Goal: Task Accomplishment & Management: Complete application form

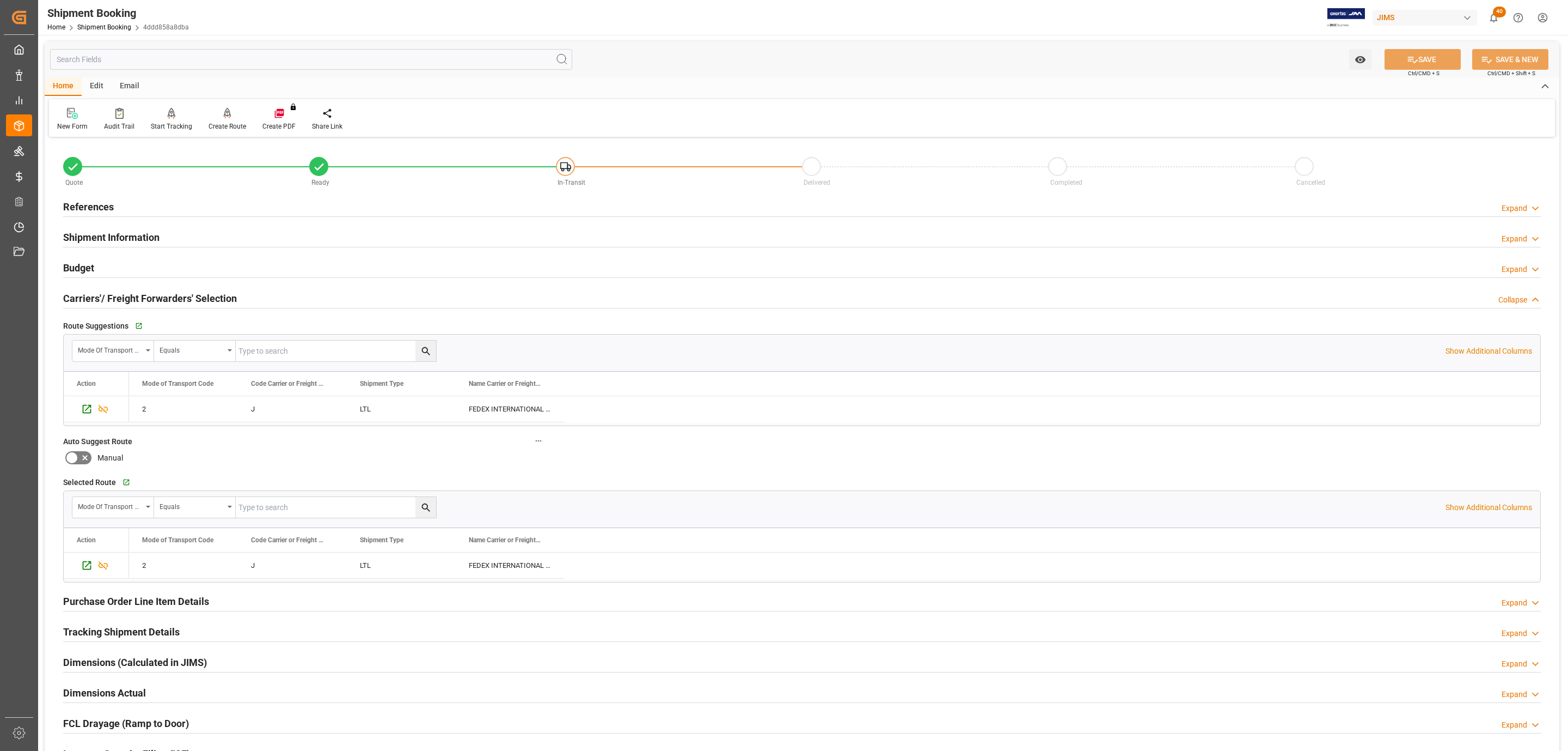
click at [111, 192] on div "References Expand" at bounding box center [802, 207] width 1493 height 31
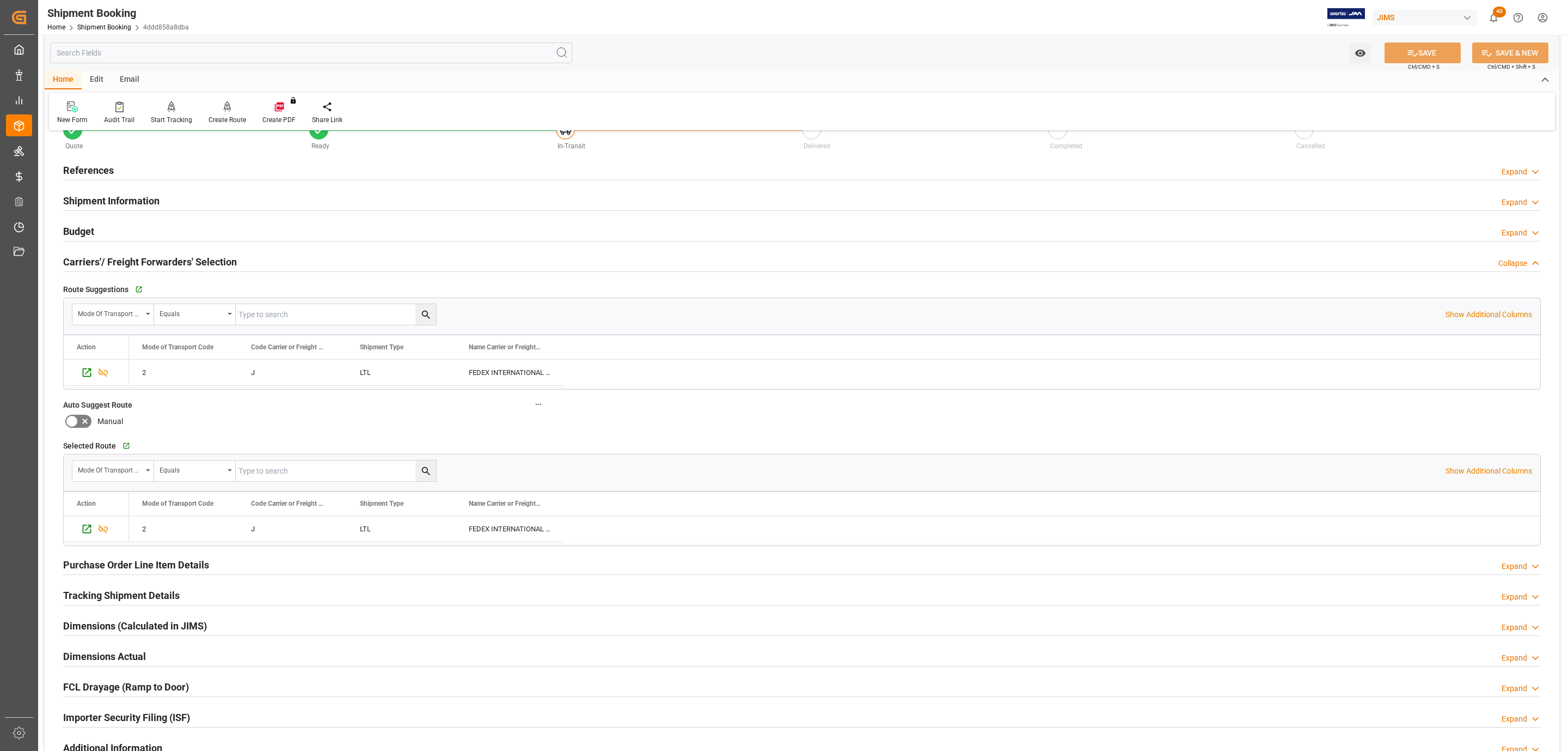
click at [109, 165] on h2 "References" at bounding box center [88, 170] width 51 height 15
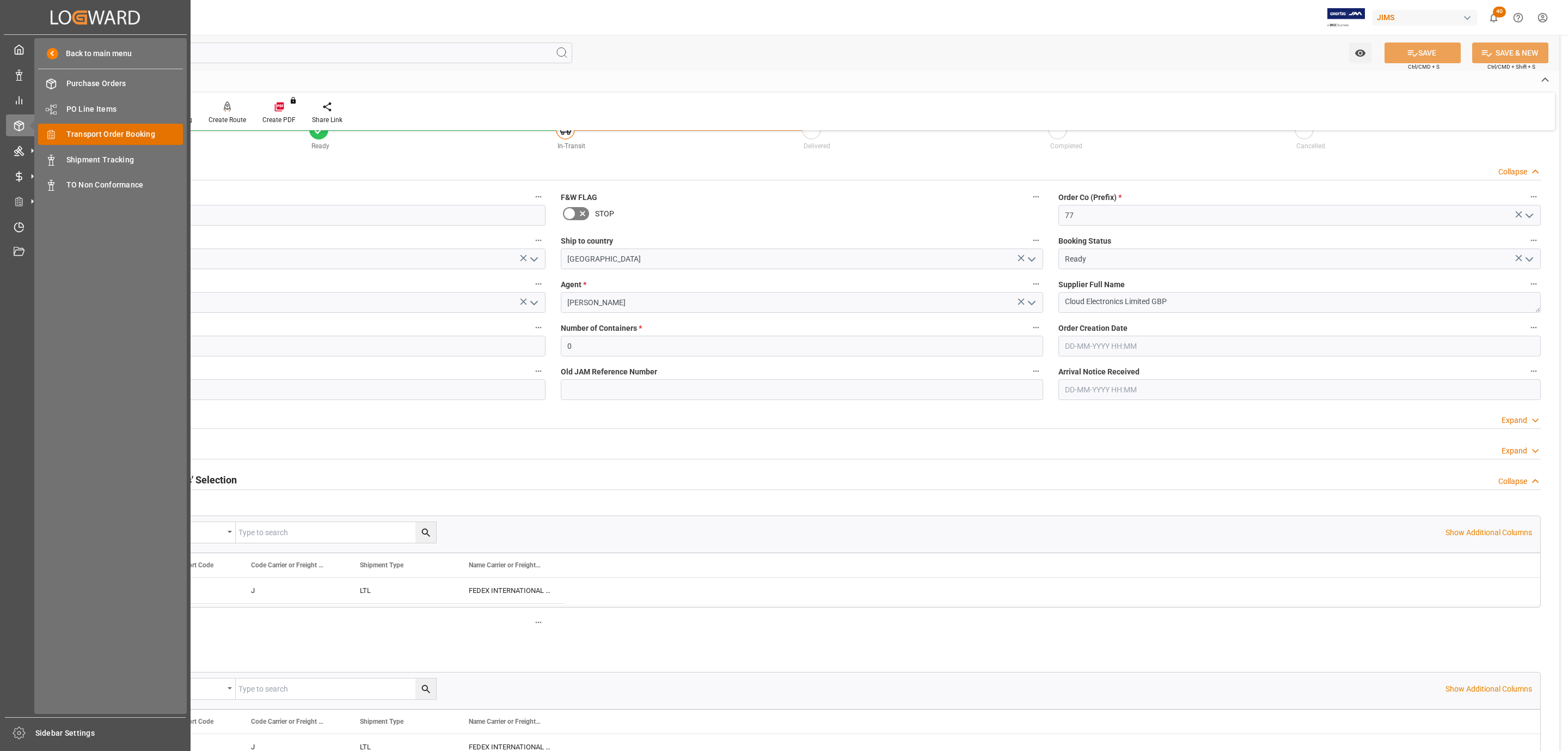
click at [141, 141] on div "Transport Order Booking Transport Order Booking" at bounding box center [110, 134] width 145 height 21
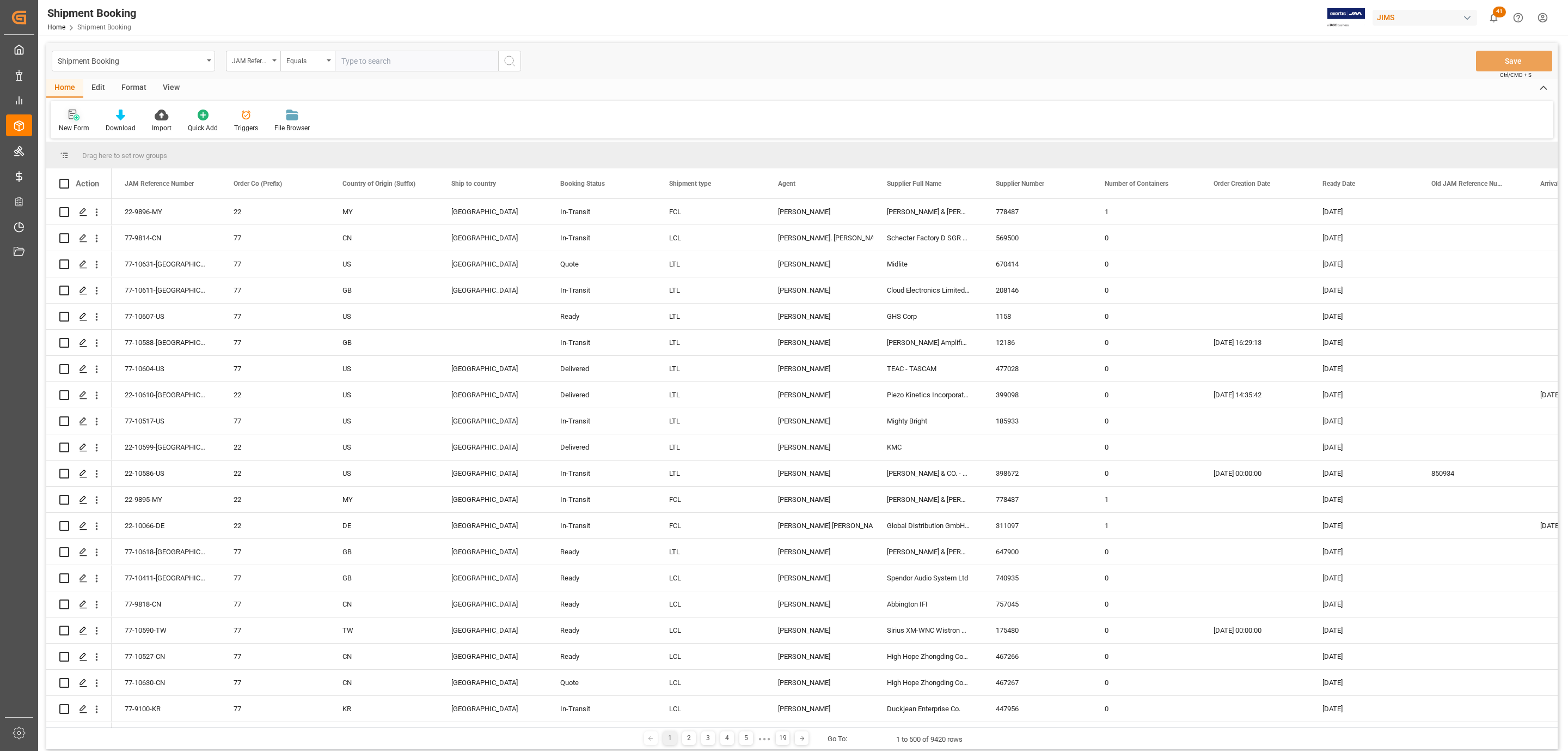
click at [64, 111] on div at bounding box center [74, 114] width 31 height 11
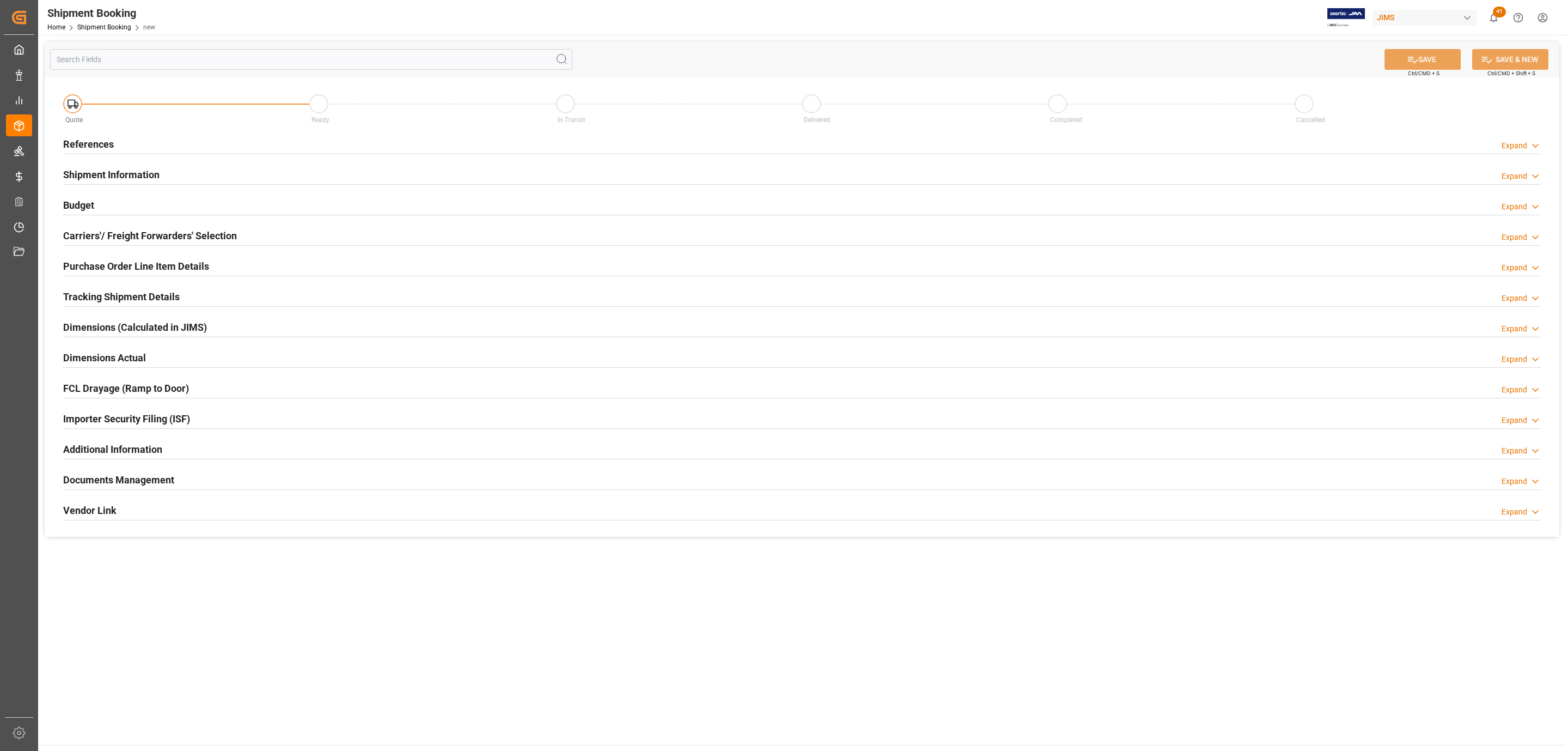
click at [85, 141] on h2 "References" at bounding box center [88, 143] width 51 height 15
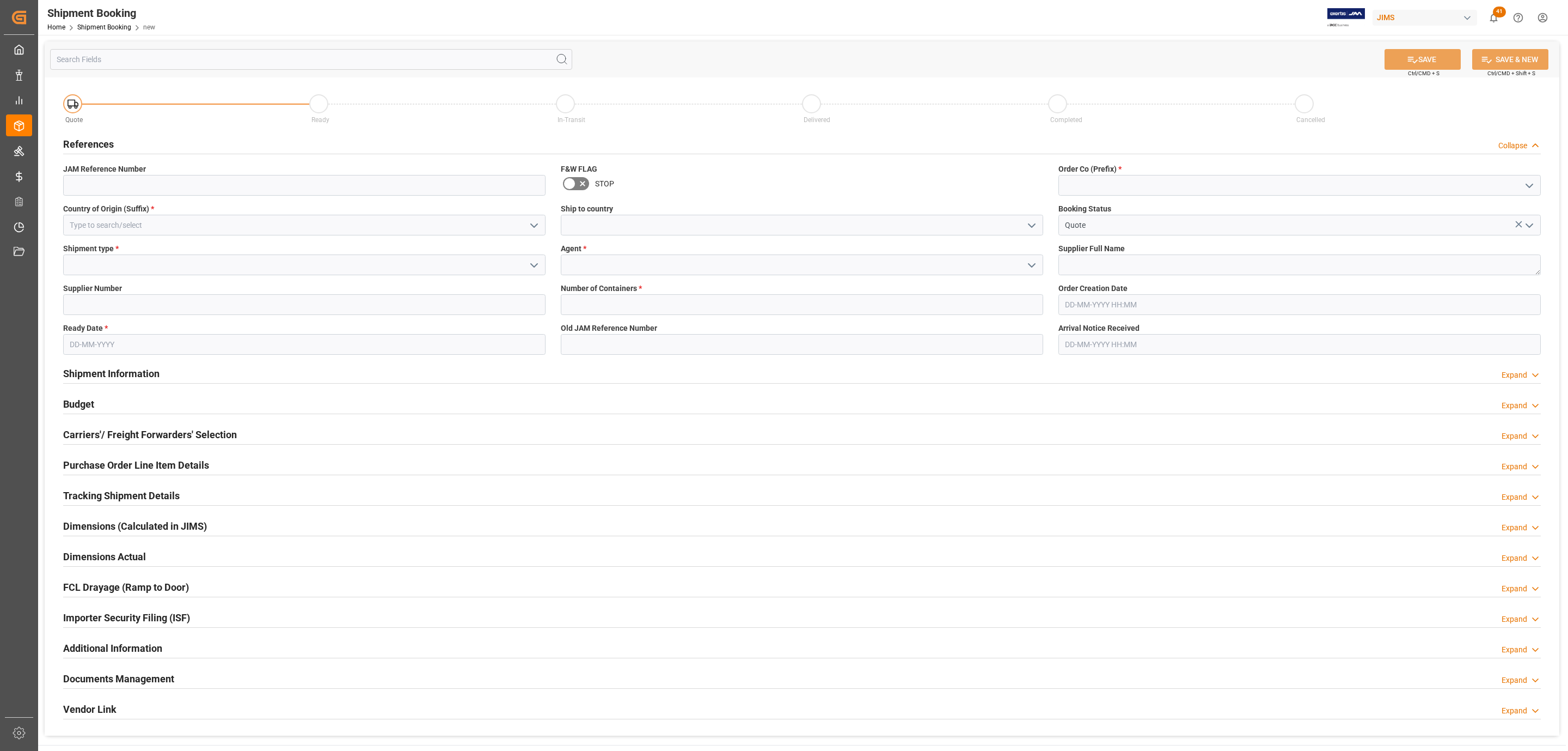
click at [1529, 181] on icon "open menu" at bounding box center [1529, 186] width 13 height 13
click at [1167, 239] on div "77" at bounding box center [1300, 234] width 482 height 25
type input "77"
click at [1093, 260] on textarea at bounding box center [1300, 265] width 483 height 21
type textarea "Covid"
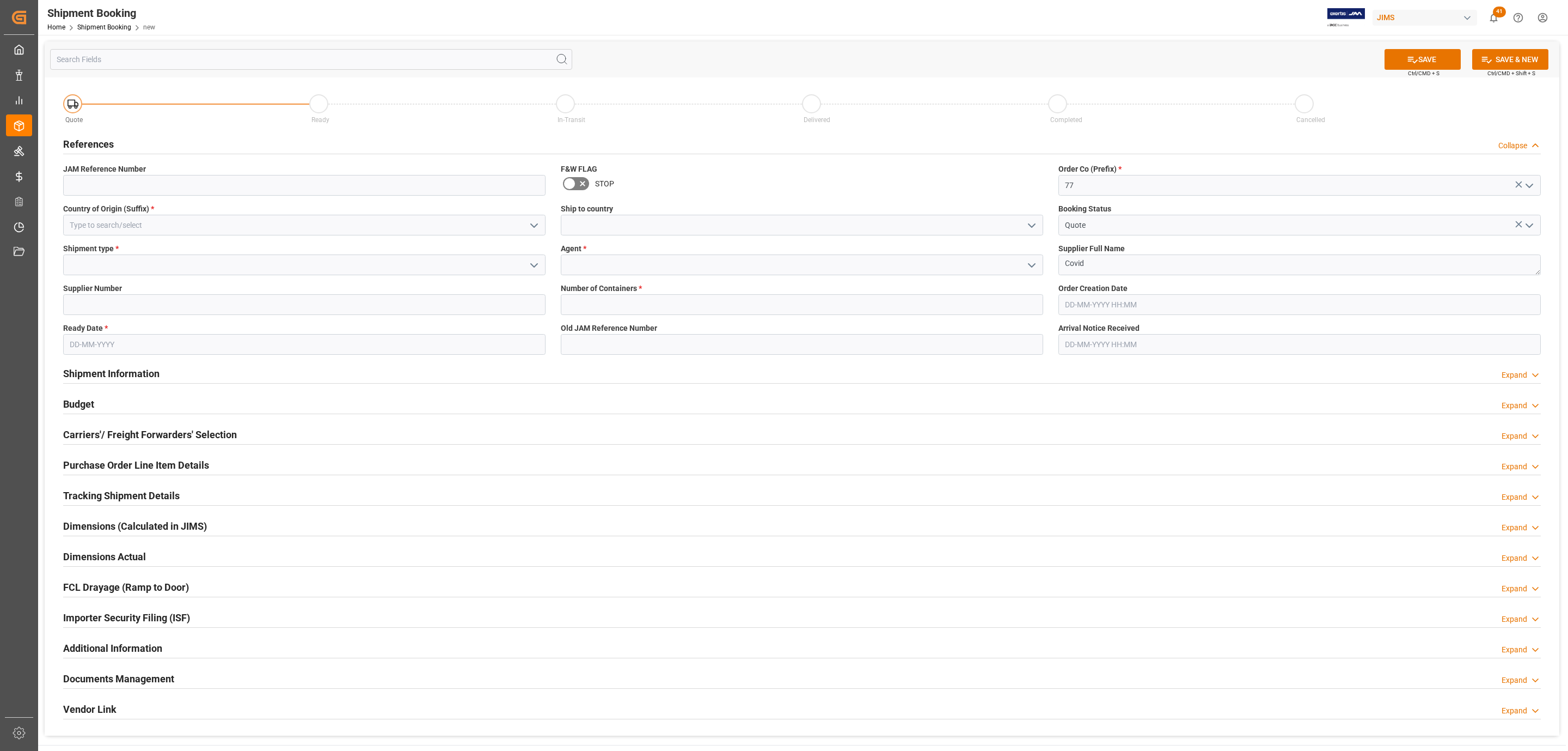
click at [1028, 220] on icon "open menu" at bounding box center [1031, 225] width 13 height 13
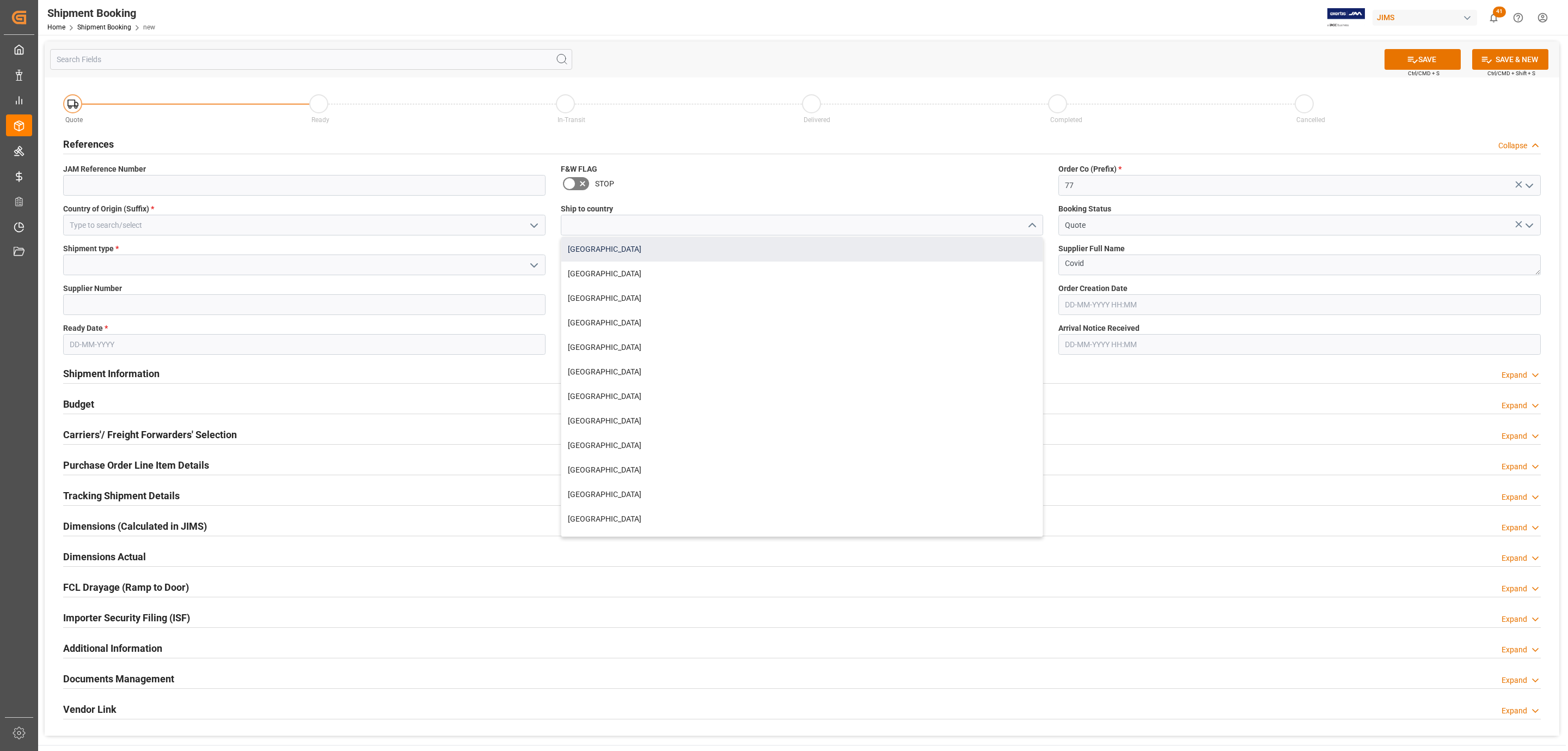
click at [657, 260] on div "[GEOGRAPHIC_DATA]" at bounding box center [802, 249] width 482 height 25
type input "[GEOGRAPHIC_DATA]"
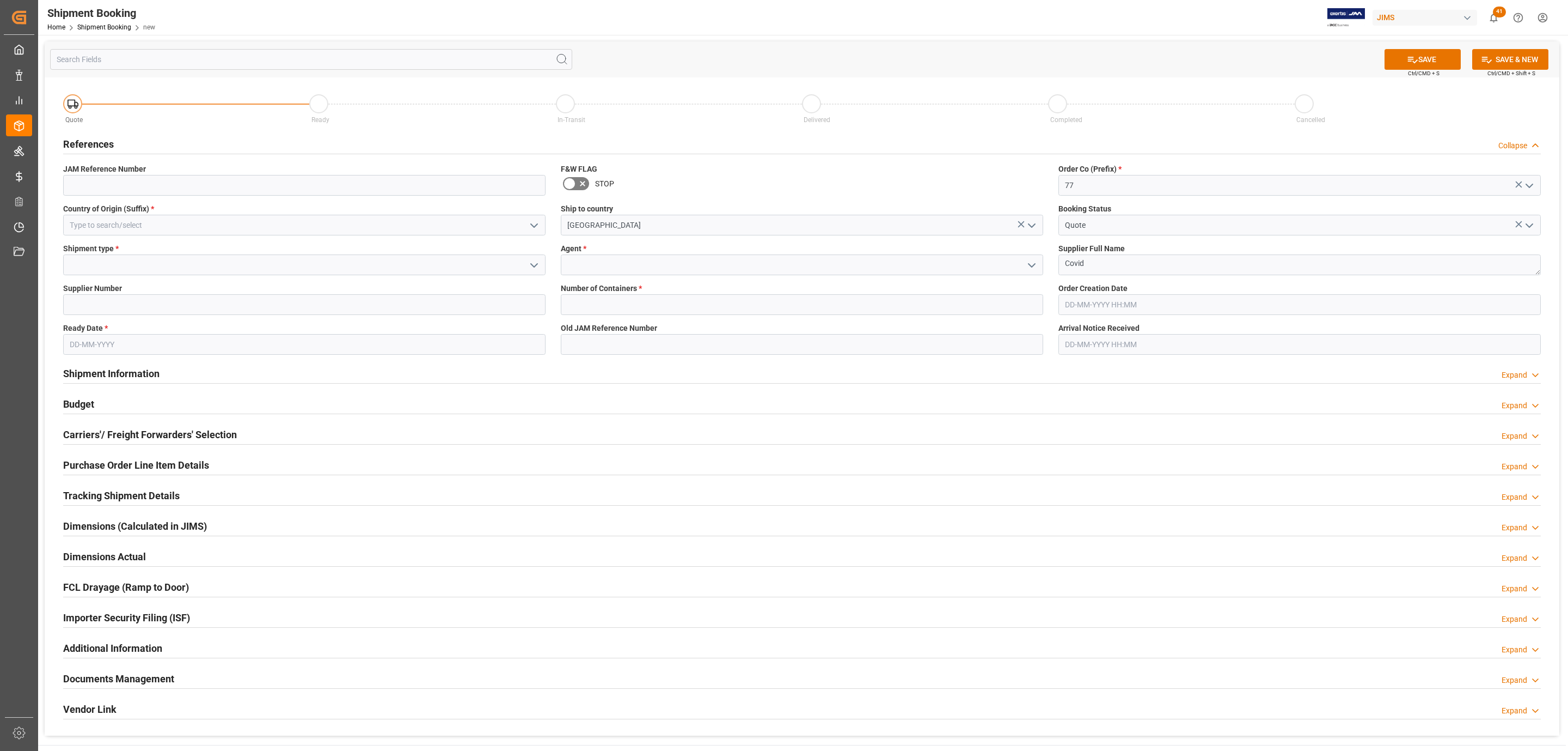
click at [1026, 266] on icon "open menu" at bounding box center [1031, 265] width 13 height 13
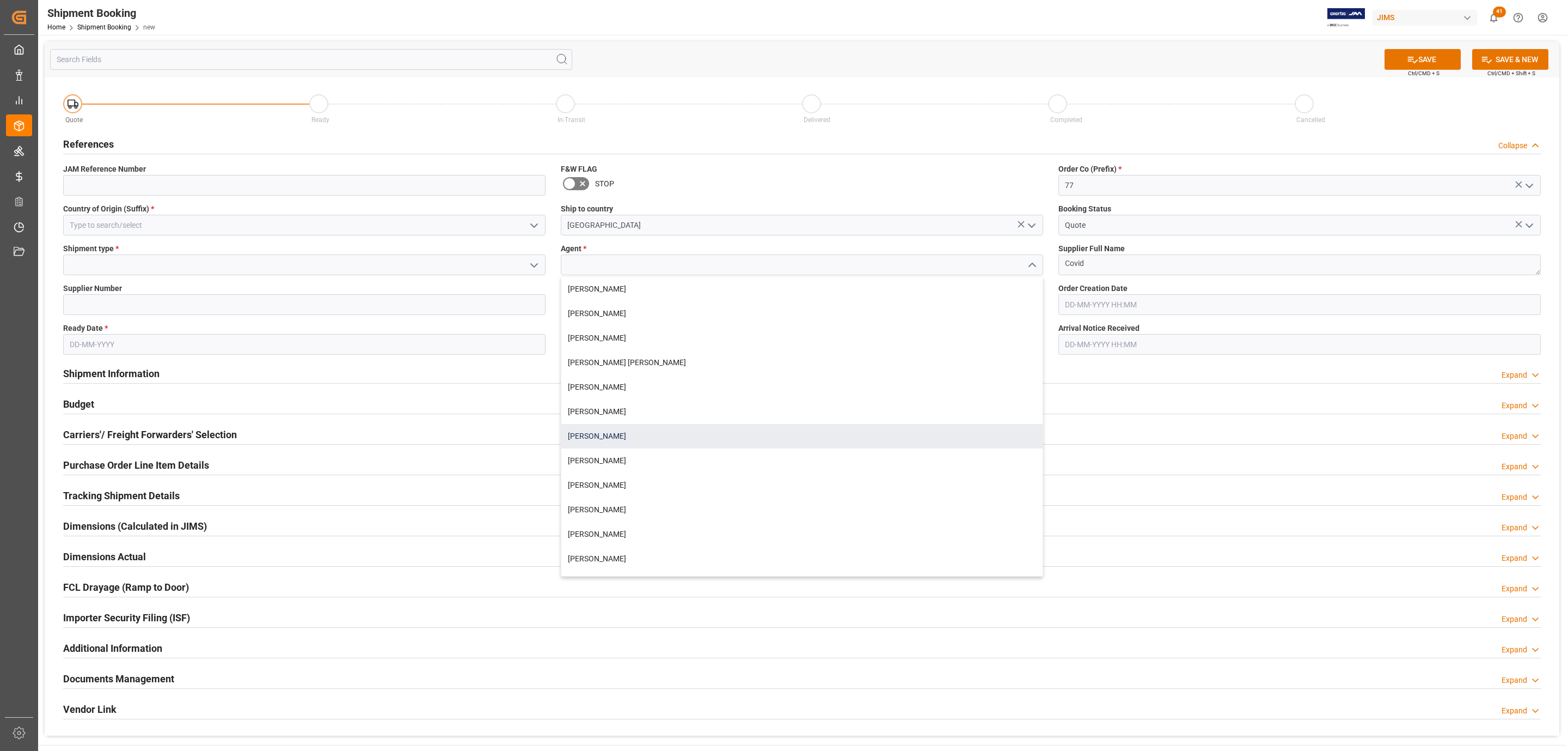
click at [597, 436] on div "[PERSON_NAME]" at bounding box center [802, 436] width 482 height 25
type input "[PERSON_NAME]"
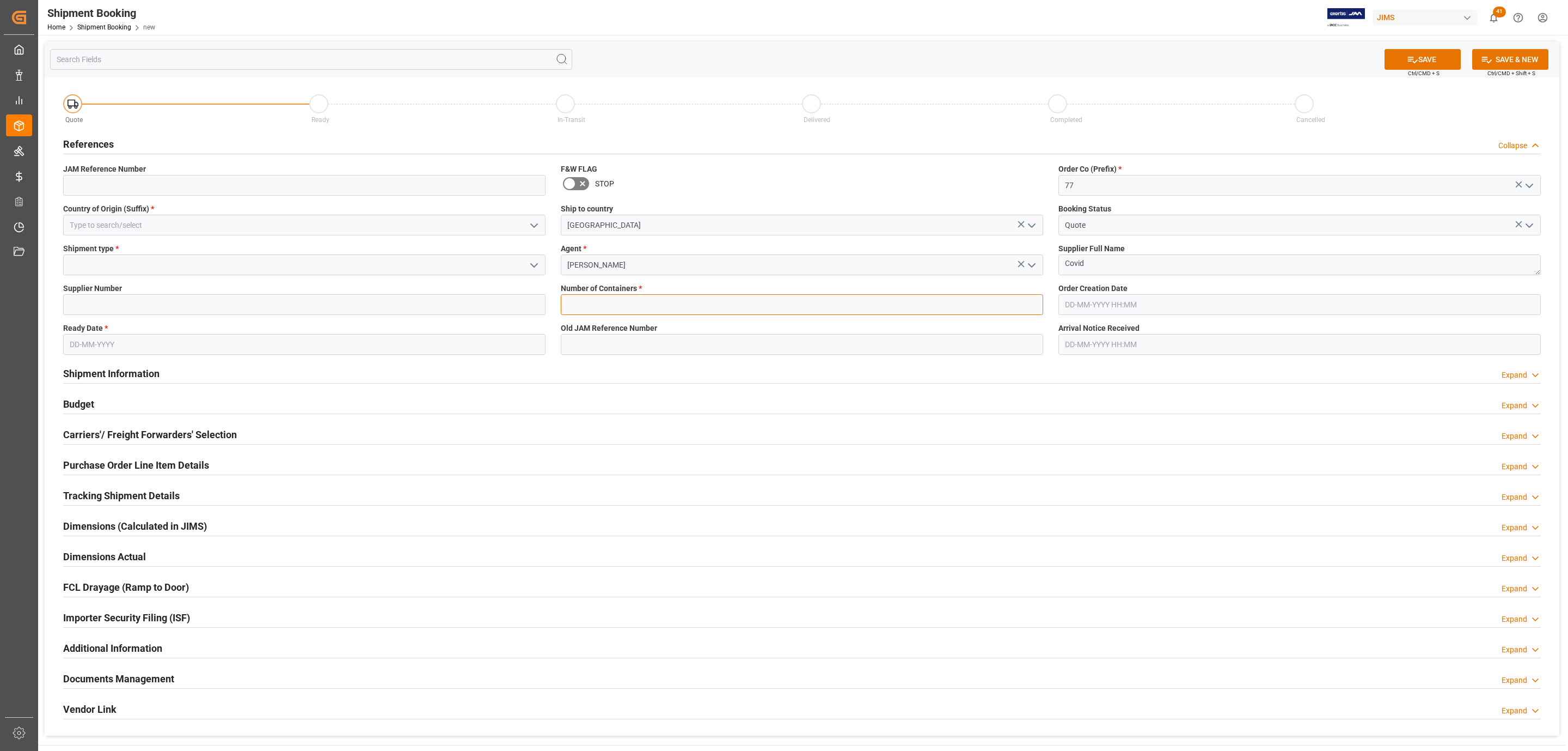
click at [581, 314] on input "text" at bounding box center [802, 304] width 483 height 21
type input "0"
click at [277, 227] on input at bounding box center [305, 225] width 483 height 21
click at [249, 247] on div "US" at bounding box center [304, 249] width 482 height 25
type input "US"
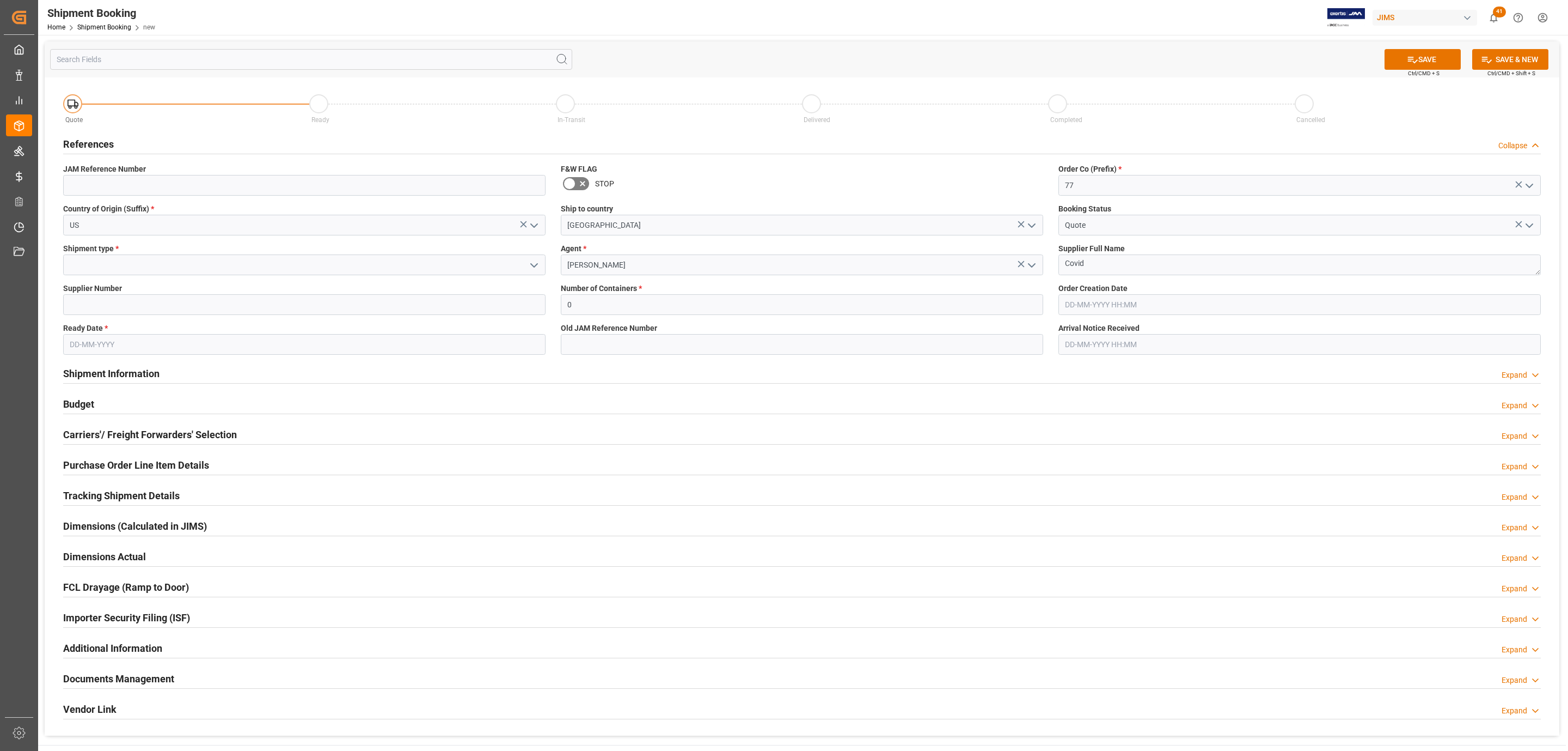
click at [539, 269] on icon "open menu" at bounding box center [534, 265] width 13 height 13
click at [154, 338] on div "LTL" at bounding box center [304, 338] width 482 height 25
type input "LTL"
click at [98, 303] on input at bounding box center [305, 304] width 483 height 21
drag, startPoint x: 117, startPoint y: 293, endPoint x: 112, endPoint y: 297, distance: 6.4
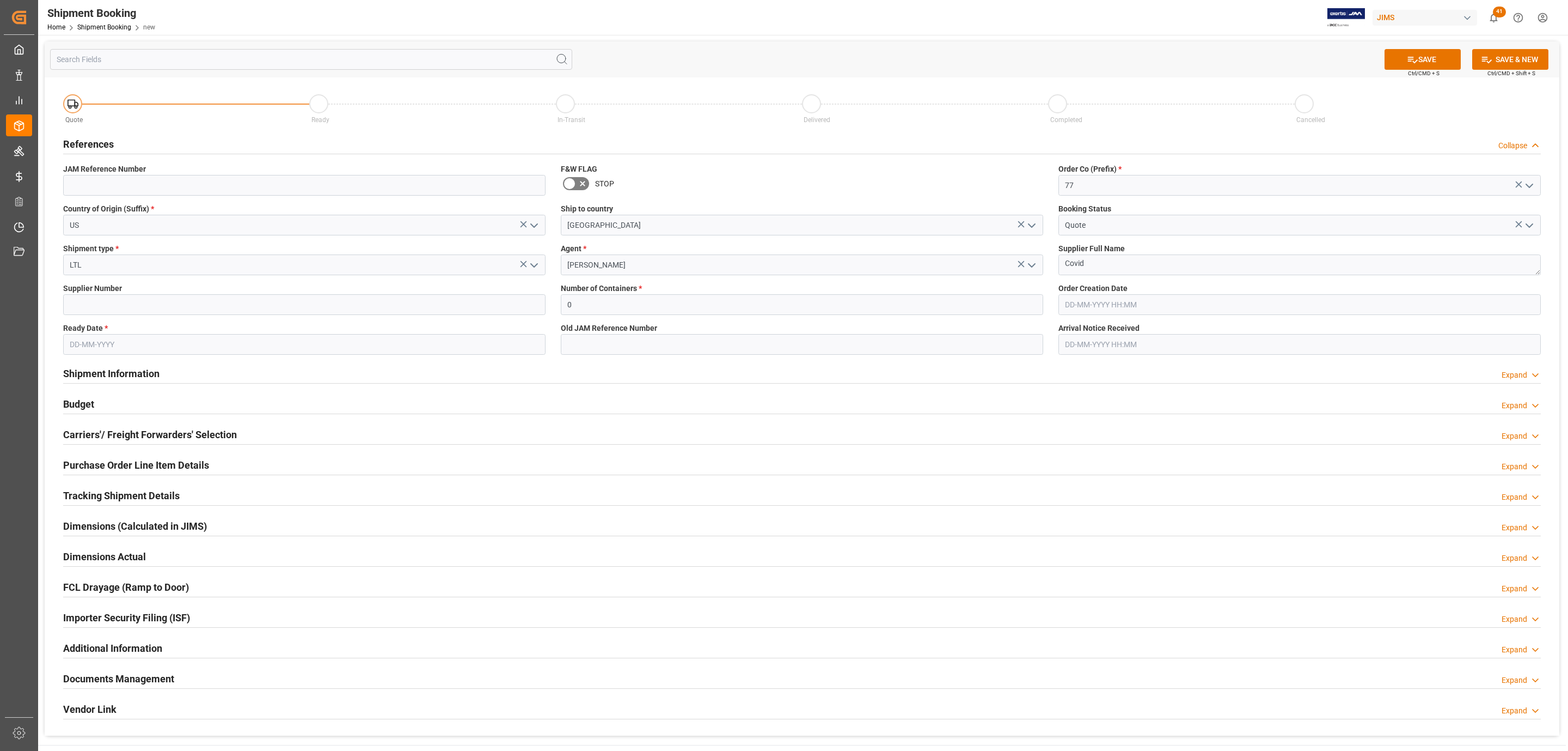
click at [112, 297] on div "Supplier Number" at bounding box center [305, 299] width 498 height 40
click at [99, 306] on input at bounding box center [305, 304] width 483 height 21
paste input "182545"
type input "182545"
click at [88, 345] on input "text" at bounding box center [305, 345] width 483 height 21
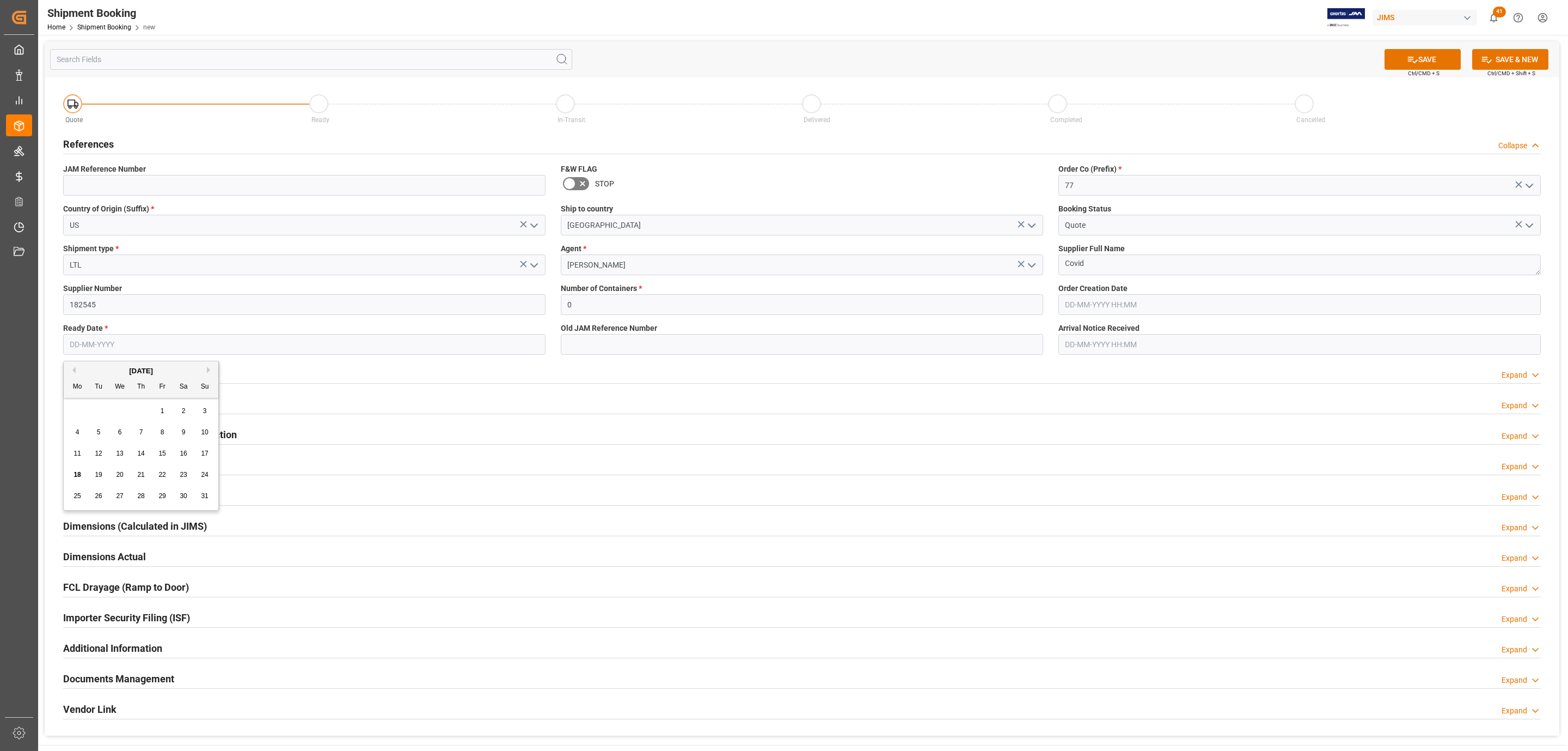
click at [74, 473] on span "18" at bounding box center [77, 474] width 7 height 8
type input "[DATE]"
click at [1434, 44] on div "SAVE Ctrl/CMD + S SAVE & NEW Ctrl/CMD + Shift + S" at bounding box center [802, 59] width 1515 height 36
click at [1430, 58] on button "SAVE" at bounding box center [1423, 59] width 76 height 21
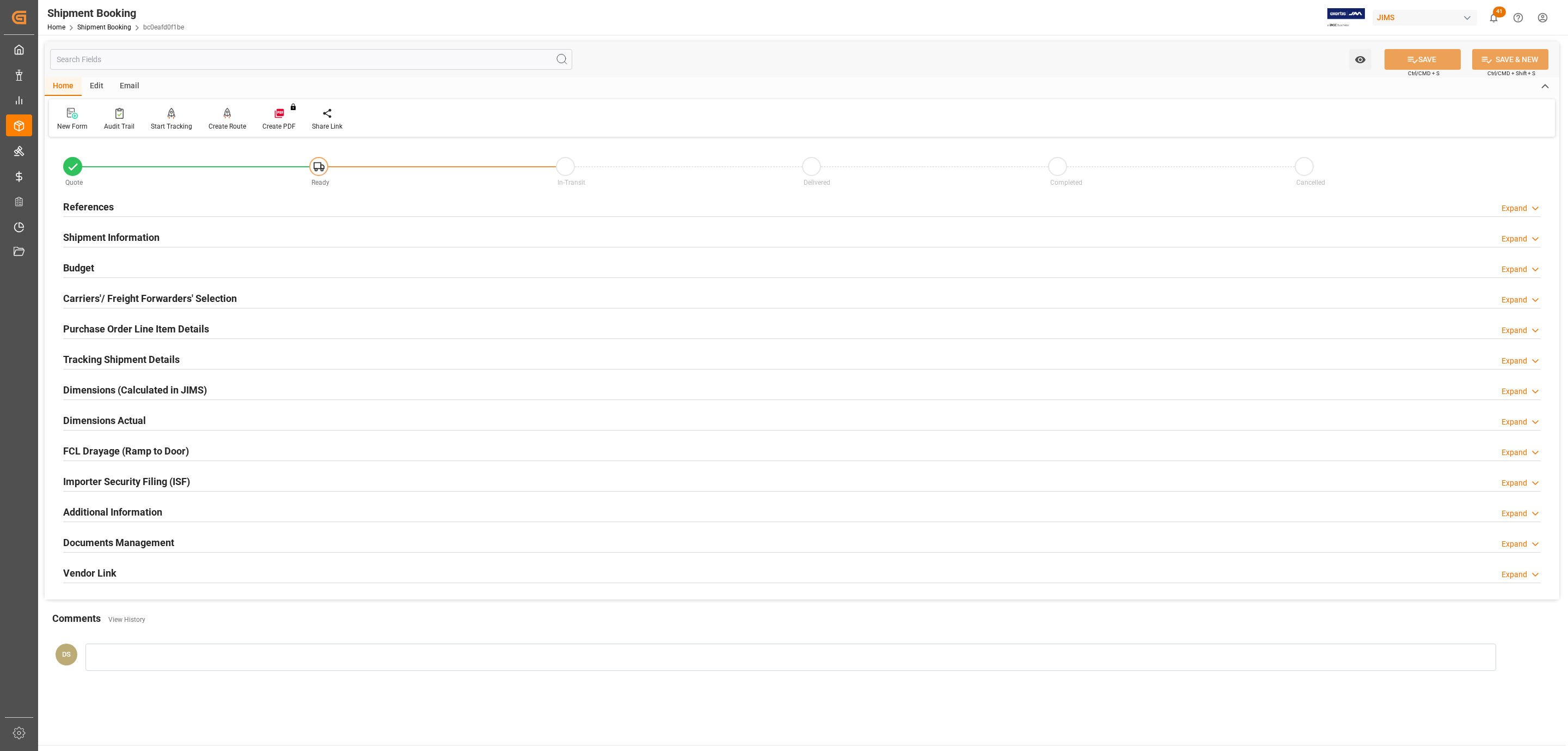
click at [275, 302] on div "Carriers'/ Freight Forwarders' Selection Expand" at bounding box center [802, 297] width 1478 height 21
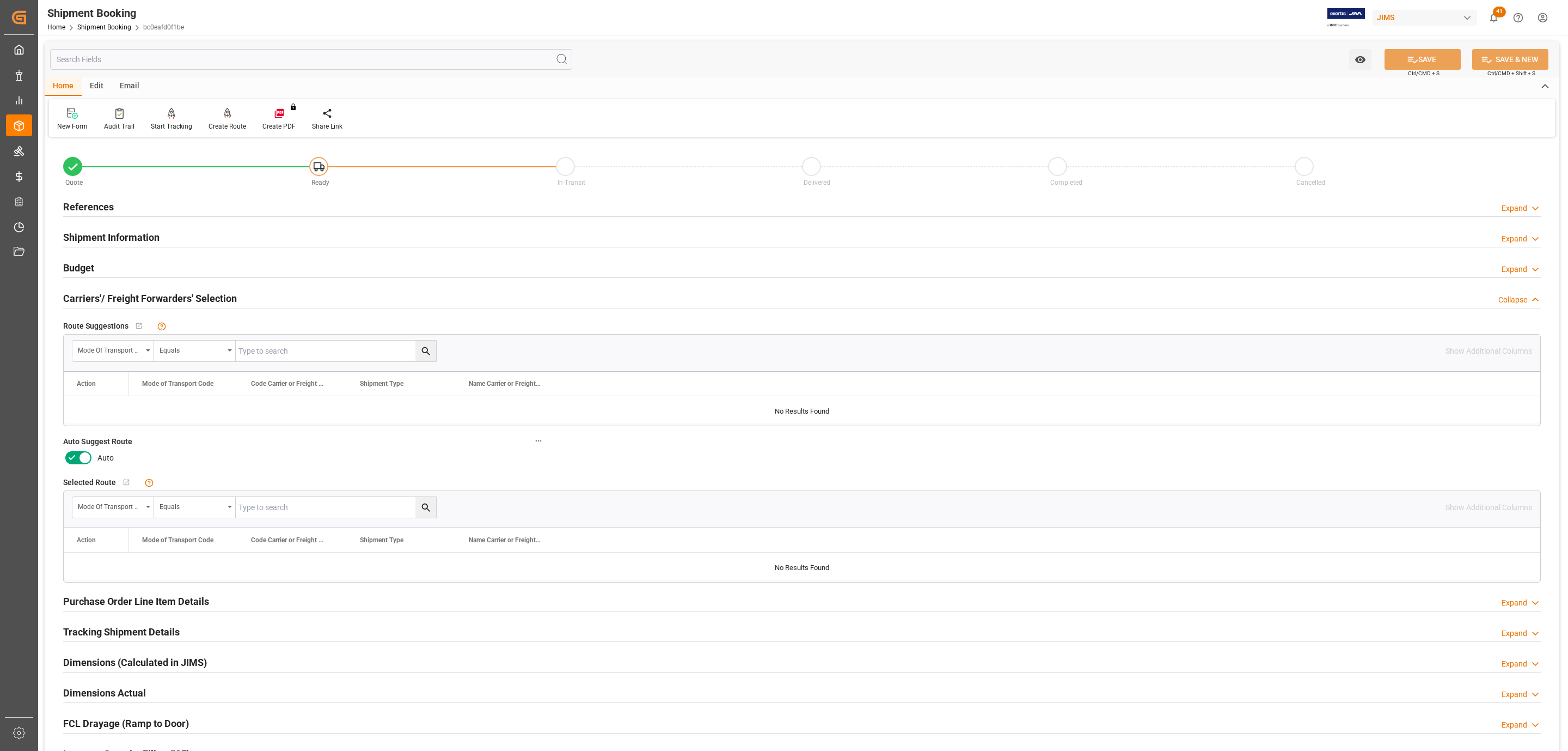
click at [76, 460] on icon at bounding box center [71, 457] width 13 height 13
click at [0, 0] on input "checkbox" at bounding box center [0, 0] width 0 height 0
click at [1448, 47] on div "Watch Option SAVE Ctrl/CMD + S SAVE & NEW Ctrl/CMD + Shift + S" at bounding box center [802, 59] width 1515 height 36
click at [1445, 54] on button "SAVE" at bounding box center [1423, 59] width 76 height 21
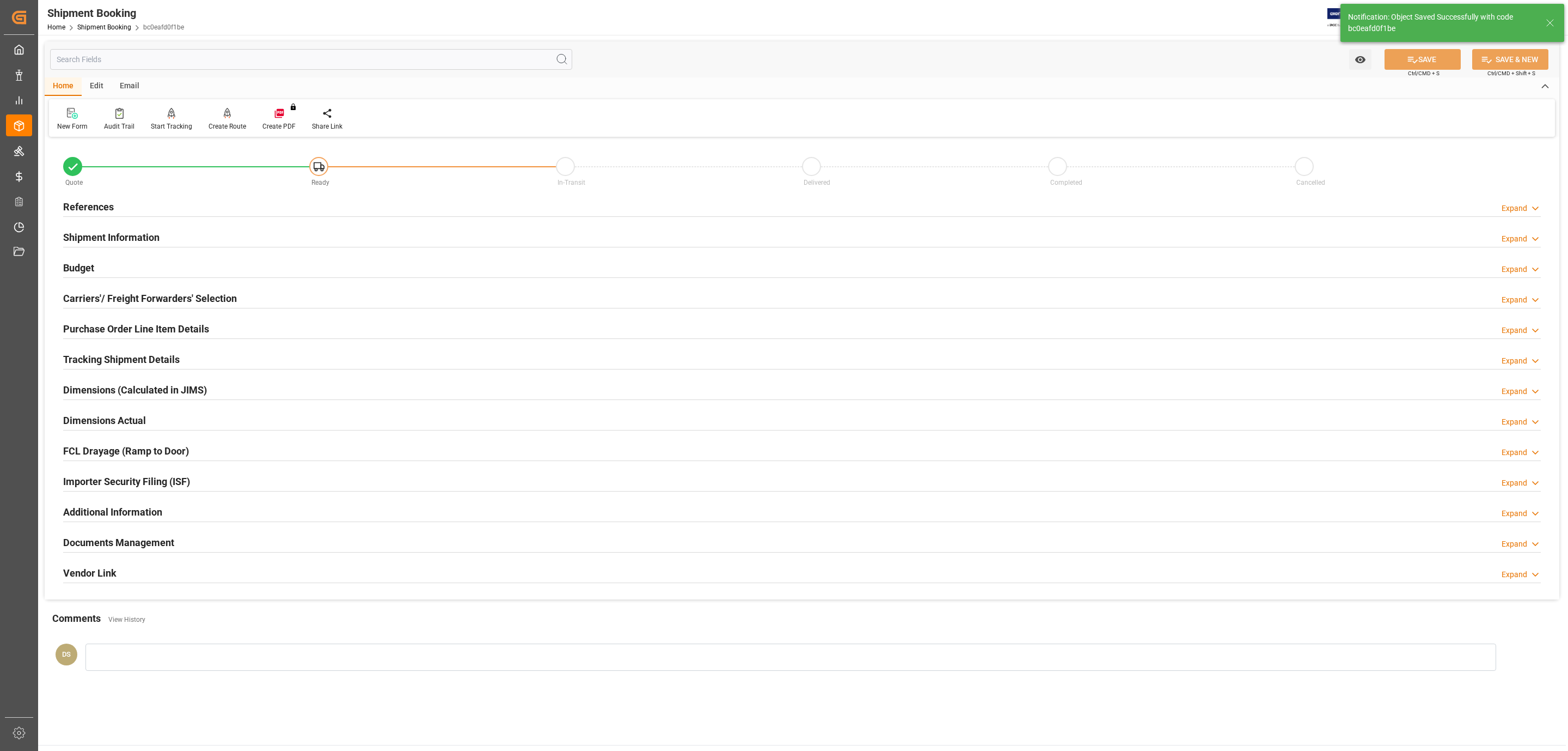
type input "Ready"
click at [123, 198] on div "References Expand" at bounding box center [802, 206] width 1478 height 21
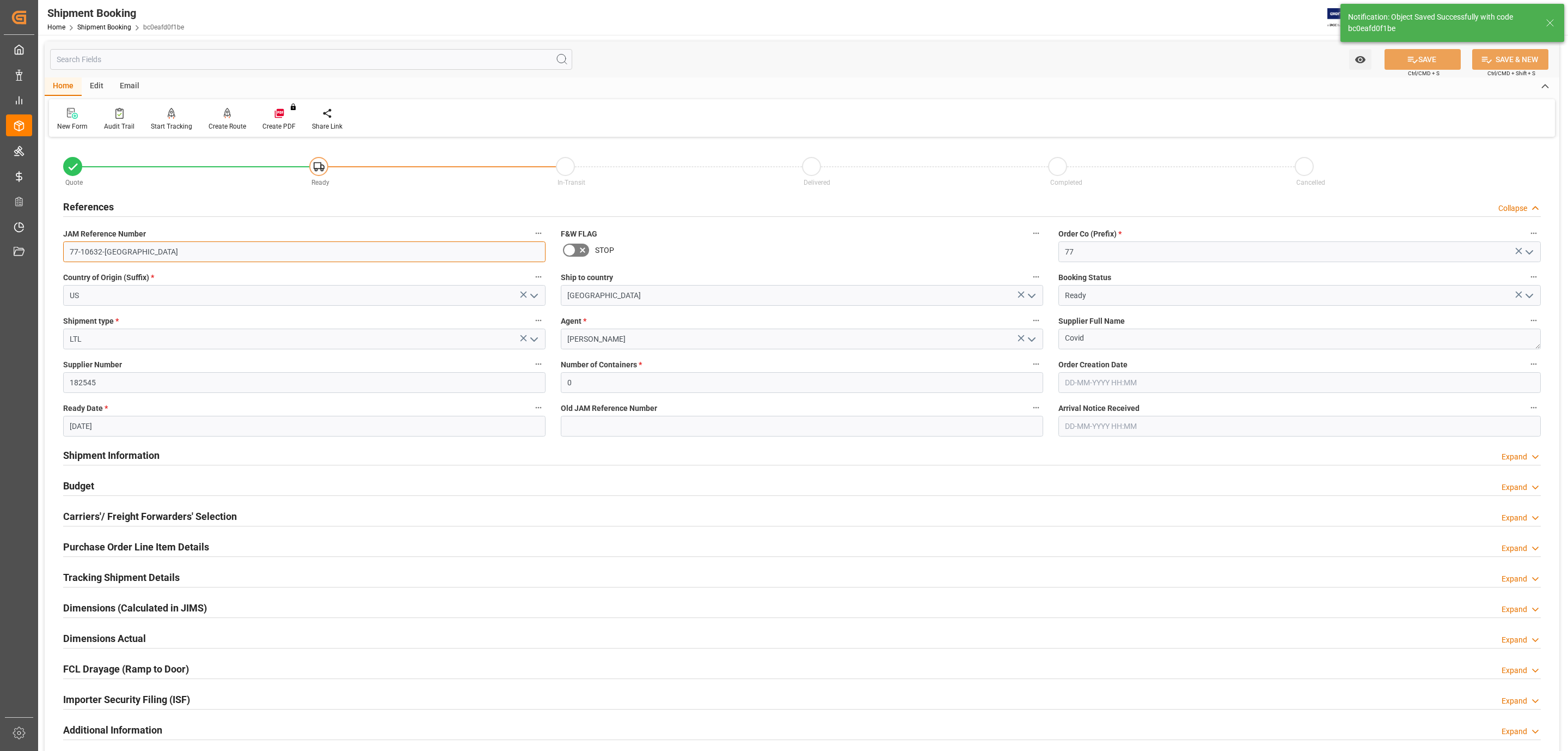
click at [130, 251] on input "77-10632-[GEOGRAPHIC_DATA]" at bounding box center [305, 252] width 483 height 21
click at [131, 251] on input "77-10632-[GEOGRAPHIC_DATA]" at bounding box center [305, 252] width 483 height 21
click at [153, 525] on div "Carriers'/ Freight Forwarders' Selection" at bounding box center [150, 516] width 173 height 21
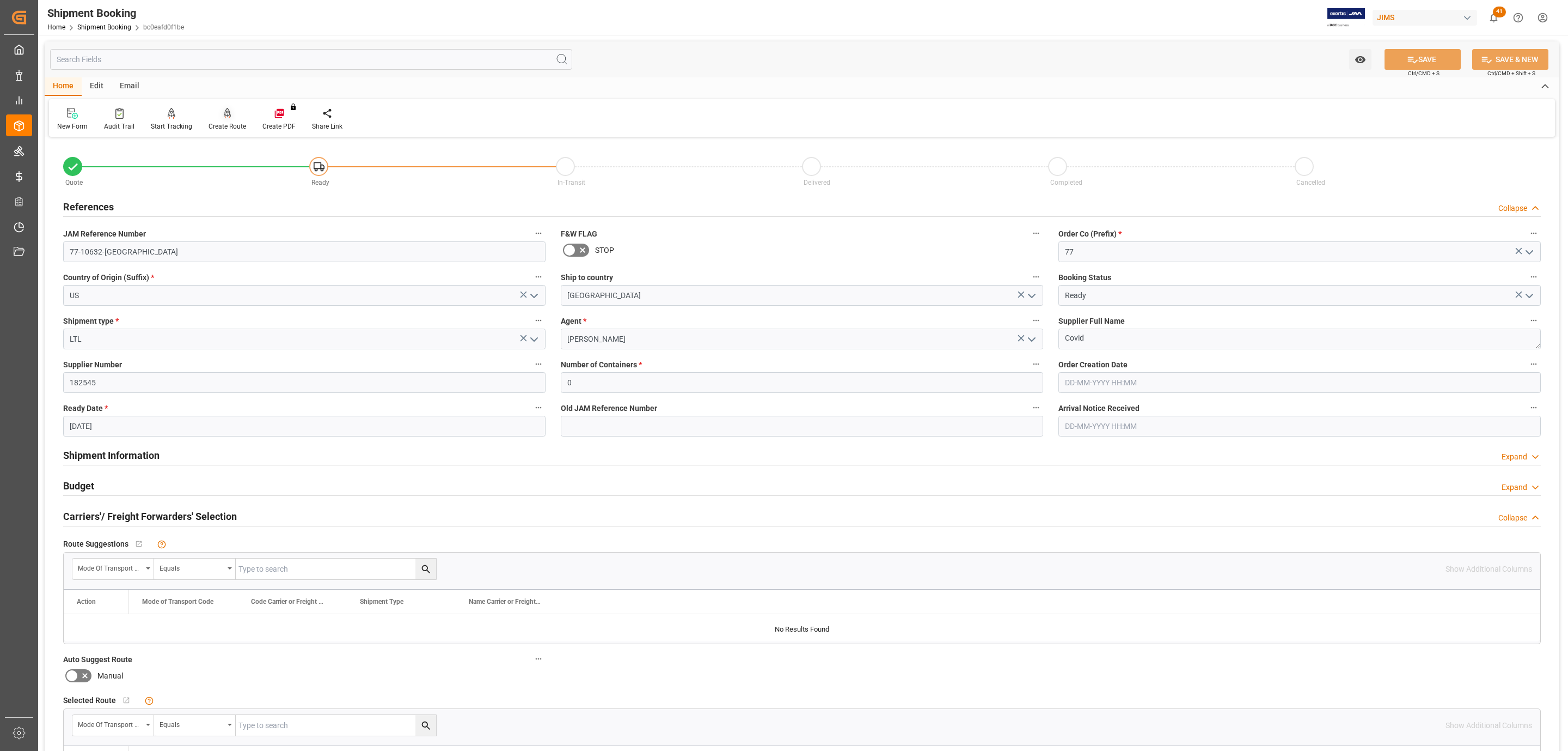
click at [224, 125] on div "Create Route" at bounding box center [228, 125] width 38 height 9
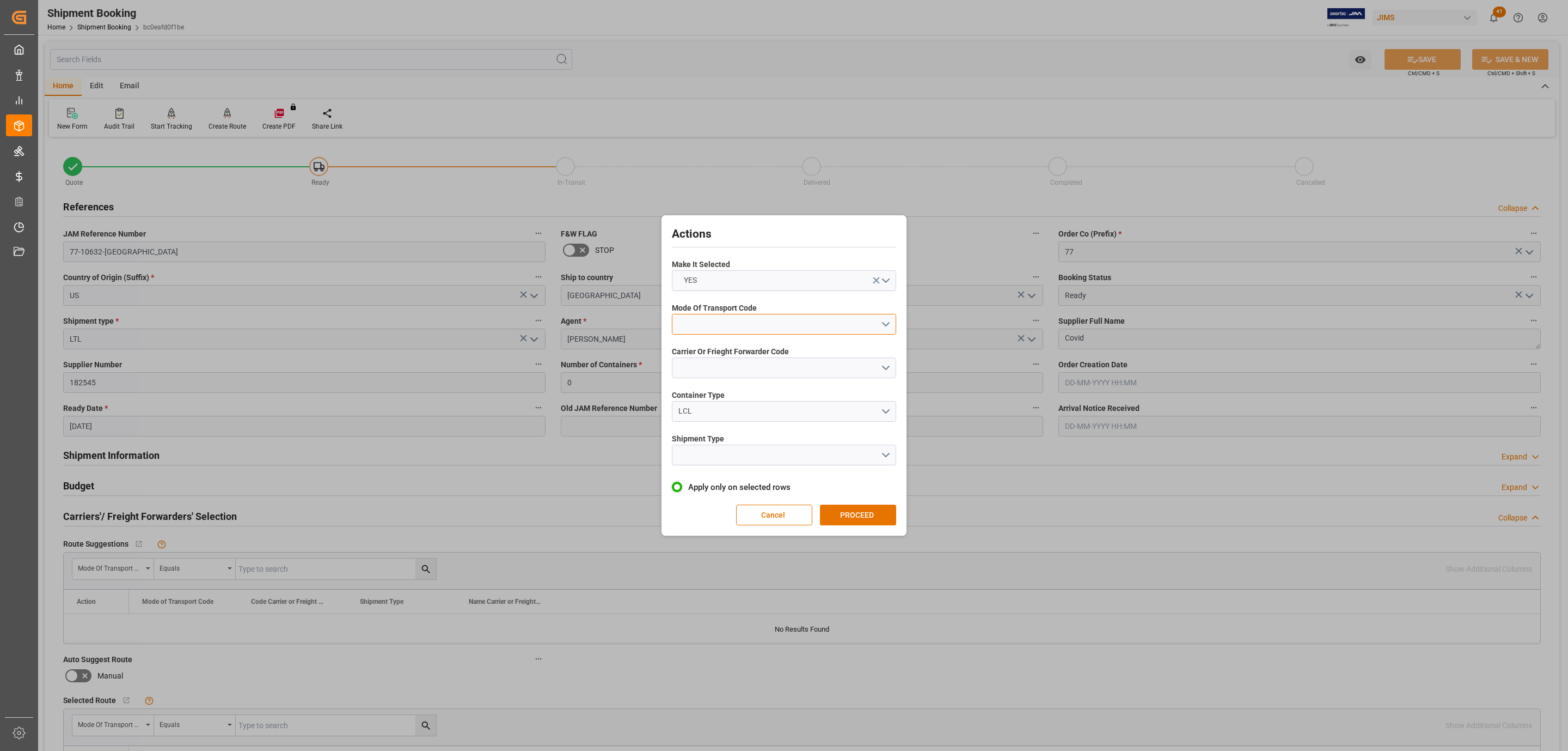
click at [809, 314] on button "open menu" at bounding box center [784, 324] width 224 height 21
click at [754, 419] on div "5- COURIER GROUND" at bounding box center [784, 418] width 223 height 23
click at [724, 372] on button "open menu" at bounding box center [784, 368] width 224 height 21
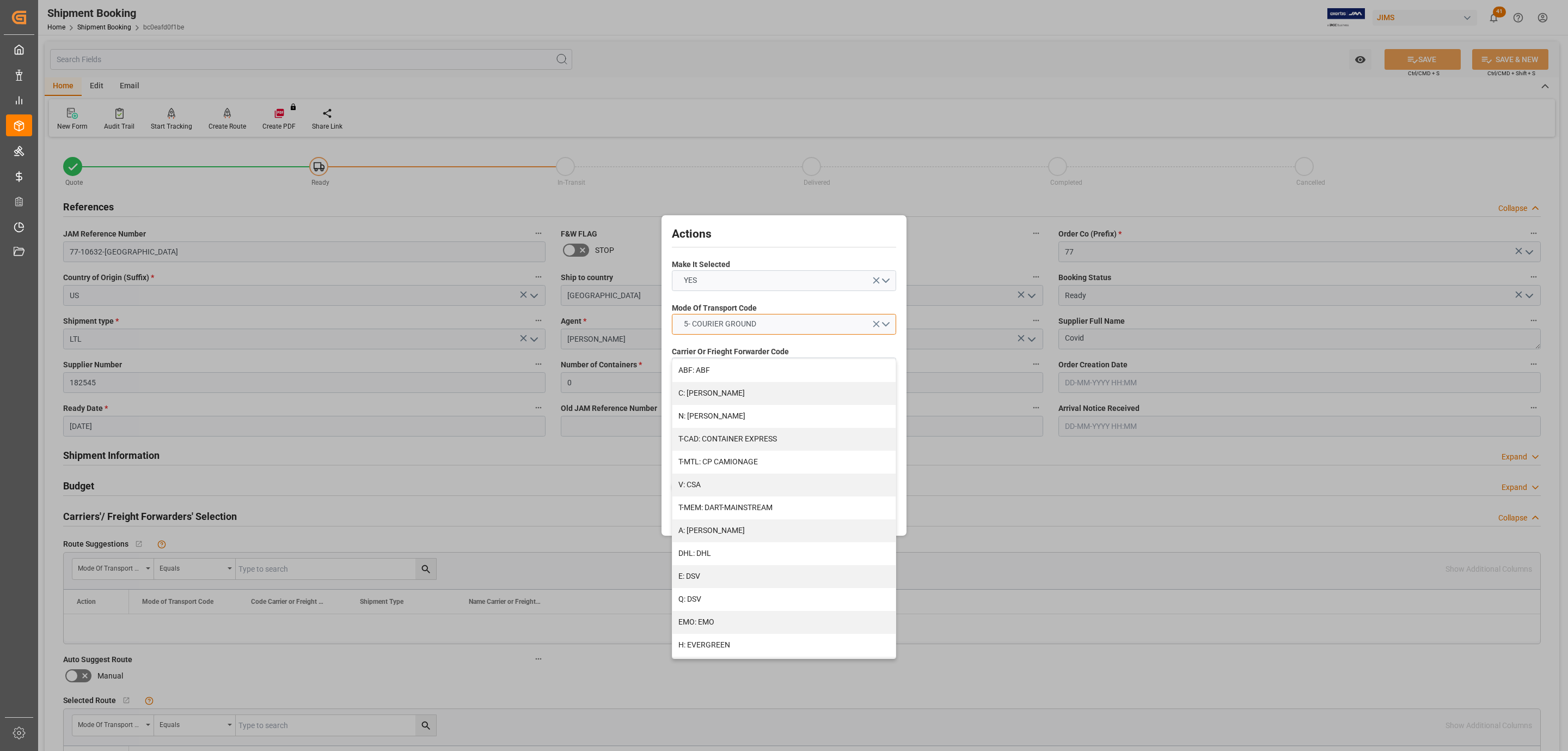
click at [740, 322] on span "5- COURIER GROUND" at bounding box center [720, 323] width 83 height 11
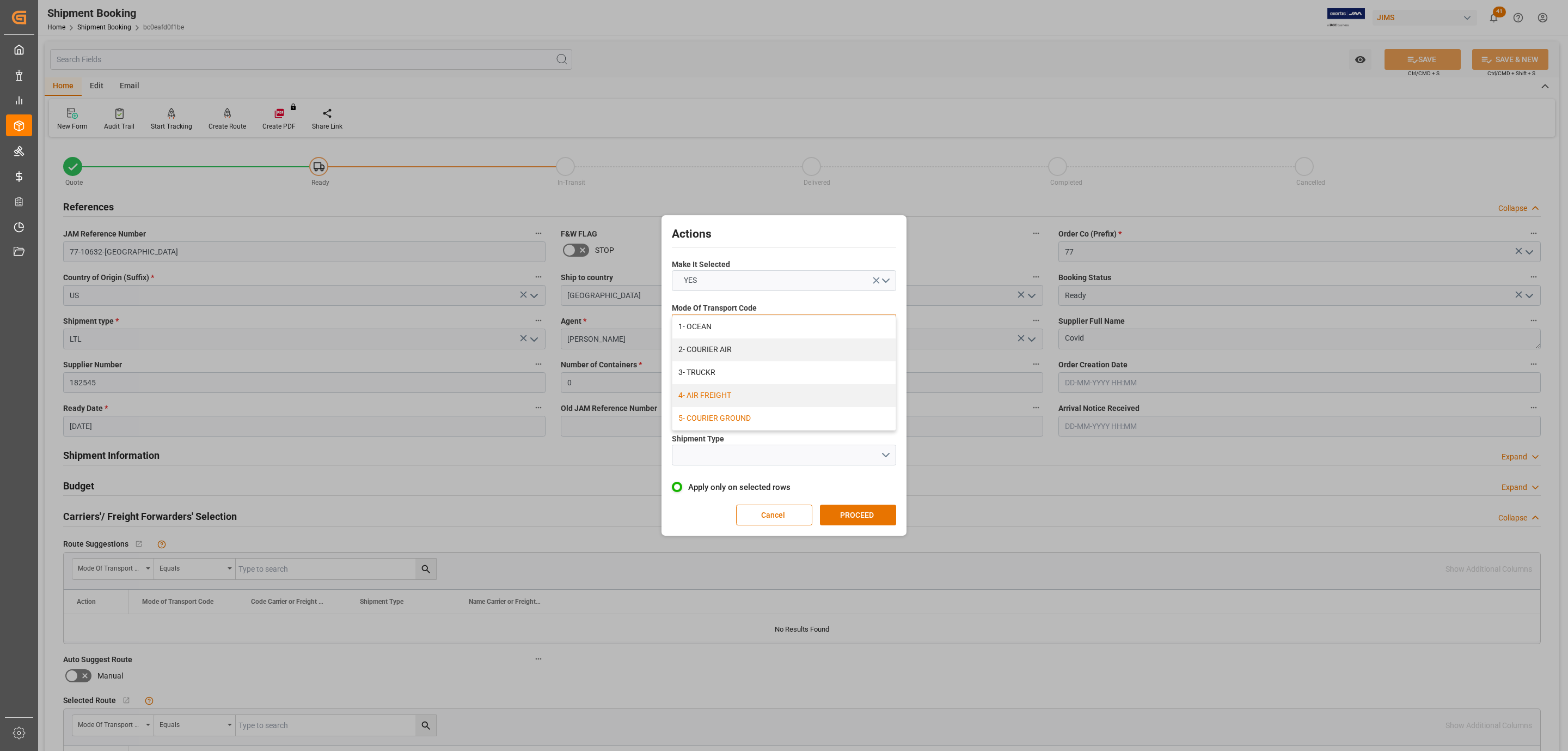
click at [735, 393] on div "4- AIR FREIGHT" at bounding box center [784, 395] width 223 height 23
click at [723, 324] on span "4- AIR FREIGHT" at bounding box center [710, 323] width 64 height 11
click at [720, 357] on div "2- COURIER AIR" at bounding box center [784, 350] width 223 height 23
click at [719, 371] on button "open menu" at bounding box center [784, 368] width 224 height 21
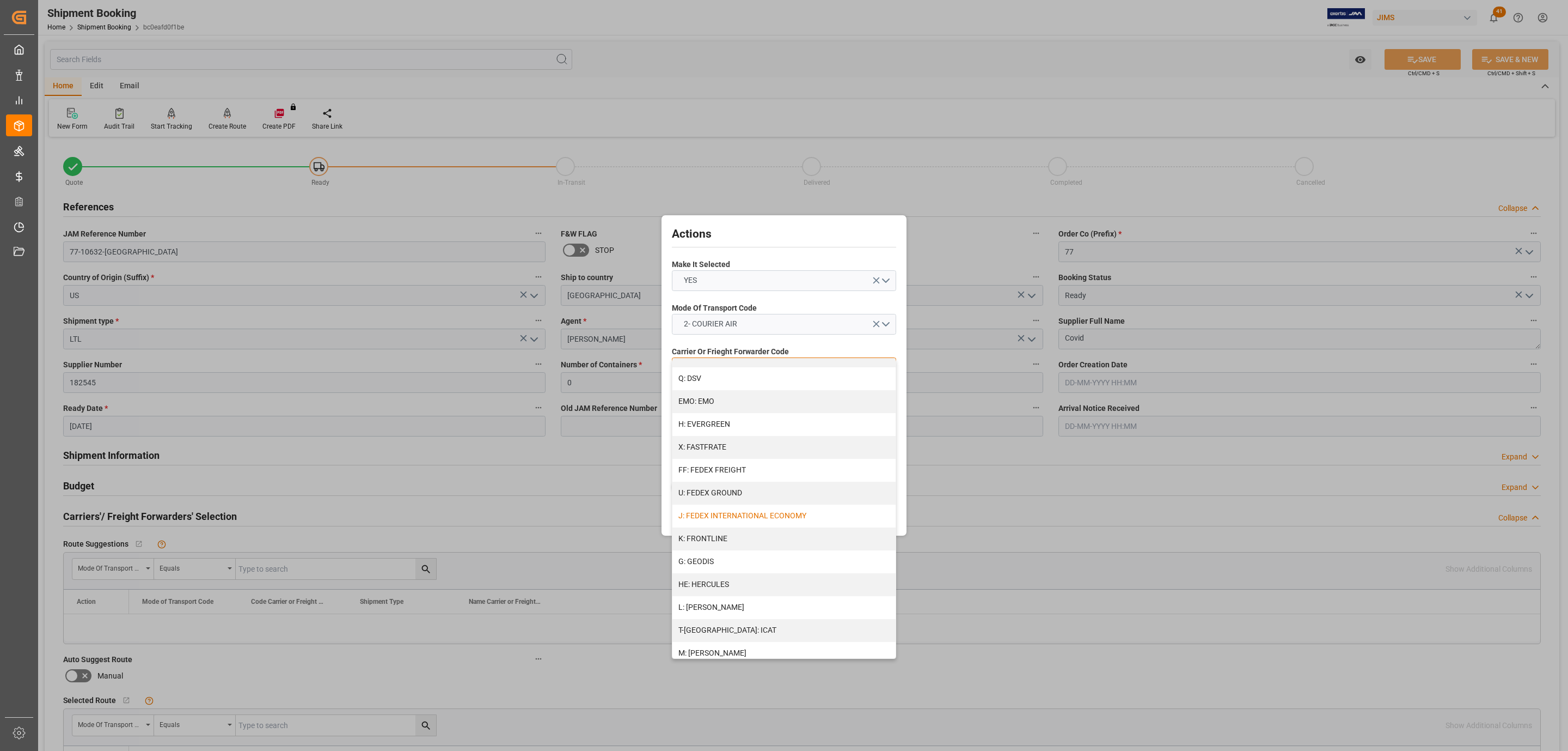
scroll to position [245, 0]
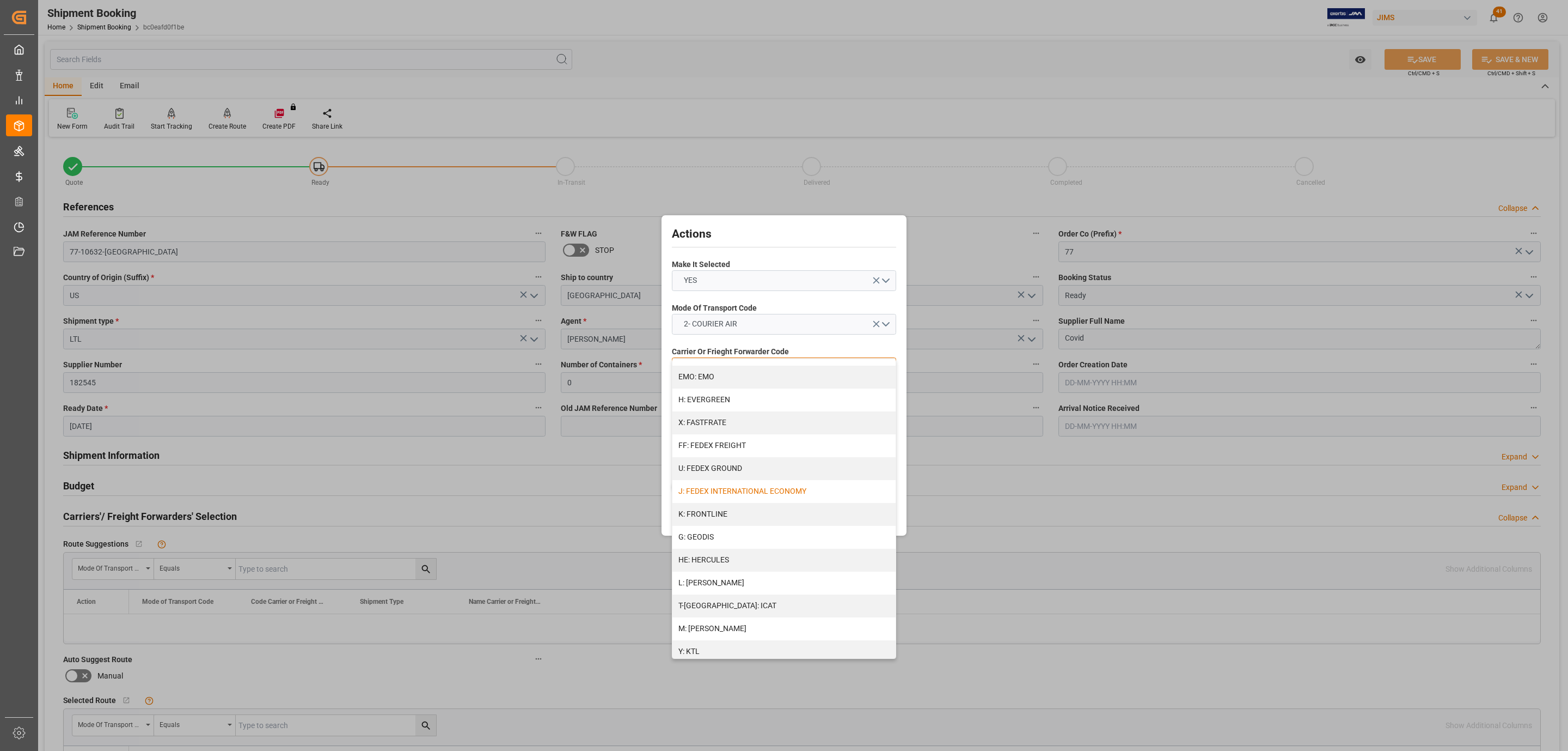
click at [730, 498] on div "J: FEDEX INTERNATIONAL ECONOMY" at bounding box center [784, 492] width 223 height 23
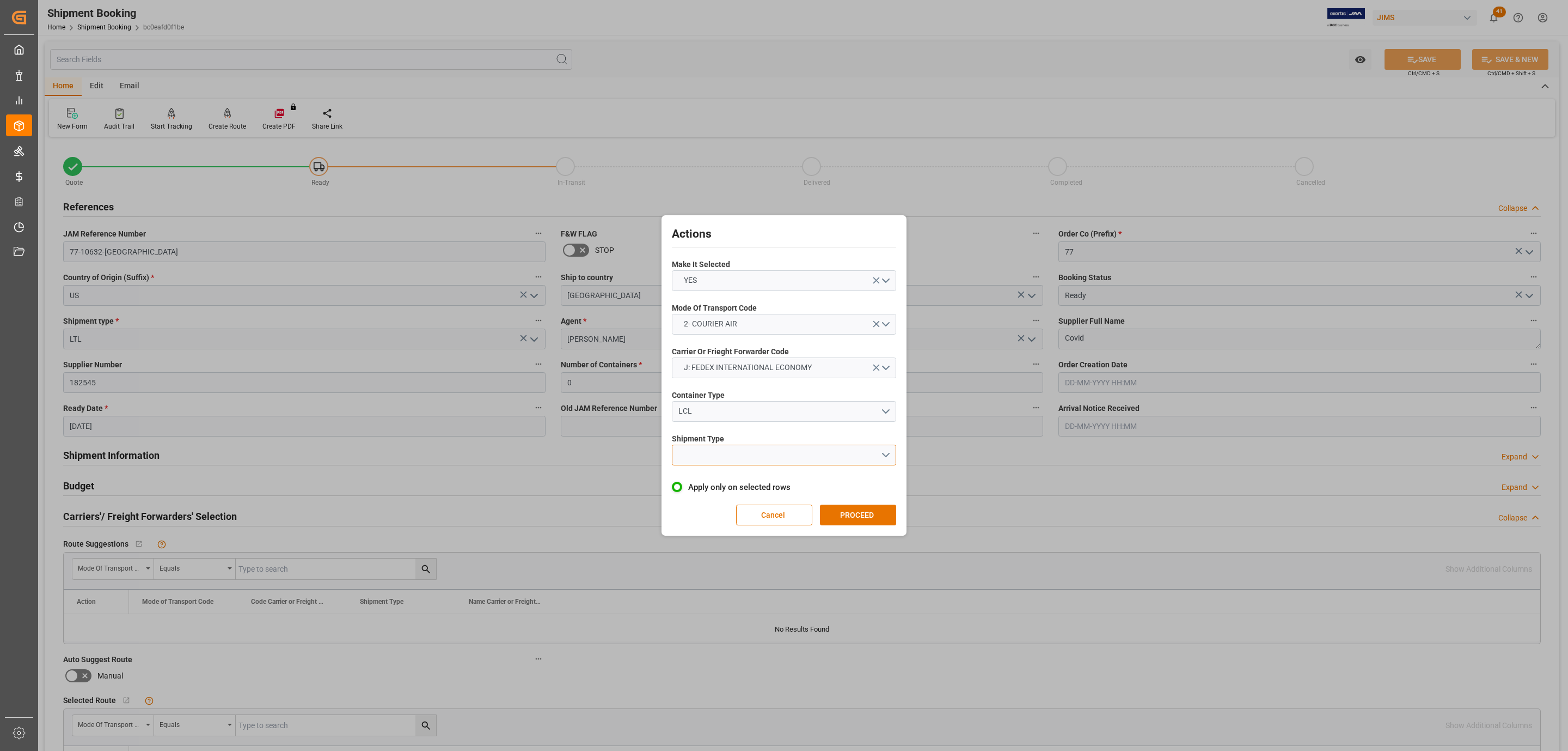
click at [713, 445] on button "open menu" at bounding box center [784, 455] width 224 height 21
click at [718, 455] on div "LTL" at bounding box center [784, 457] width 223 height 23
click at [873, 510] on button "PROCEED" at bounding box center [858, 515] width 76 height 21
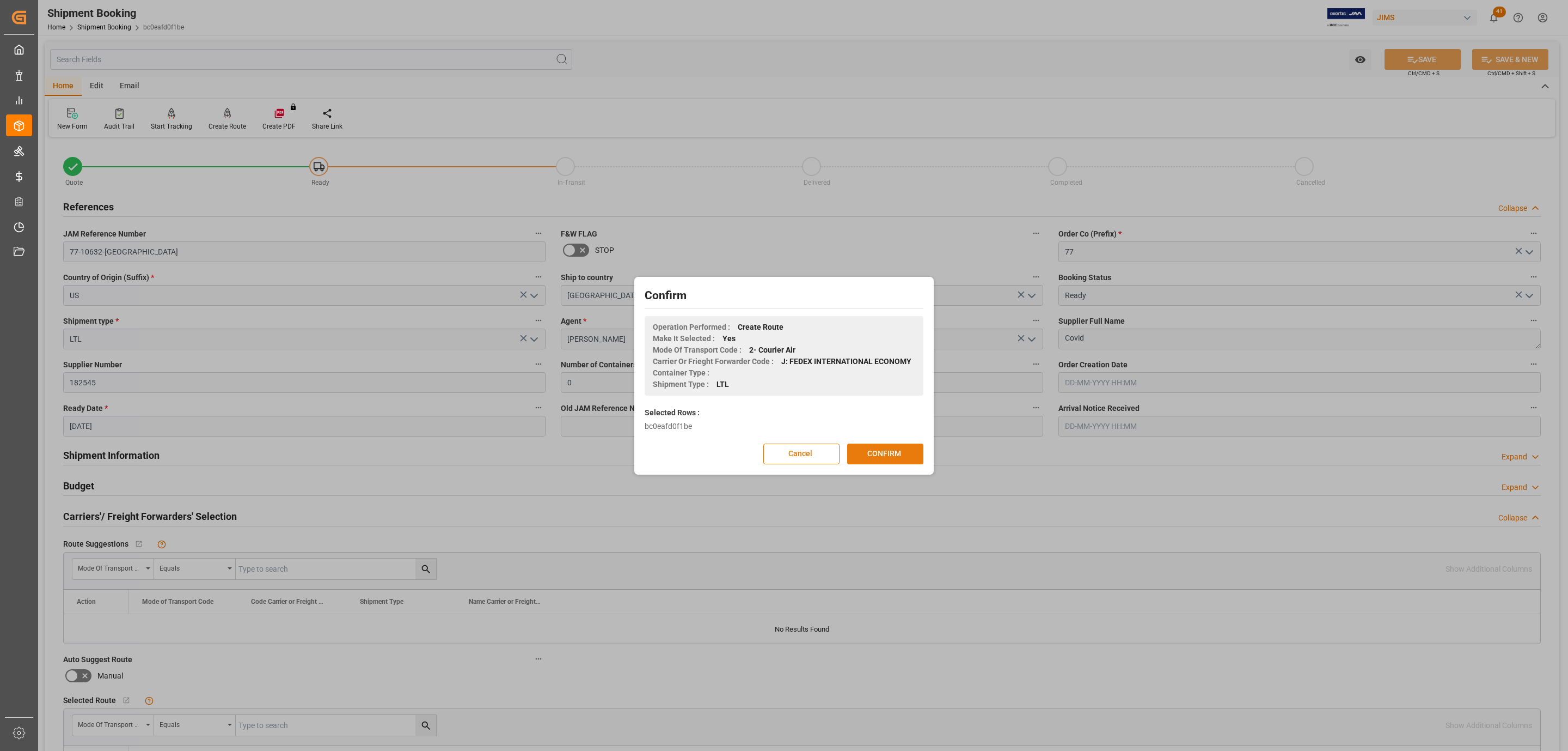
click at [886, 456] on button "CONFIRM" at bounding box center [885, 454] width 76 height 21
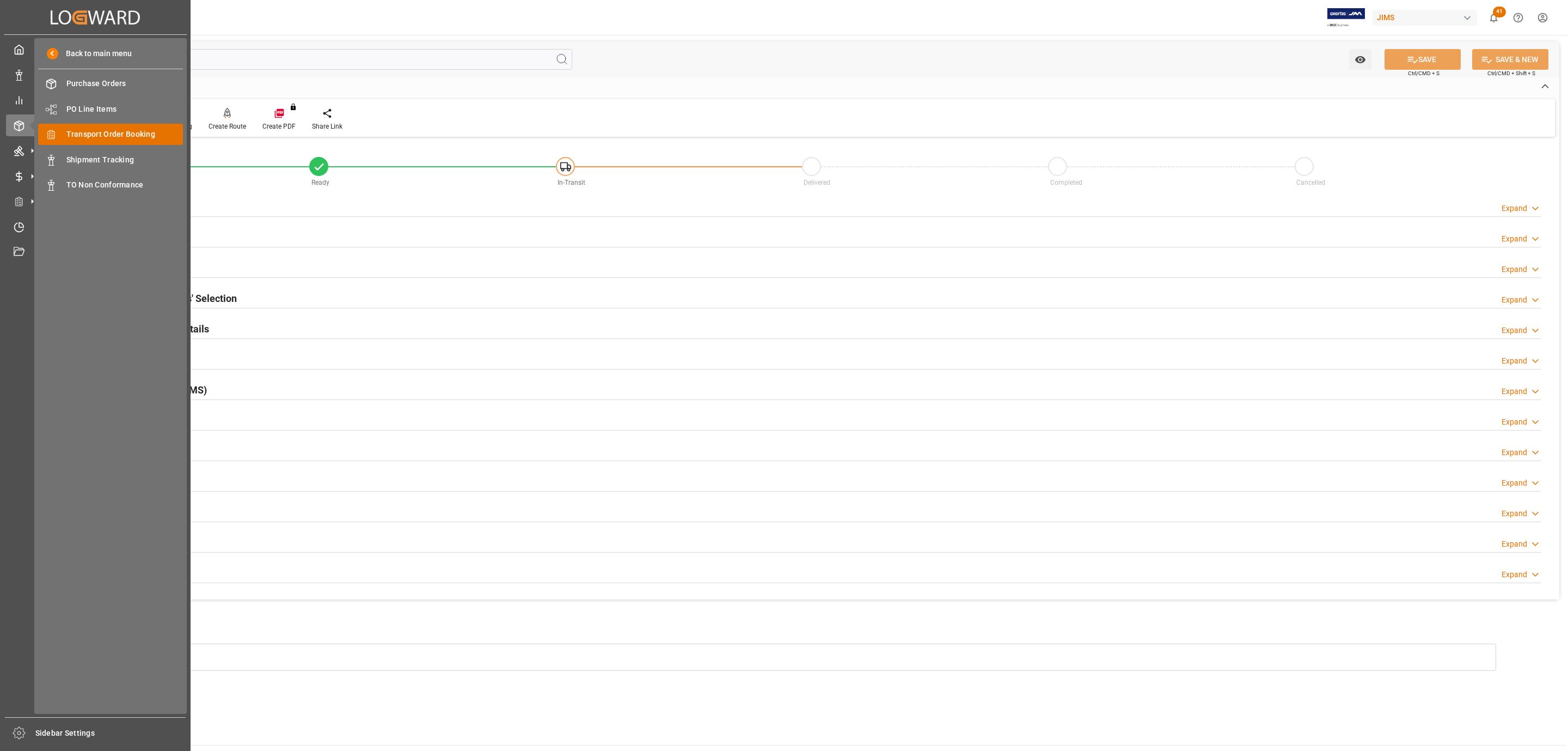
click at [130, 134] on span "Transport Order Booking" at bounding box center [125, 134] width 117 height 11
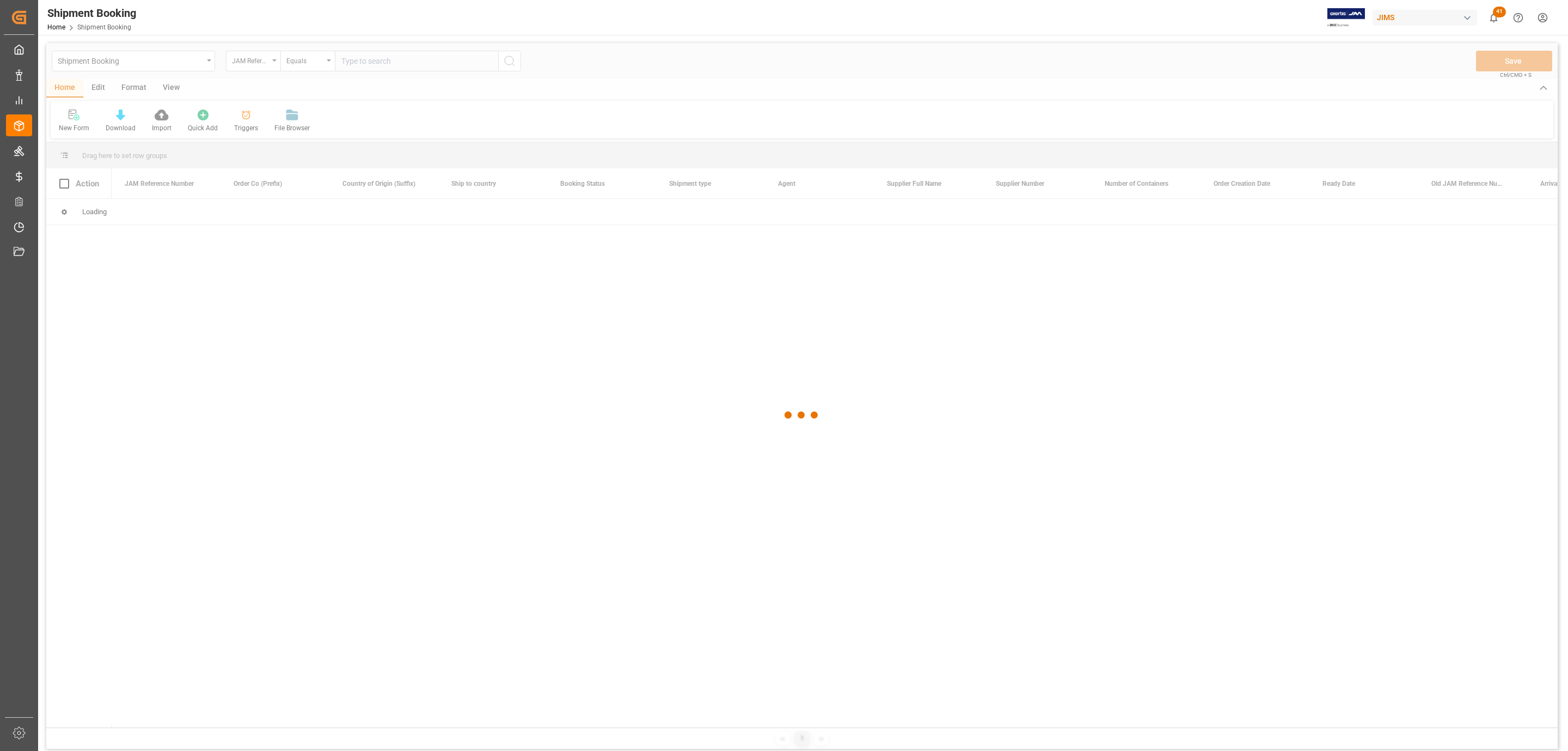
click at [380, 63] on div at bounding box center [802, 415] width 1512 height 744
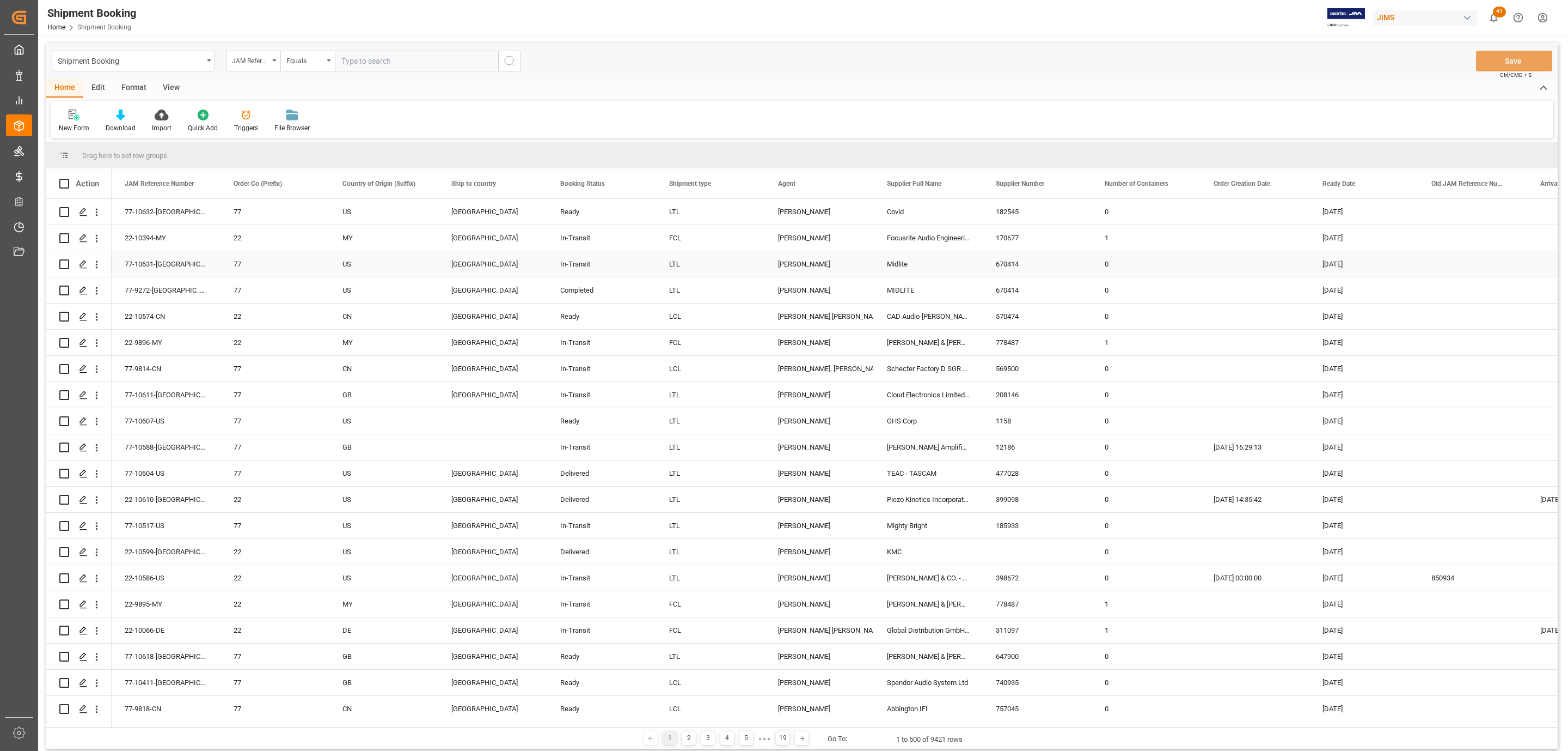
click at [389, 64] on input "text" at bounding box center [416, 61] width 163 height 21
paste input "77-10627-US"
click at [495, 58] on input "77-10627-US" at bounding box center [416, 61] width 163 height 21
type input "77-10627-US"
click at [507, 62] on icon "search button" at bounding box center [509, 60] width 13 height 13
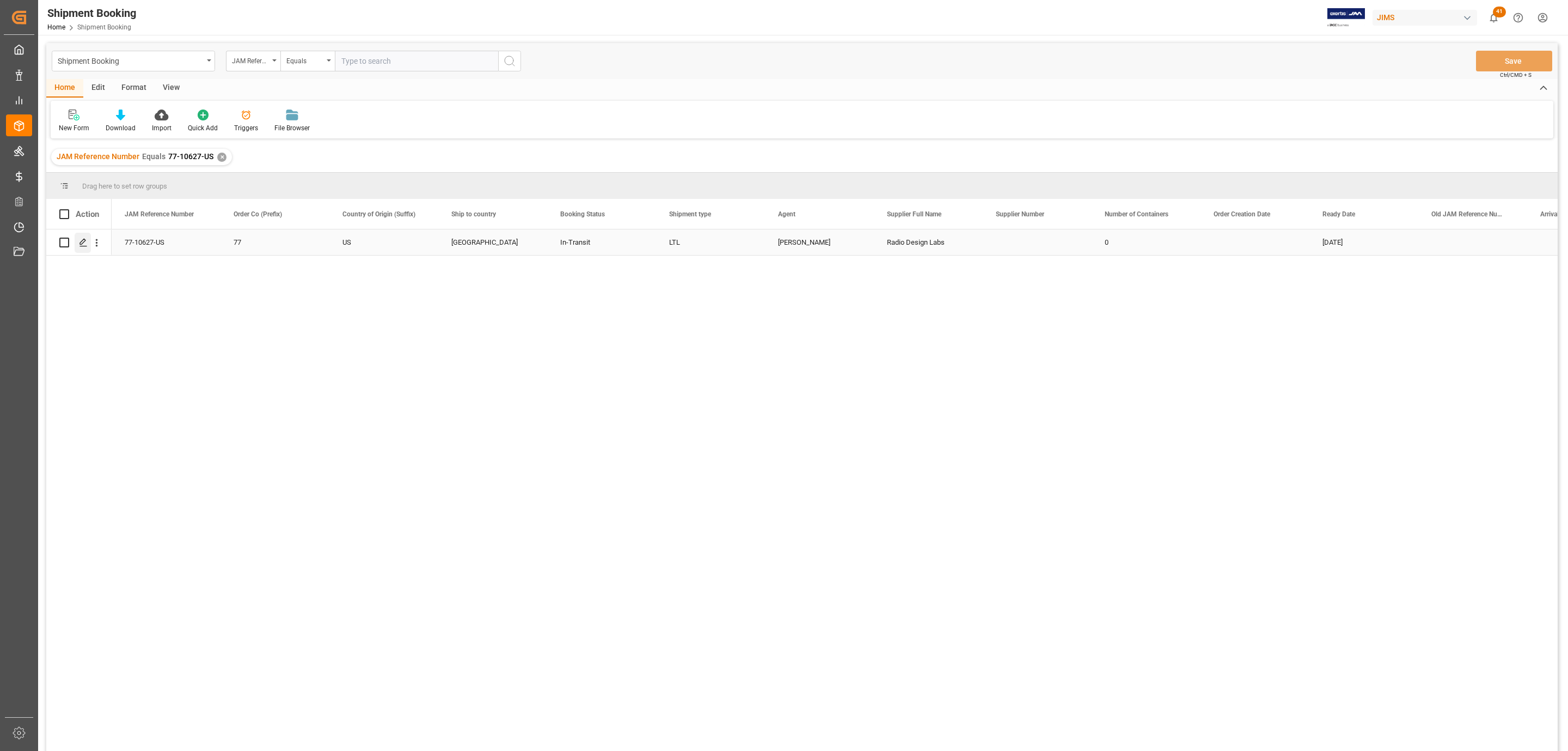
click at [79, 241] on icon "Press SPACE to select this row." at bounding box center [83, 242] width 9 height 9
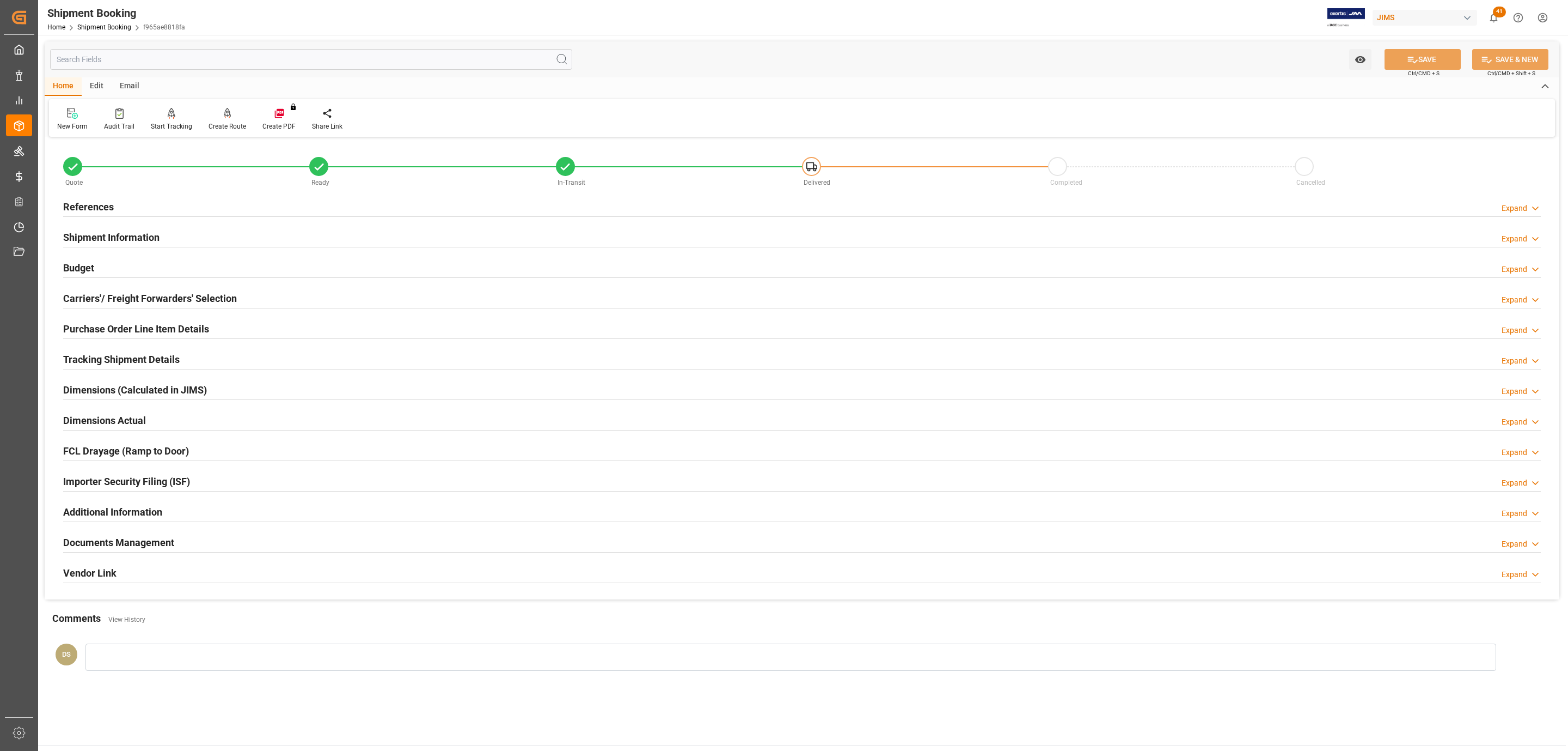
click at [88, 539] on h2 "Documents Management" at bounding box center [119, 542] width 111 height 15
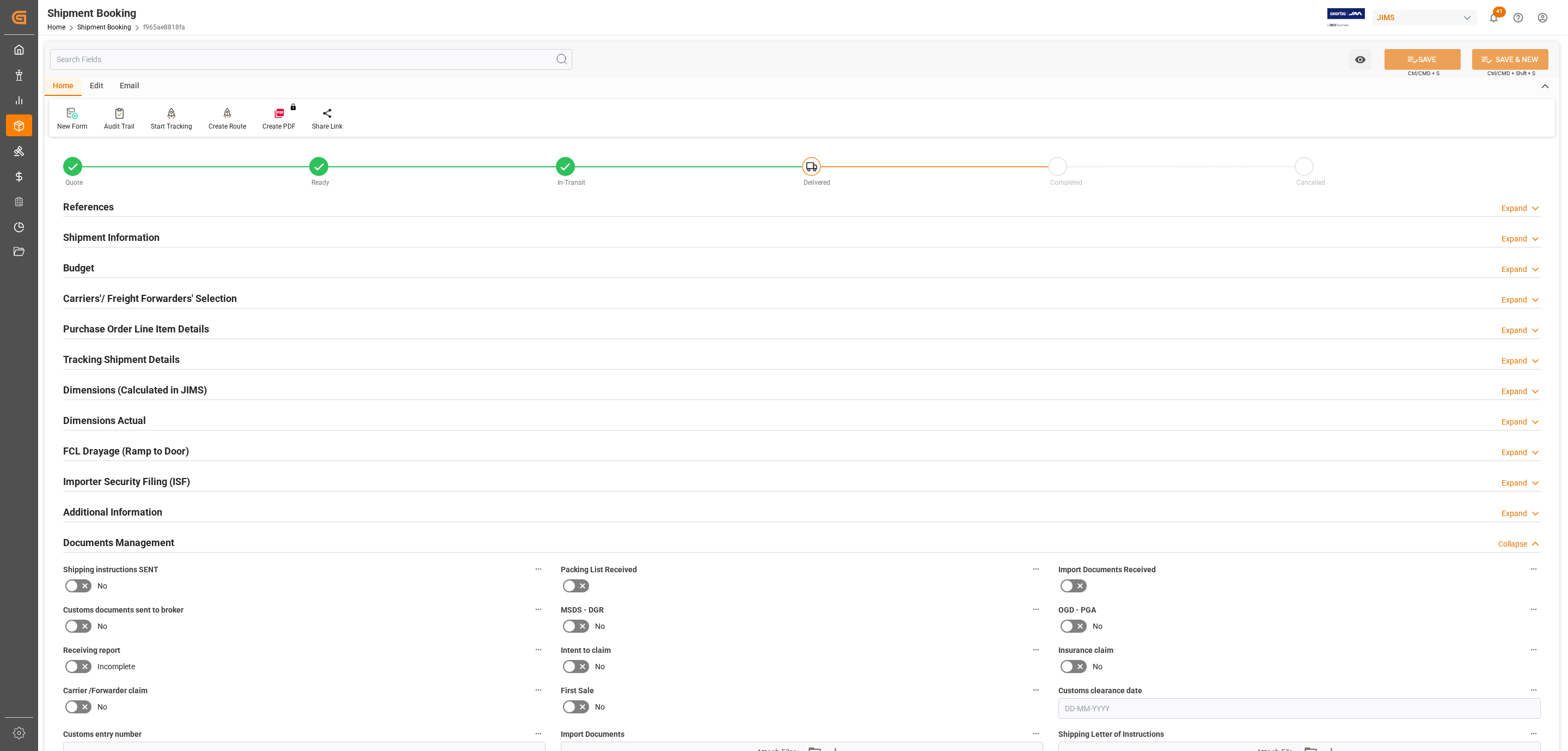
click at [96, 510] on h2 "Additional Information" at bounding box center [112, 511] width 99 height 15
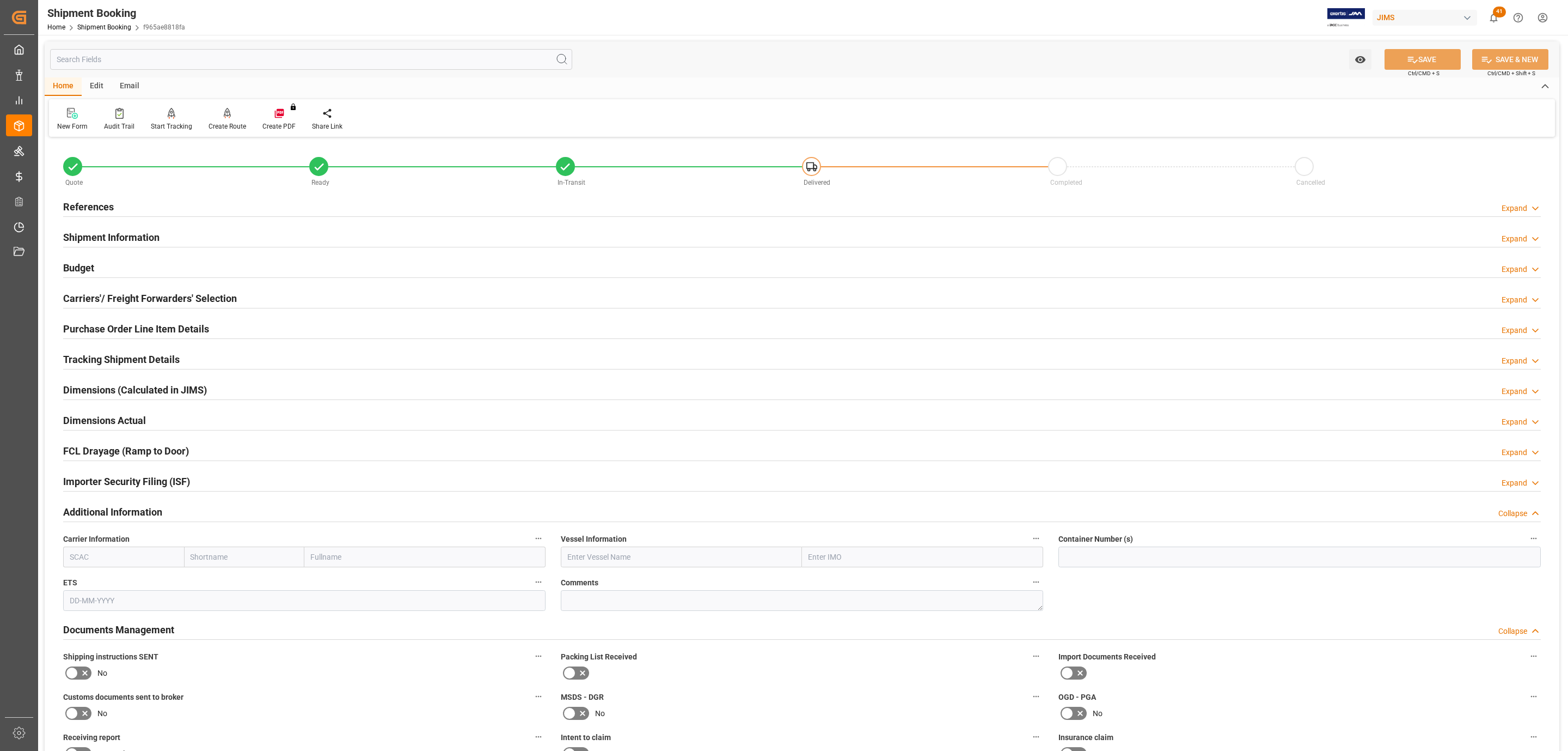
click at [149, 217] on div at bounding box center [802, 217] width 1478 height 1
click at [133, 326] on h2 "Purchase Order Line Item Details" at bounding box center [137, 328] width 146 height 15
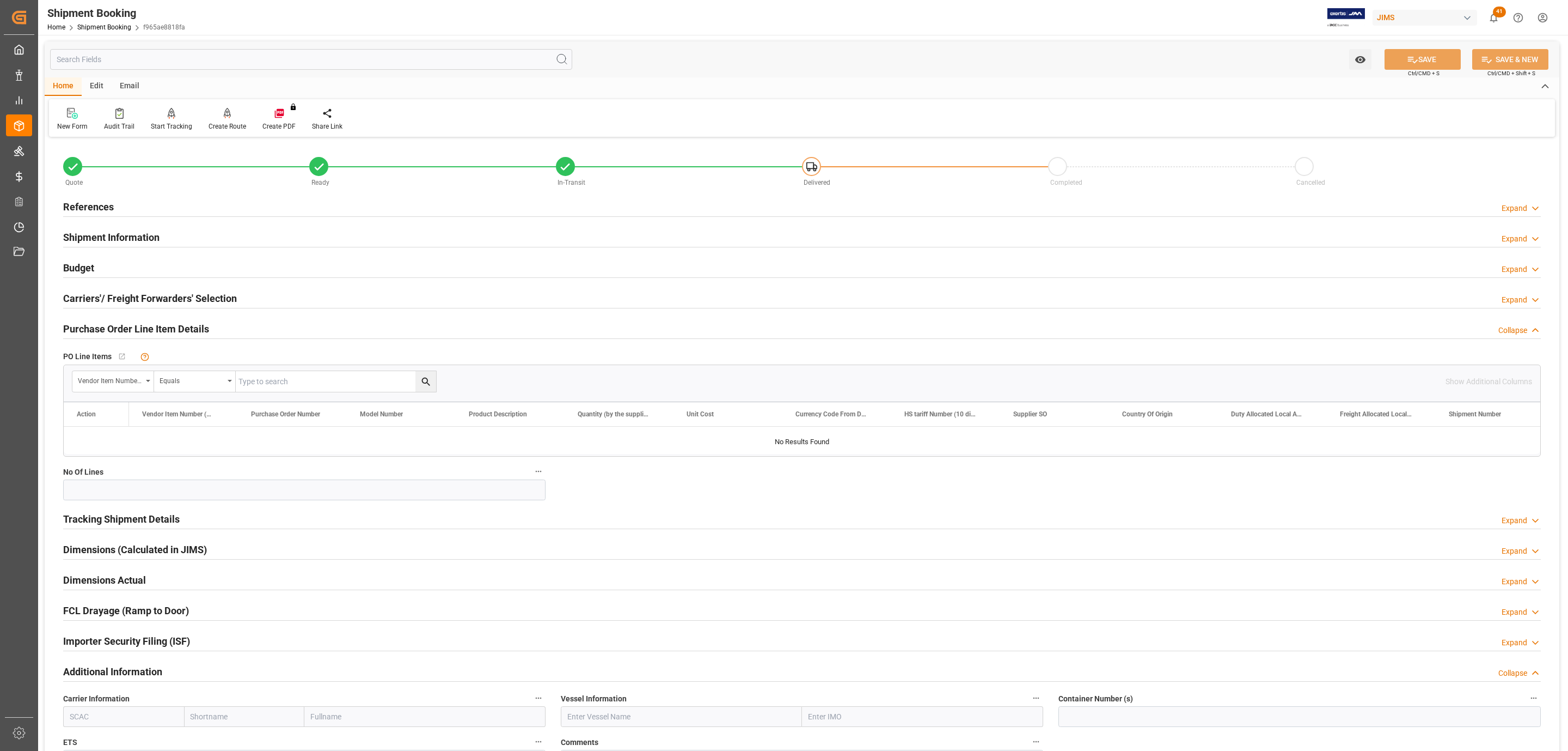
click at [0, 0] on input "text" at bounding box center [0, 0] width 0 height 0
click at [130, 381] on div "Vendor Item Number (By The Supplier)" at bounding box center [110, 379] width 64 height 13
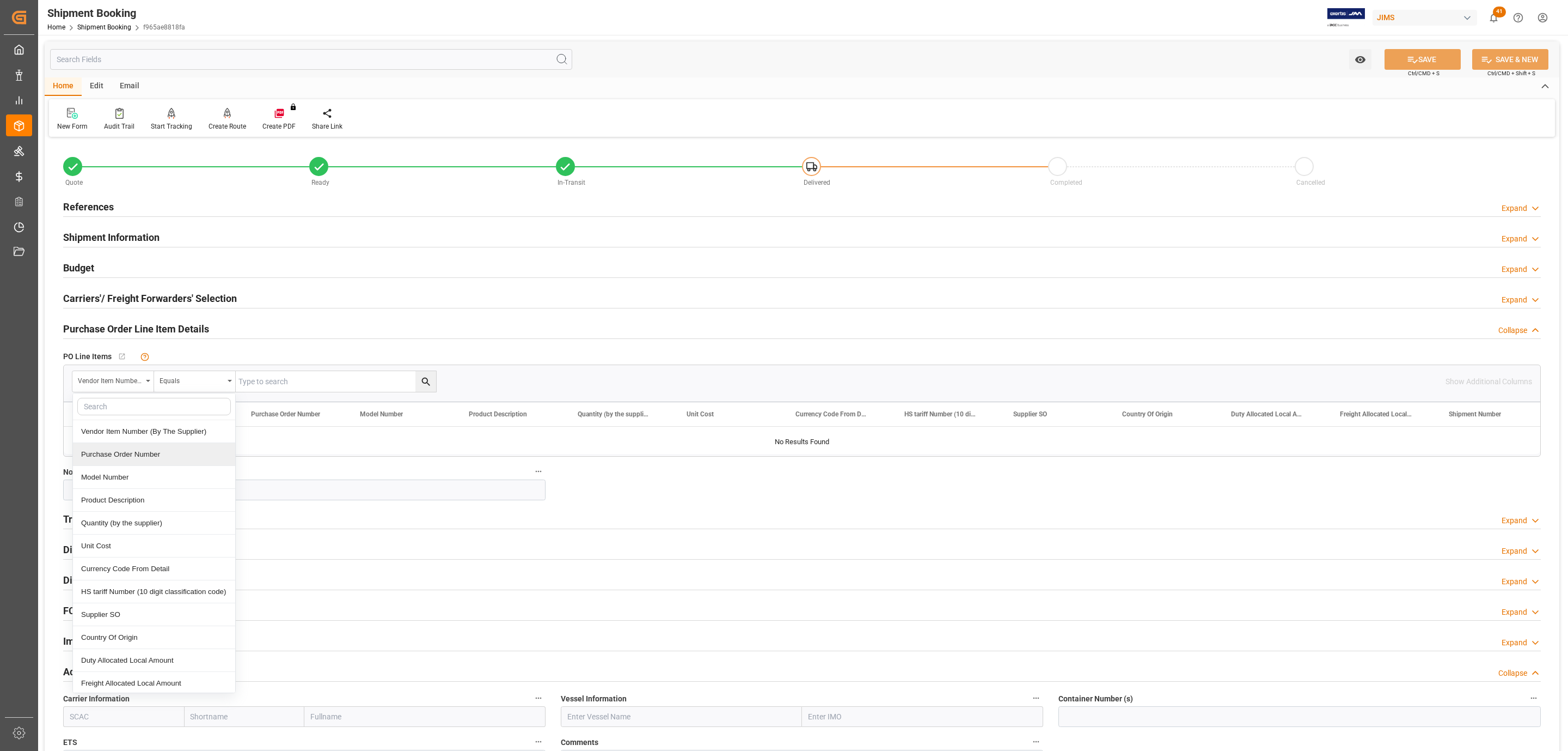
click at [130, 453] on div "Purchase Order Number" at bounding box center [154, 455] width 162 height 23
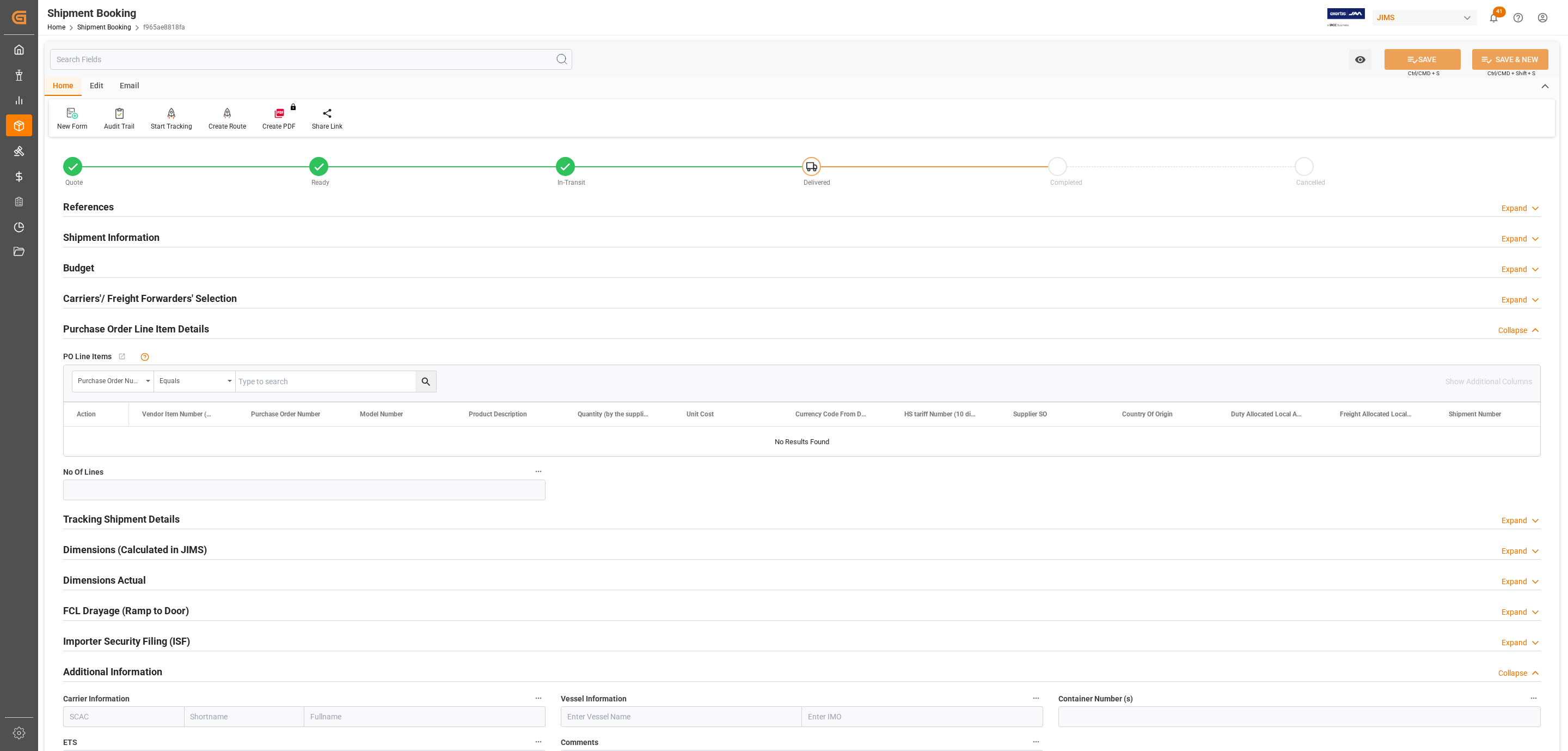
click at [0, 0] on input "text" at bounding box center [0, 0] width 0 height 0
paste input "862967"
type input "862967"
click at [421, 382] on icon "search button" at bounding box center [426, 382] width 11 height 11
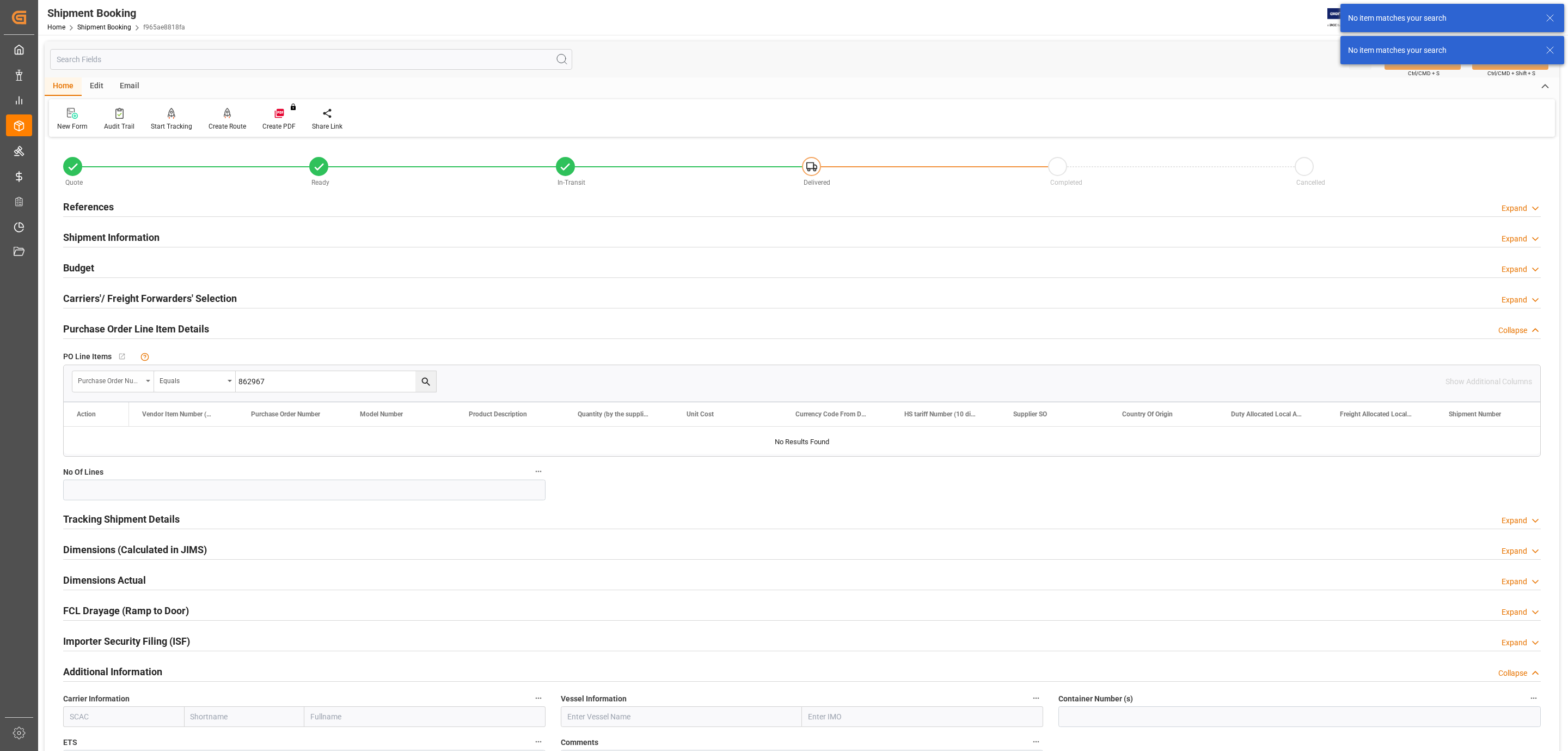
click at [129, 378] on div "Purchase Order Number" at bounding box center [110, 379] width 64 height 13
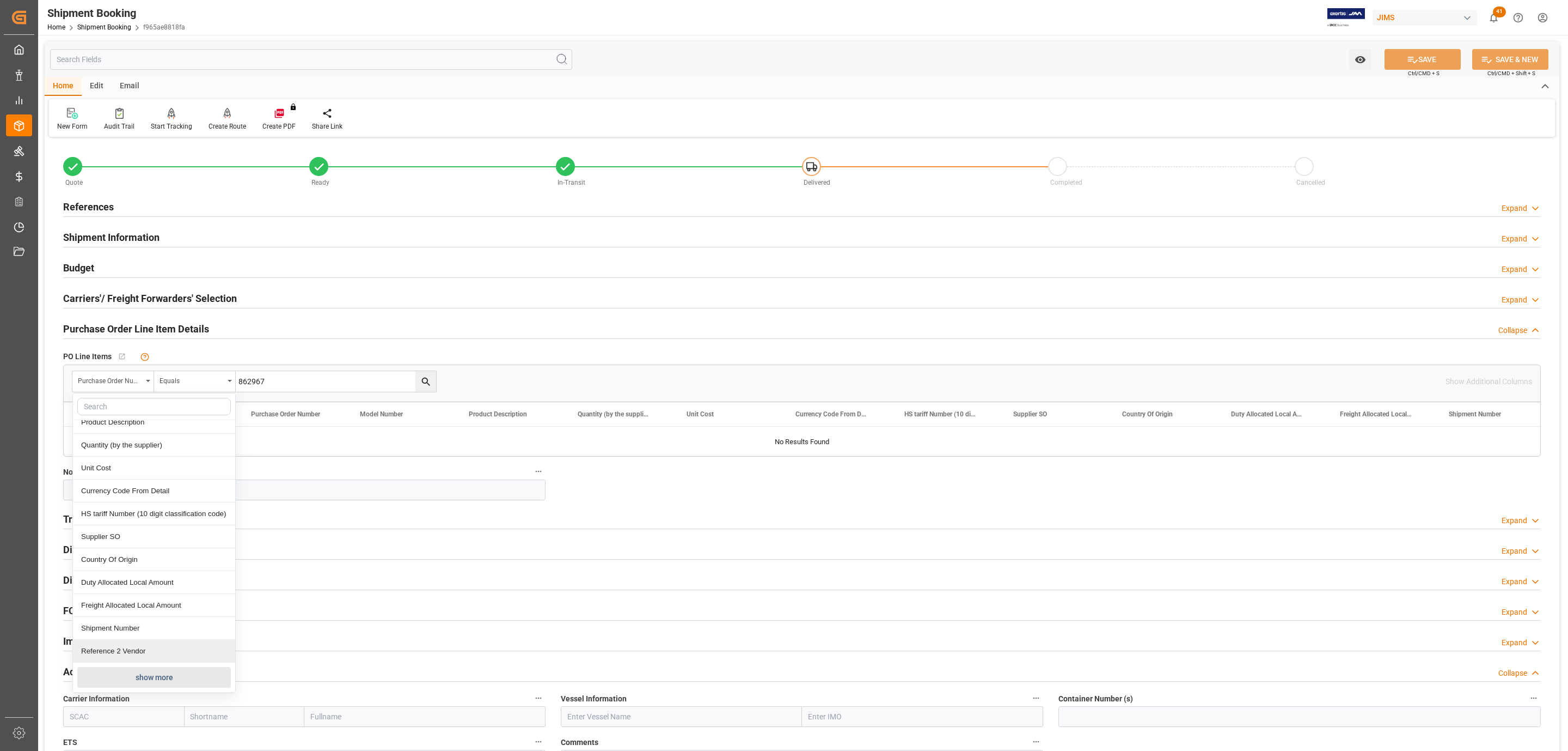
click at [141, 681] on button "show more" at bounding box center [154, 677] width 154 height 21
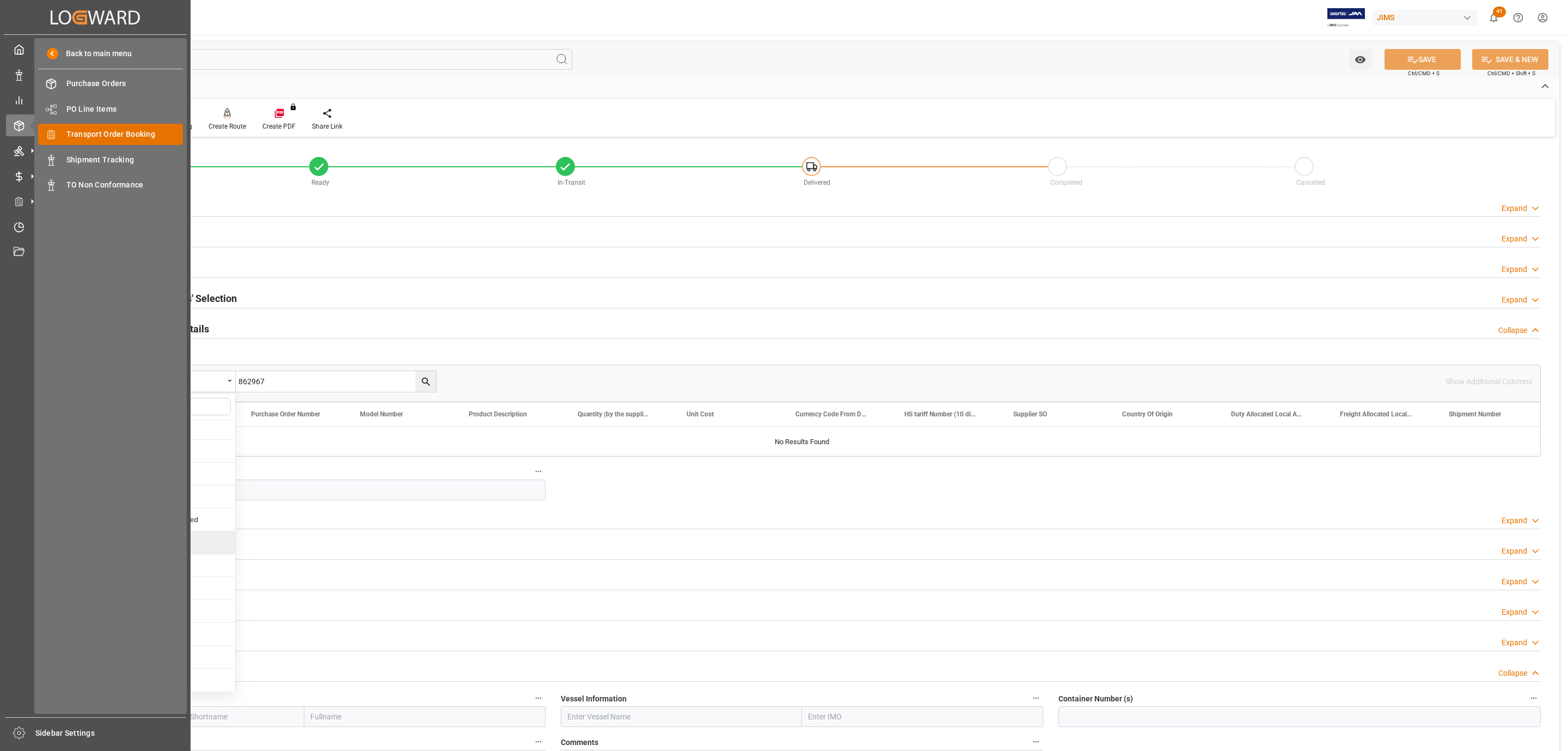
click at [168, 131] on span "Transport Order Booking" at bounding box center [125, 134] width 117 height 11
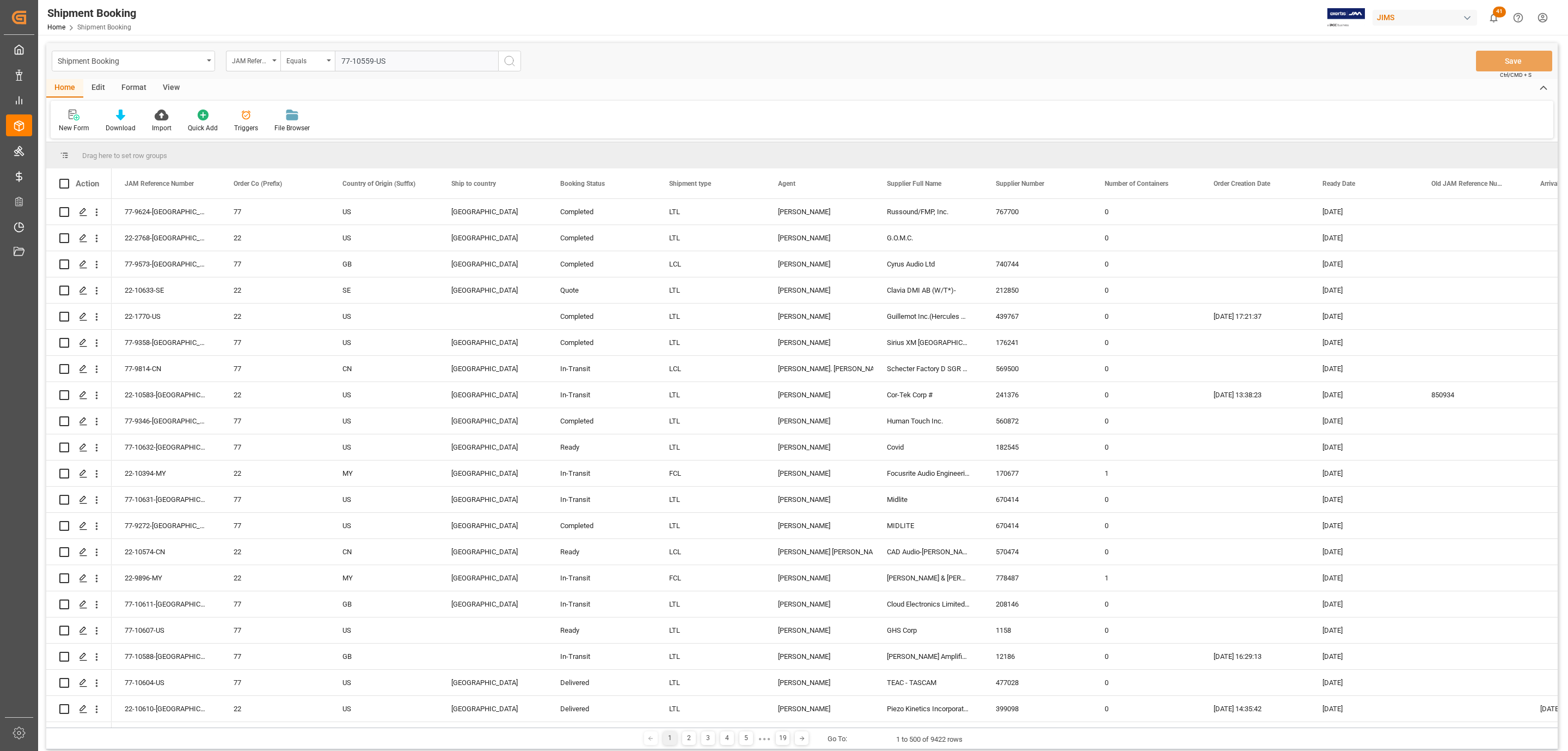
type input "77-10559-US"
click at [512, 60] on icon "search button" at bounding box center [509, 60] width 13 height 13
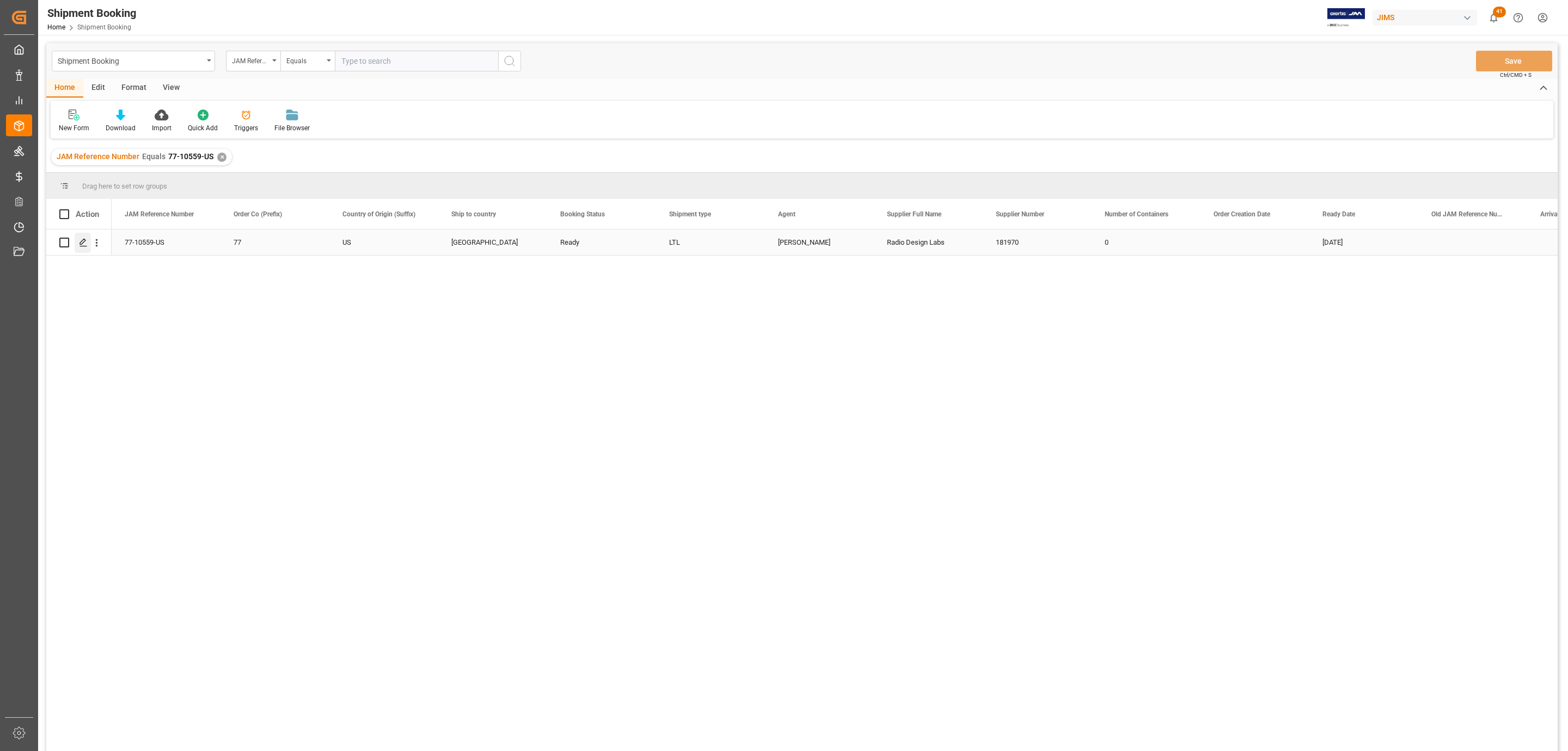
click at [79, 248] on div "Press SPACE to select this row." at bounding box center [82, 242] width 16 height 20
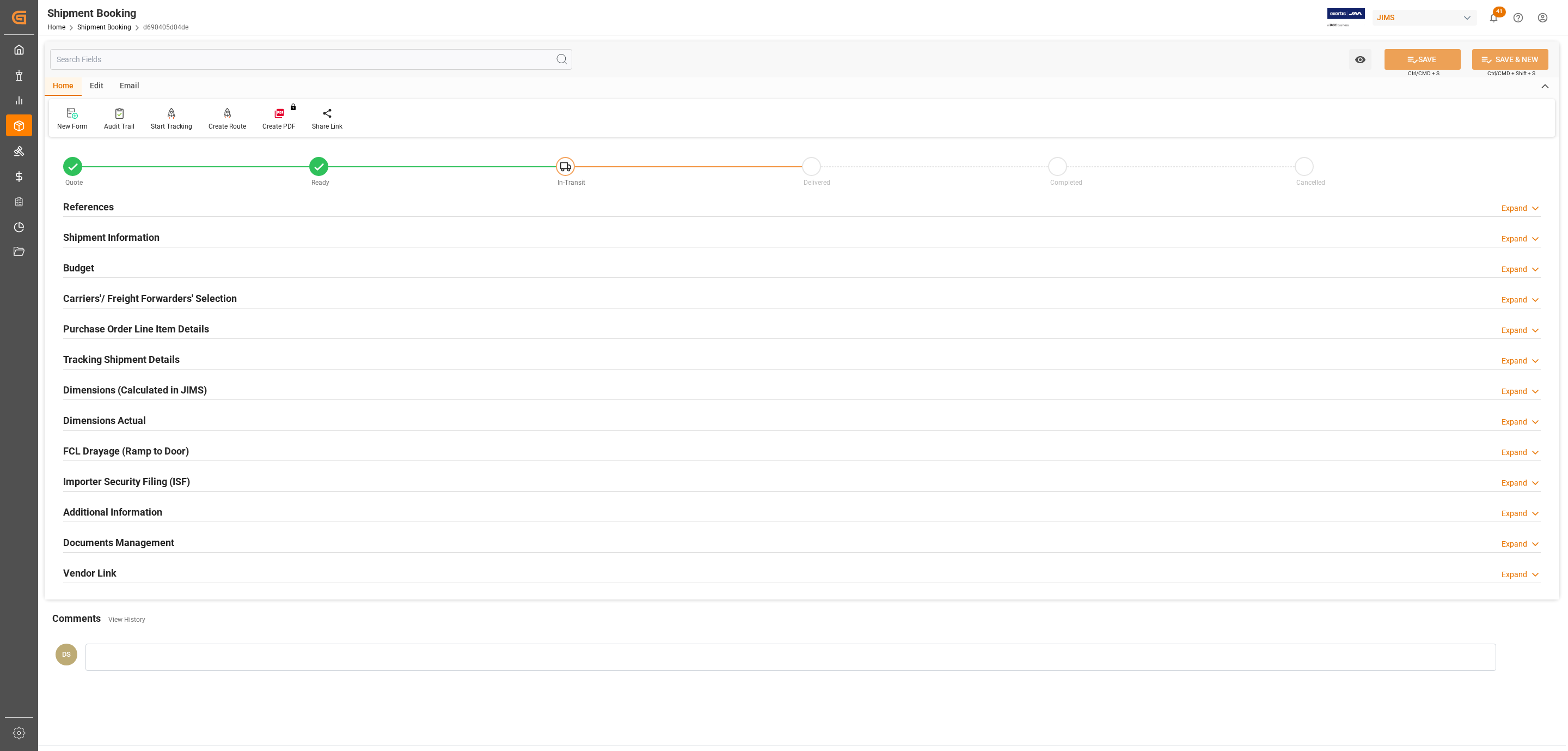
click at [92, 284] on div "Carriers'/ Freight Forwarders' Selection Expand" at bounding box center [802, 299] width 1493 height 31
click at [94, 288] on div "Carriers'/ Freight Forwarders' Selection" at bounding box center [150, 297] width 173 height 21
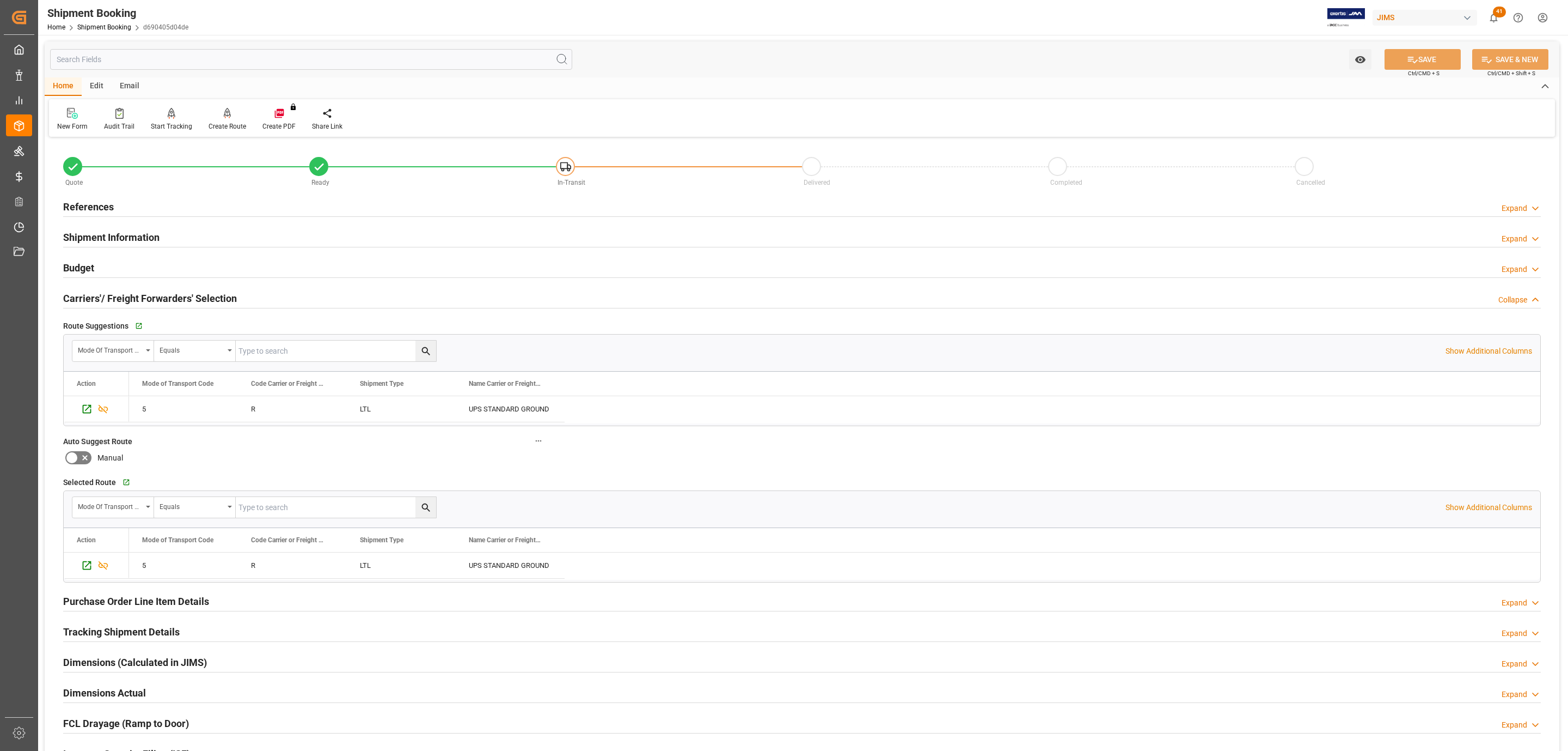
click at [99, 265] on div "Budget Expand" at bounding box center [802, 267] width 1478 height 21
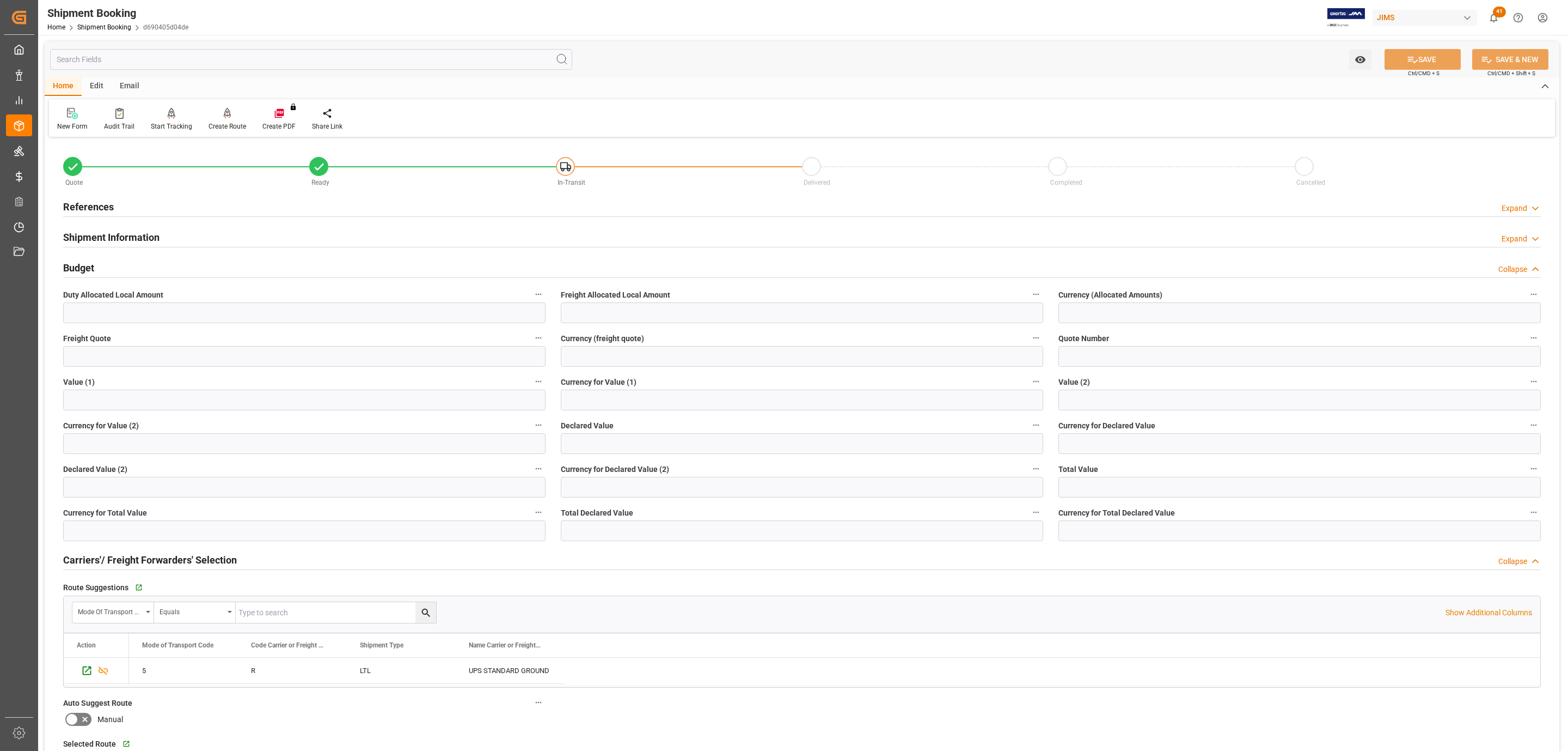
click at [99, 265] on div "Budget Collapse" at bounding box center [802, 267] width 1478 height 21
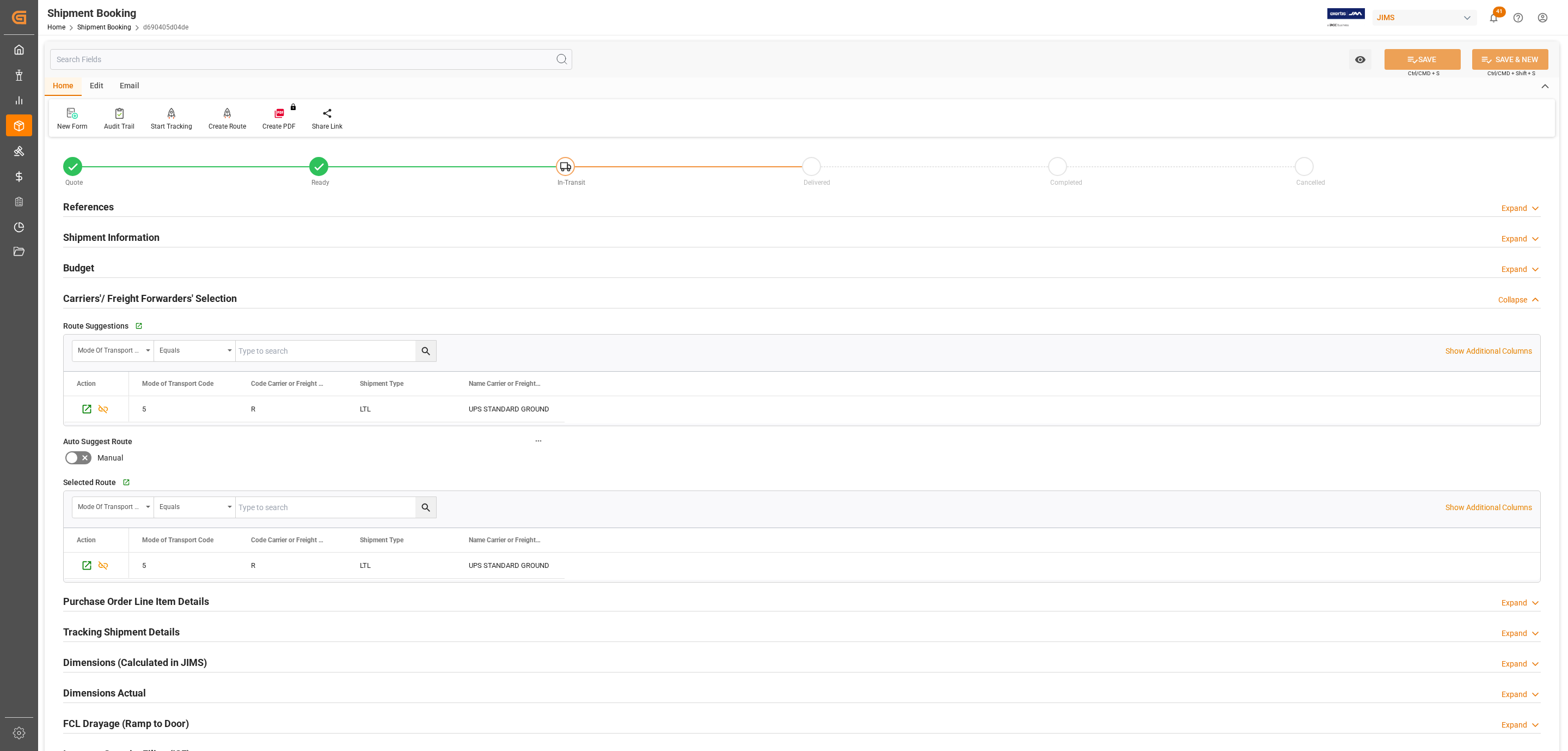
click at [113, 235] on h2 "Shipment Information" at bounding box center [112, 237] width 96 height 15
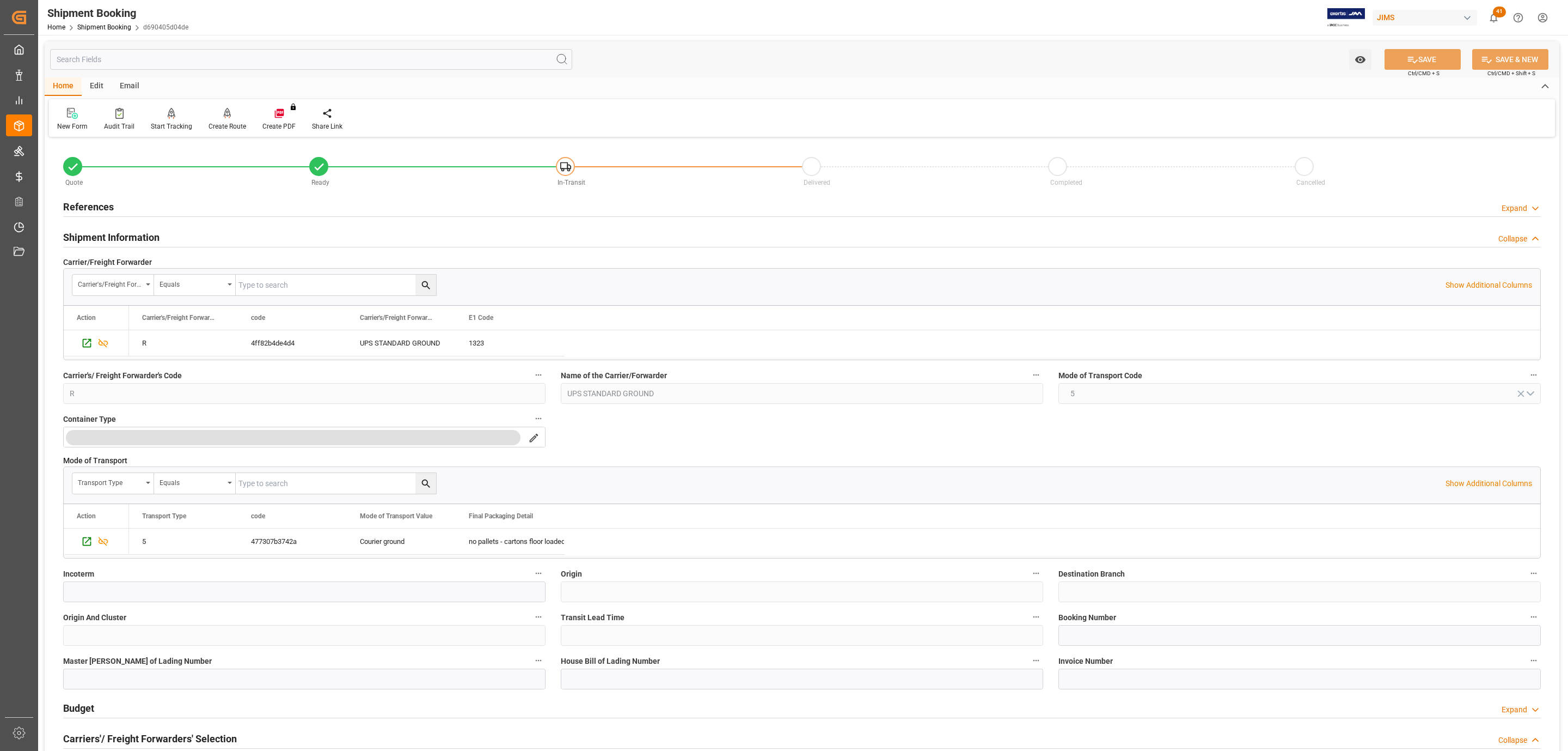
click at [113, 235] on h2 "Shipment Information" at bounding box center [112, 237] width 96 height 15
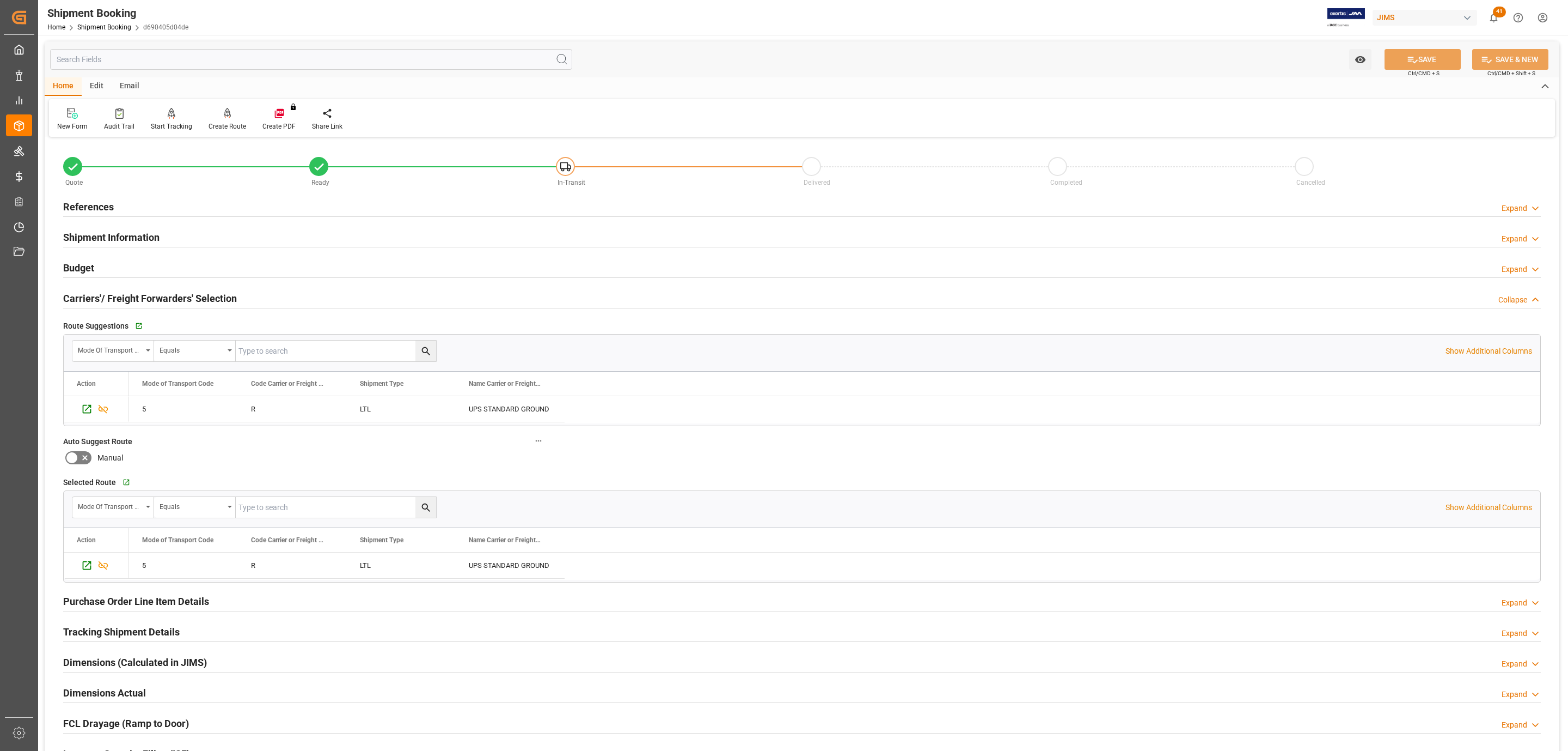
click at [137, 293] on h2 "Carriers'/ Freight Forwarders' Selection" at bounding box center [150, 298] width 173 height 15
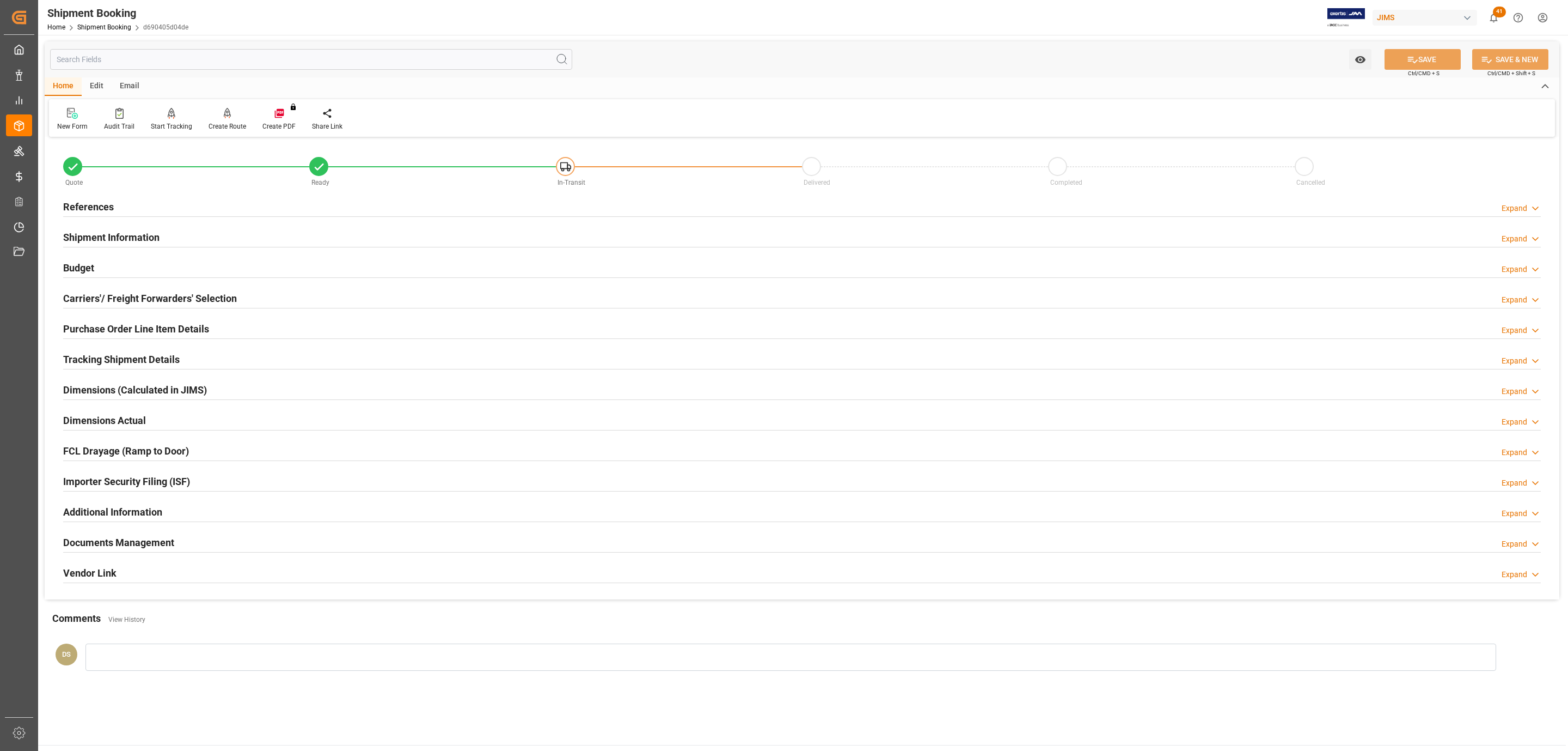
click at [94, 346] on div "Tracking Shipment Details Expand" at bounding box center [802, 360] width 1493 height 31
click at [94, 357] on h2 "Tracking Shipment Details" at bounding box center [122, 359] width 117 height 15
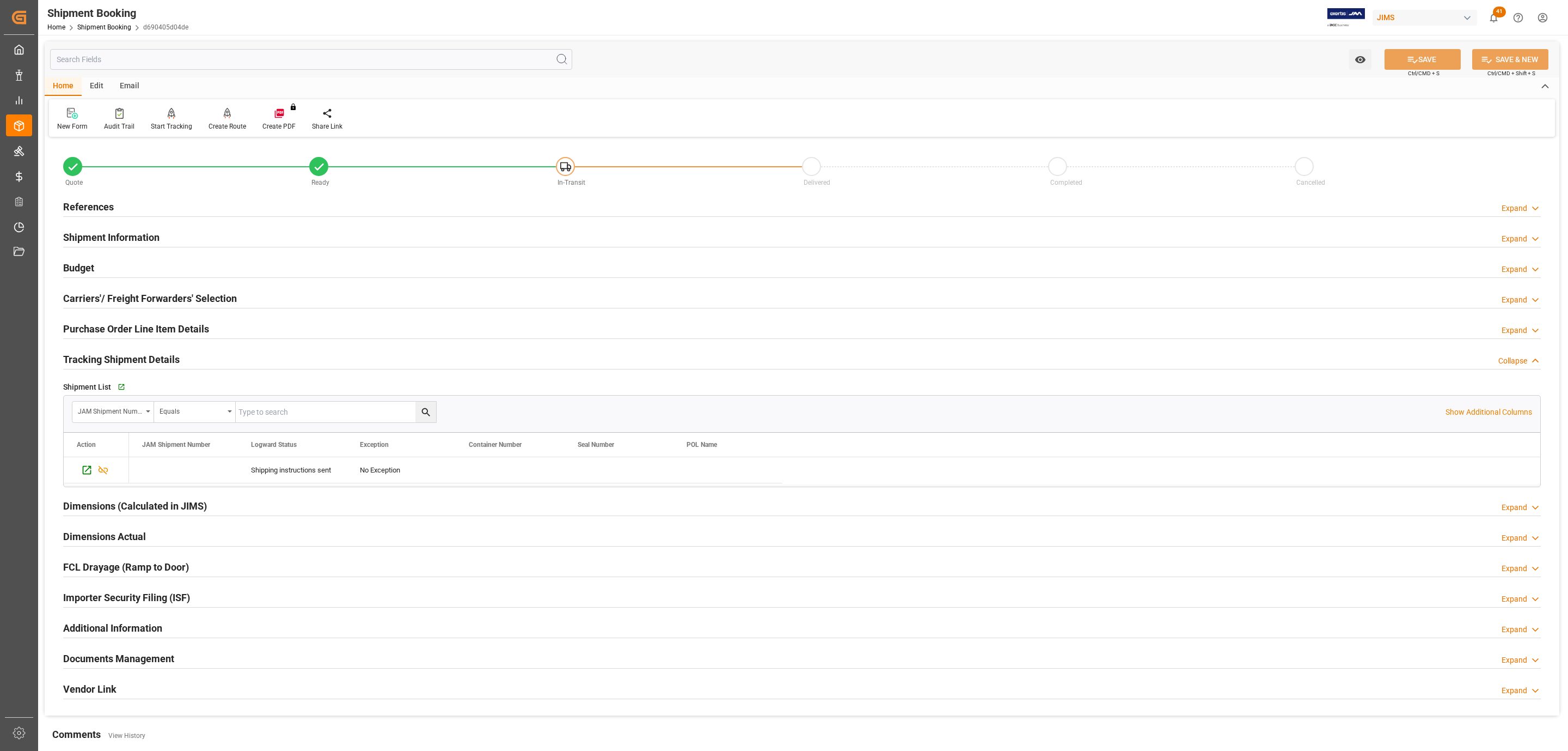
click at [113, 206] on div "References Expand" at bounding box center [802, 206] width 1478 height 21
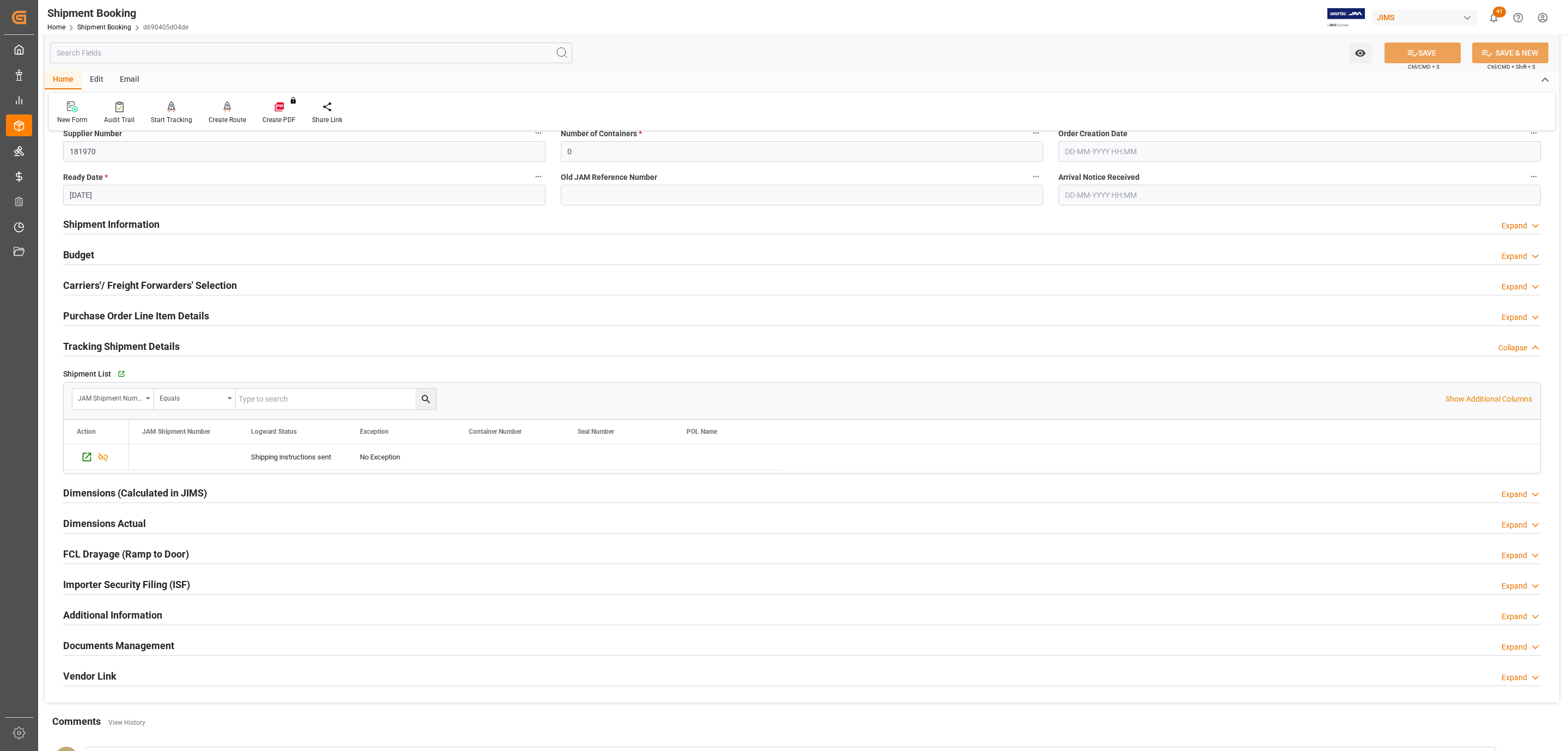
scroll to position [245, 0]
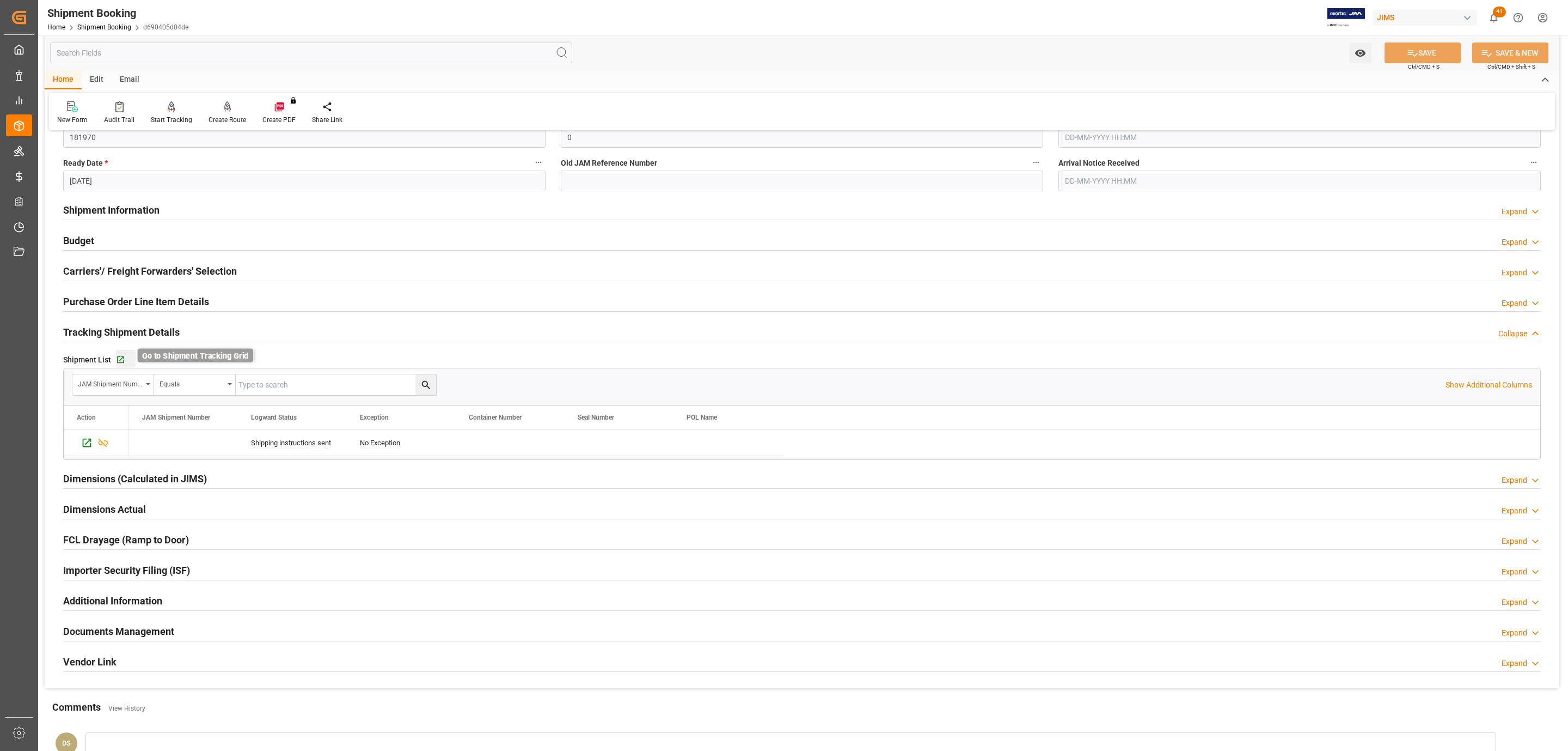
click at [120, 358] on icon "button" at bounding box center [120, 359] width 9 height 9
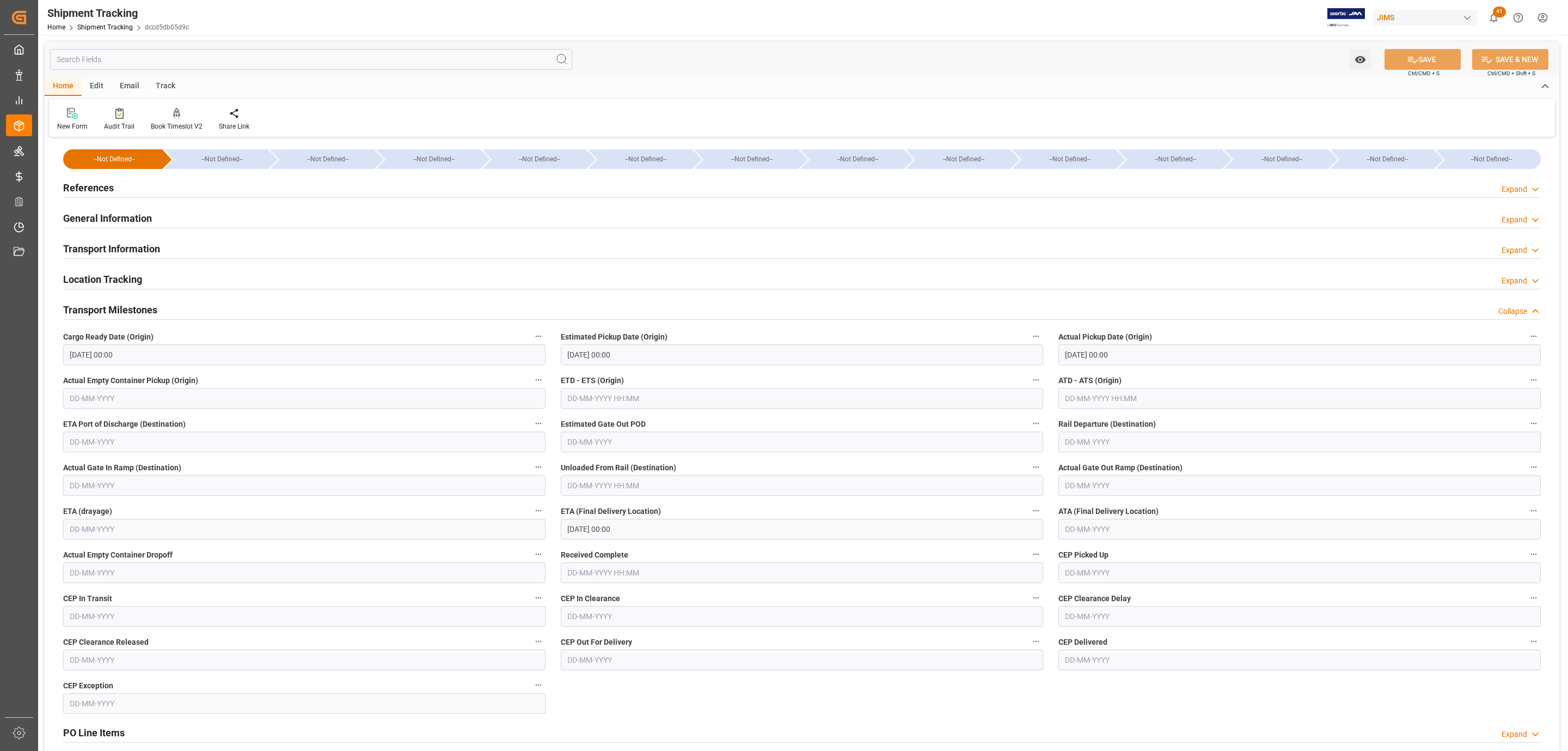
click at [119, 184] on div "References Expand" at bounding box center [802, 186] width 1478 height 21
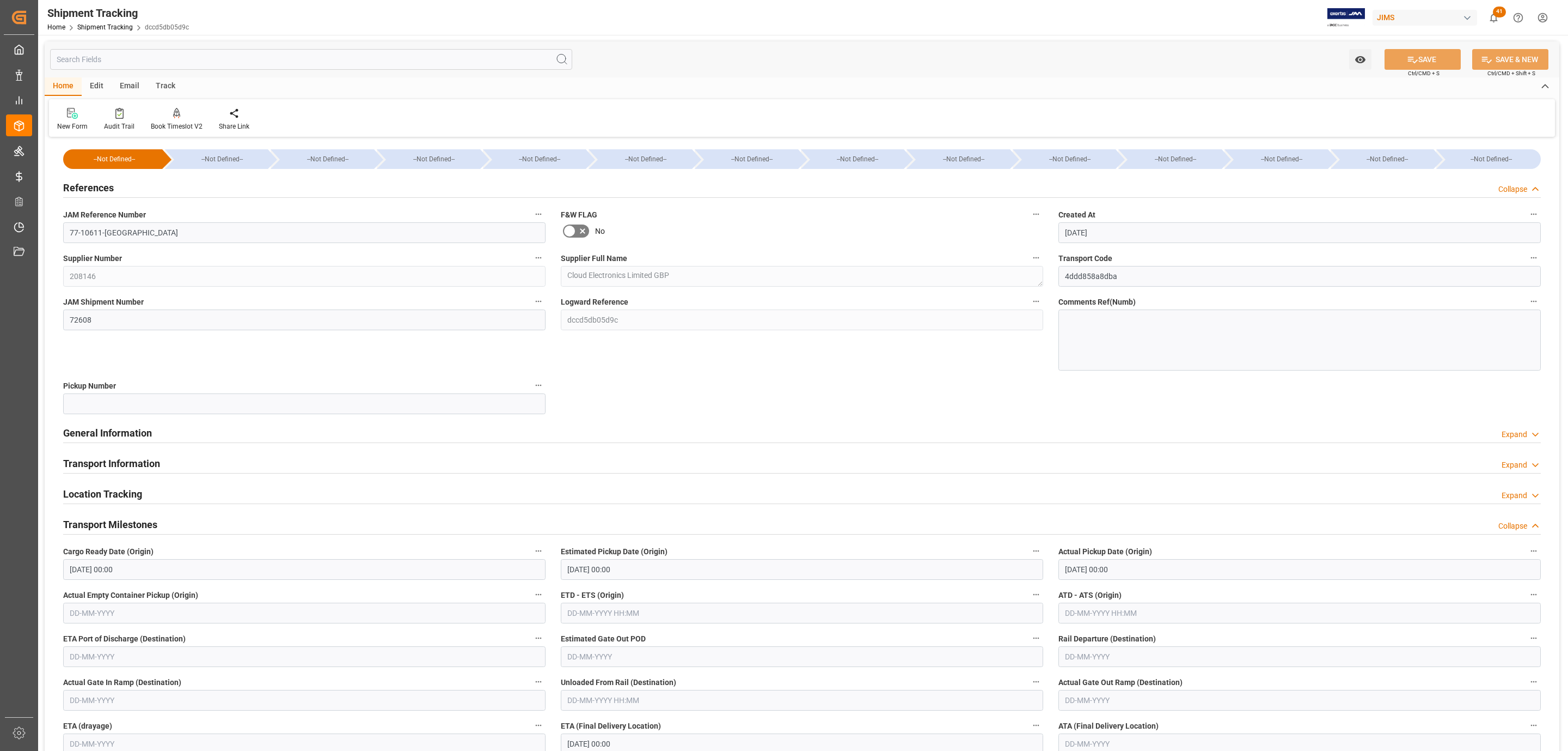
click at [119, 184] on div "References Collapse" at bounding box center [802, 186] width 1478 height 21
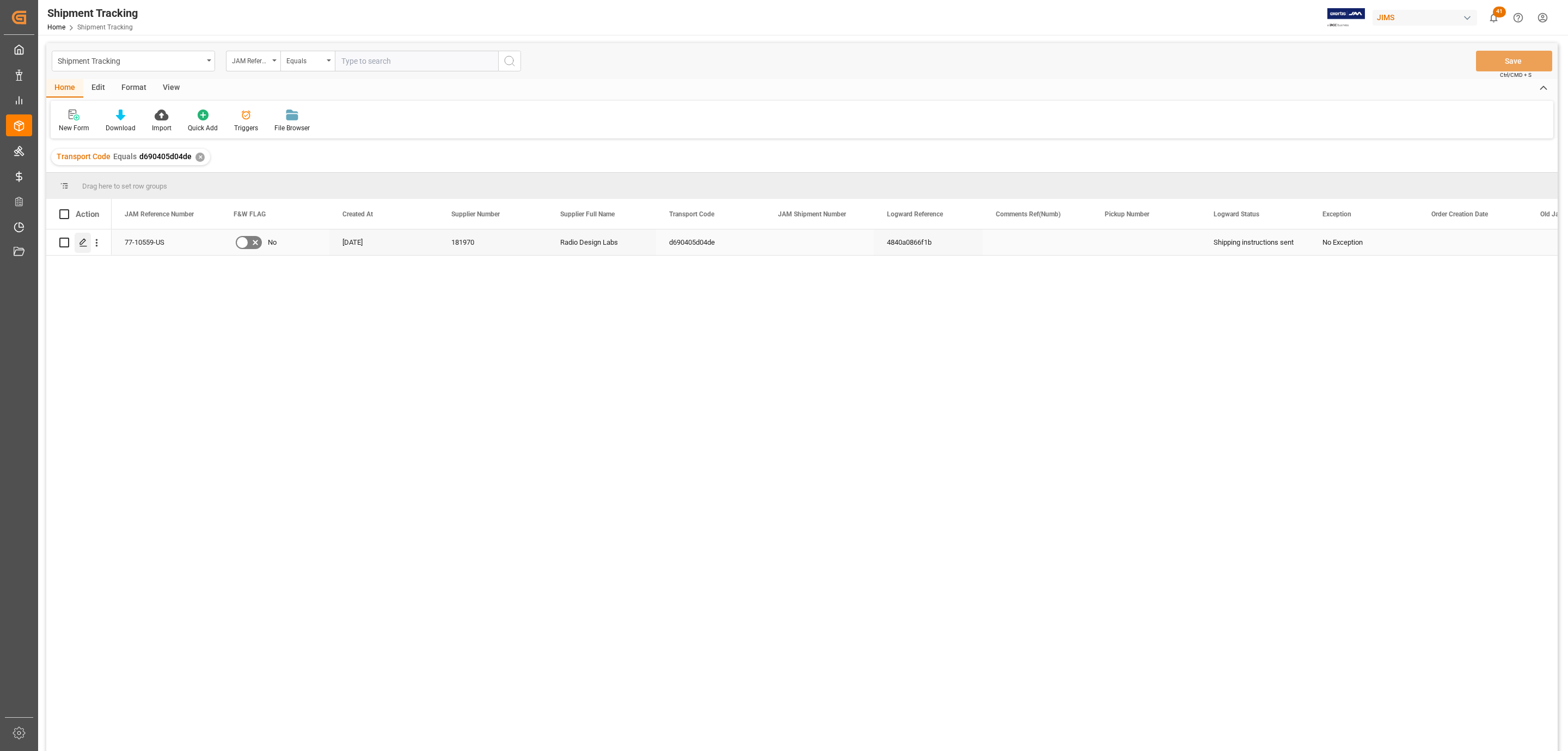
click at [82, 243] on polygon "Press SPACE to select this row." at bounding box center [82, 241] width 5 height 5
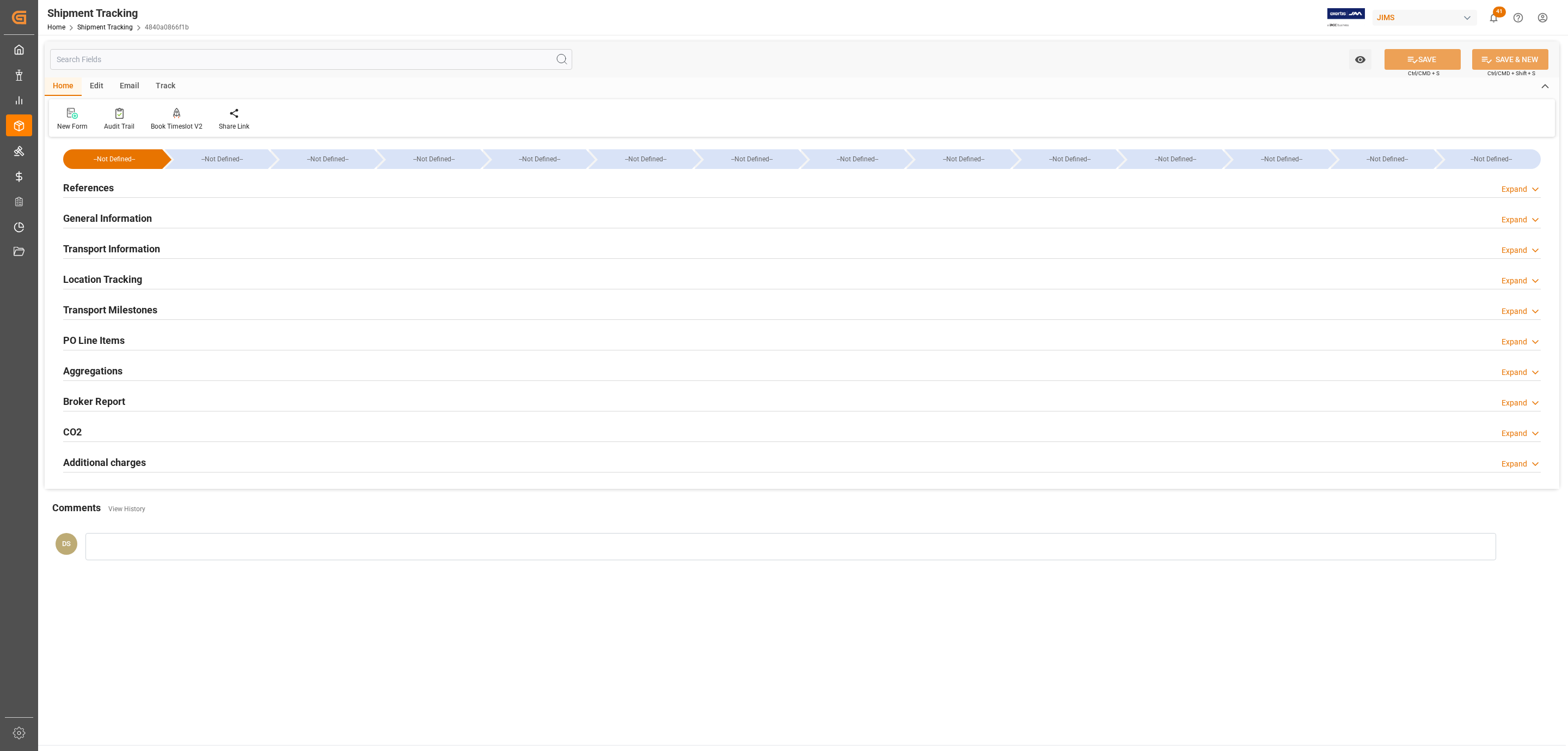
drag, startPoint x: 105, startPoint y: 187, endPoint x: 96, endPoint y: 198, distance: 14.2
click at [105, 186] on h2 "References" at bounding box center [88, 187] width 51 height 15
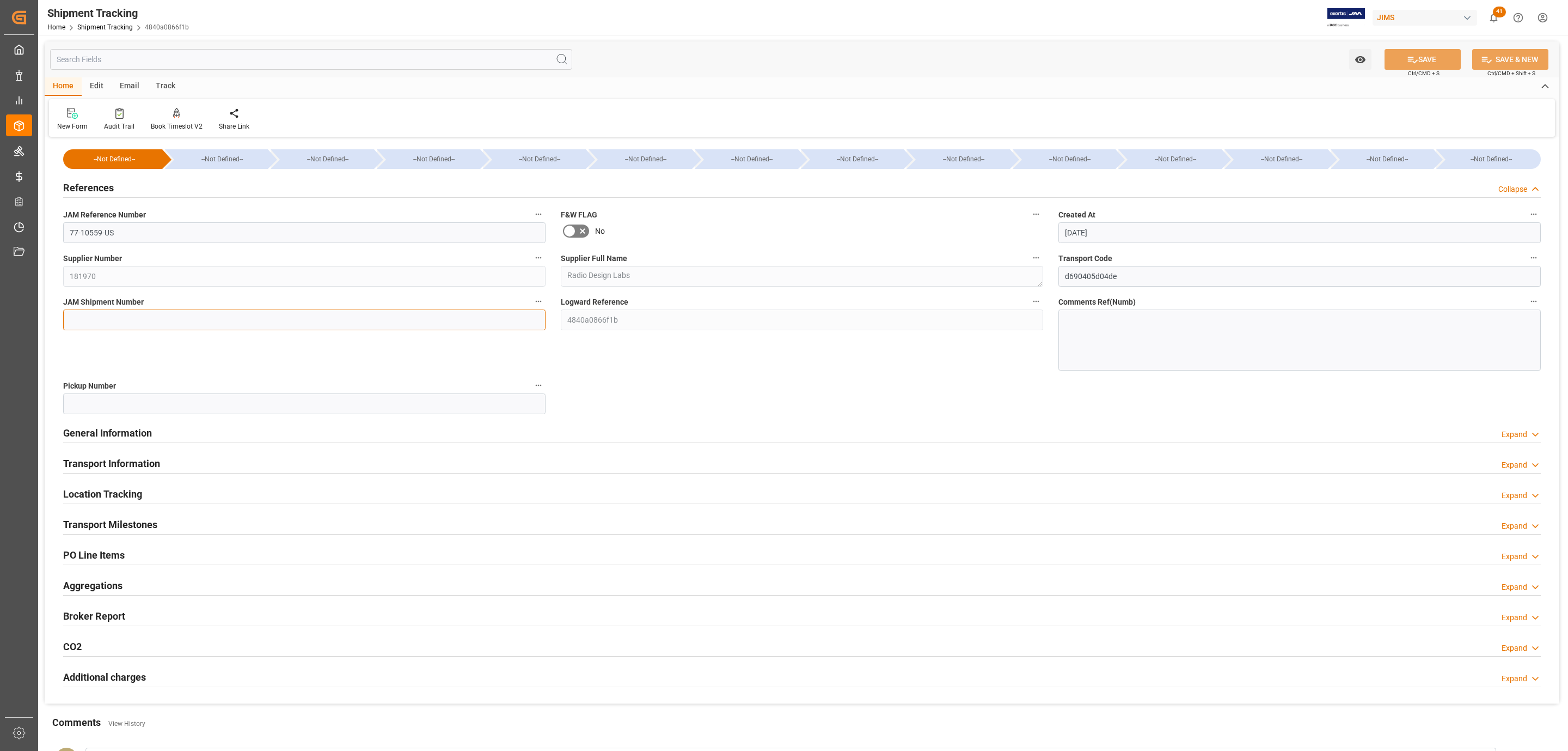
click at [99, 317] on input at bounding box center [305, 320] width 483 height 21
paste input "72622"
type input "72622"
click at [1431, 56] on button "SAVE" at bounding box center [1423, 59] width 76 height 21
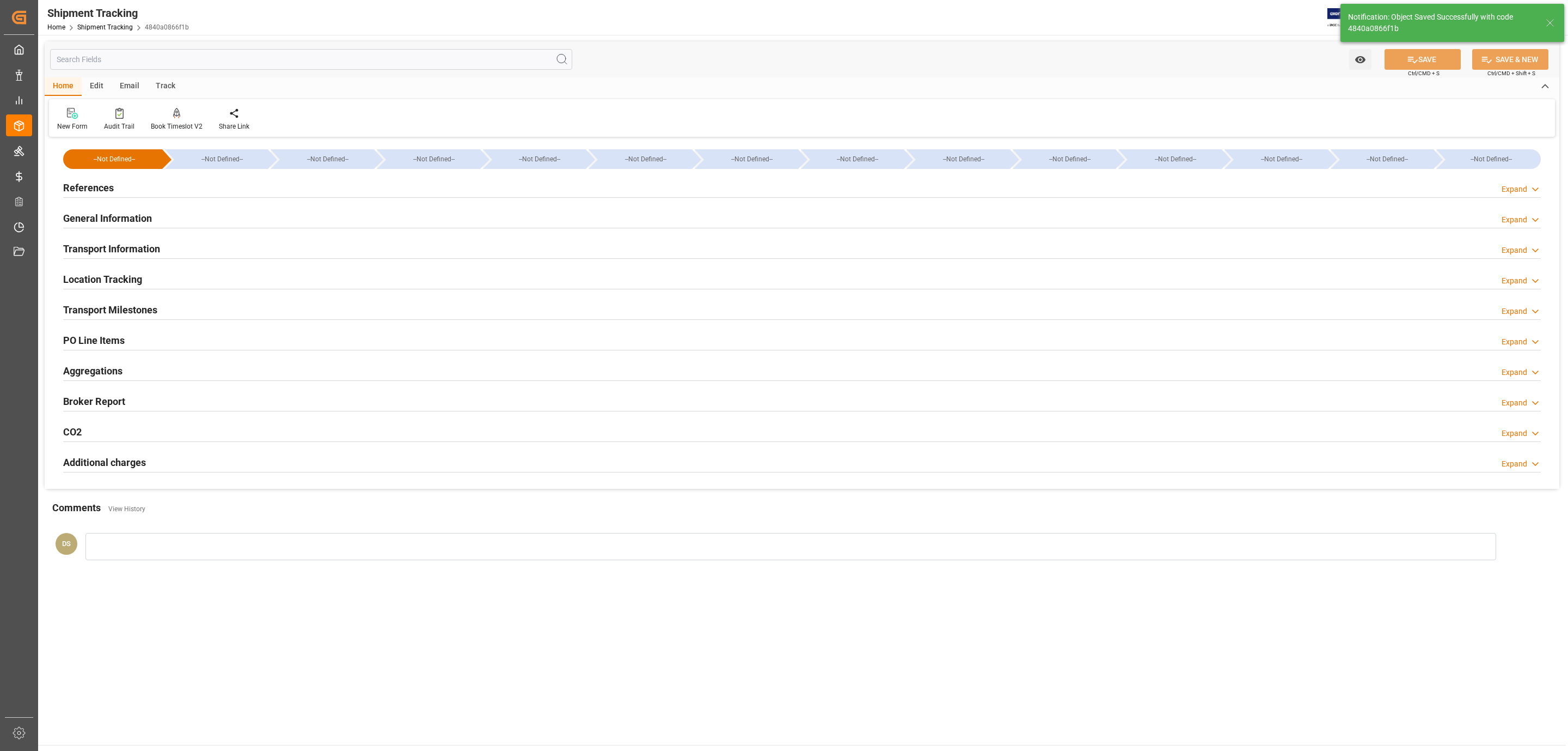
click at [134, 310] on h2 "Transport Milestones" at bounding box center [111, 309] width 94 height 15
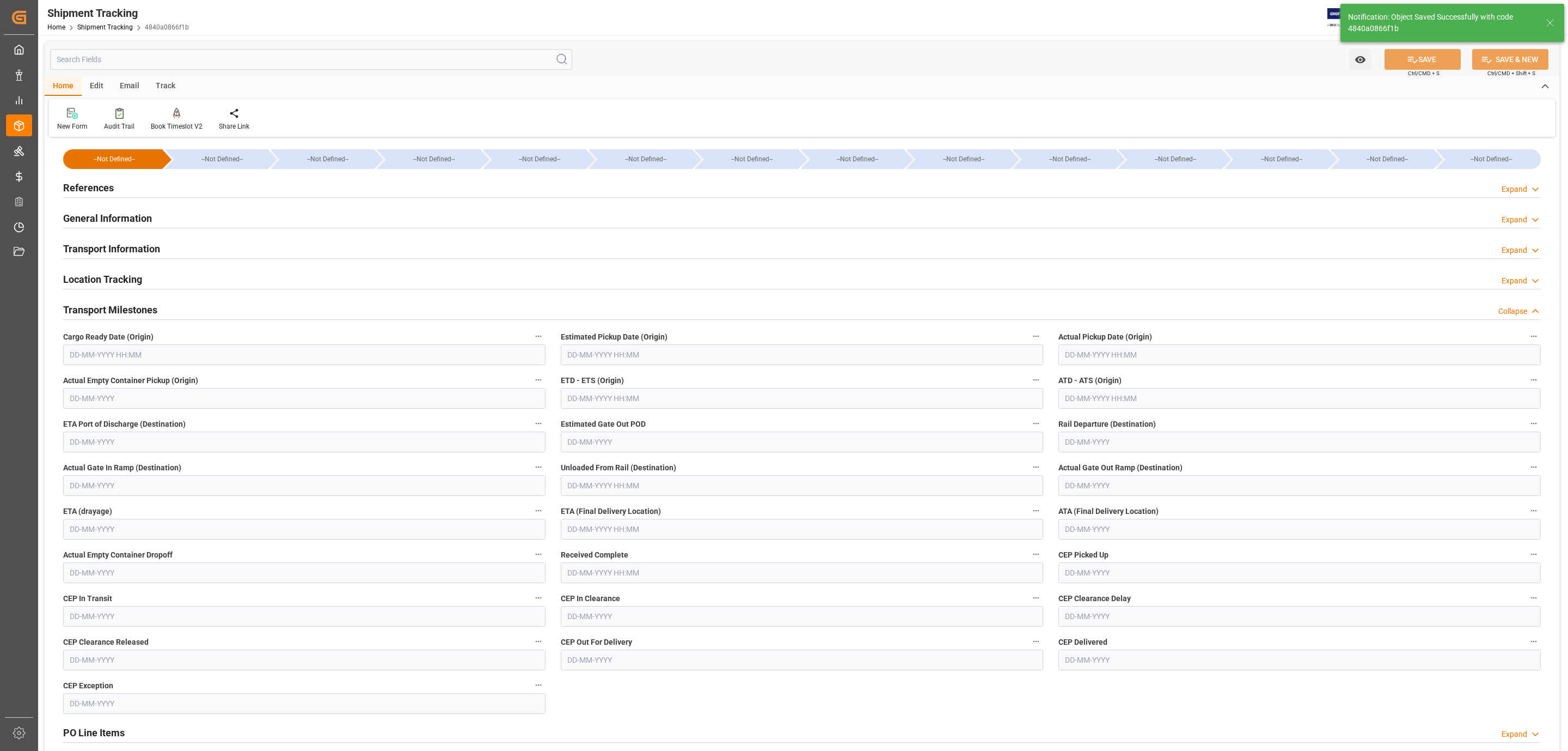
click at [134, 335] on span "Cargo Ready Date (Origin)" at bounding box center [108, 337] width 90 height 11
click at [532, 335] on button "Cargo Ready Date (Origin)" at bounding box center [538, 336] width 14 height 14
click at [131, 358] on div at bounding box center [784, 376] width 1568 height 751
click at [72, 354] on input "text" at bounding box center [305, 355] width 483 height 21
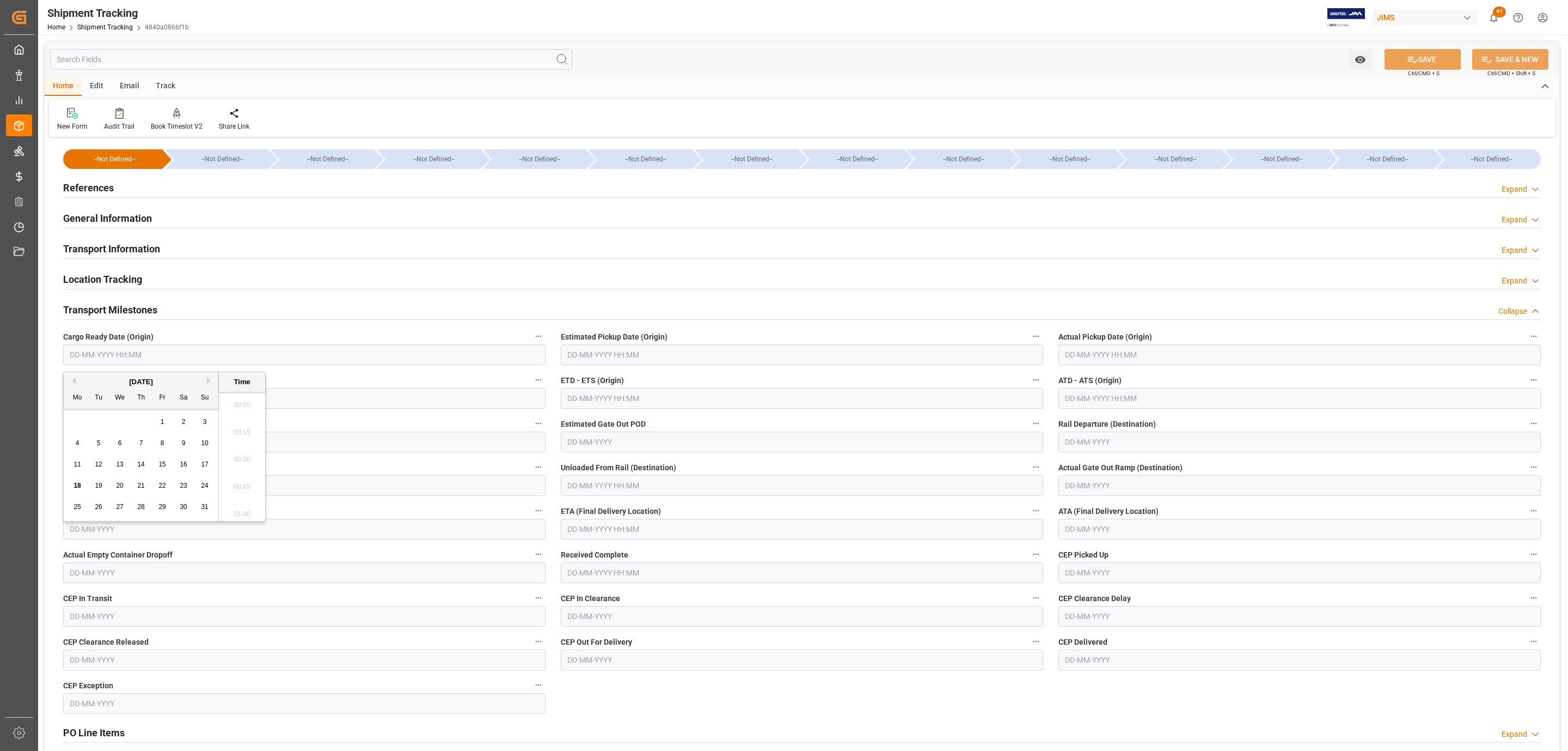
scroll to position [1802, 0]
click at [90, 418] on div "28 29 30 31 1 2 3" at bounding box center [141, 422] width 149 height 21
click at [161, 462] on span "15" at bounding box center [162, 464] width 7 height 8
type input "15-08-2025 00:00"
click at [642, 355] on input "text" at bounding box center [802, 355] width 483 height 21
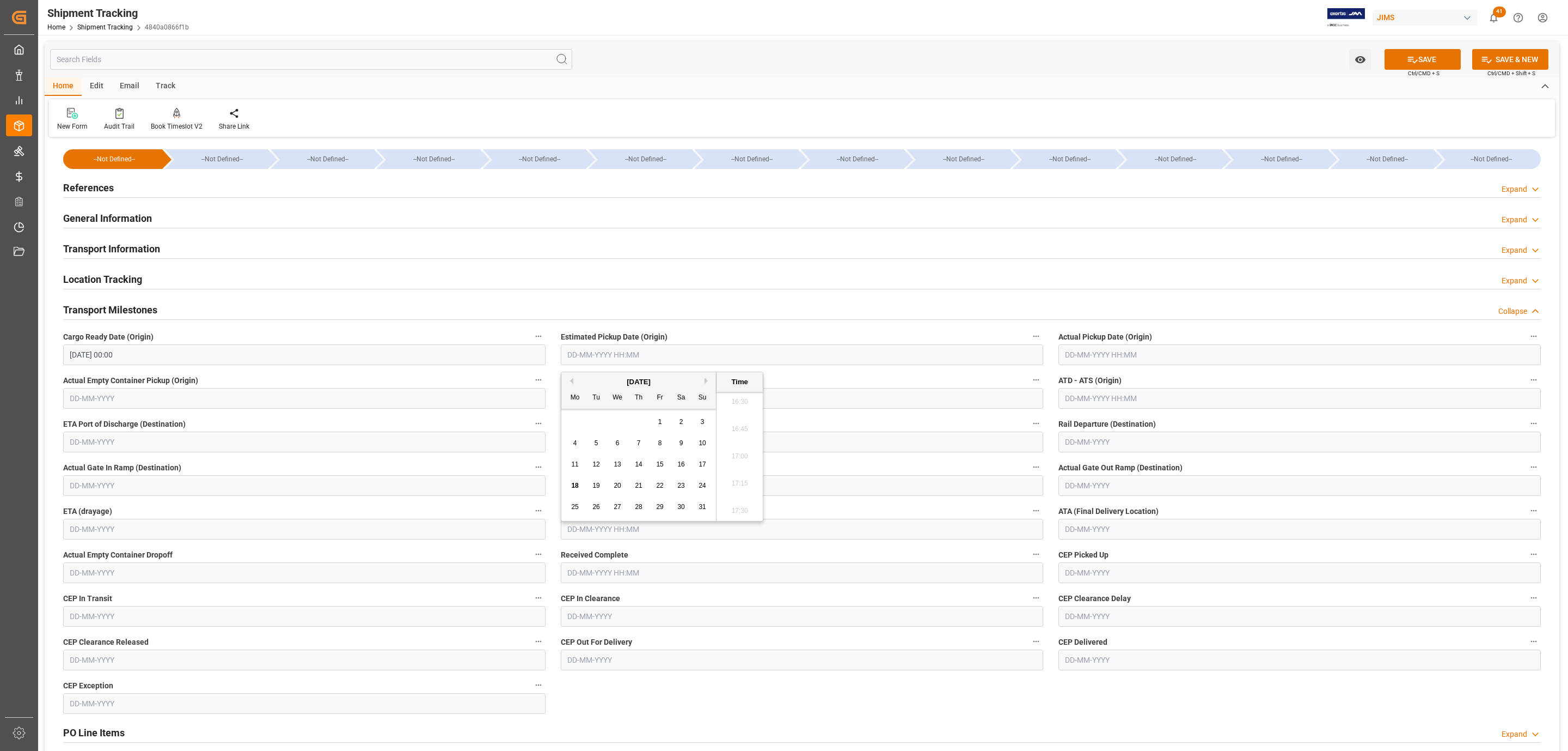
click at [618, 415] on div "28 29 30 31 1 2 3" at bounding box center [639, 422] width 149 height 21
click at [659, 463] on span "15" at bounding box center [659, 464] width 7 height 8
type input "15-08-2025 00:00"
click at [1080, 360] on input "text" at bounding box center [1300, 355] width 483 height 21
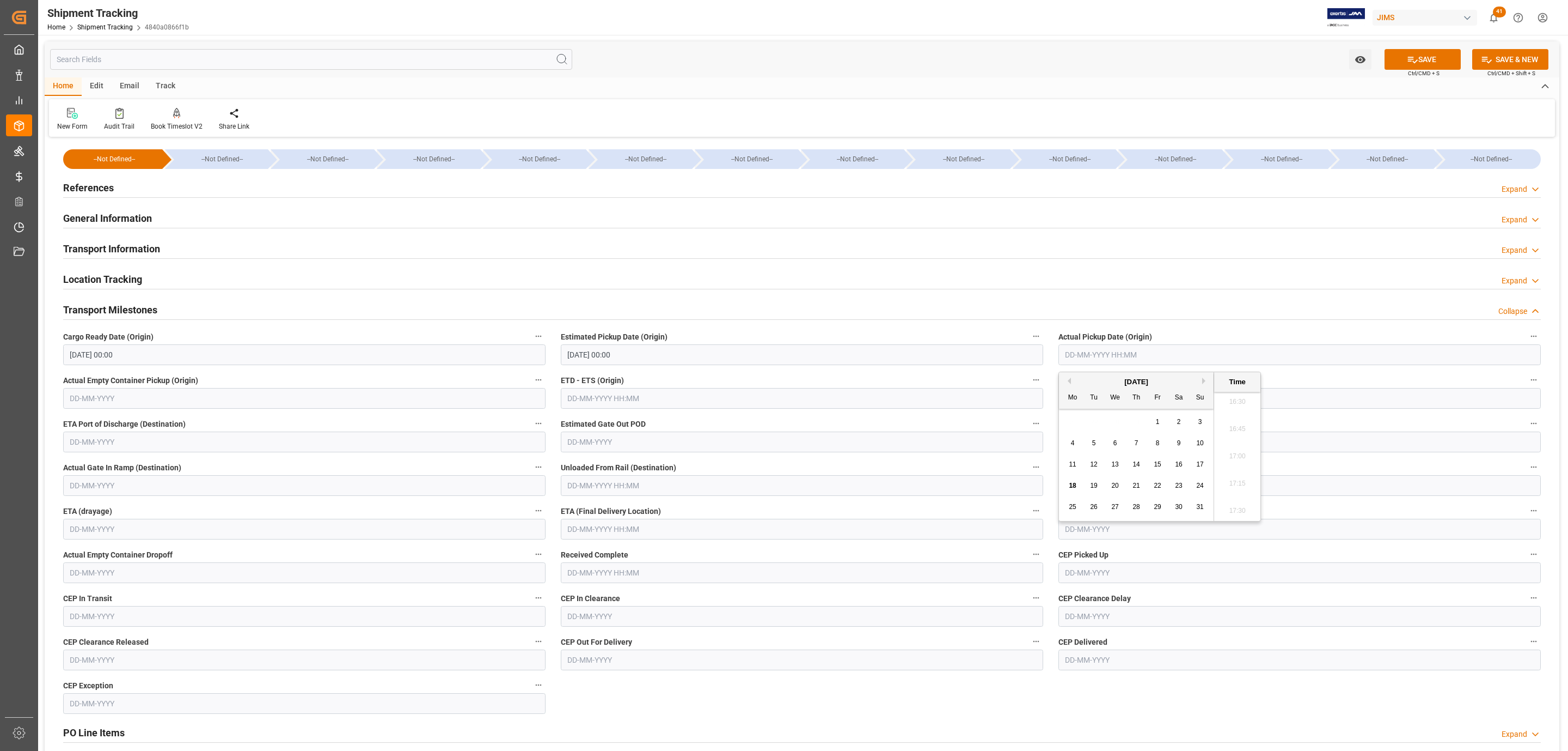
drag, startPoint x: 1080, startPoint y: 415, endPoint x: 1099, endPoint y: 427, distance: 22.5
click at [1080, 415] on div "28 29 30 31 1 2 3" at bounding box center [1136, 422] width 149 height 21
click at [1158, 466] on span "15" at bounding box center [1158, 464] width 7 height 8
type input "15-08-2025 00:00"
click at [593, 531] on input "text" at bounding box center [802, 529] width 483 height 21
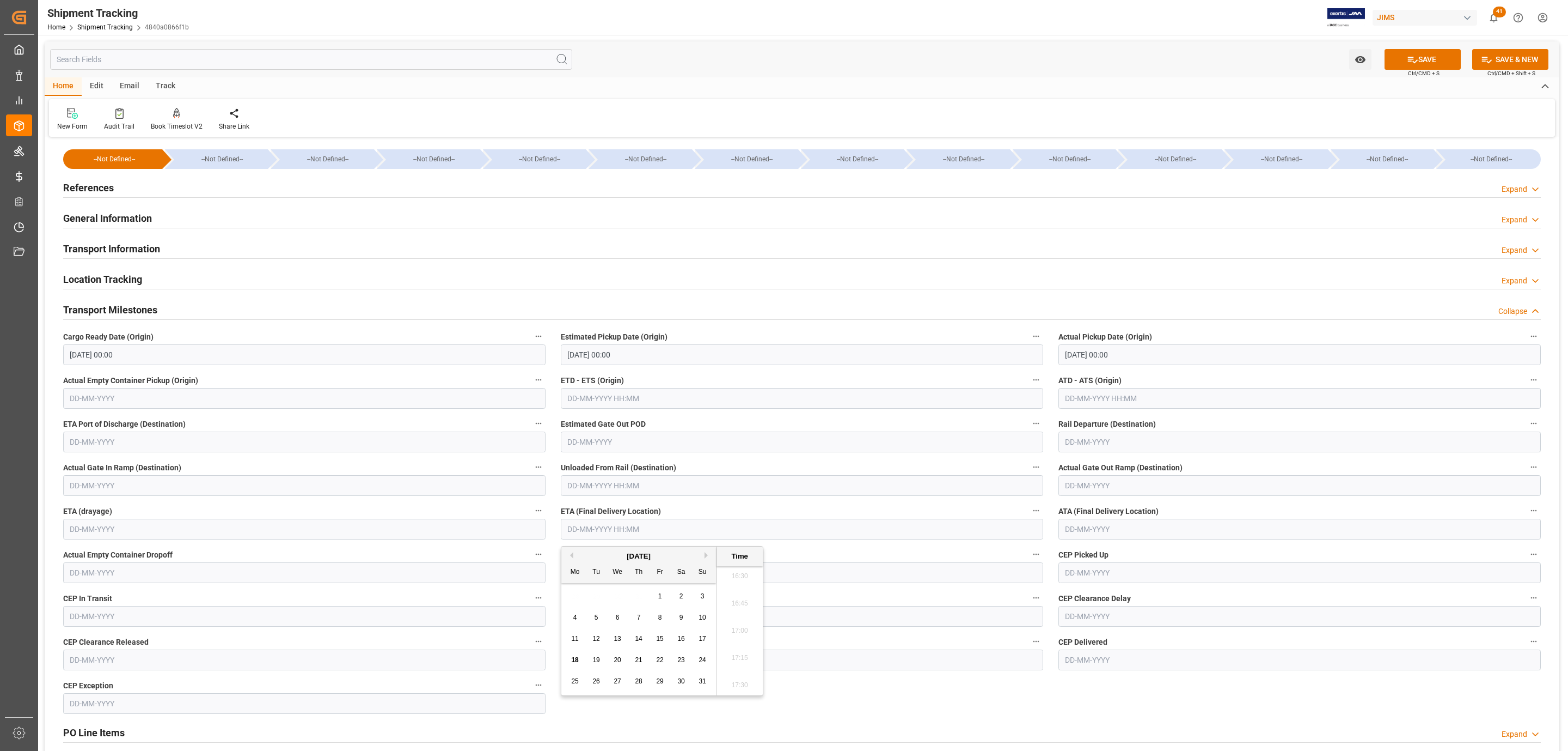
click at [582, 599] on div "28 29 30 31 1 2 3" at bounding box center [639, 596] width 149 height 21
click at [614, 659] on span "20" at bounding box center [617, 660] width 7 height 8
type input "20-08-2025 00:00"
click at [1413, 62] on icon at bounding box center [1413, 59] width 11 height 11
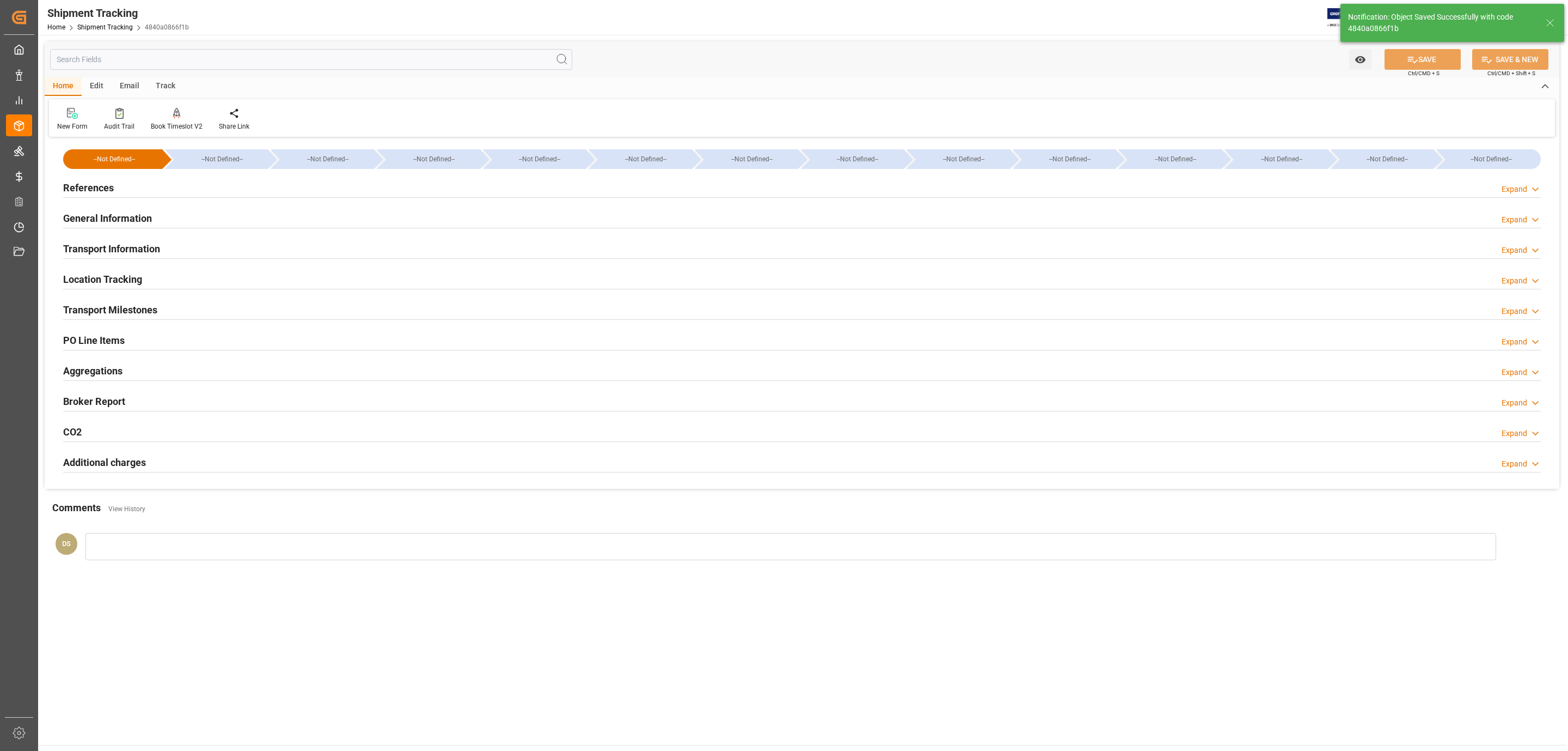
click at [194, 247] on div "Transport Information Expand" at bounding box center [802, 248] width 1478 height 21
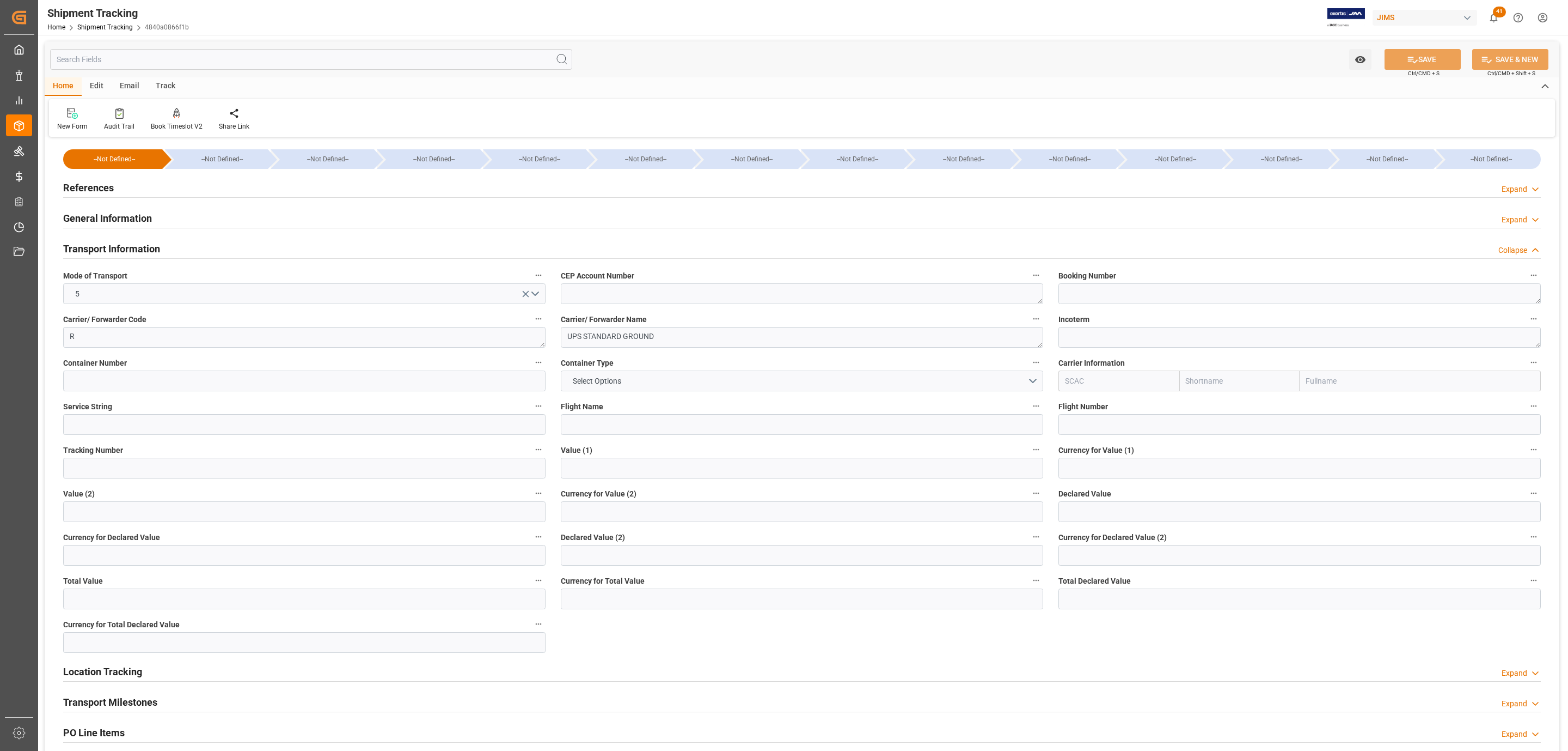
drag, startPoint x: 120, startPoint y: 183, endPoint x: 106, endPoint y: 219, distance: 38.6
click at [120, 183] on div "References Expand" at bounding box center [802, 186] width 1478 height 21
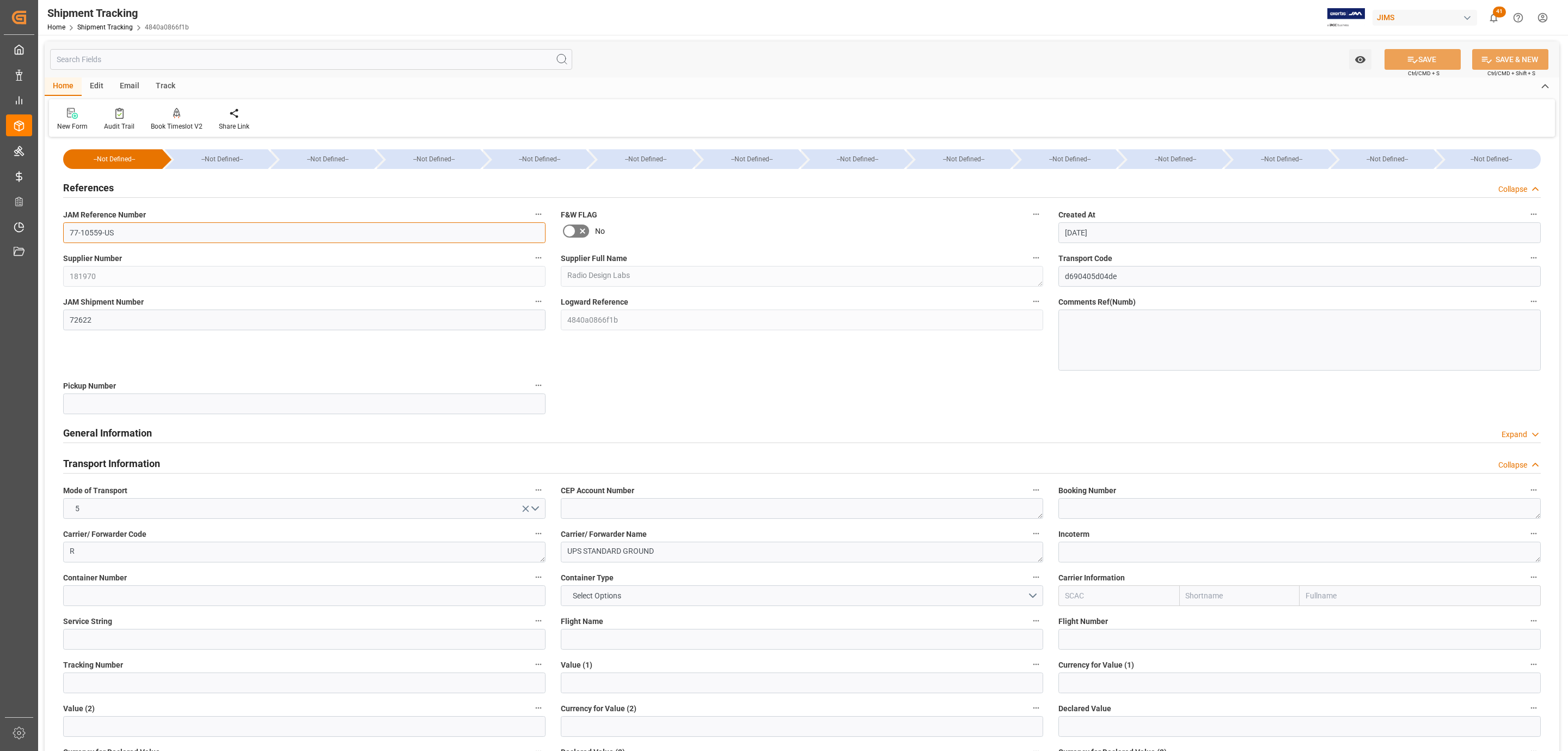
click at [131, 230] on input "77-10559-US" at bounding box center [305, 233] width 483 height 21
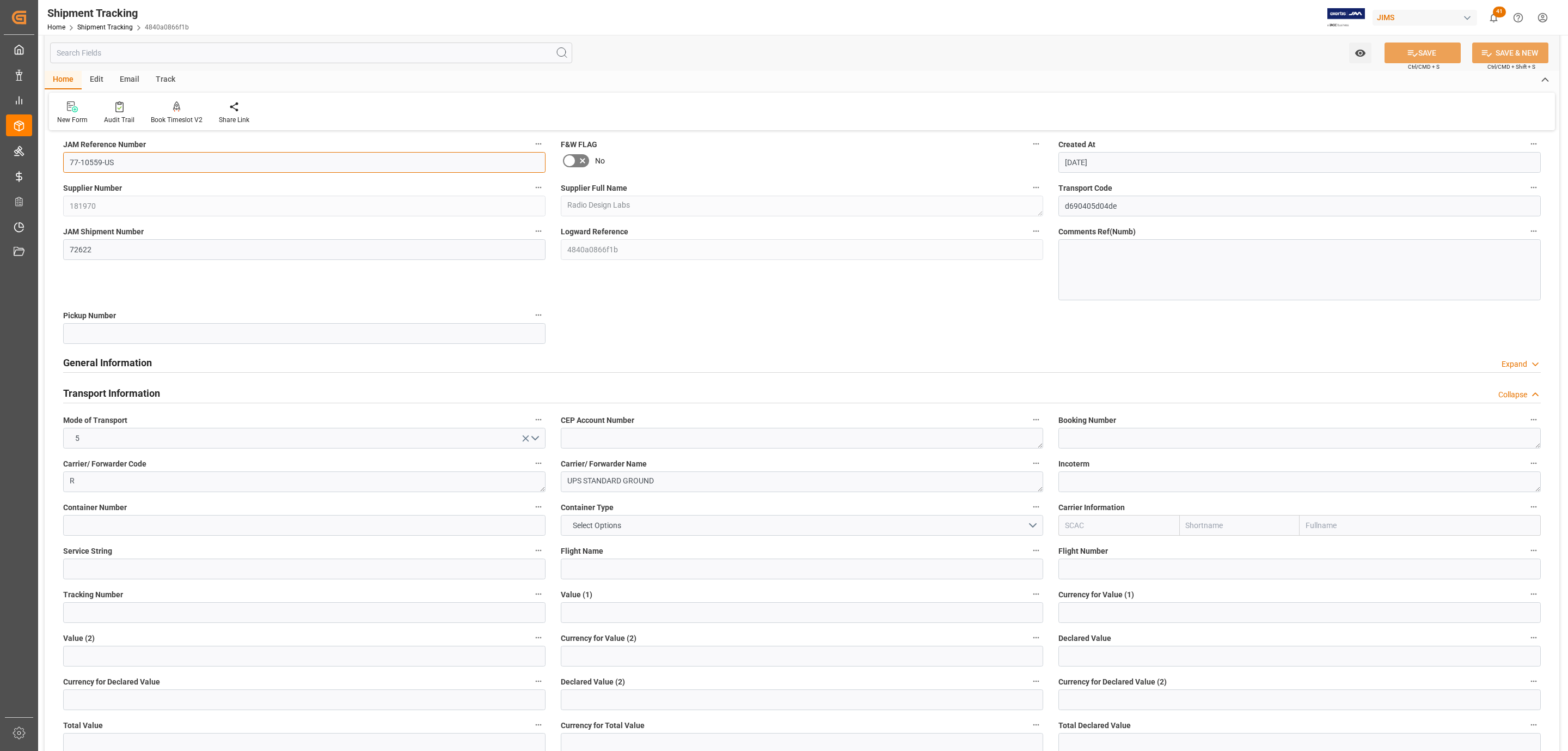
scroll to position [163, 0]
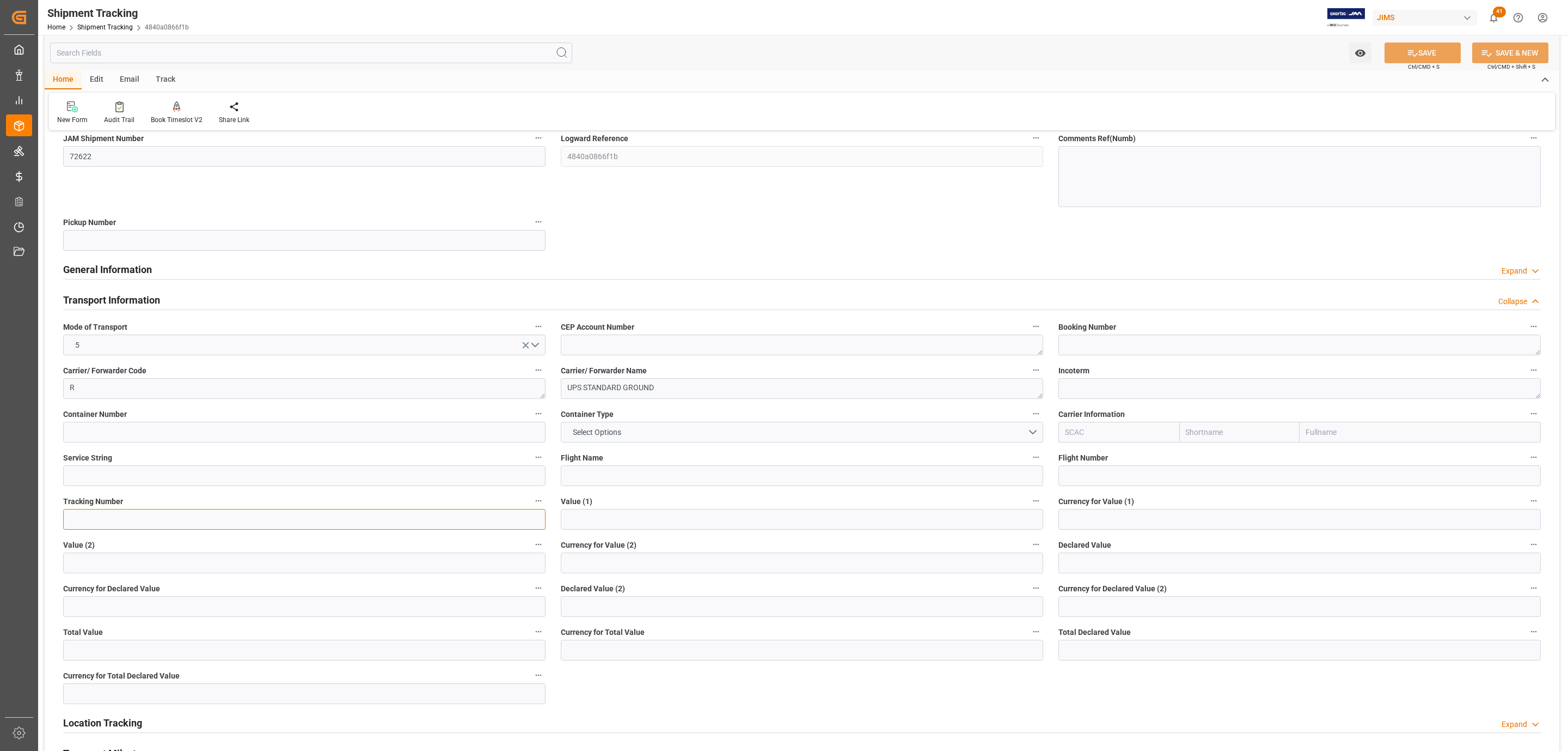
click at [95, 522] on input at bounding box center [305, 519] width 483 height 21
paste input "1ZX274746870536756"
type input "1ZX274746870536756"
click at [1423, 56] on button "SAVE" at bounding box center [1423, 52] width 76 height 21
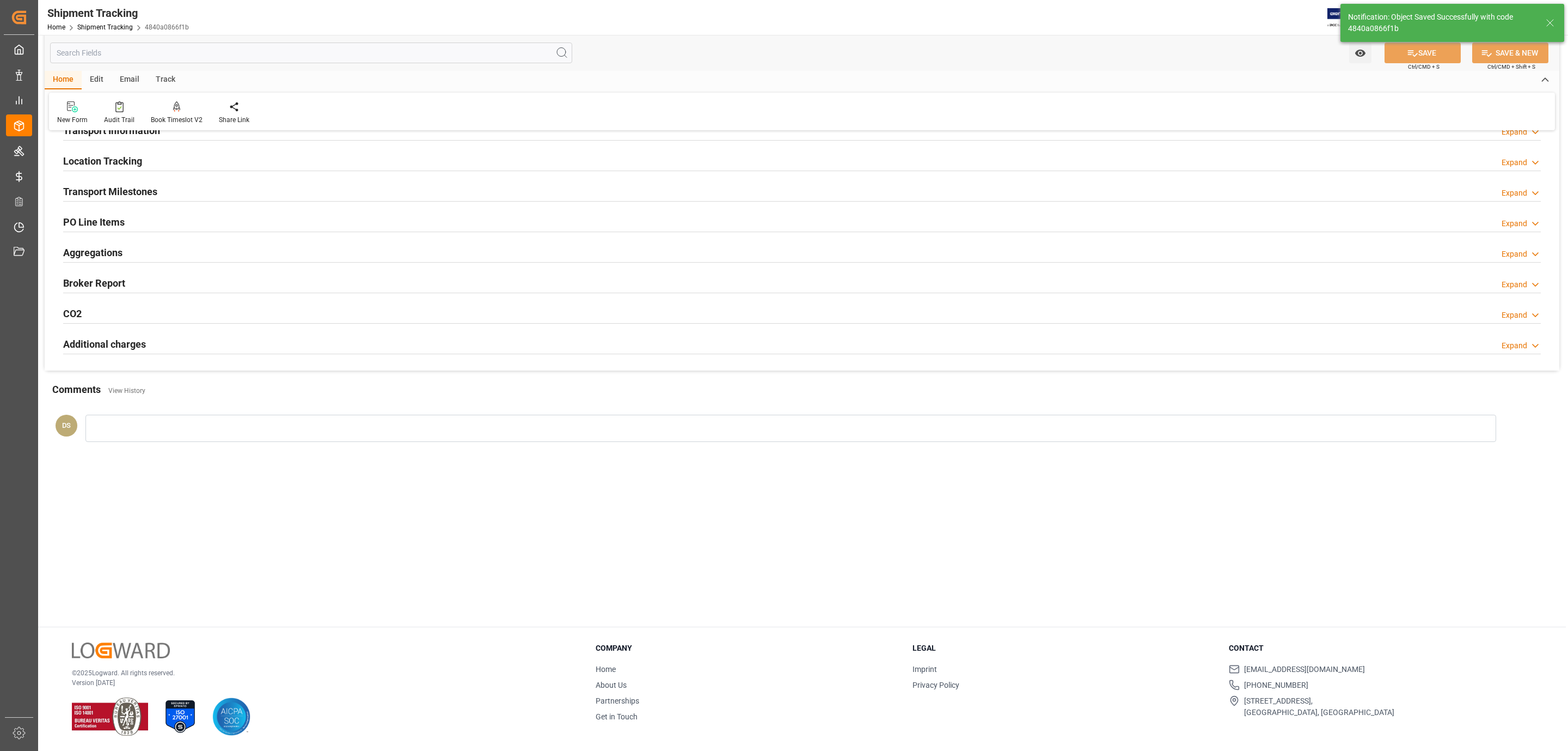
scroll to position [119, 0]
click at [116, 136] on h2 "Transport Information" at bounding box center [112, 130] width 97 height 15
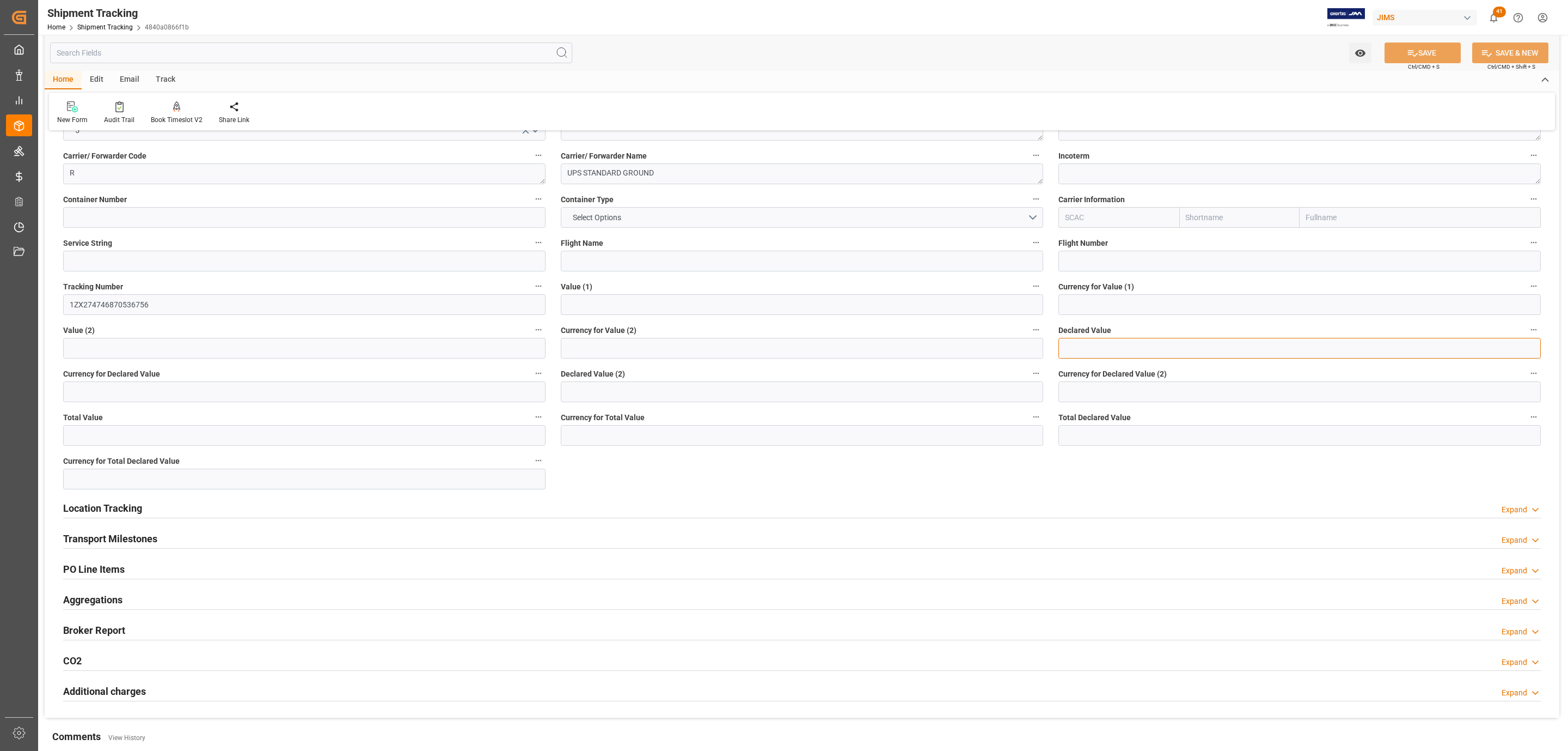
click at [1093, 340] on input "text" at bounding box center [1300, 348] width 483 height 21
type input "2093.77"
type input "USD"
click at [1428, 53] on button "SAVE" at bounding box center [1423, 52] width 76 height 21
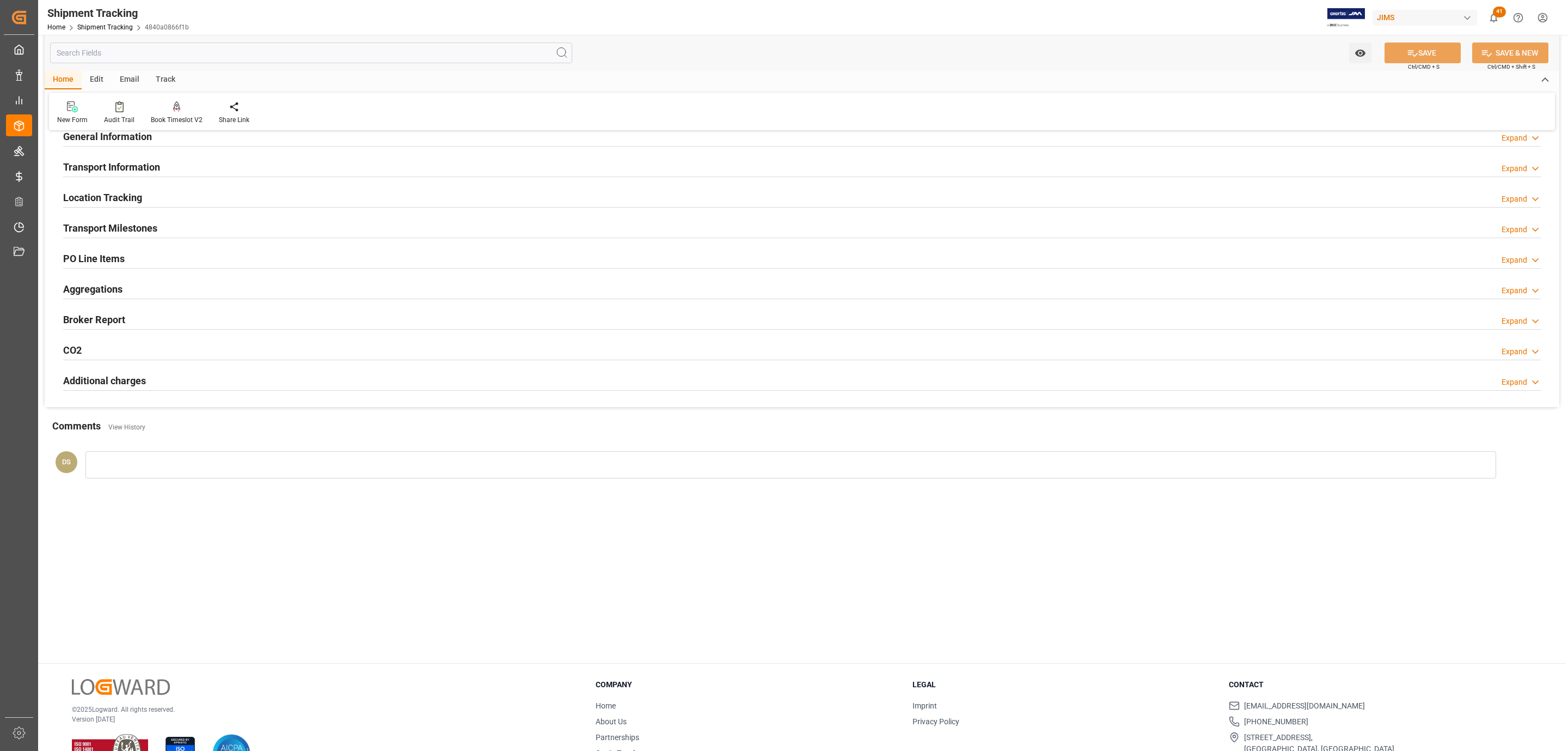
scroll to position [0, 0]
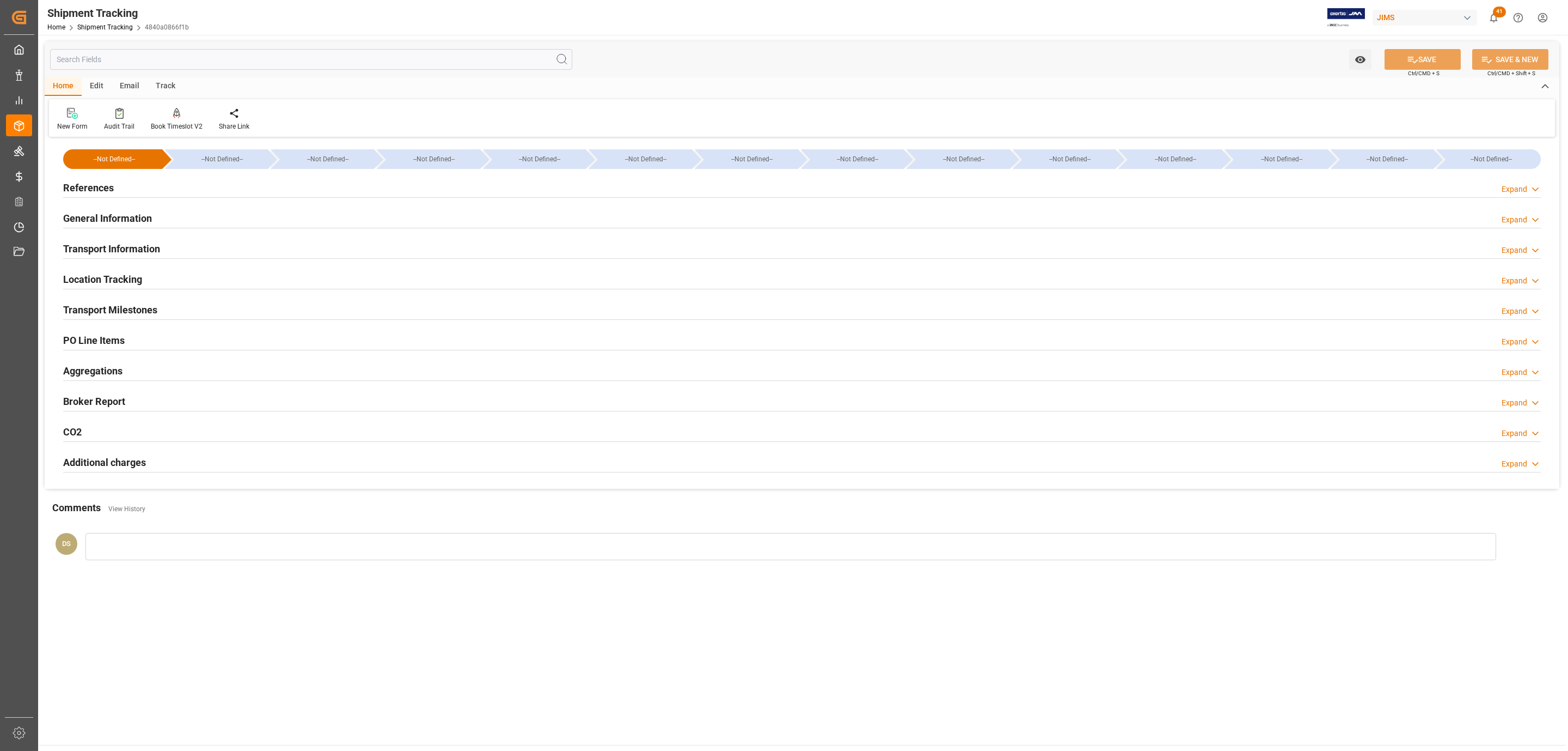
click at [117, 213] on h2 "General Information" at bounding box center [107, 217] width 88 height 15
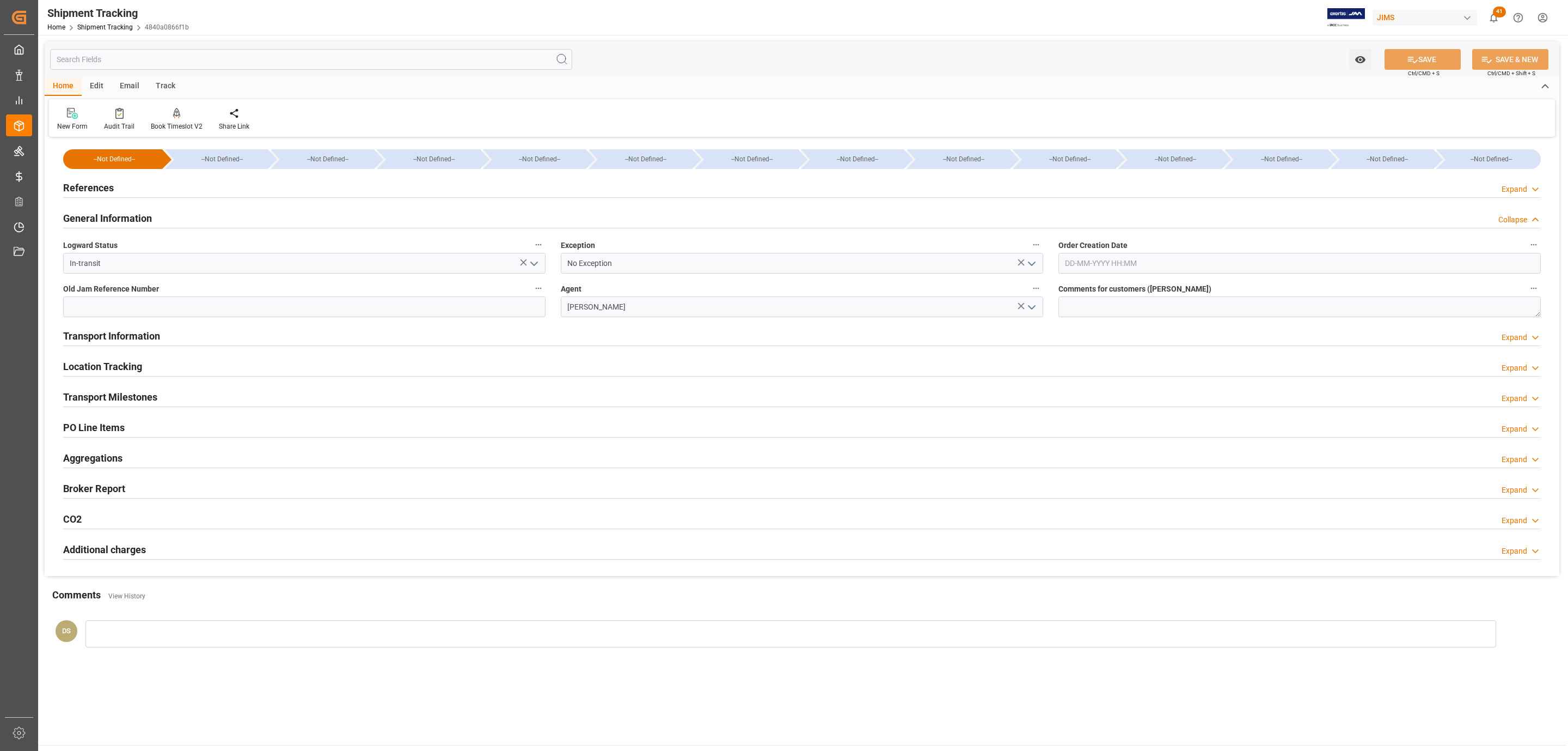
click at [128, 214] on h2 "General Information" at bounding box center [107, 217] width 88 height 15
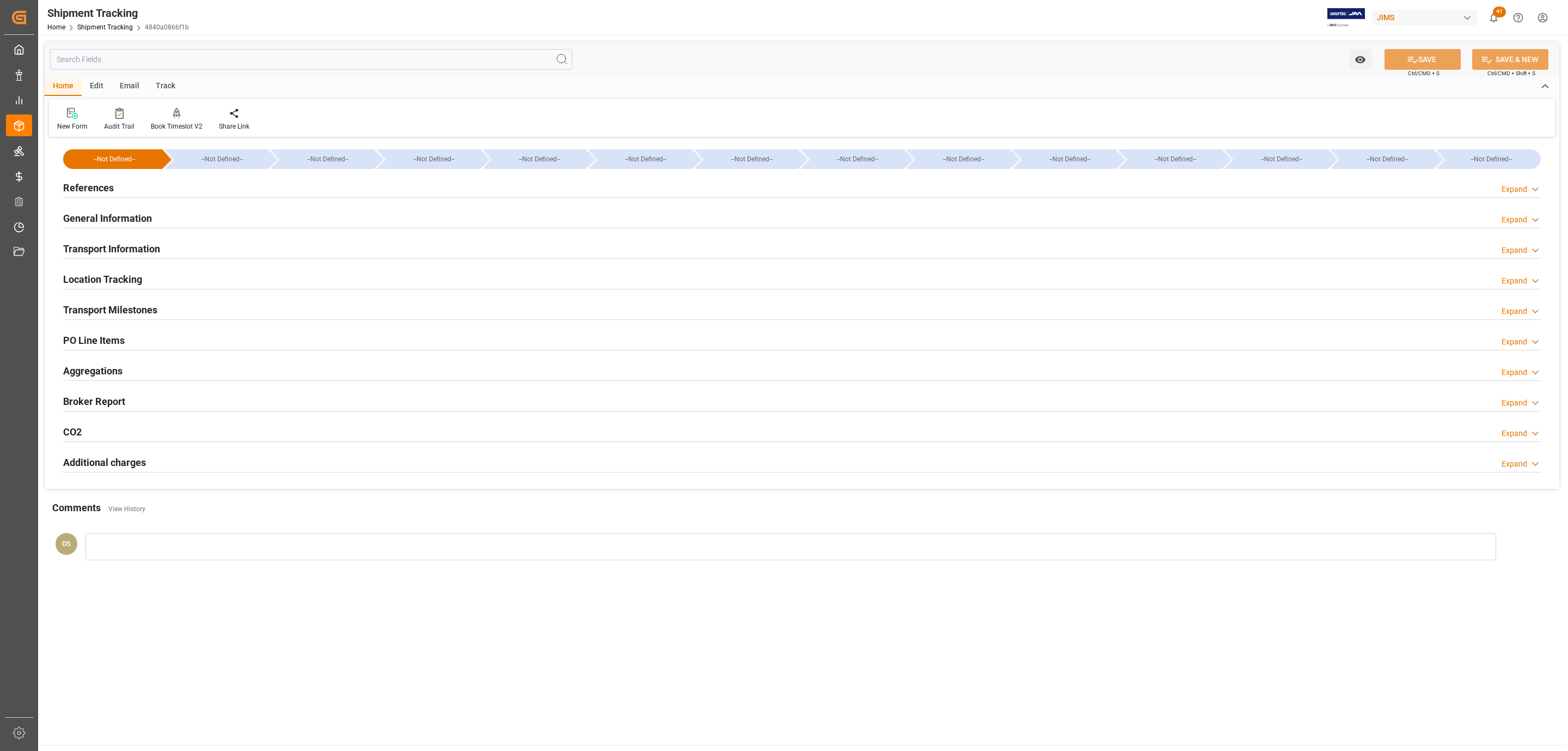
click at [119, 179] on div "References Expand" at bounding box center [802, 186] width 1478 height 21
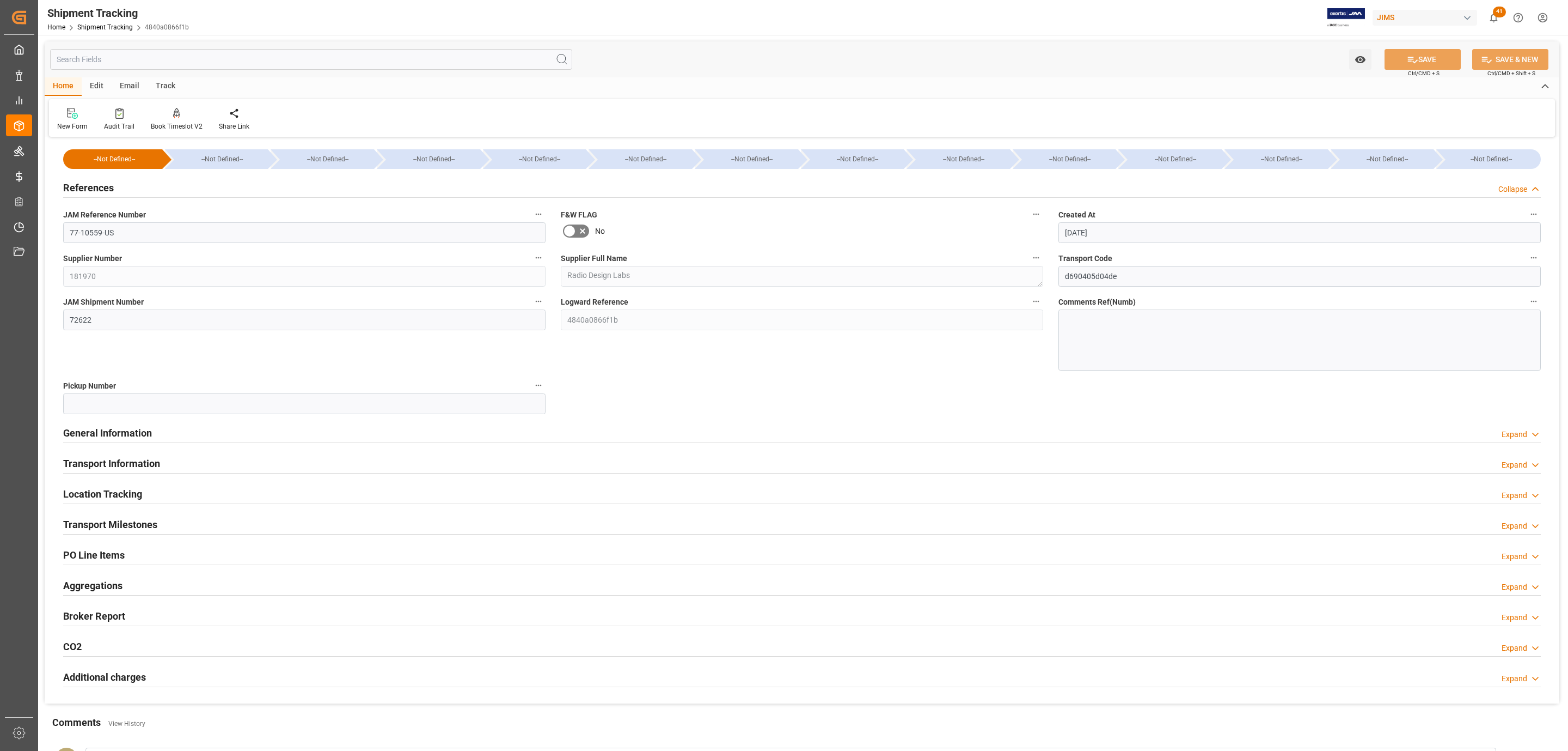
click at [119, 179] on div "References Collapse" at bounding box center [802, 186] width 1478 height 21
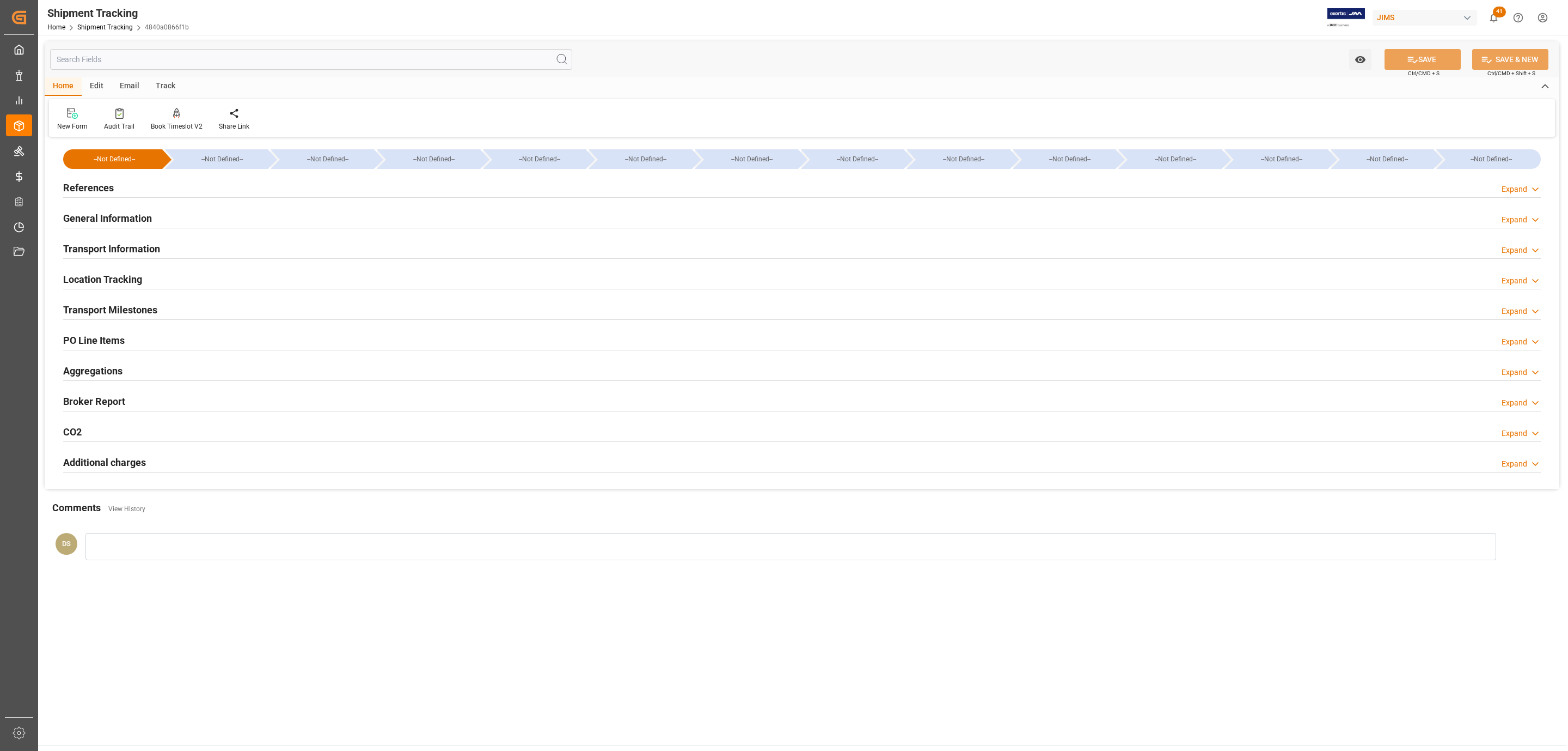
click at [115, 249] on h2 "Transport Information" at bounding box center [112, 248] width 97 height 15
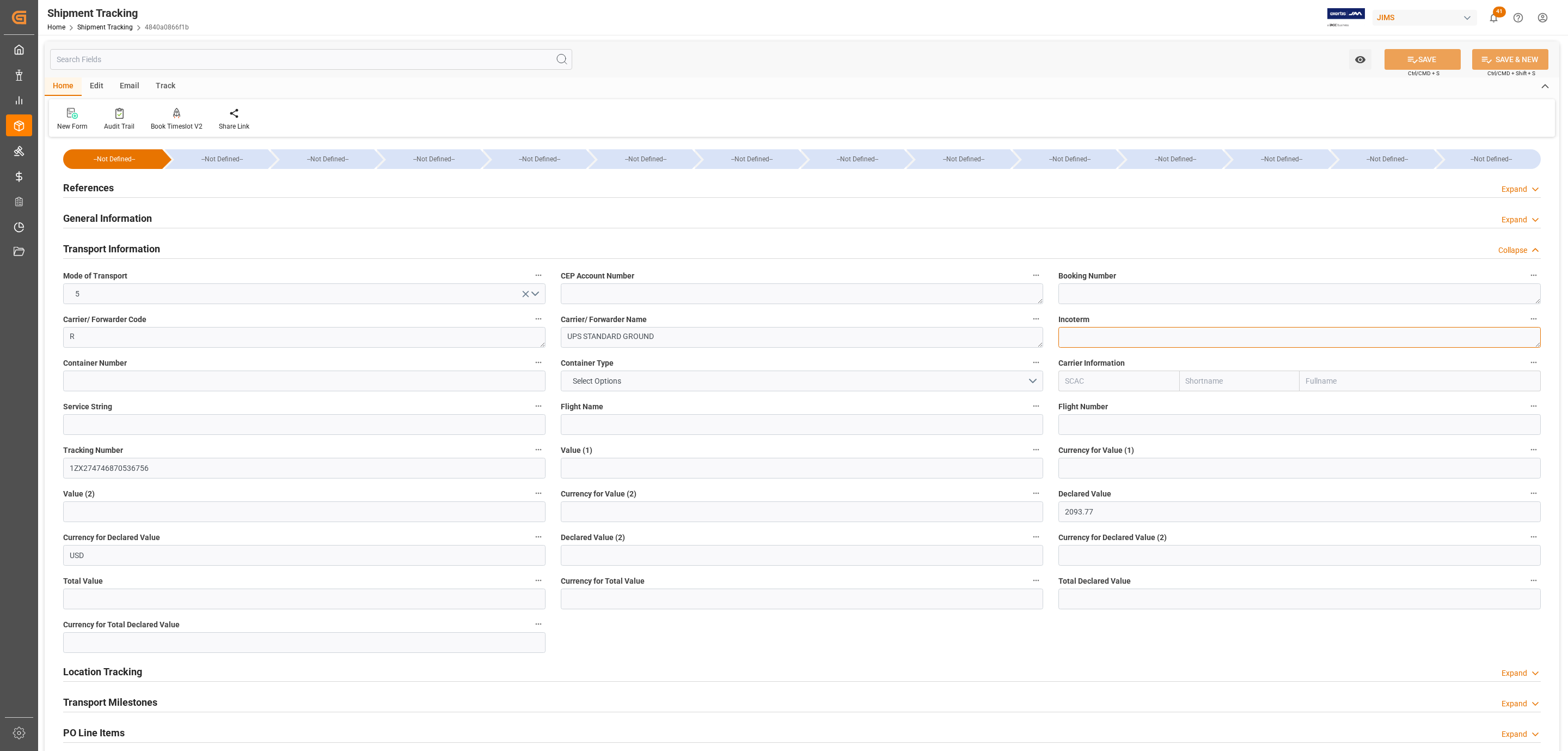
click at [1156, 338] on textarea at bounding box center [1300, 338] width 483 height 21
type textarea "FOB"
click at [1394, 61] on button "SAVE" at bounding box center [1423, 59] width 76 height 21
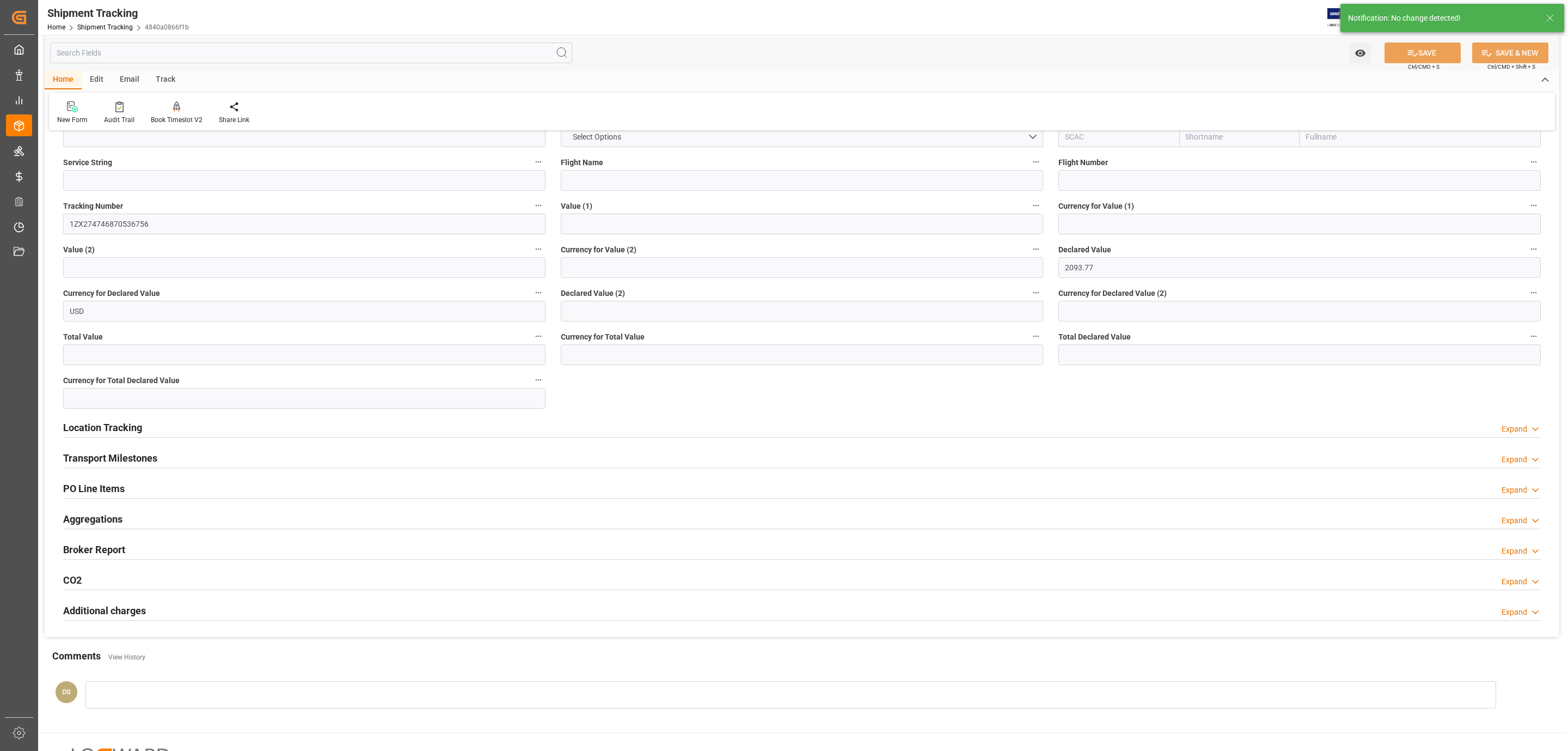
scroll to position [245, 0]
click at [171, 465] on div "Transport Milestones Expand" at bounding box center [802, 456] width 1478 height 21
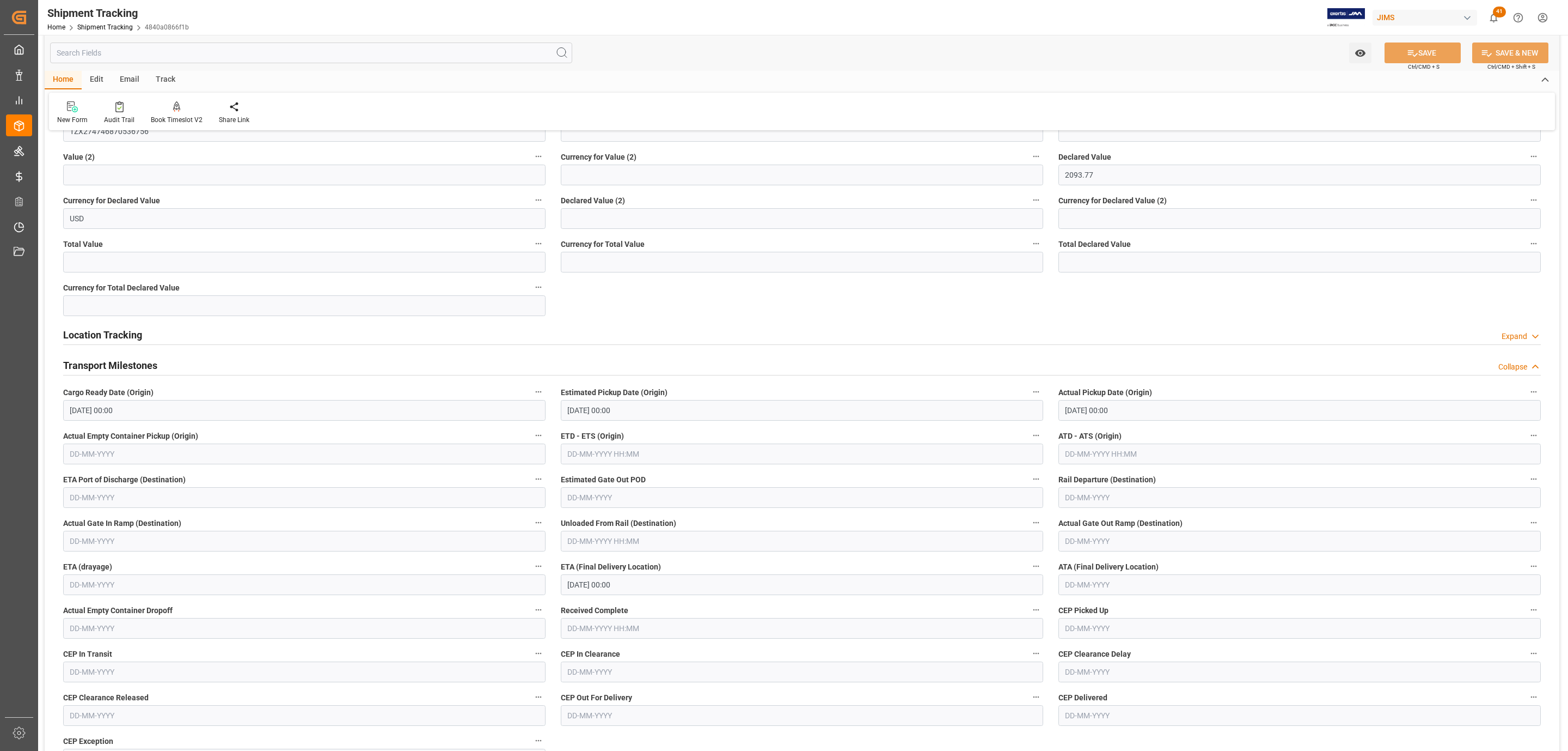
scroll to position [491, 0]
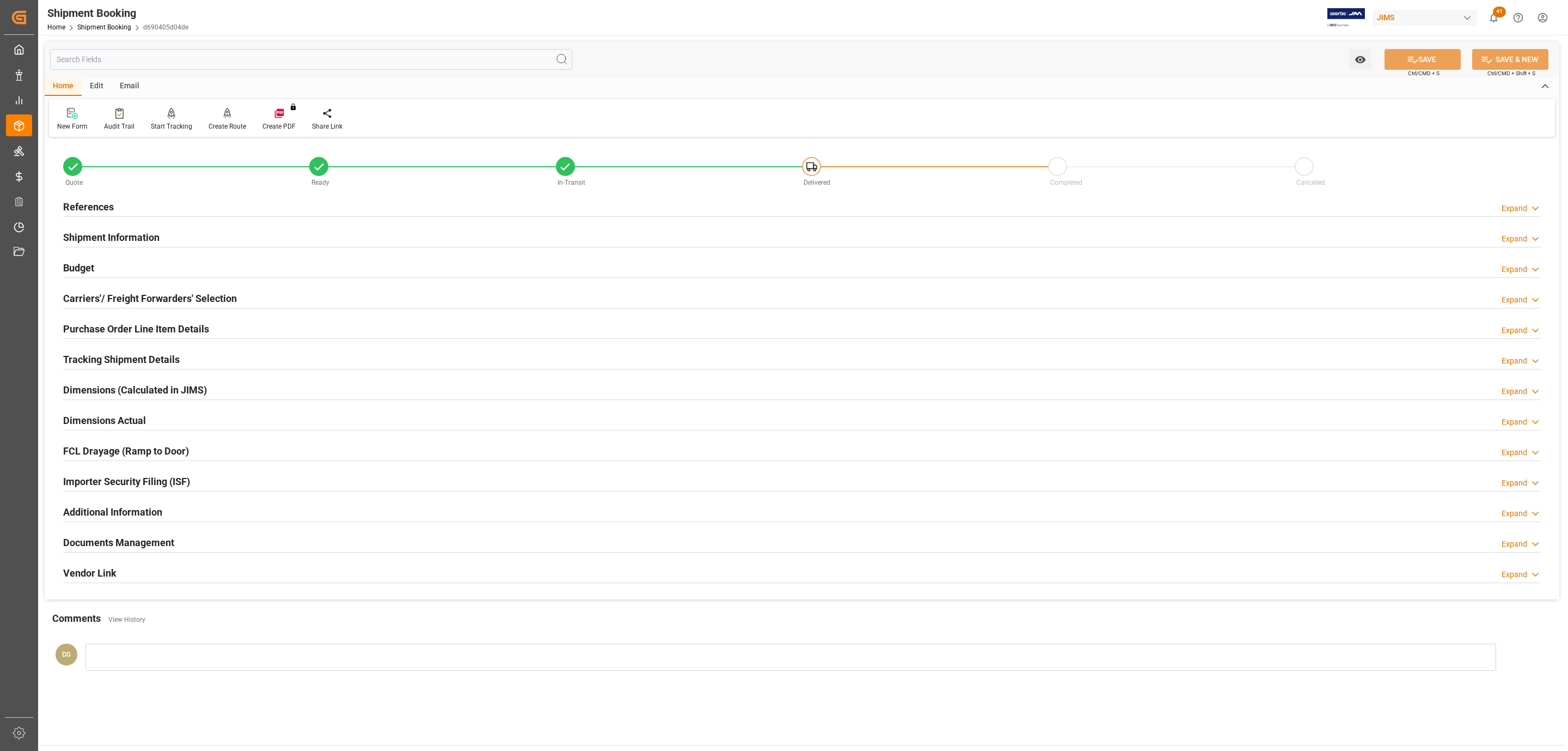
click at [119, 296] on h2 "Carriers'/ Freight Forwarders' Selection" at bounding box center [150, 298] width 173 height 15
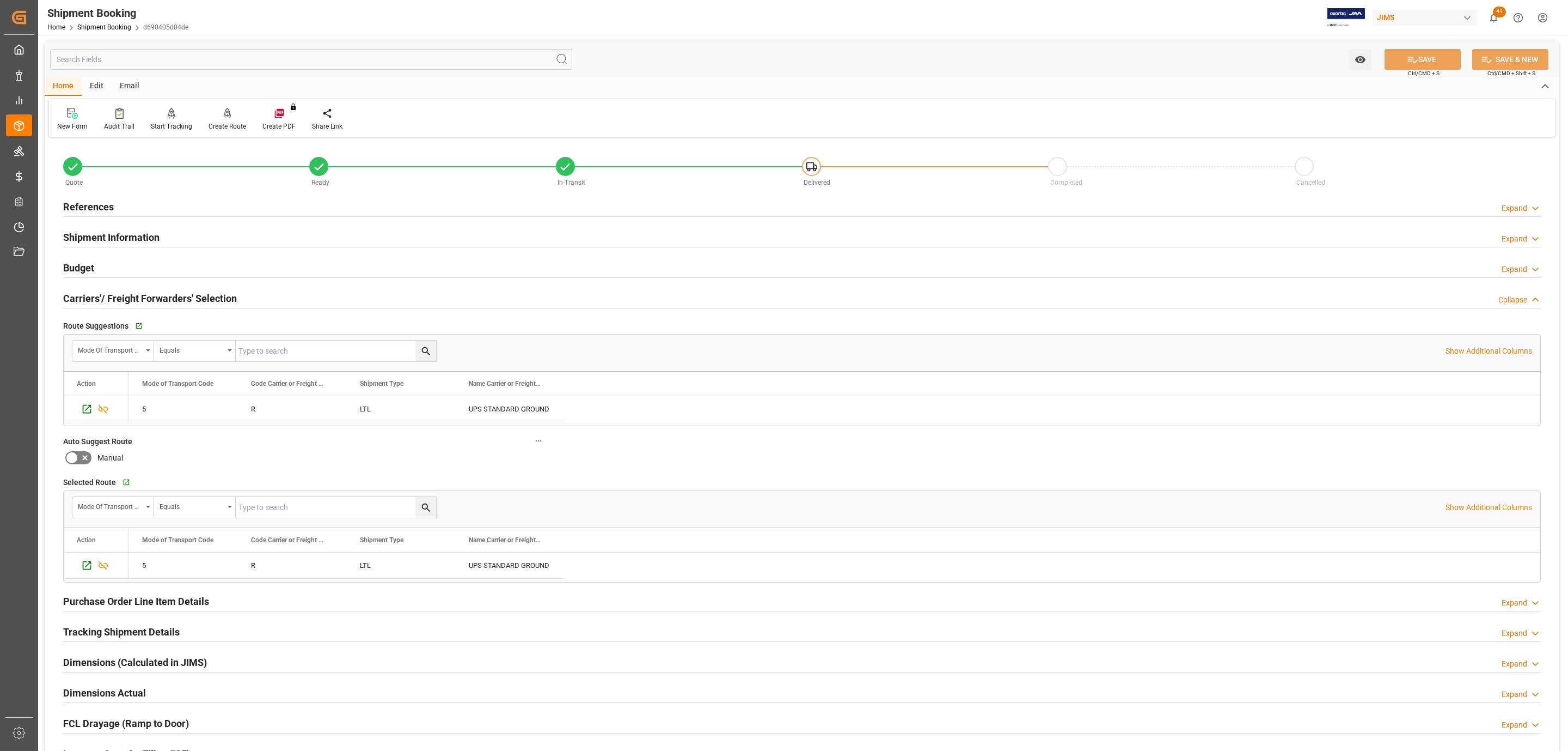
click at [119, 296] on h2 "Carriers'/ Freight Forwarders' Selection" at bounding box center [150, 298] width 173 height 15
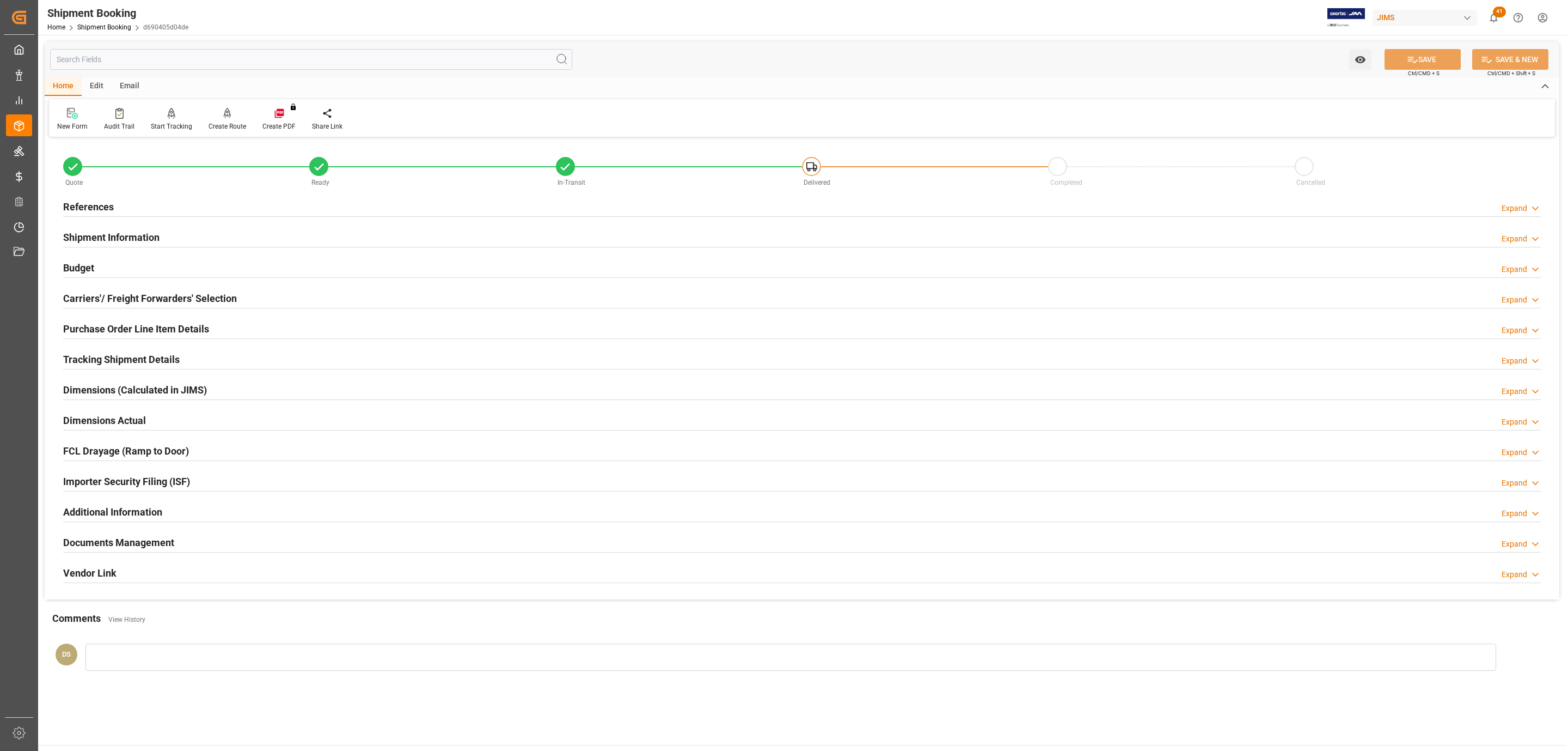
click at [102, 272] on div "Budget Expand" at bounding box center [802, 267] width 1478 height 21
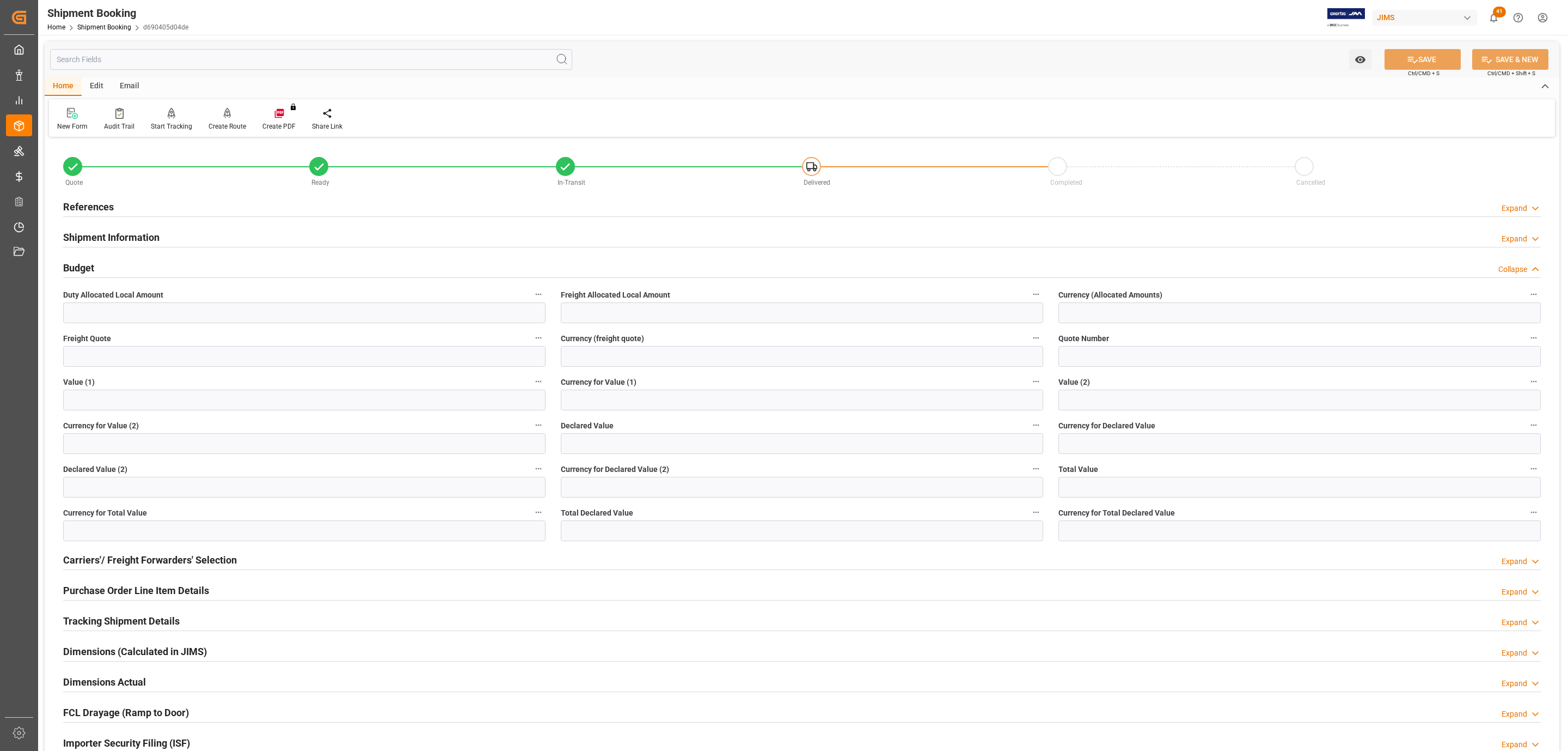
click at [70, 188] on div "Quote Ready In-Transit Delivered Completed Cancelled" at bounding box center [802, 168] width 1493 height 46
click at [86, 205] on h2 "References" at bounding box center [88, 206] width 51 height 15
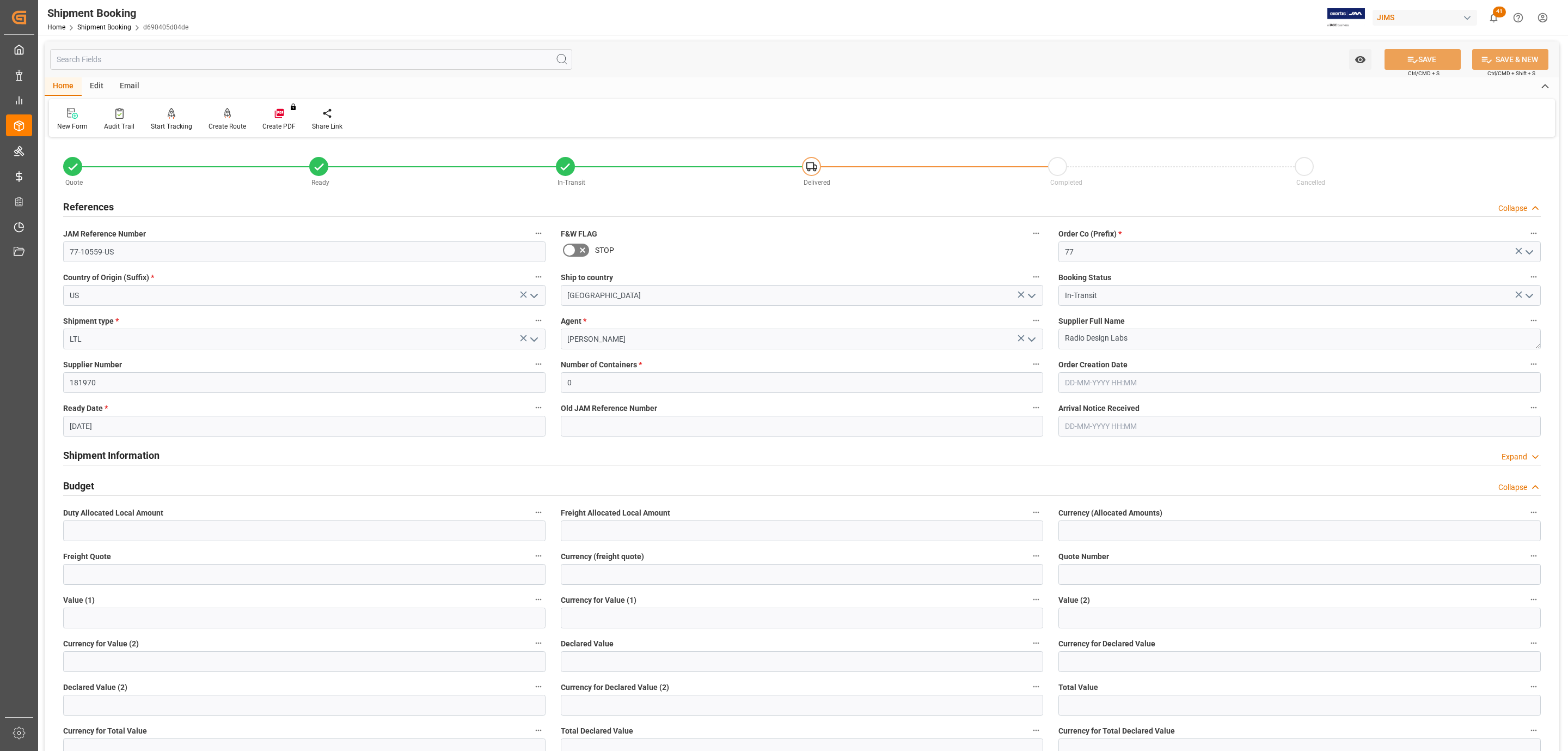
click at [86, 205] on h2 "References" at bounding box center [88, 206] width 51 height 15
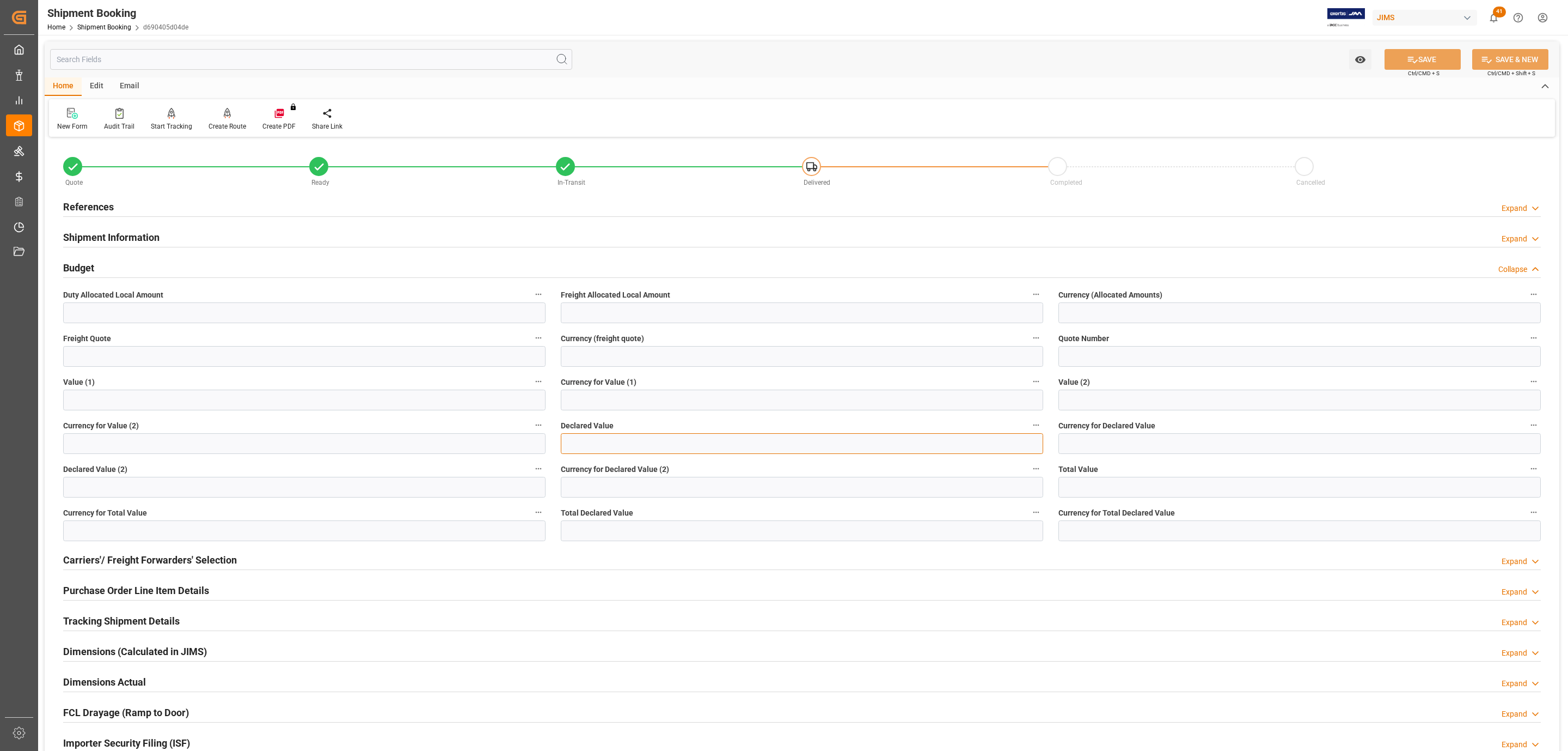
click at [603, 445] on input "text" at bounding box center [802, 443] width 483 height 21
type input "2093.77"
type input "USD"
click at [1397, 58] on button "SAVE" at bounding box center [1423, 59] width 76 height 21
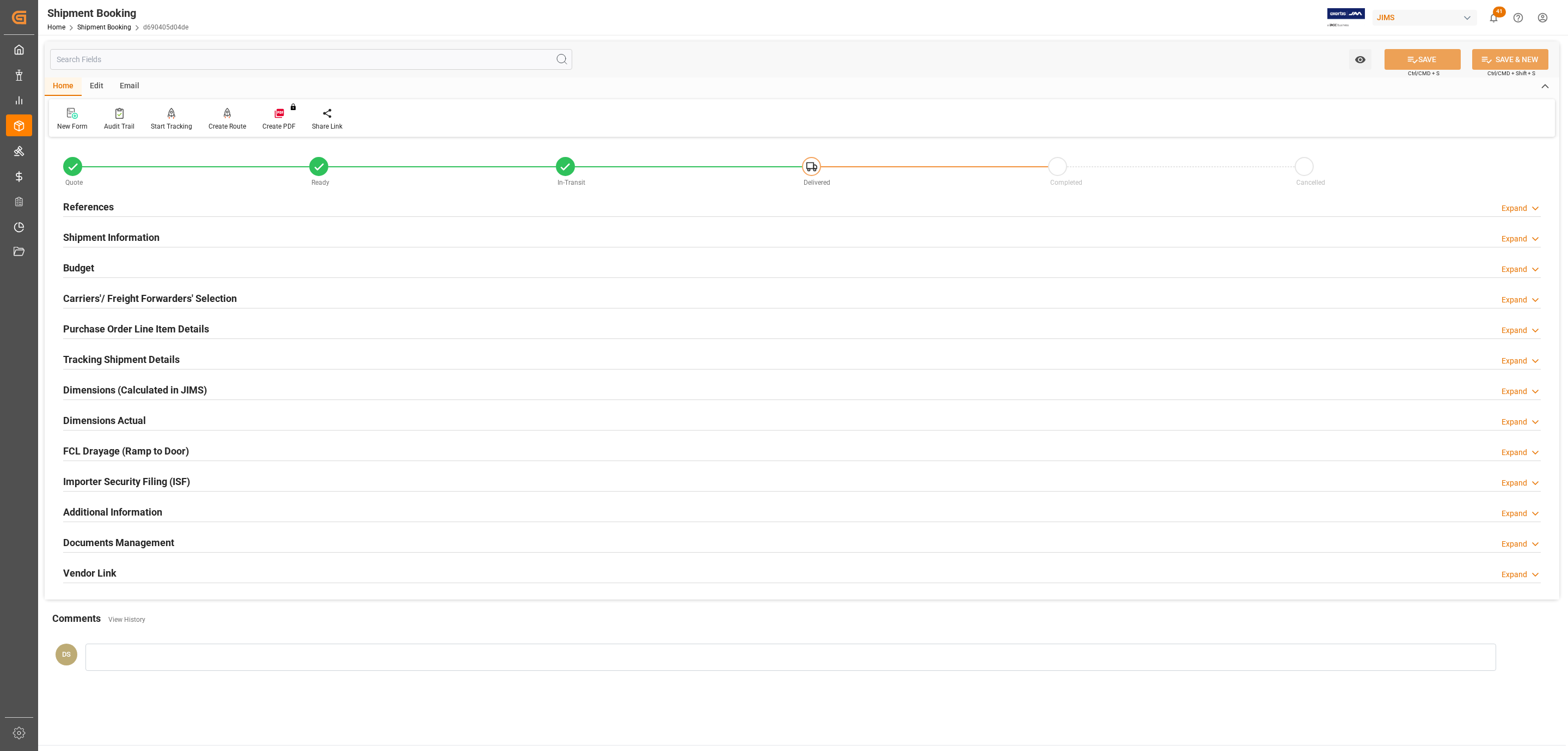
click at [108, 541] on h2 "Documents Management" at bounding box center [119, 542] width 111 height 15
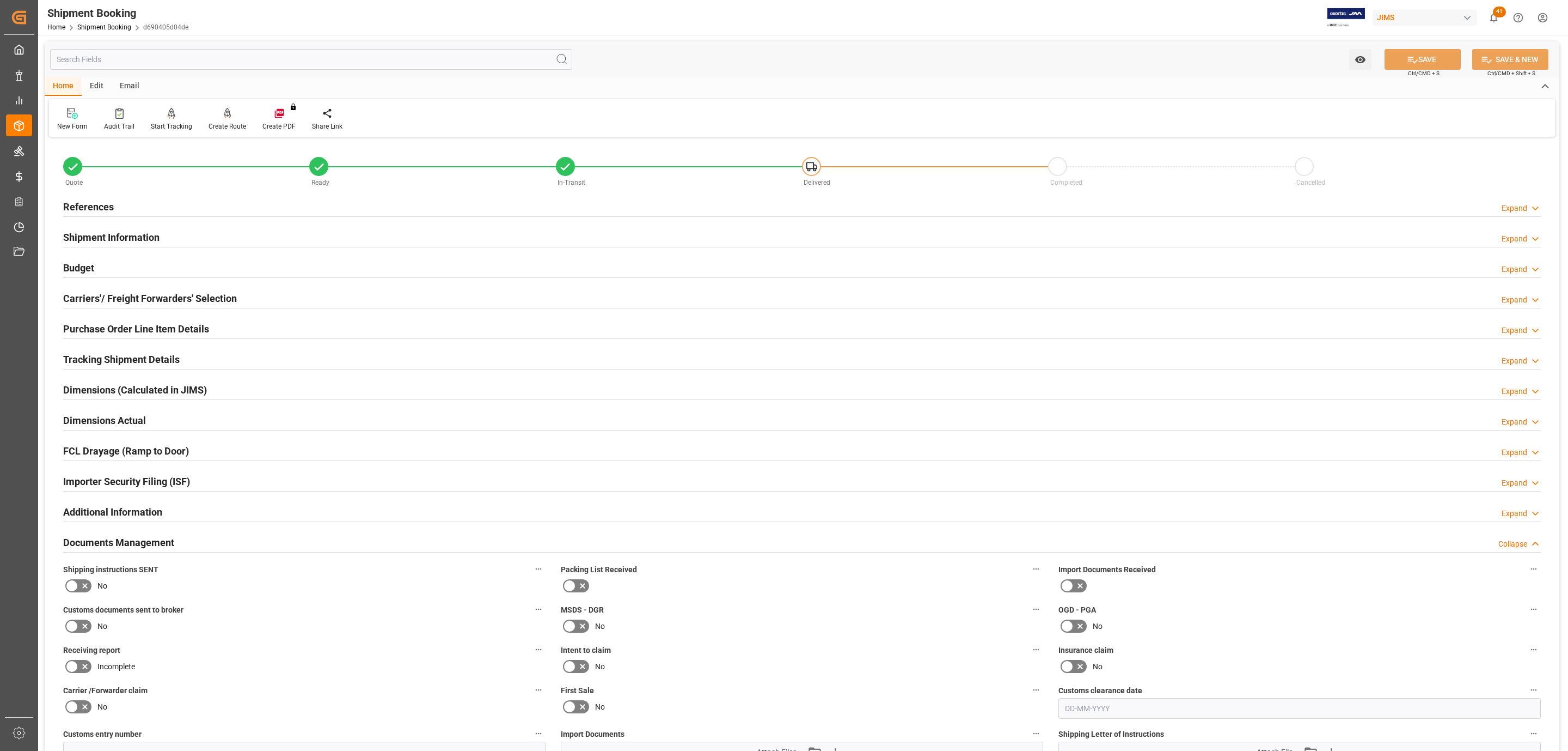
click at [78, 583] on icon at bounding box center [84, 585] width 13 height 13
click at [0, 0] on input "checkbox" at bounding box center [0, 0] width 0 height 0
click at [1419, 56] on button "SAVE" at bounding box center [1423, 59] width 76 height 21
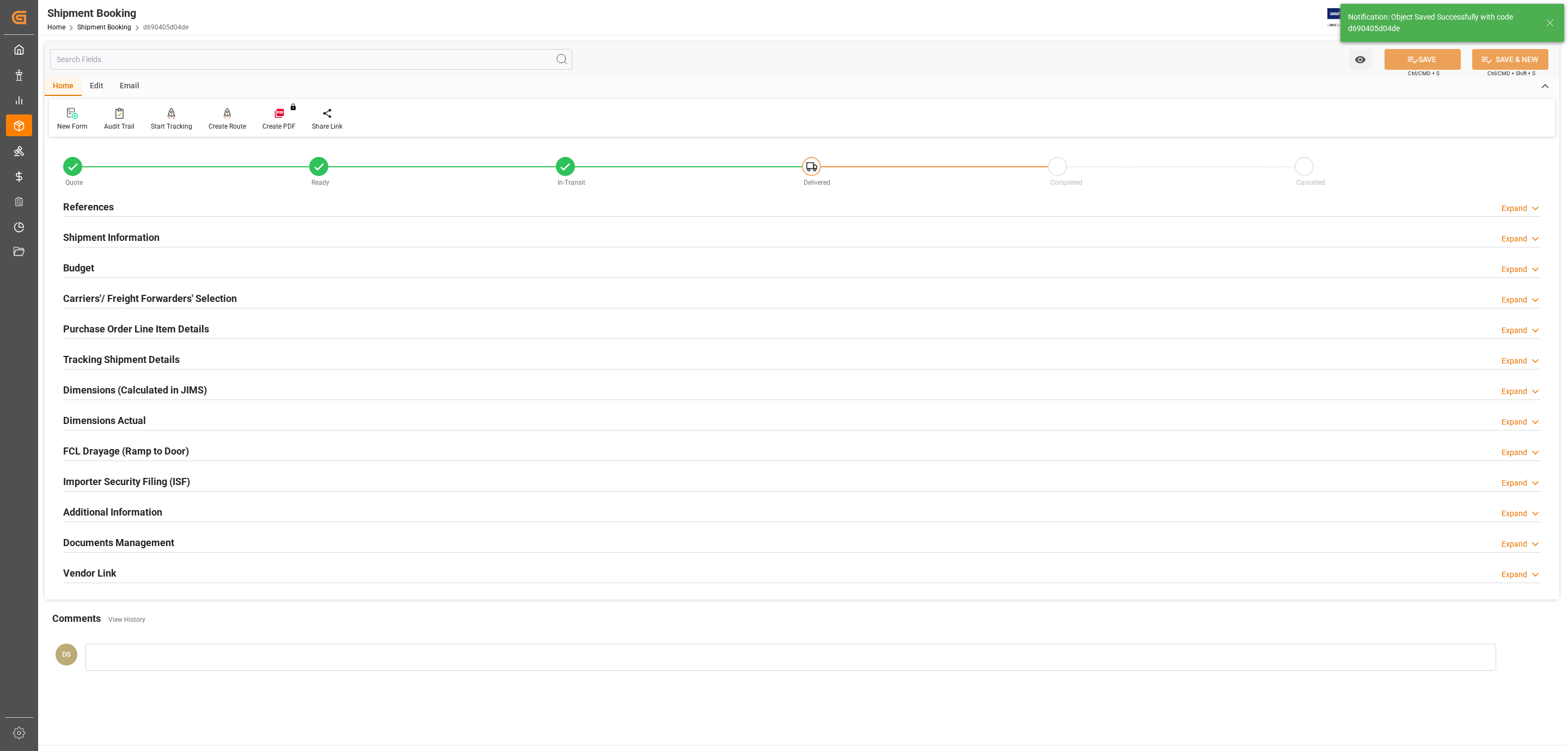
click at [125, 205] on div "References Expand" at bounding box center [802, 206] width 1478 height 21
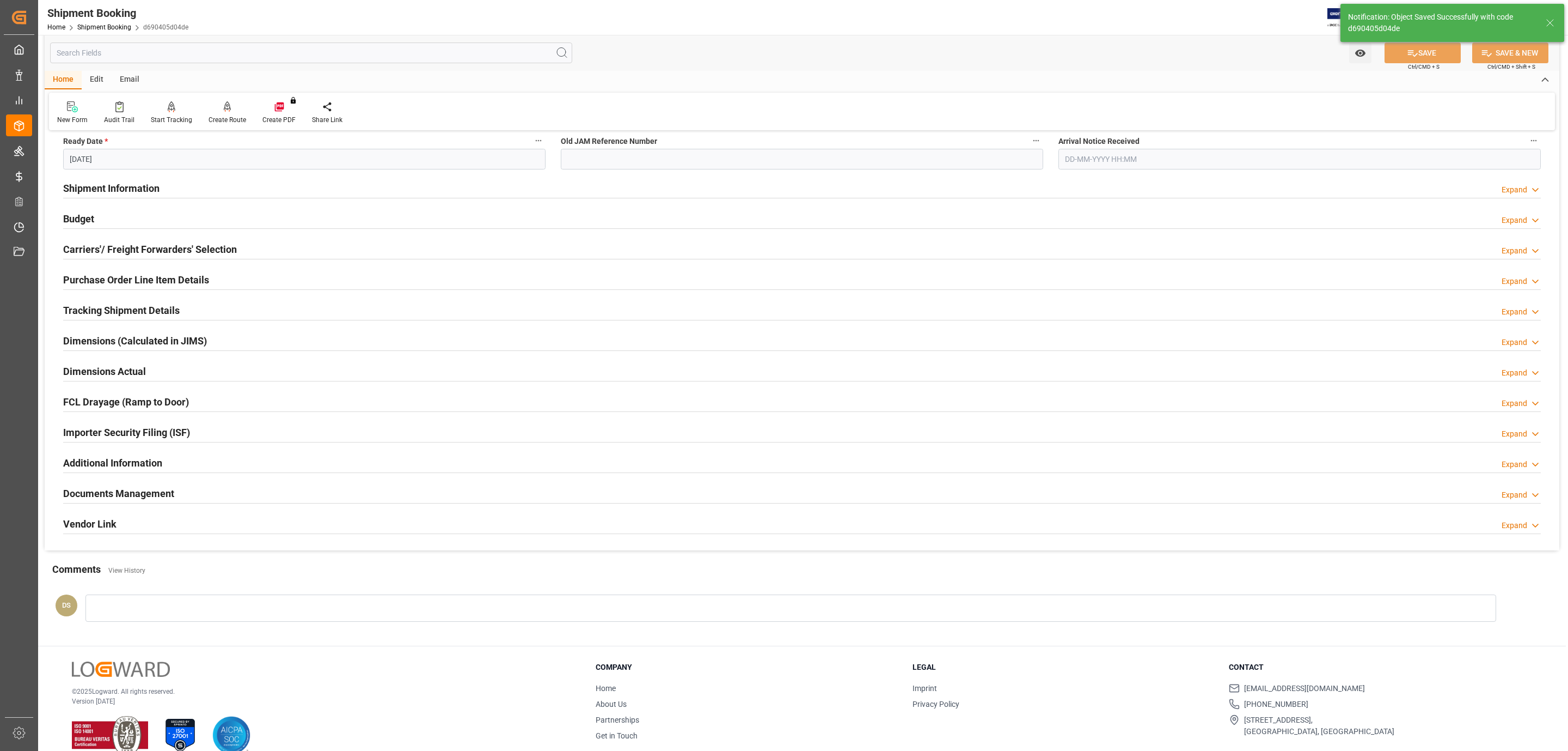
scroll to position [288, 0]
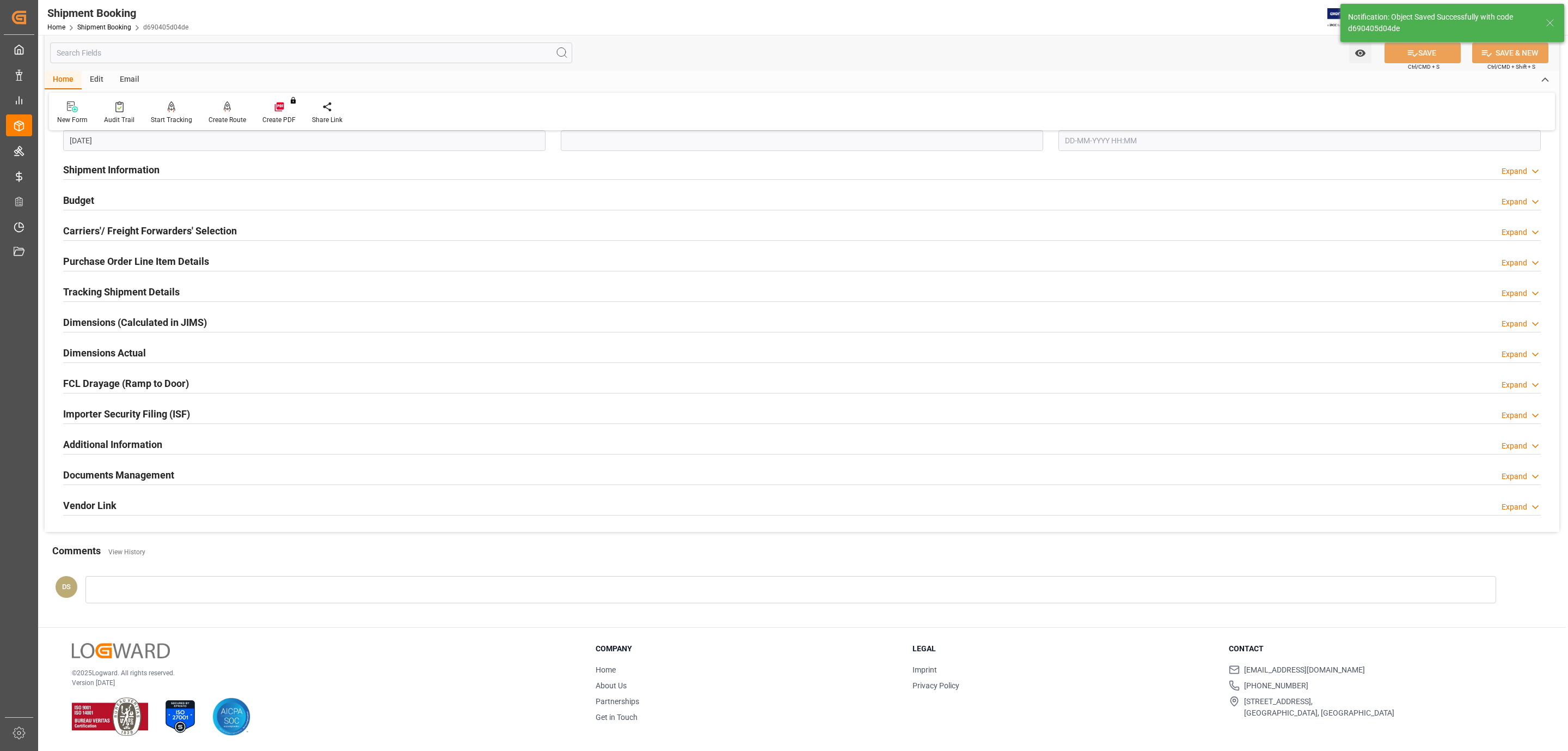
drag, startPoint x: 137, startPoint y: 470, endPoint x: 438, endPoint y: 527, distance: 306.3
click at [137, 470] on h2 "Documents Management" at bounding box center [119, 474] width 111 height 15
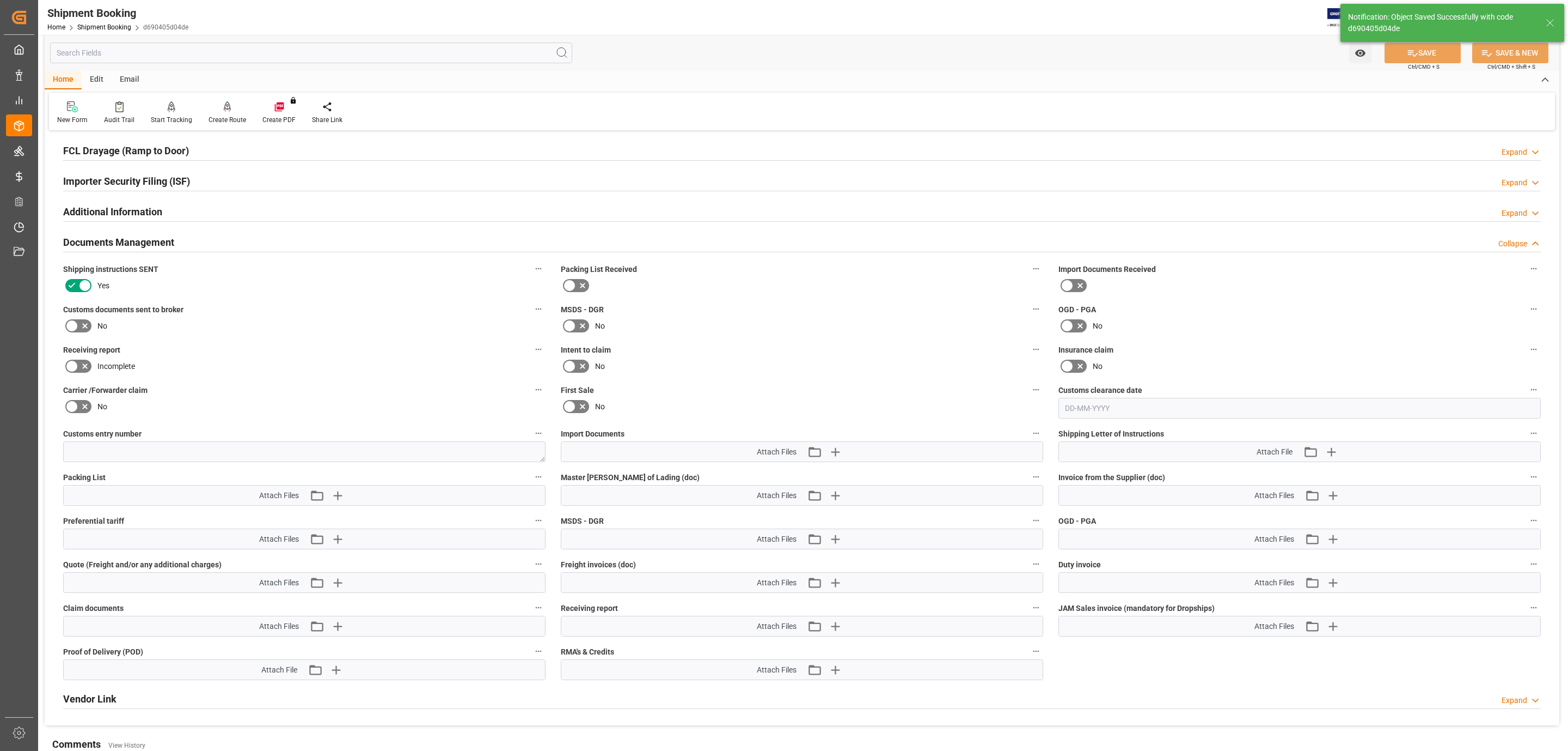
scroll to position [697, 0]
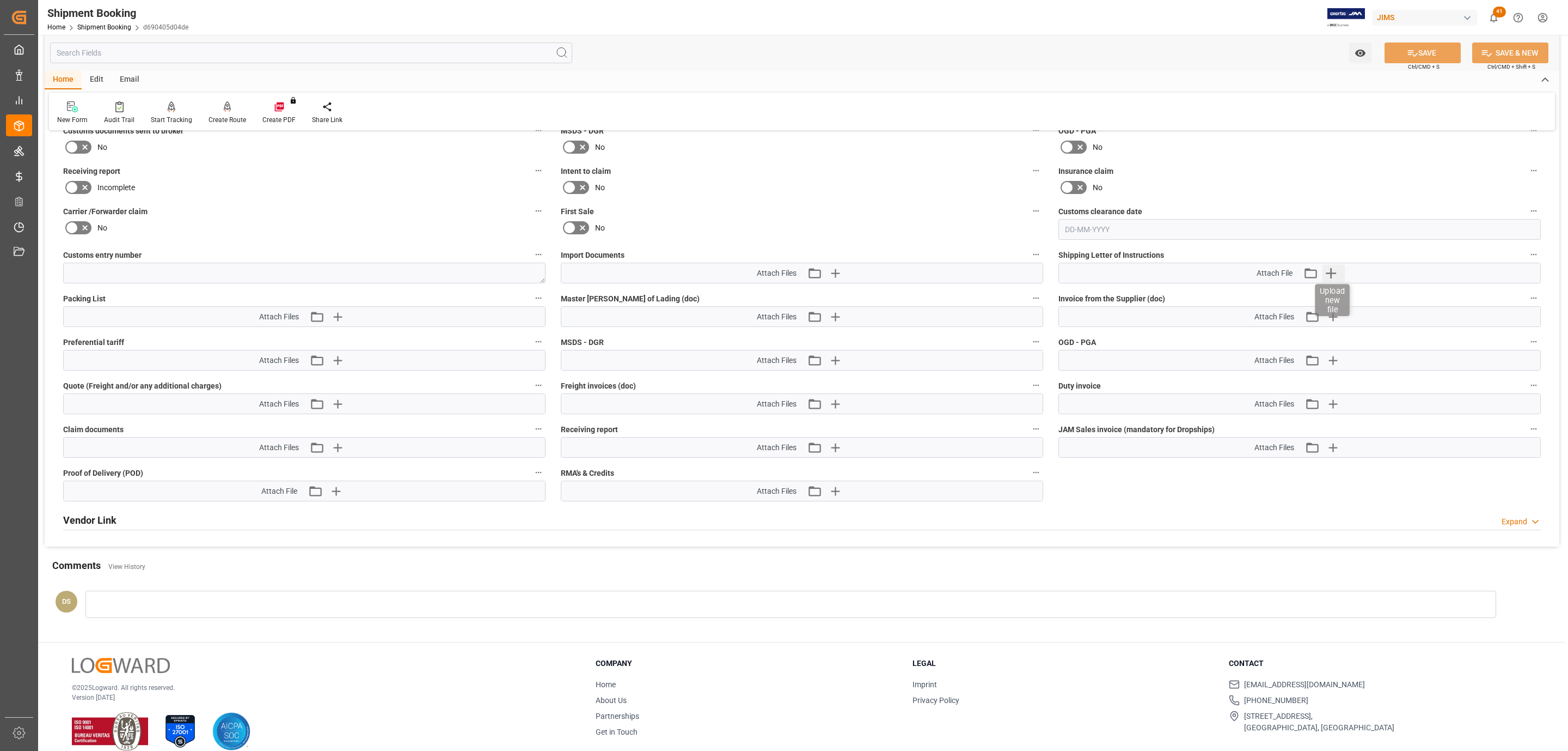
click at [1338, 273] on icon "button" at bounding box center [1331, 273] width 17 height 17
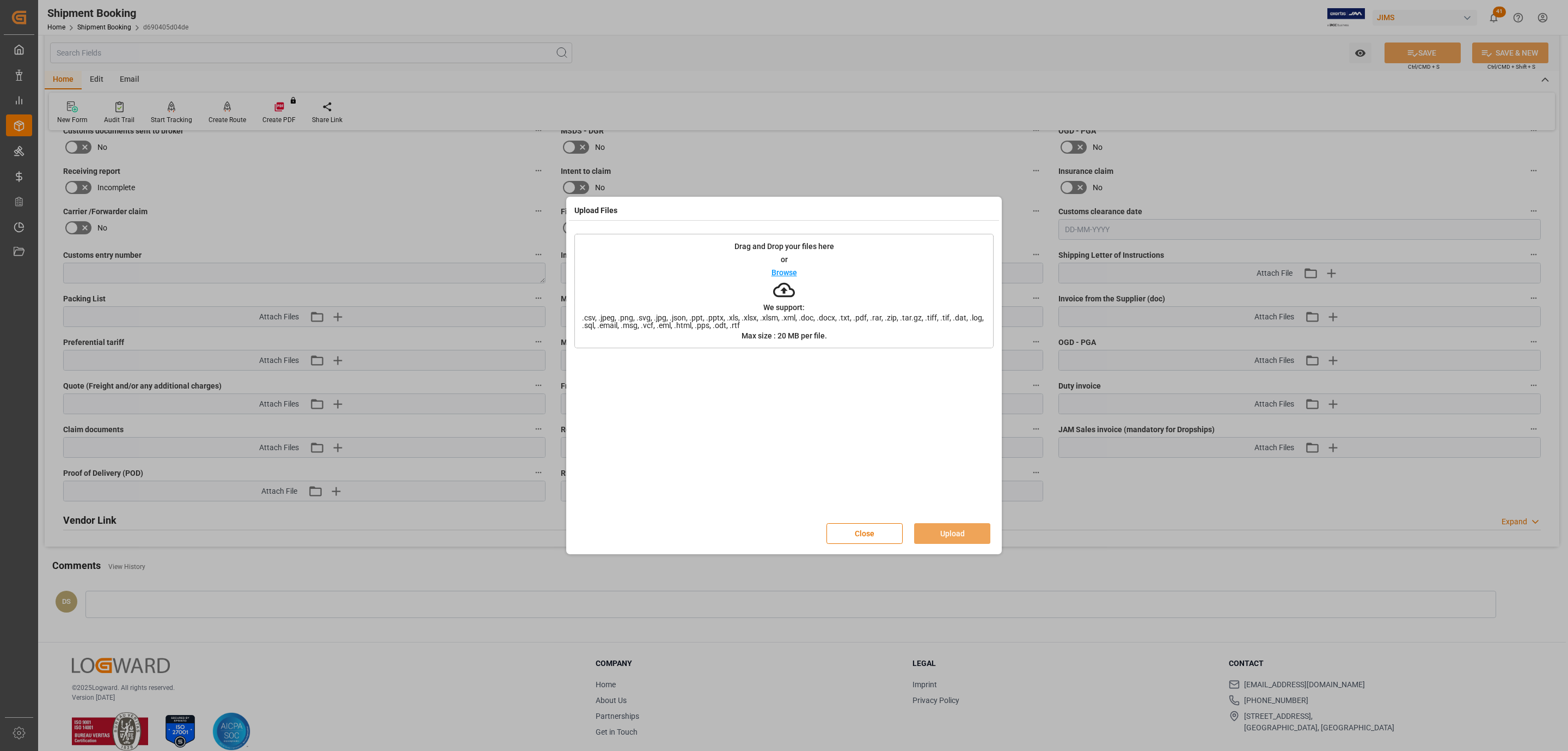
click at [809, 277] on div "Drag and Drop your files here or Browse We support: .csv, .jpeg, .png, .svg, .j…" at bounding box center [784, 290] width 419 height 114
click at [974, 531] on button "Upload" at bounding box center [952, 534] width 76 height 21
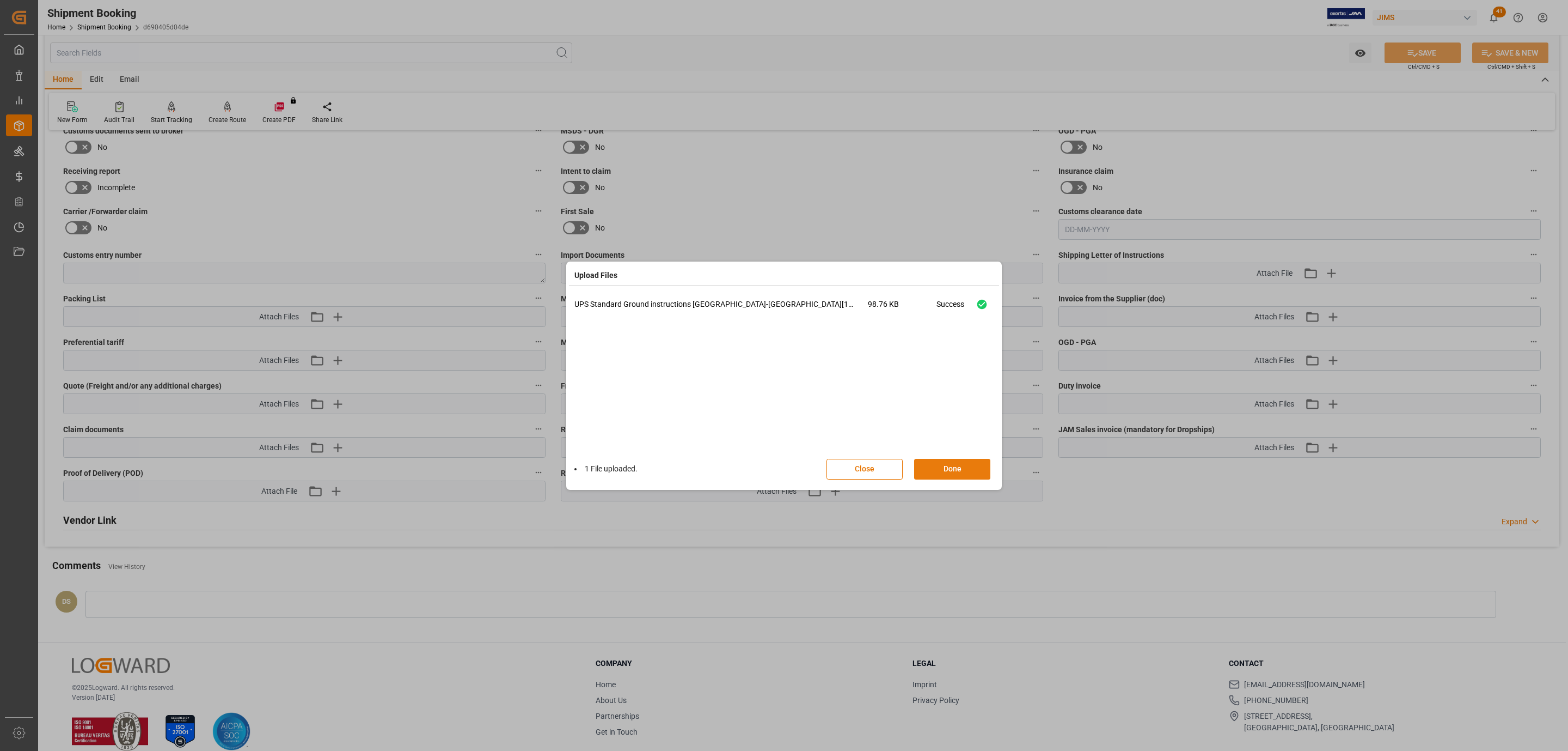
click at [975, 464] on button "Done" at bounding box center [952, 469] width 76 height 21
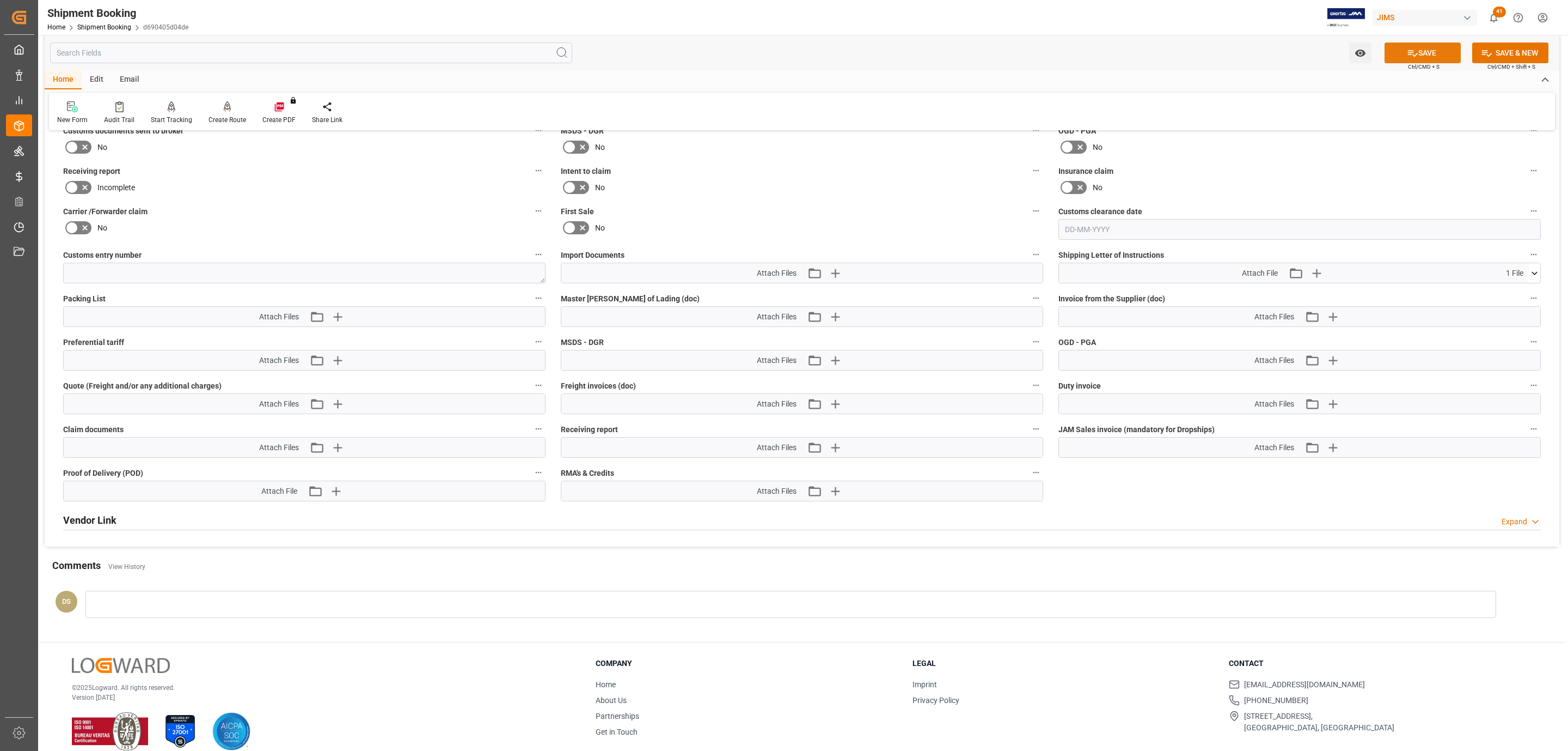
click at [1397, 48] on button "SAVE" at bounding box center [1423, 52] width 76 height 21
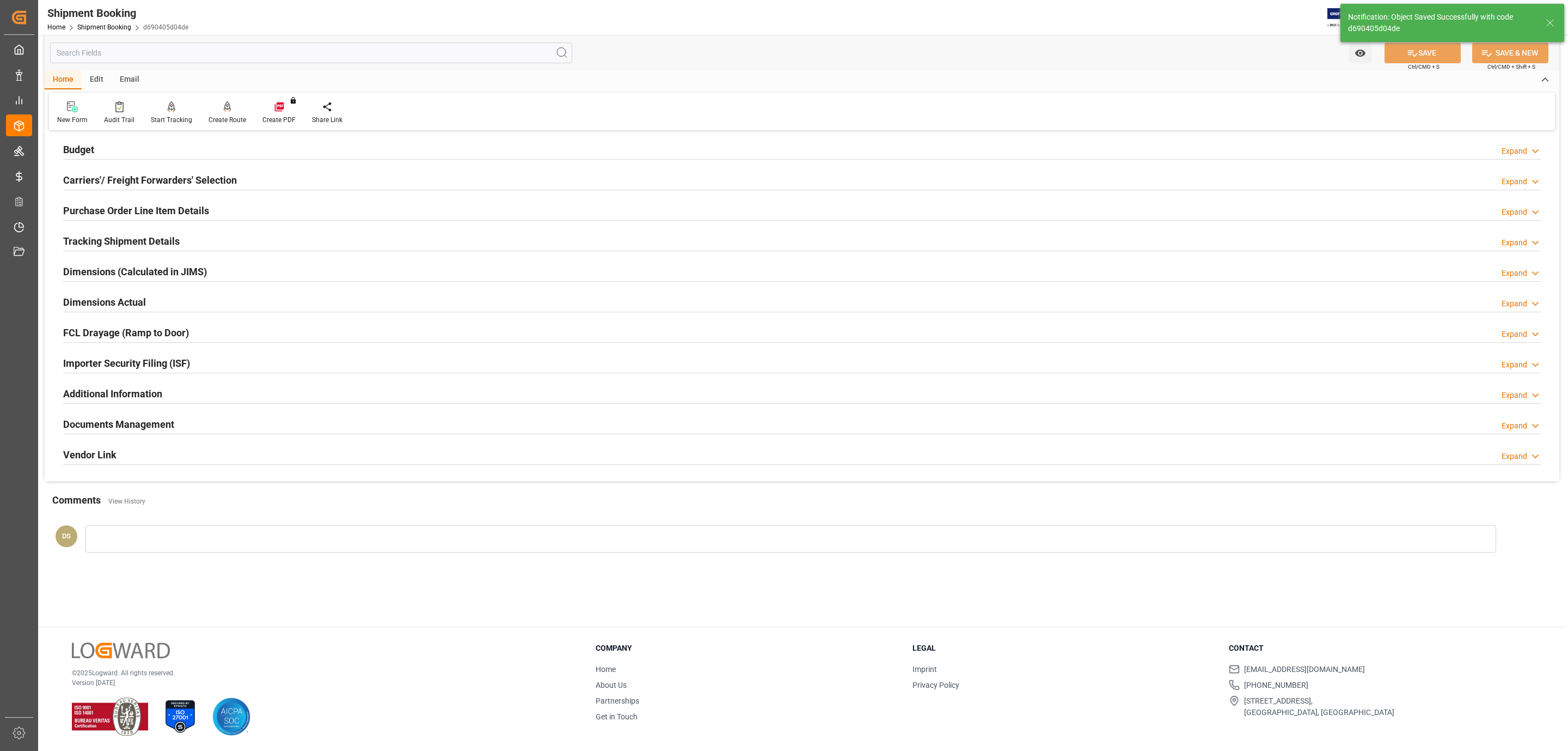
scroll to position [119, 0]
click at [166, 237] on h2 "Tracking Shipment Details" at bounding box center [122, 241] width 117 height 15
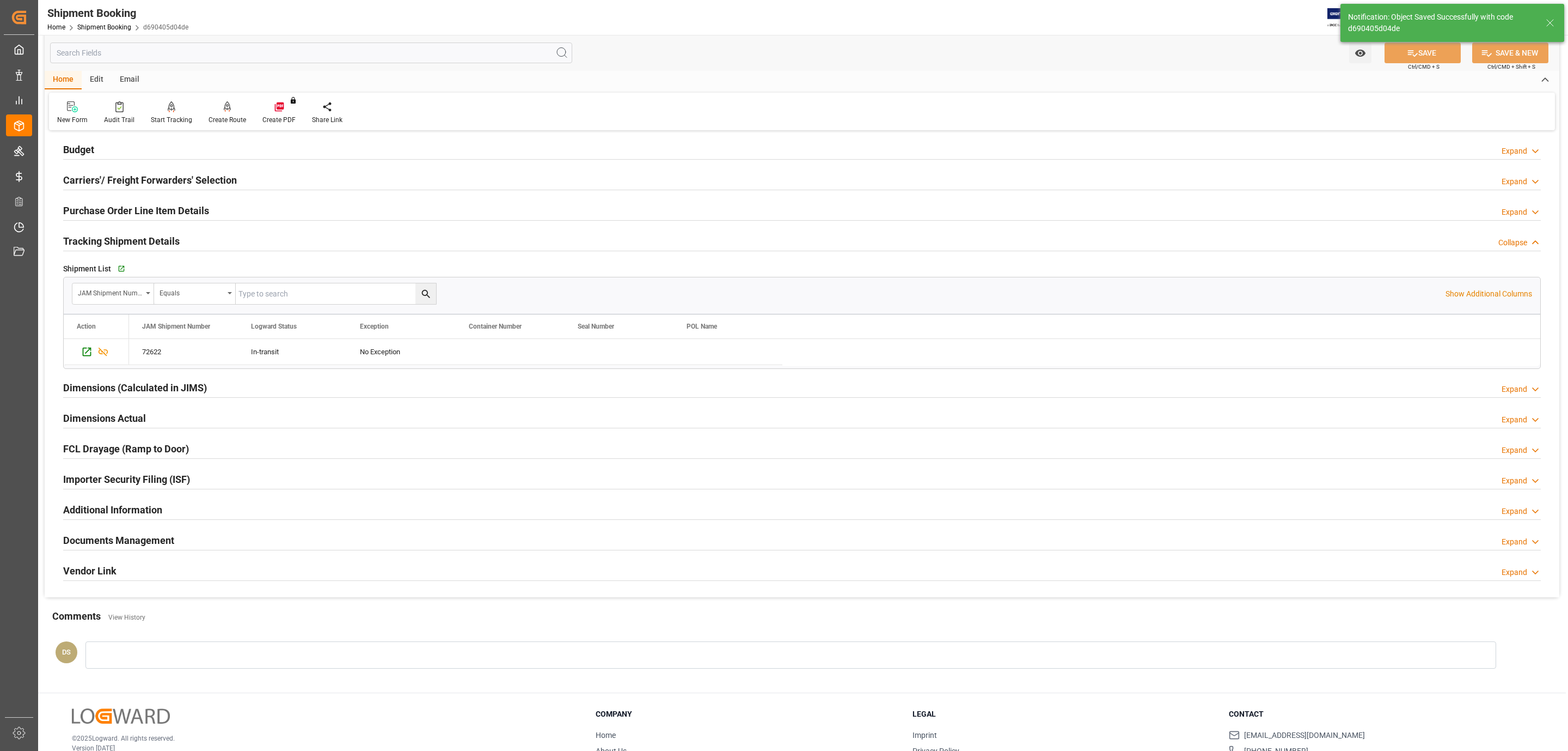
scroll to position [25, 0]
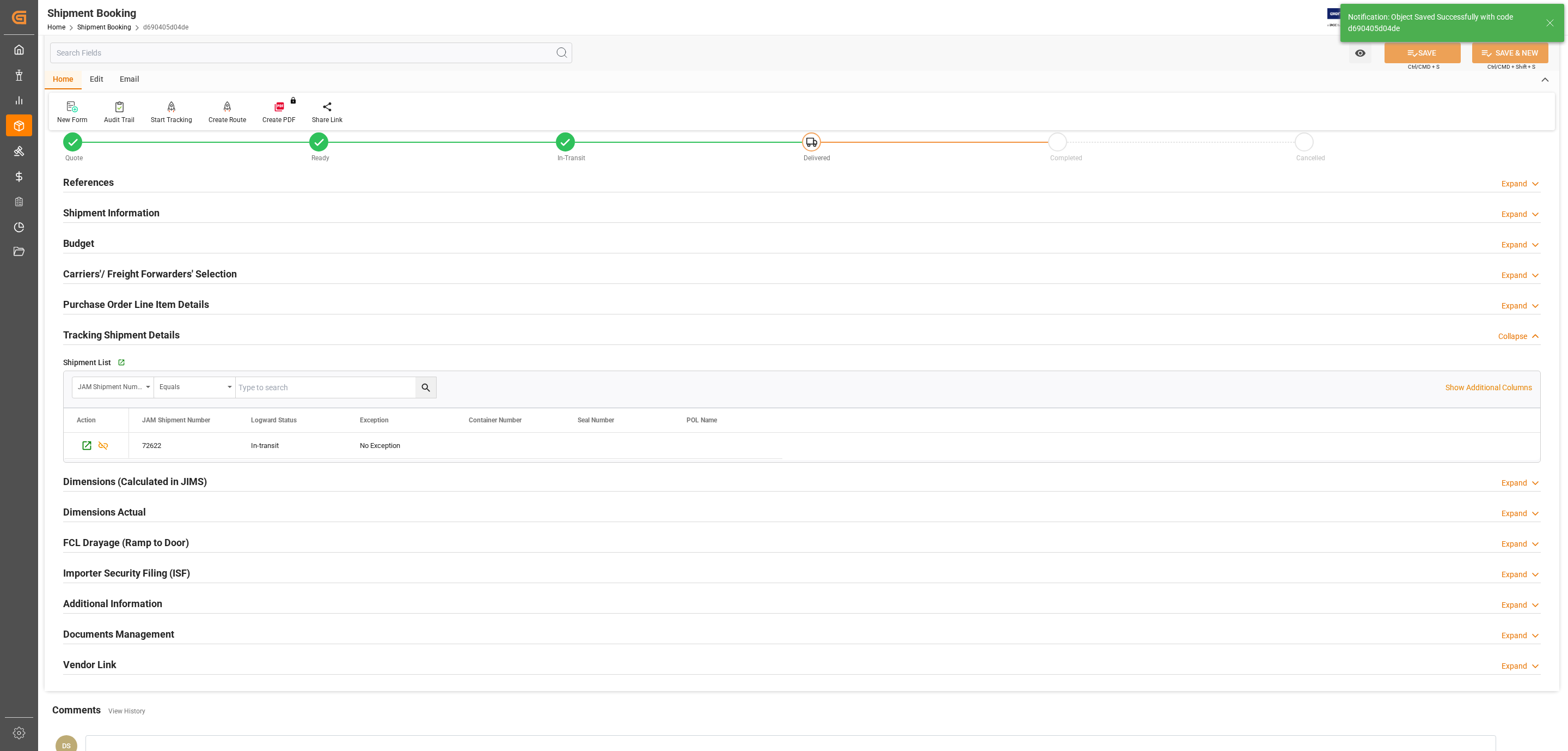
click at [175, 303] on h2 "Purchase Order Line Item Details" at bounding box center [137, 304] width 146 height 15
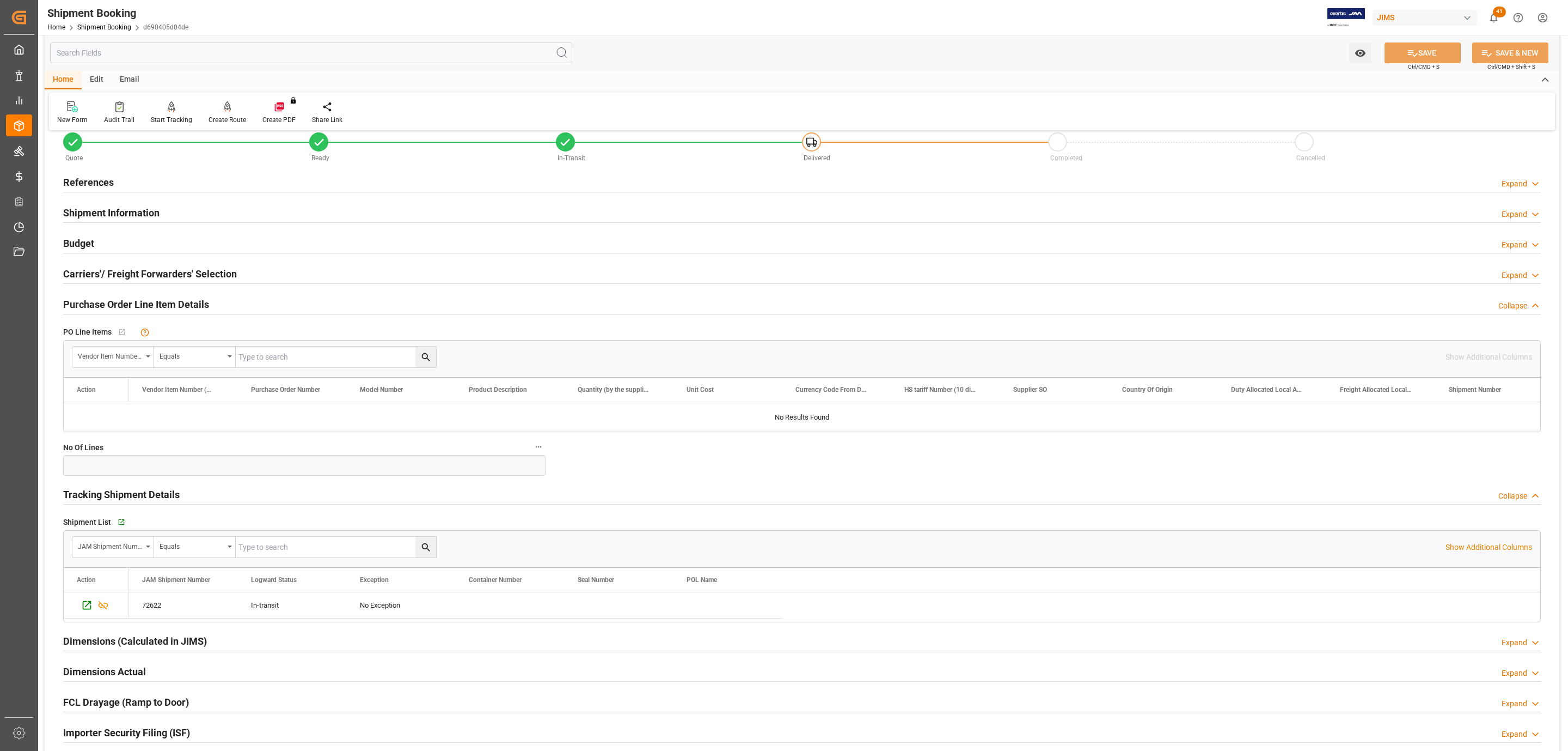
click at [119, 230] on div "Budget Expand" at bounding box center [802, 244] width 1493 height 31
click at [116, 241] on div "Budget Expand" at bounding box center [802, 242] width 1478 height 21
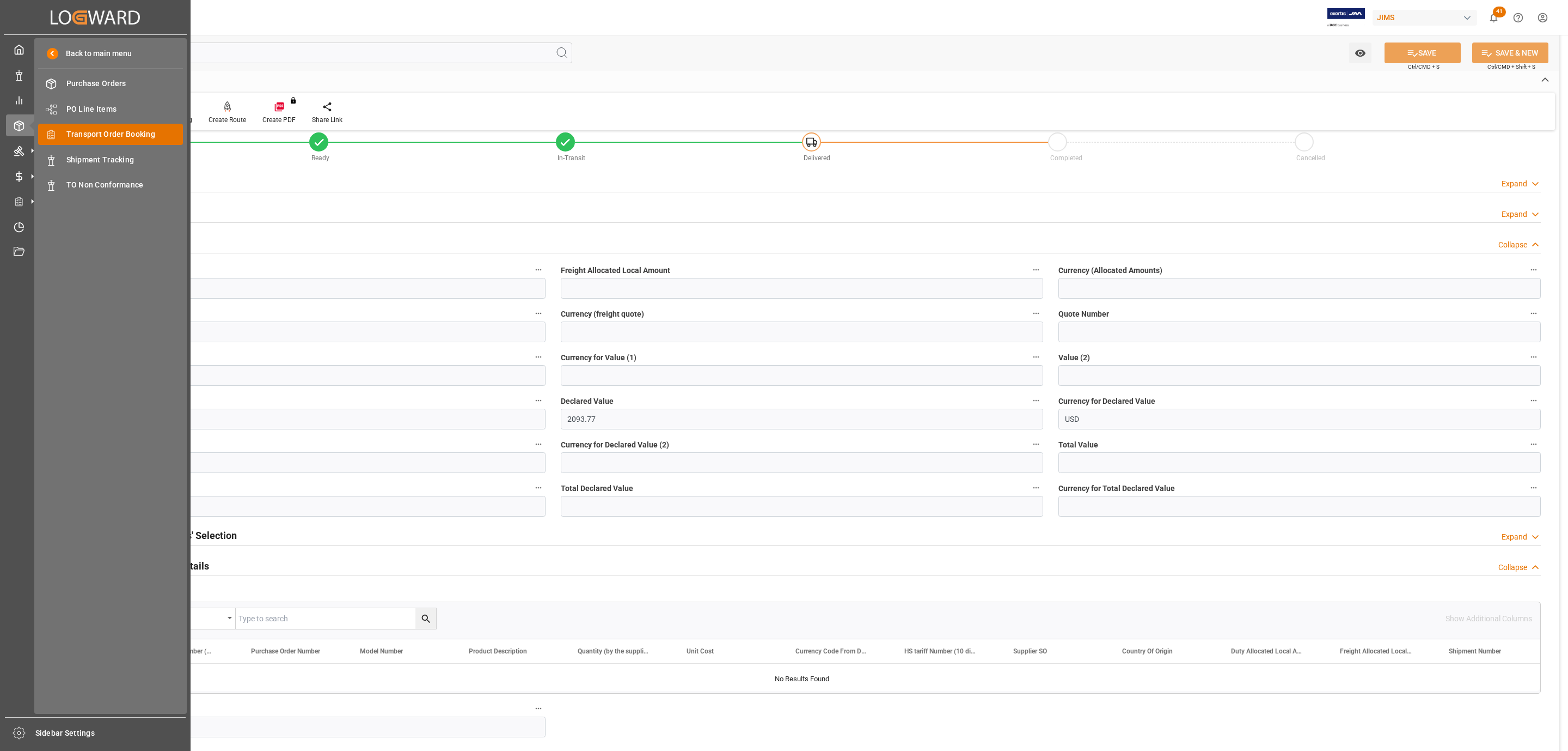
click at [120, 130] on span "Transport Order Booking" at bounding box center [125, 134] width 117 height 11
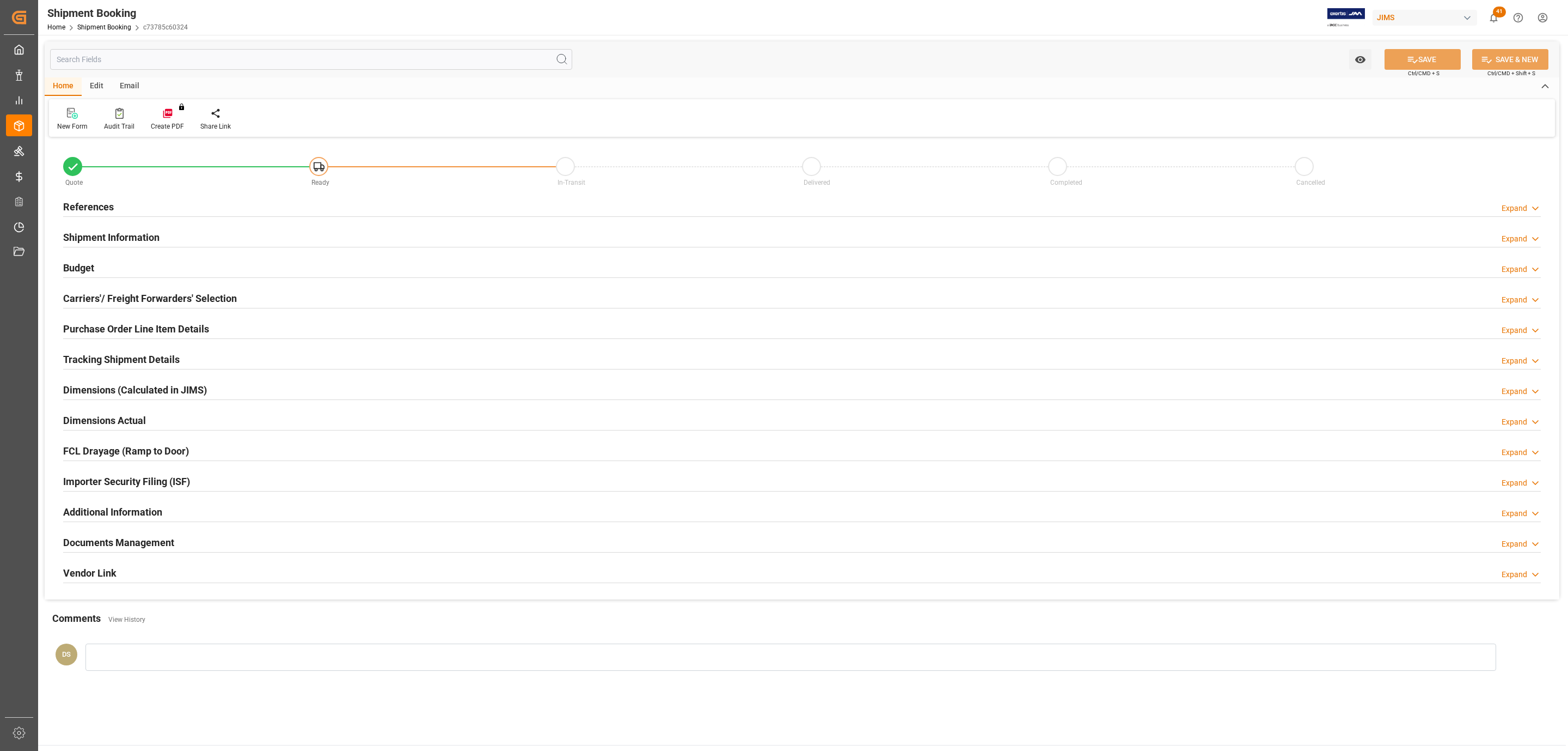
type input "0"
type input "[DATE]"
click at [143, 203] on div "References Expand" at bounding box center [802, 206] width 1478 height 21
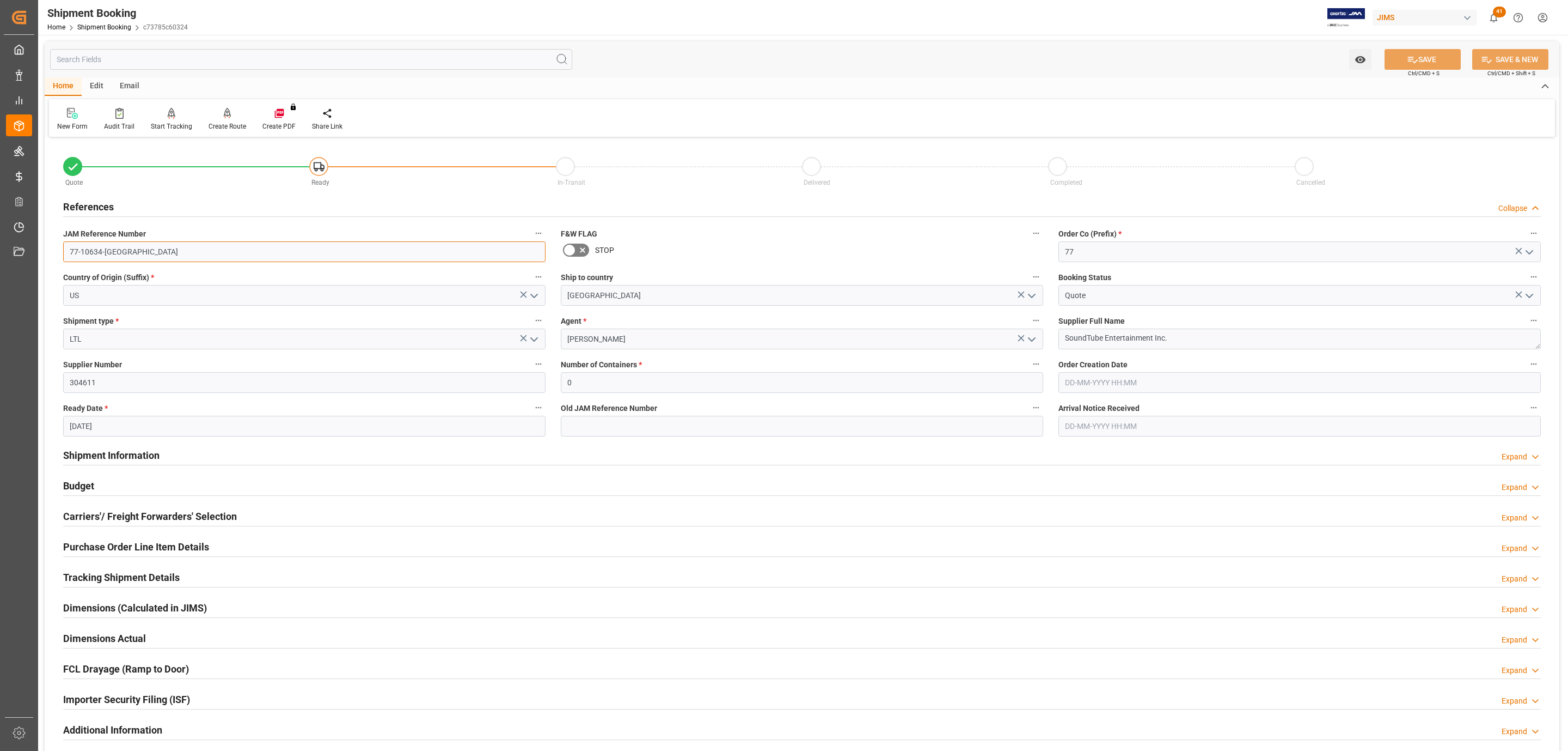
click at [125, 248] on input "77-10634-[GEOGRAPHIC_DATA]" at bounding box center [305, 252] width 483 height 21
drag, startPoint x: 176, startPoint y: 520, endPoint x: 139, endPoint y: 561, distance: 55.2
click at [176, 520] on h2 "Carriers'/ Freight Forwarders' Selection" at bounding box center [150, 516] width 173 height 15
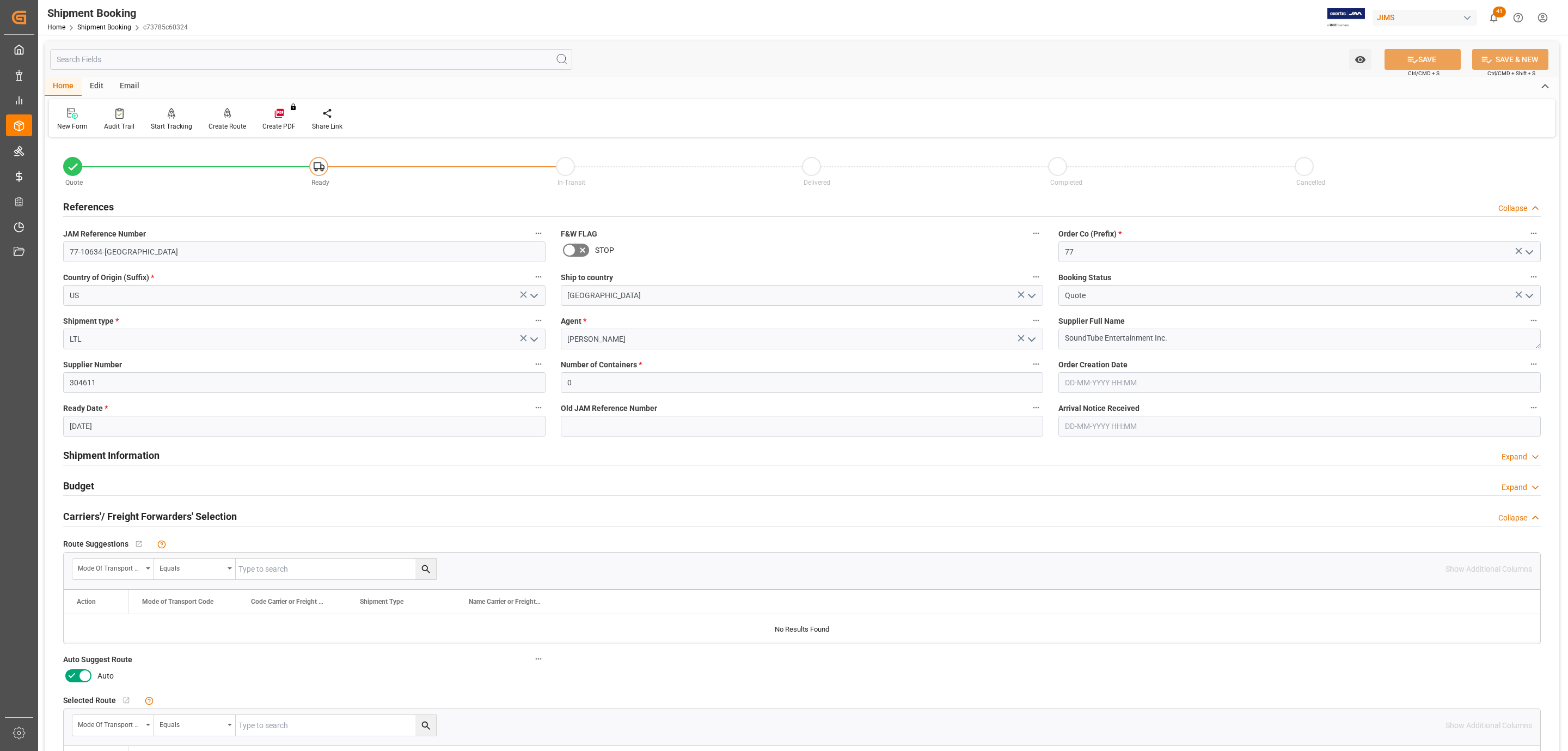
click at [76, 675] on icon at bounding box center [71, 675] width 13 height 13
click at [0, 0] on input "checkbox" at bounding box center [0, 0] width 0 height 0
click at [1409, 58] on icon at bounding box center [1413, 60] width 9 height 7
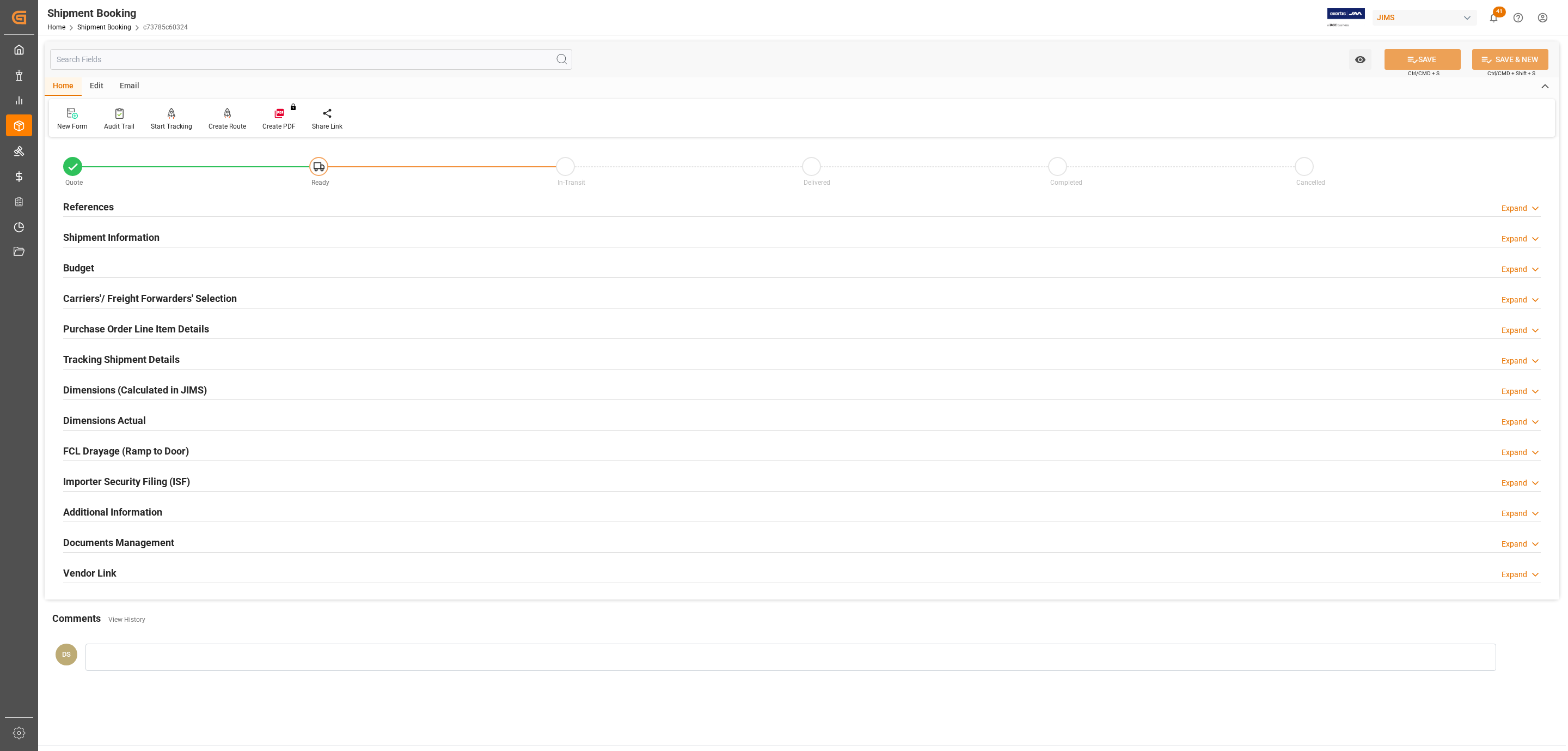
click at [109, 298] on h2 "Carriers'/ Freight Forwarders' Selection" at bounding box center [150, 298] width 173 height 15
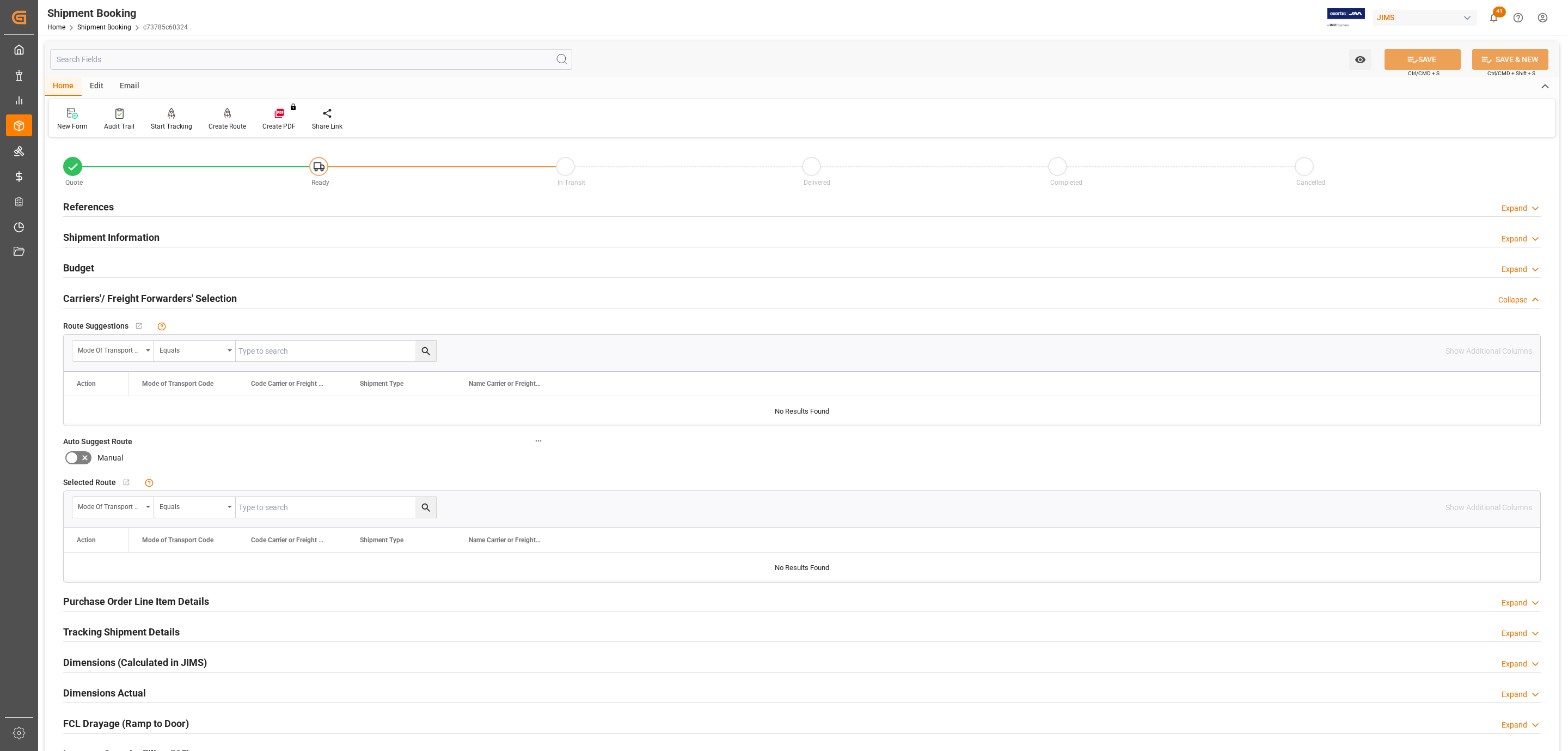
click at [96, 259] on div "Budget Expand" at bounding box center [802, 267] width 1478 height 21
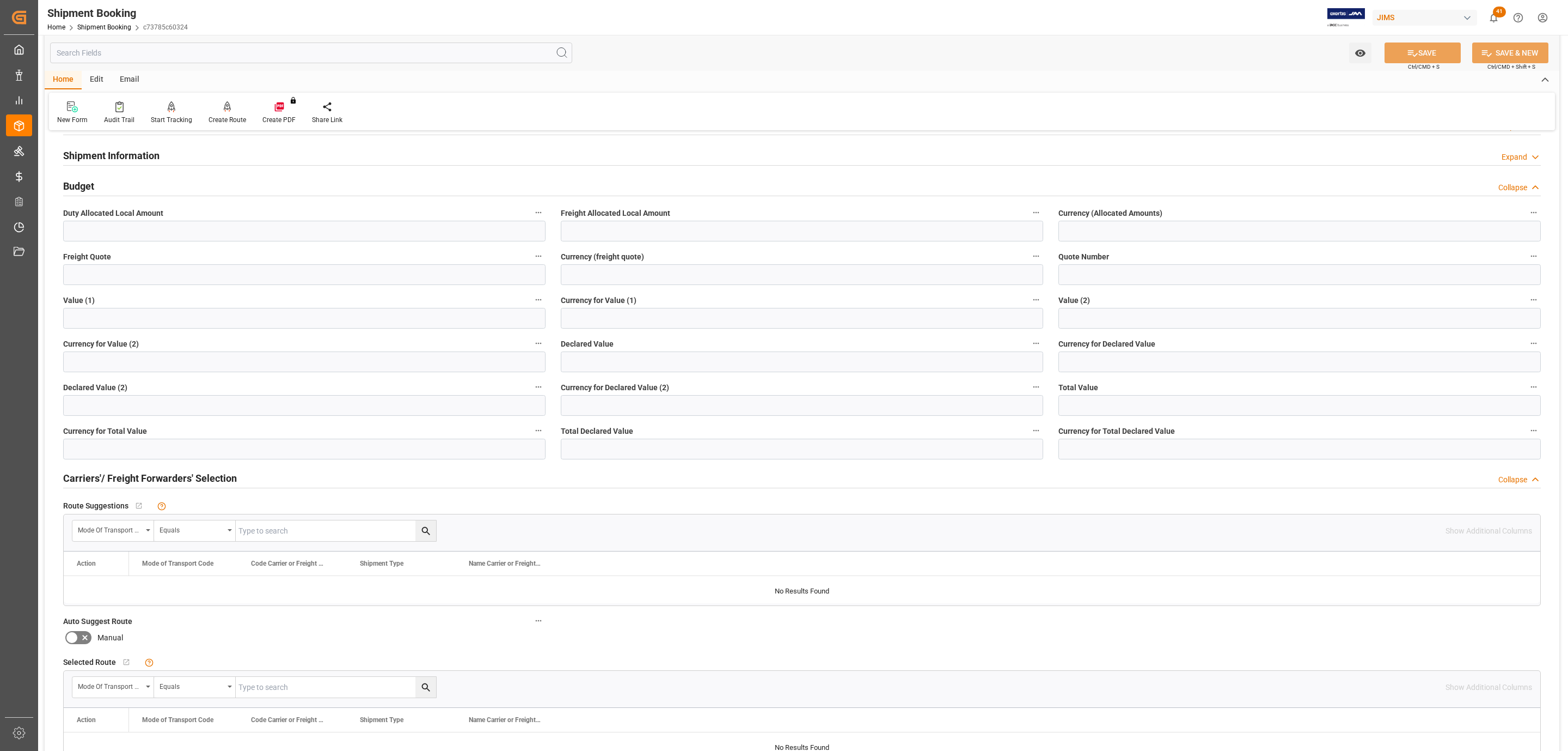
scroll to position [607, 0]
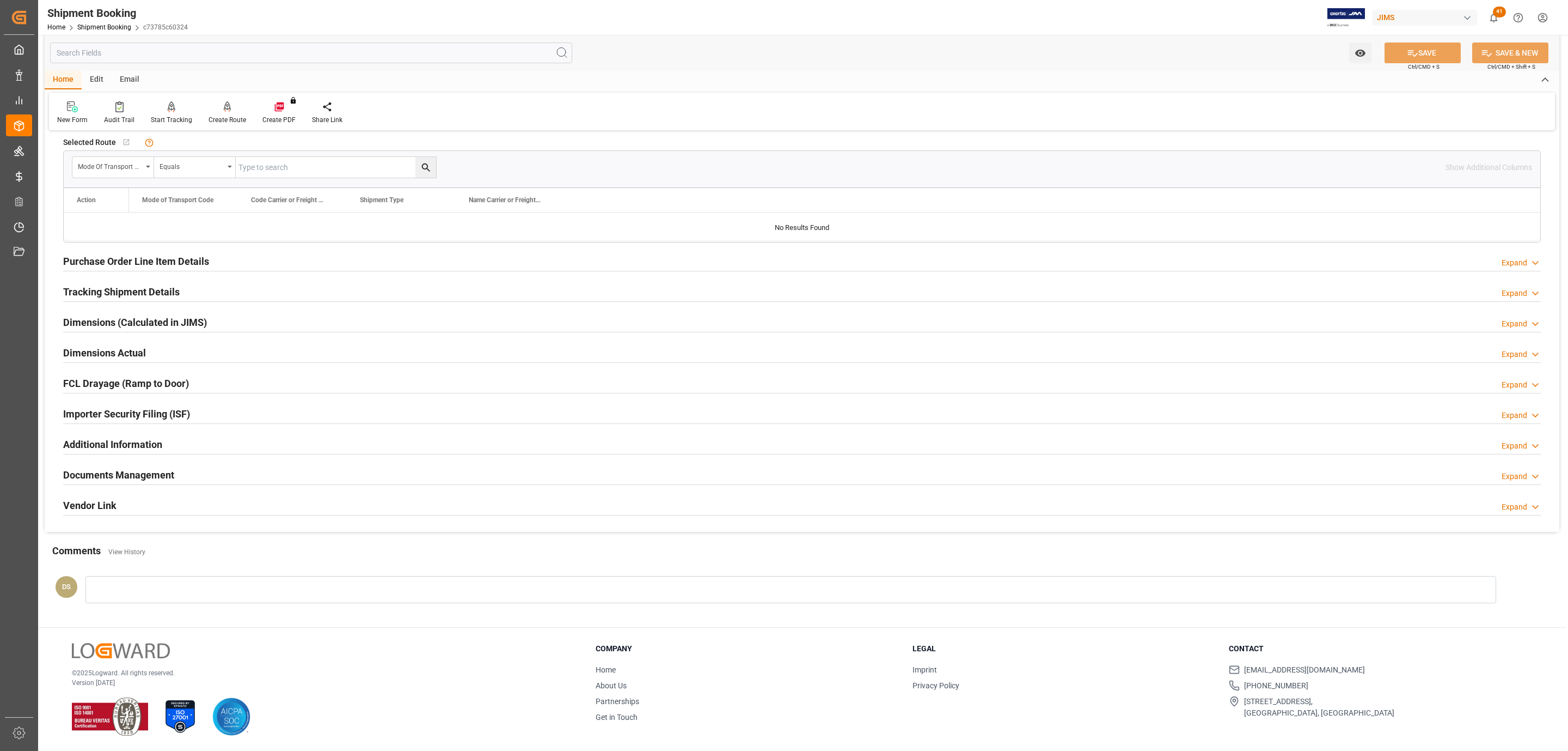
click at [248, 473] on div "Documents Management Expand" at bounding box center [802, 474] width 1478 height 21
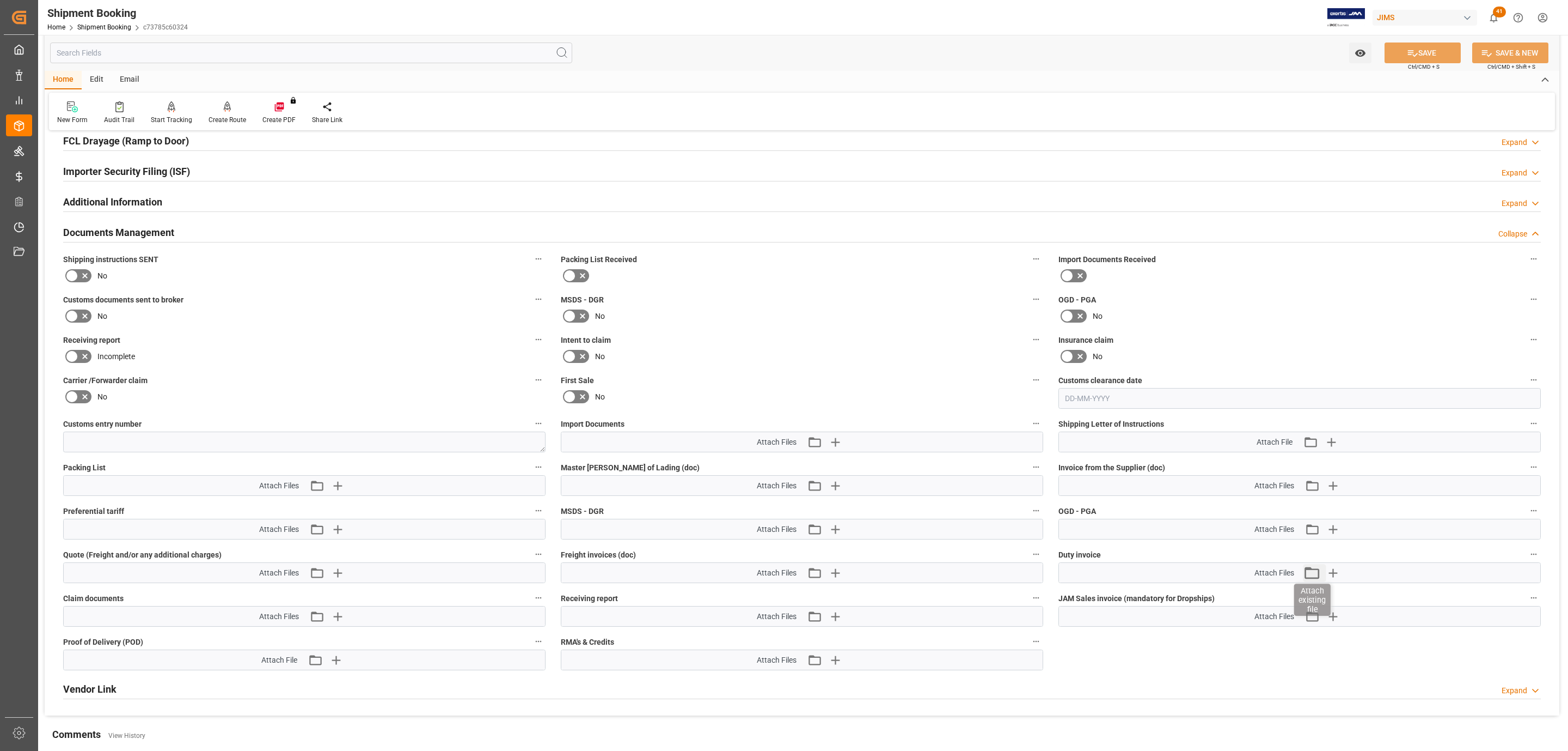
scroll to position [852, 0]
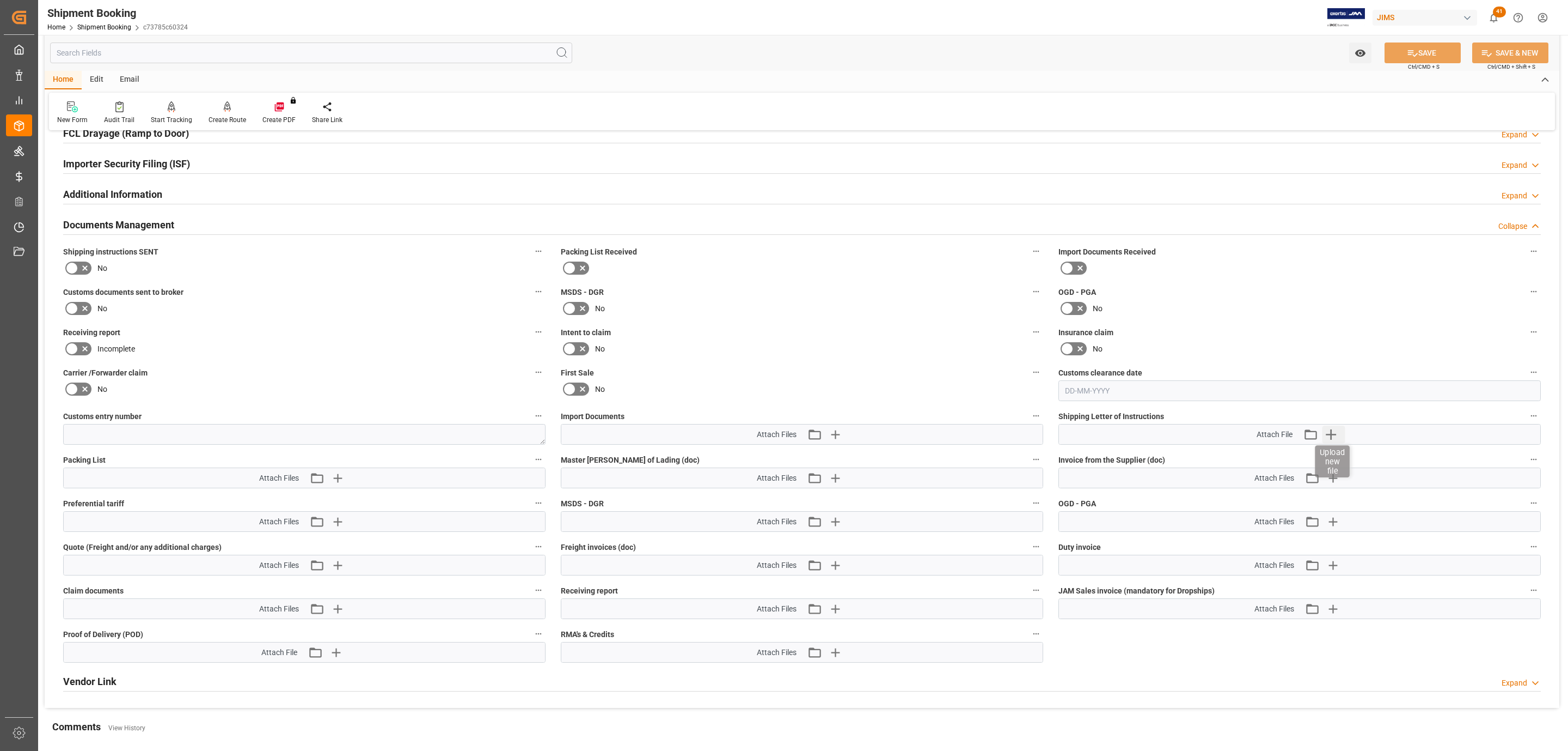
click at [1338, 438] on icon "button" at bounding box center [1331, 434] width 17 height 17
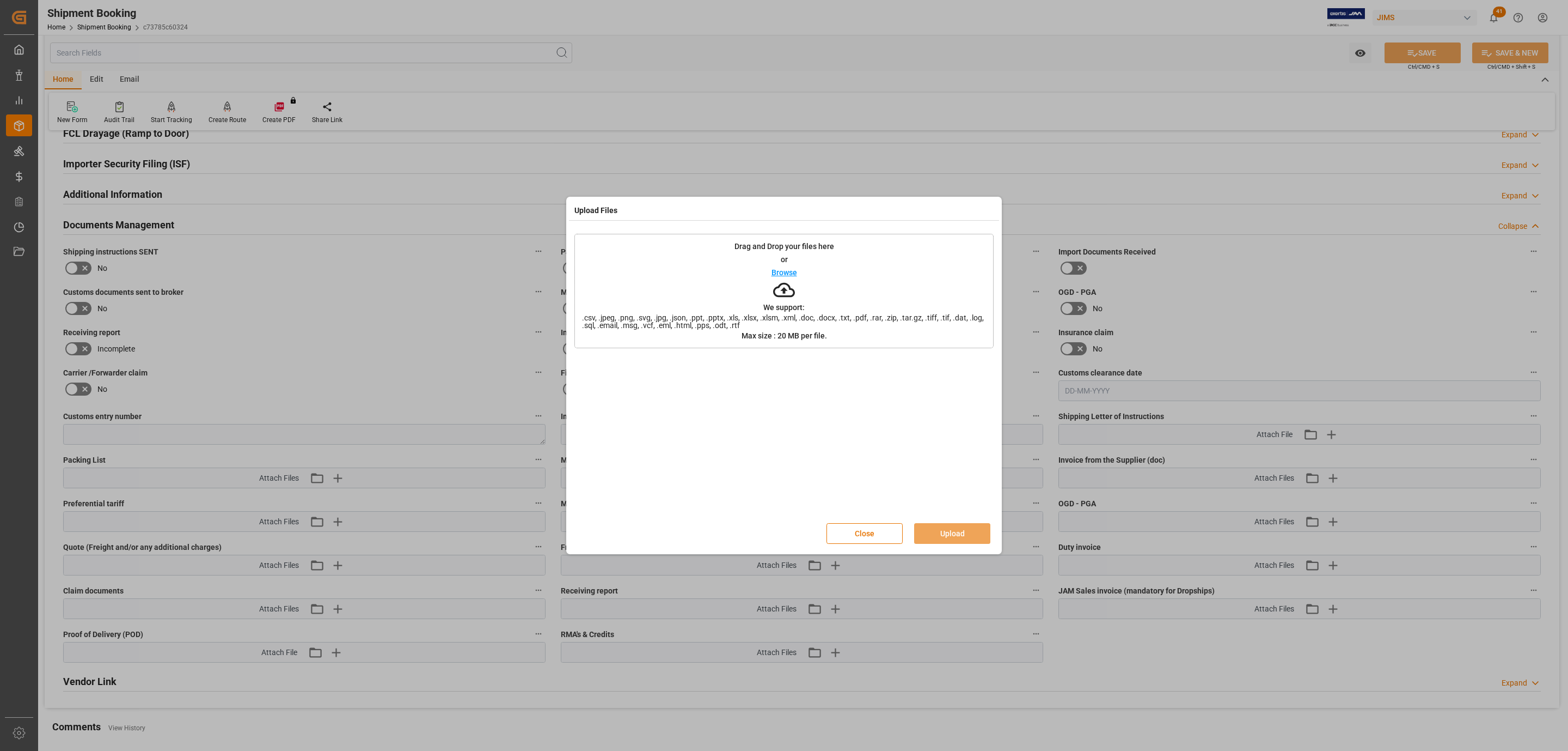
click at [750, 291] on div "Drag and Drop your files here or Browse We support: .csv, .jpeg, .png, .svg, .j…" at bounding box center [784, 290] width 419 height 114
click at [967, 523] on button "Upload" at bounding box center [952, 534] width 76 height 21
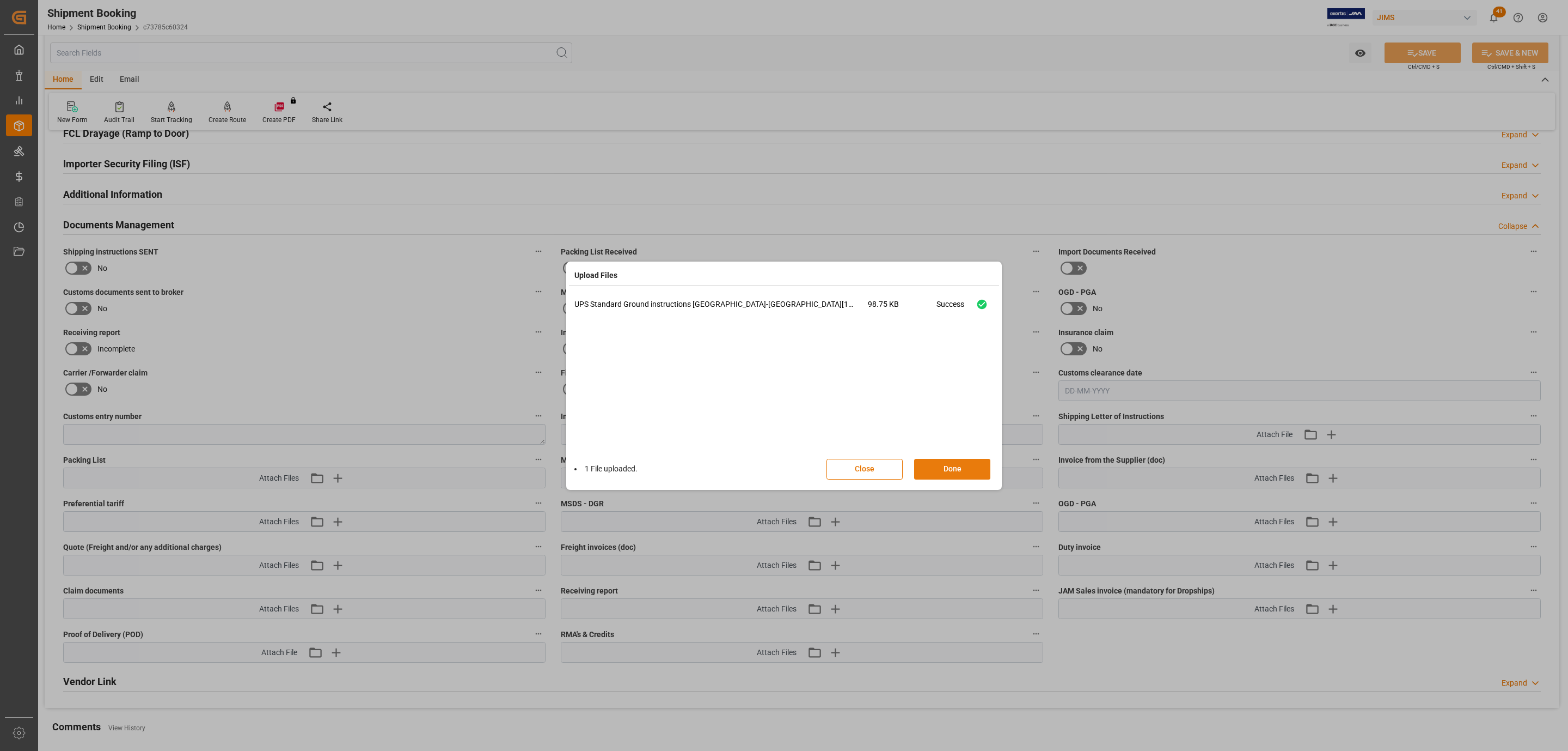
click at [964, 466] on button "Done" at bounding box center [952, 469] width 76 height 21
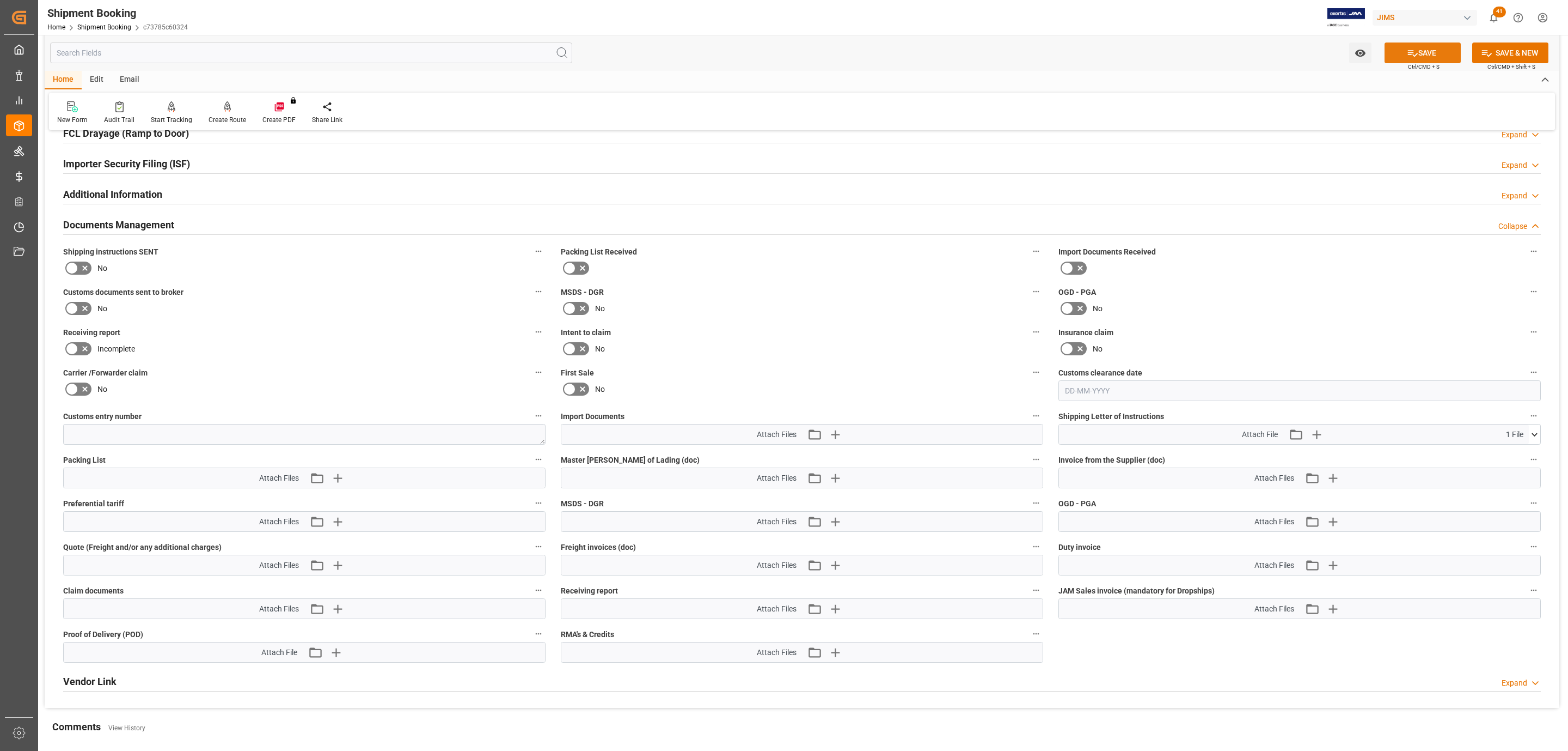
click at [1407, 42] on div "SAVE Ctrl/CMD + S" at bounding box center [1422, 52] width 99 height 21
click at [1424, 58] on button "SAVE" at bounding box center [1423, 52] width 76 height 21
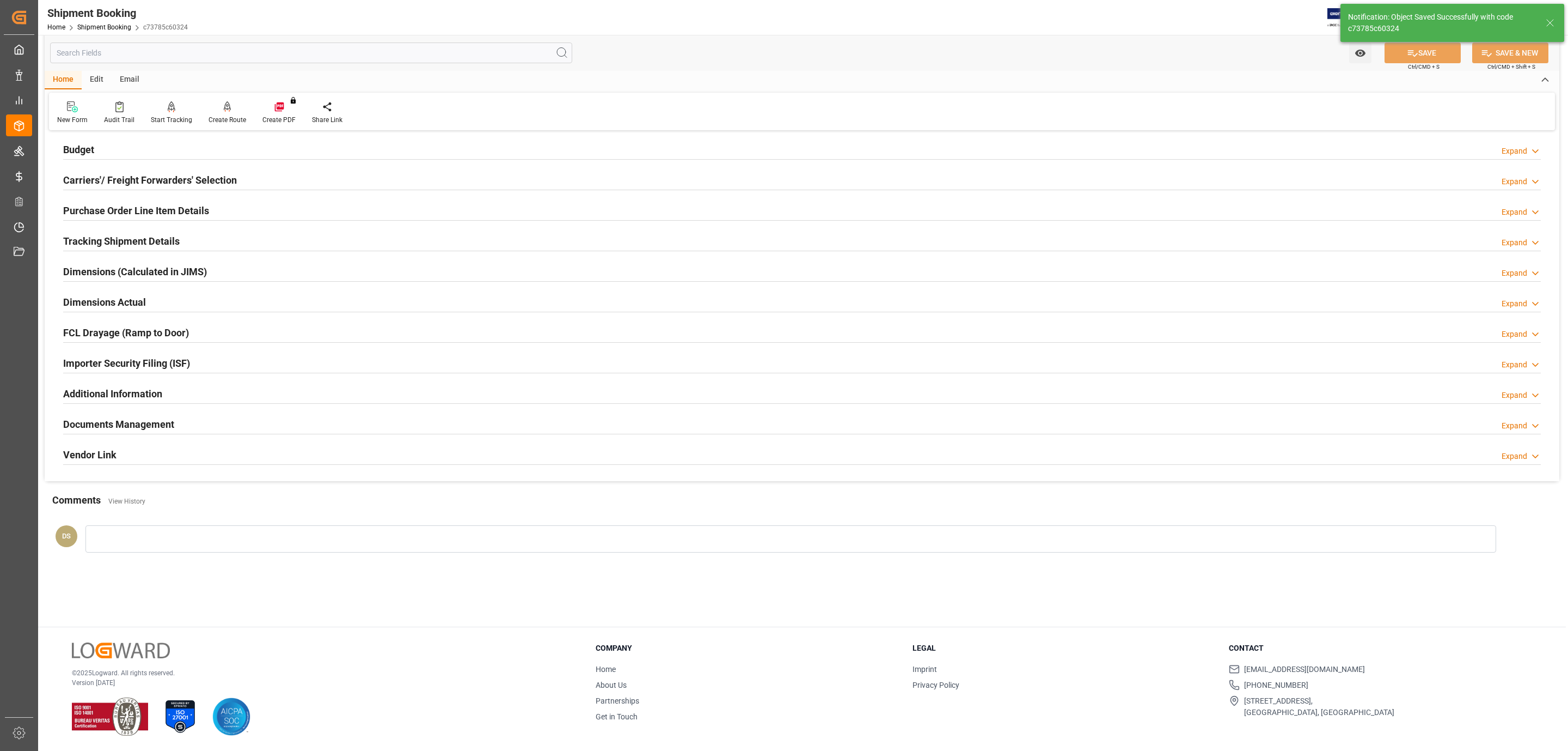
scroll to position [119, 0]
click at [176, 208] on h2 "Purchase Order Line Item Details" at bounding box center [137, 211] width 146 height 15
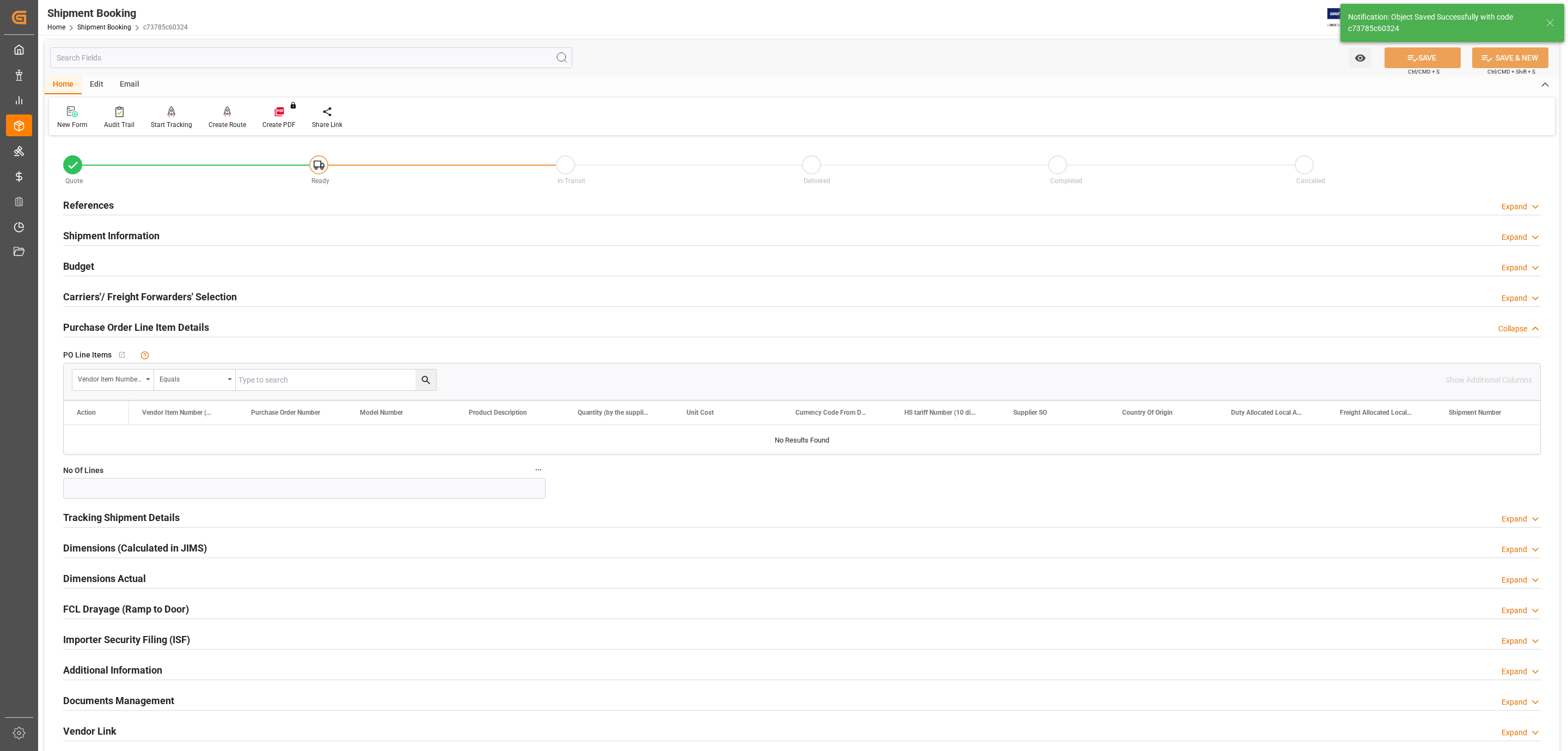
scroll to position [0, 0]
click at [171, 324] on h2 "Purchase Order Line Item Details" at bounding box center [137, 328] width 146 height 15
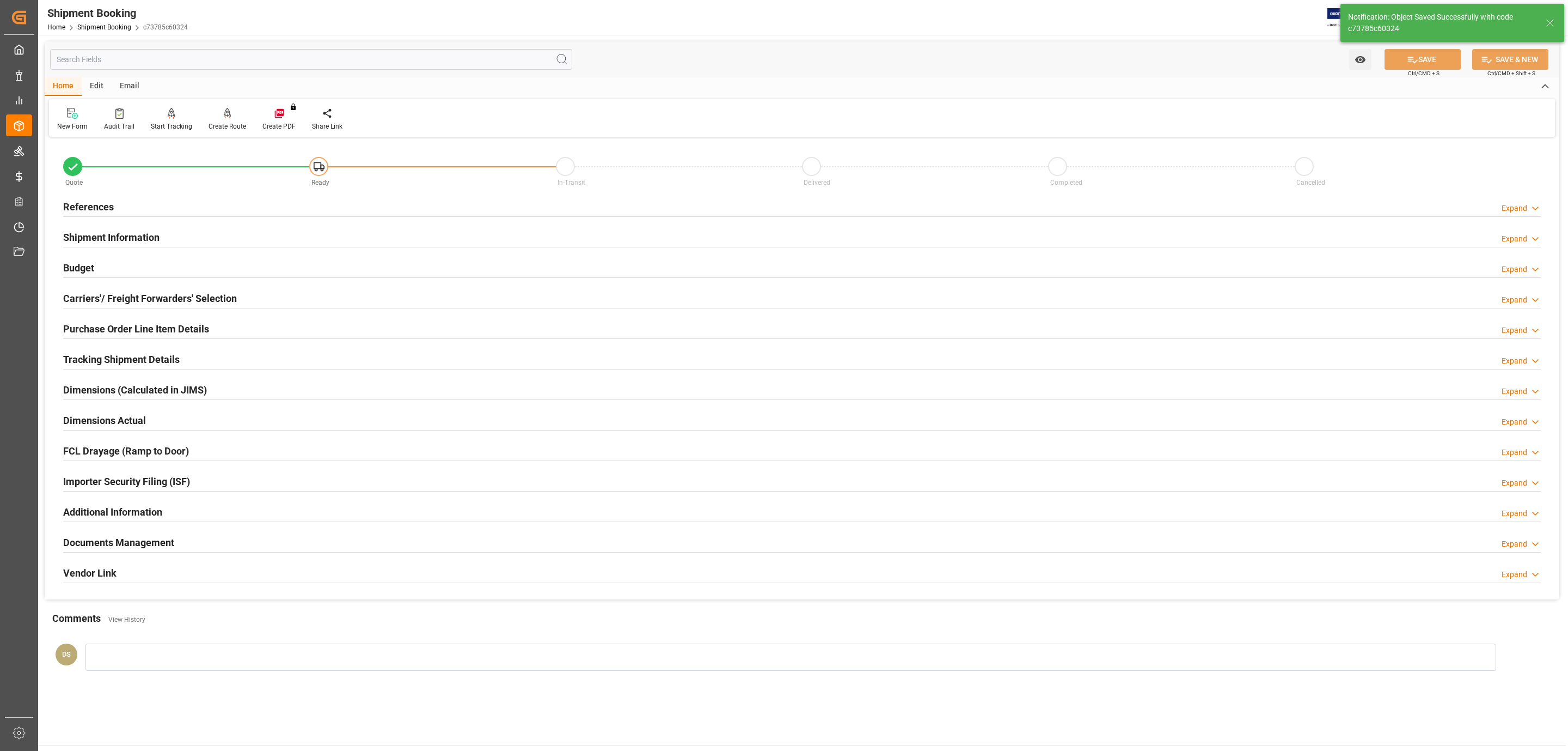
click at [164, 293] on h2 "Carriers'/ Freight Forwarders' Selection" at bounding box center [150, 298] width 173 height 15
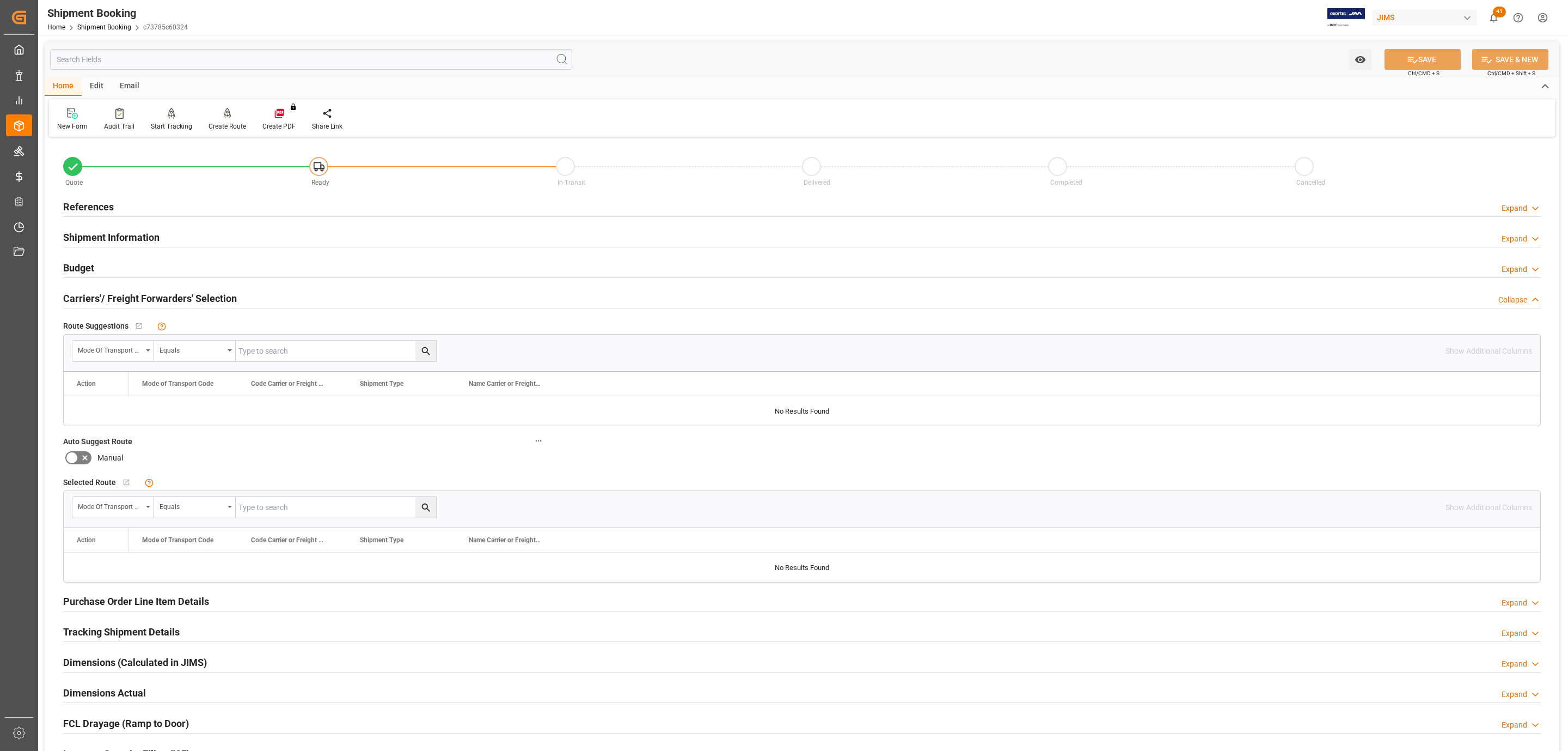
click at [164, 293] on h2 "Carriers'/ Freight Forwarders' Selection" at bounding box center [150, 298] width 173 height 15
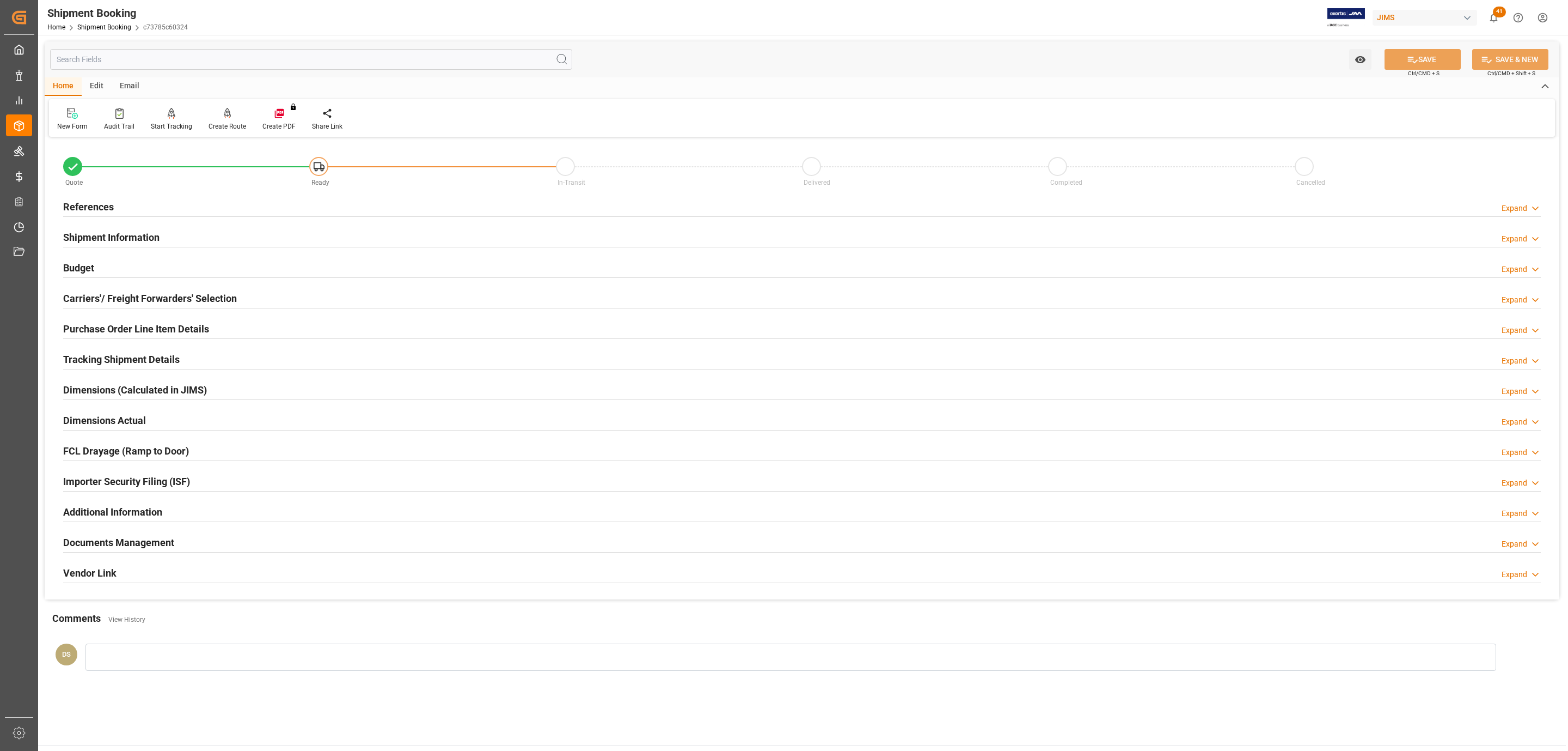
click at [150, 260] on div "Budget Expand" at bounding box center [802, 267] width 1478 height 21
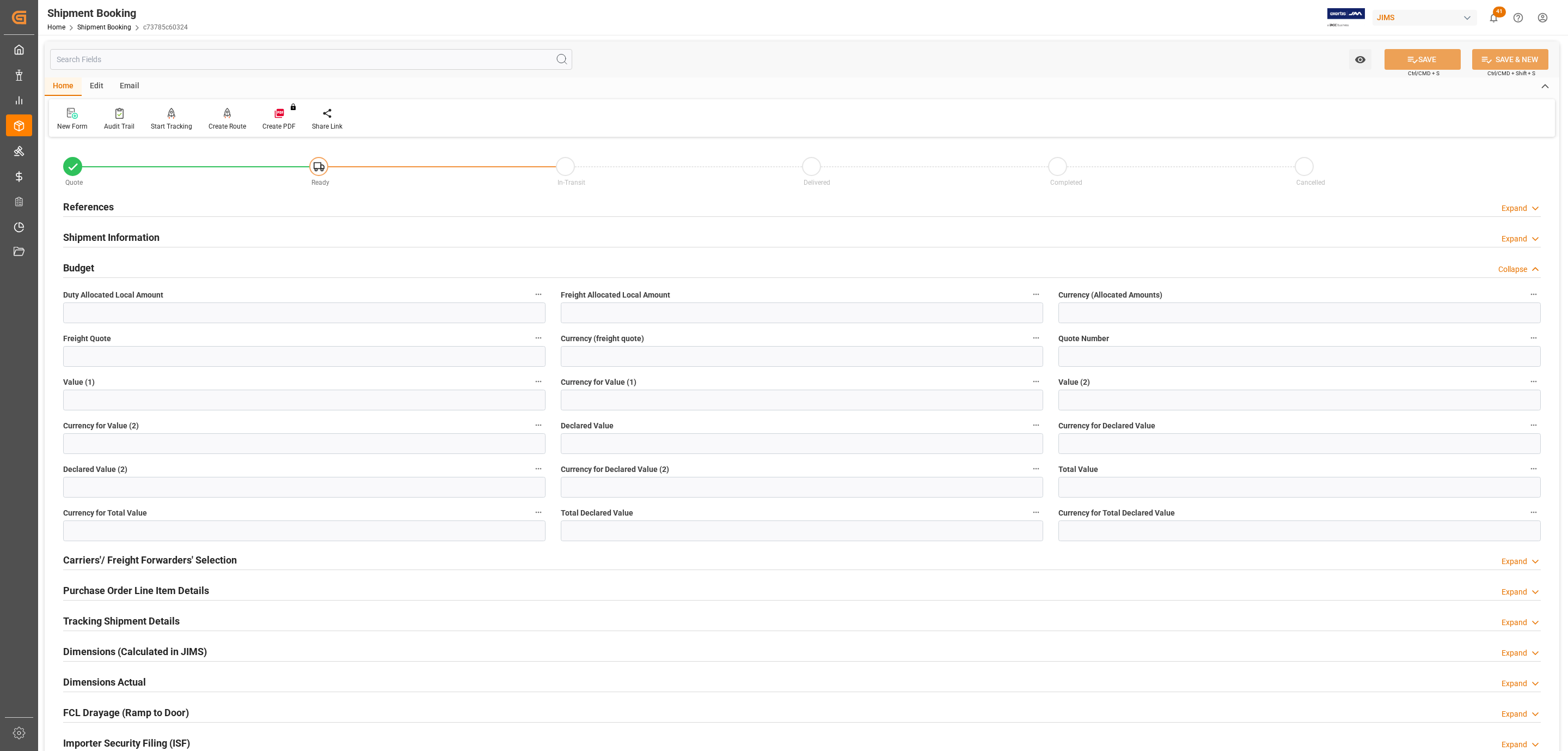
click at [150, 260] on div "Budget Collapse" at bounding box center [802, 267] width 1478 height 21
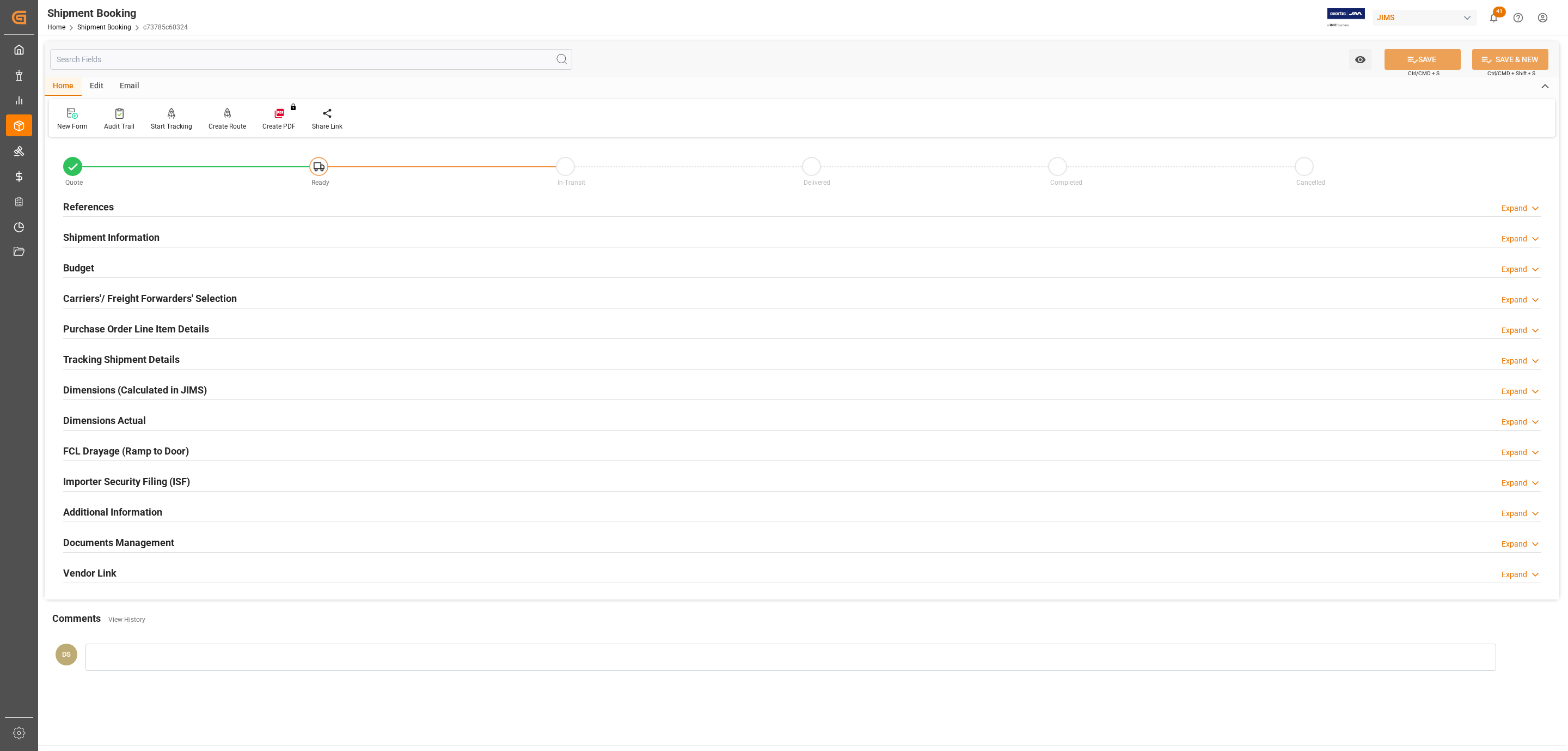
click at [149, 233] on h2 "Shipment Information" at bounding box center [112, 237] width 96 height 15
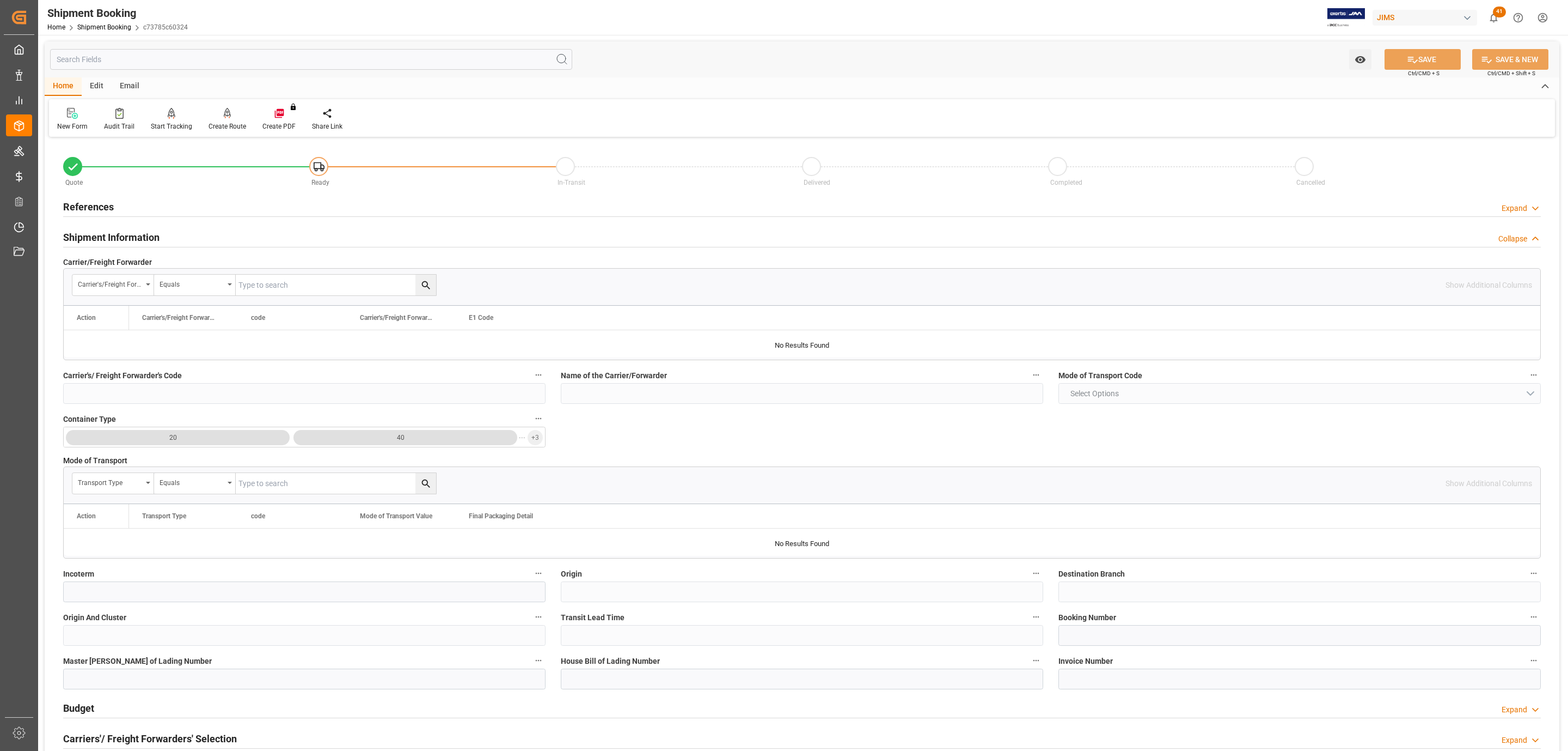
click at [149, 233] on h2 "Shipment Information" at bounding box center [112, 237] width 96 height 15
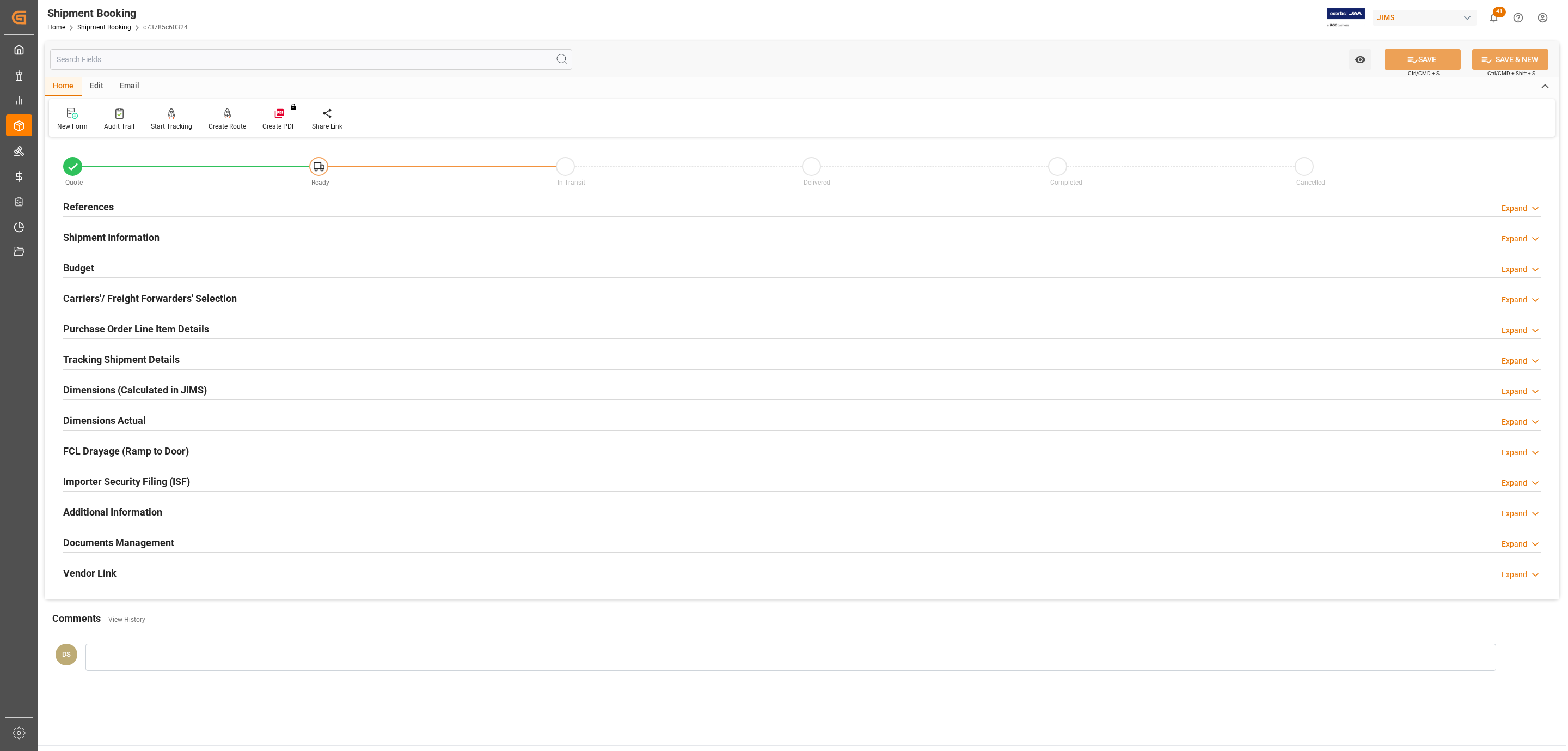
click at [141, 206] on div "References Expand" at bounding box center [802, 206] width 1478 height 21
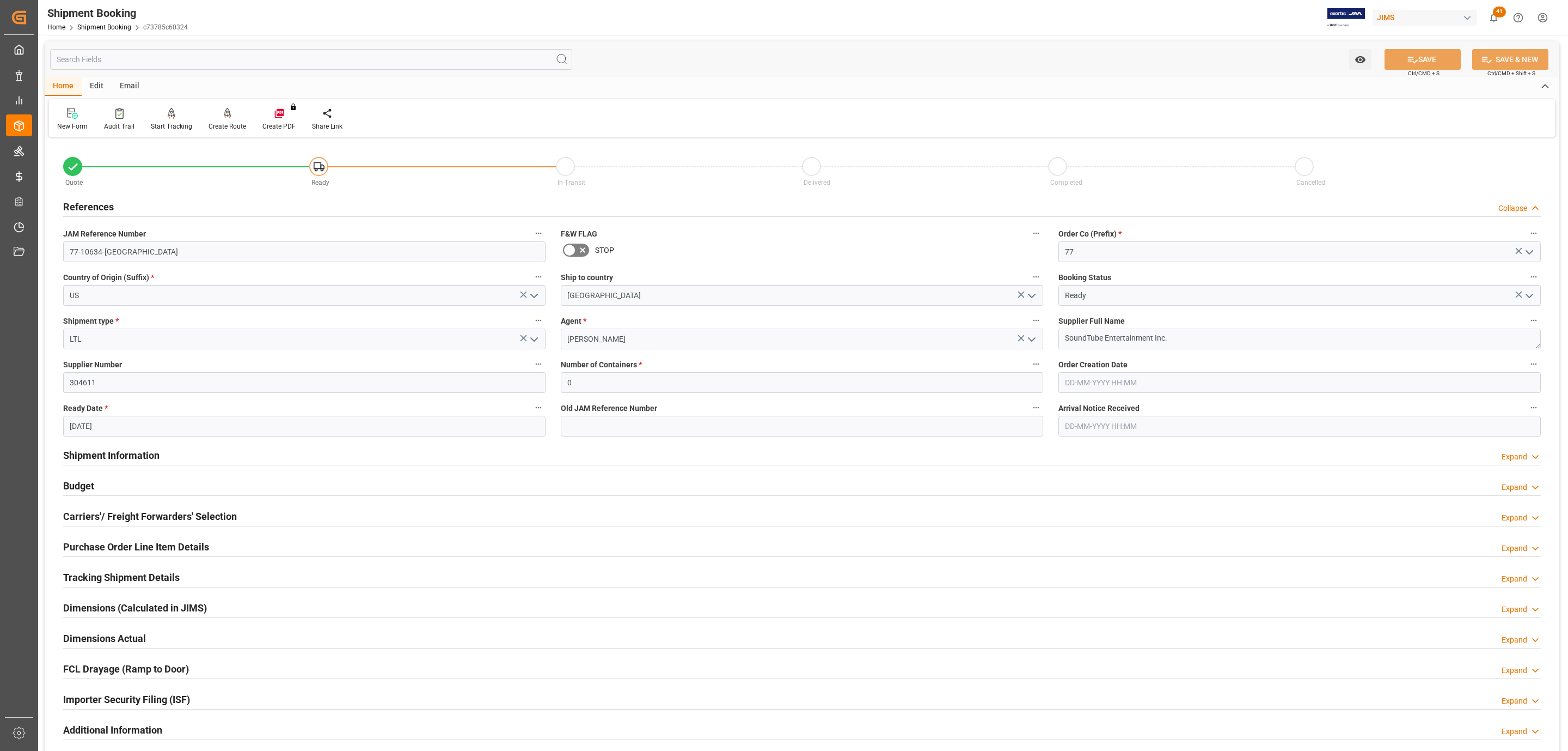
click at [141, 206] on div "References Collapse" at bounding box center [802, 206] width 1478 height 21
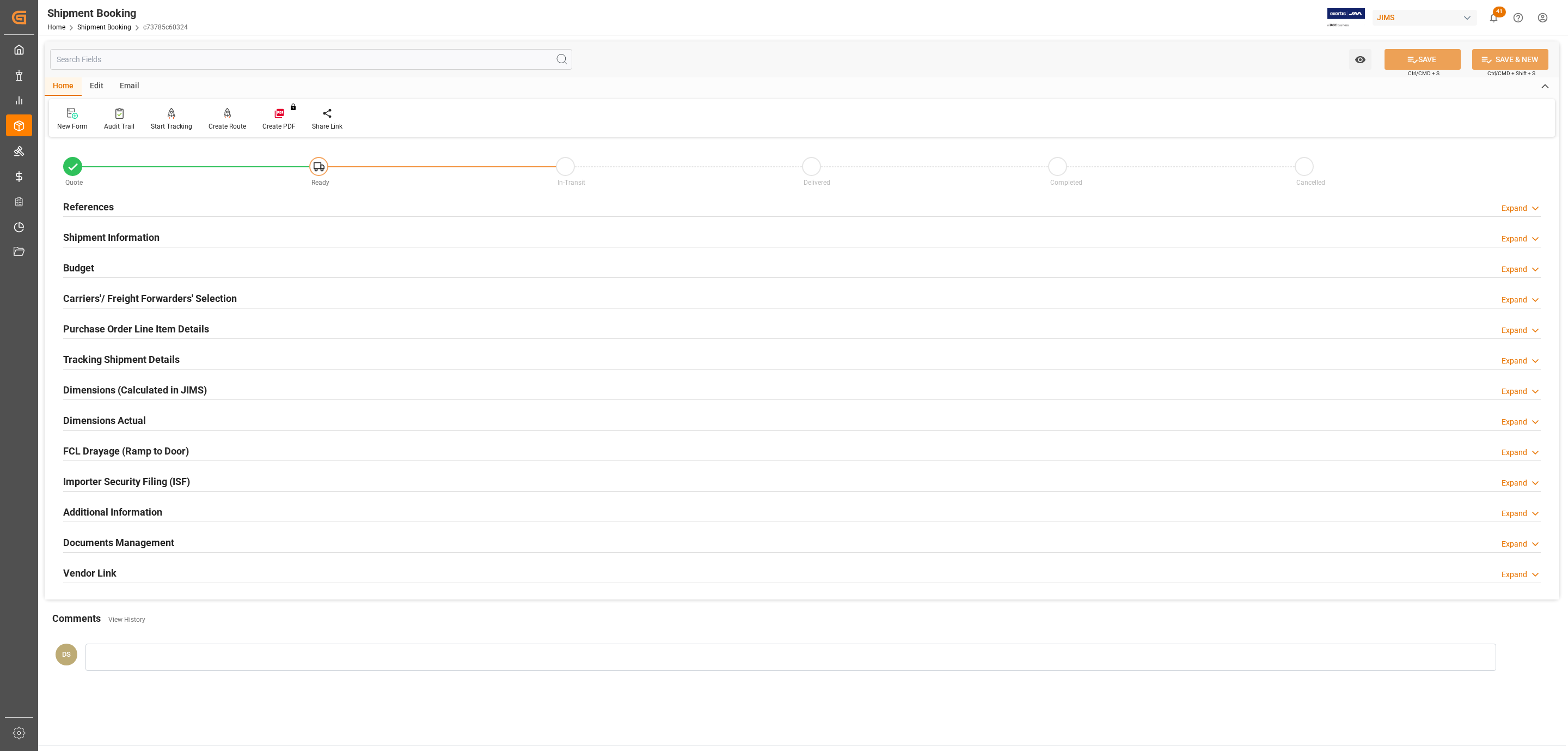
click at [143, 361] on h2 "Tracking Shipment Details" at bounding box center [122, 359] width 117 height 15
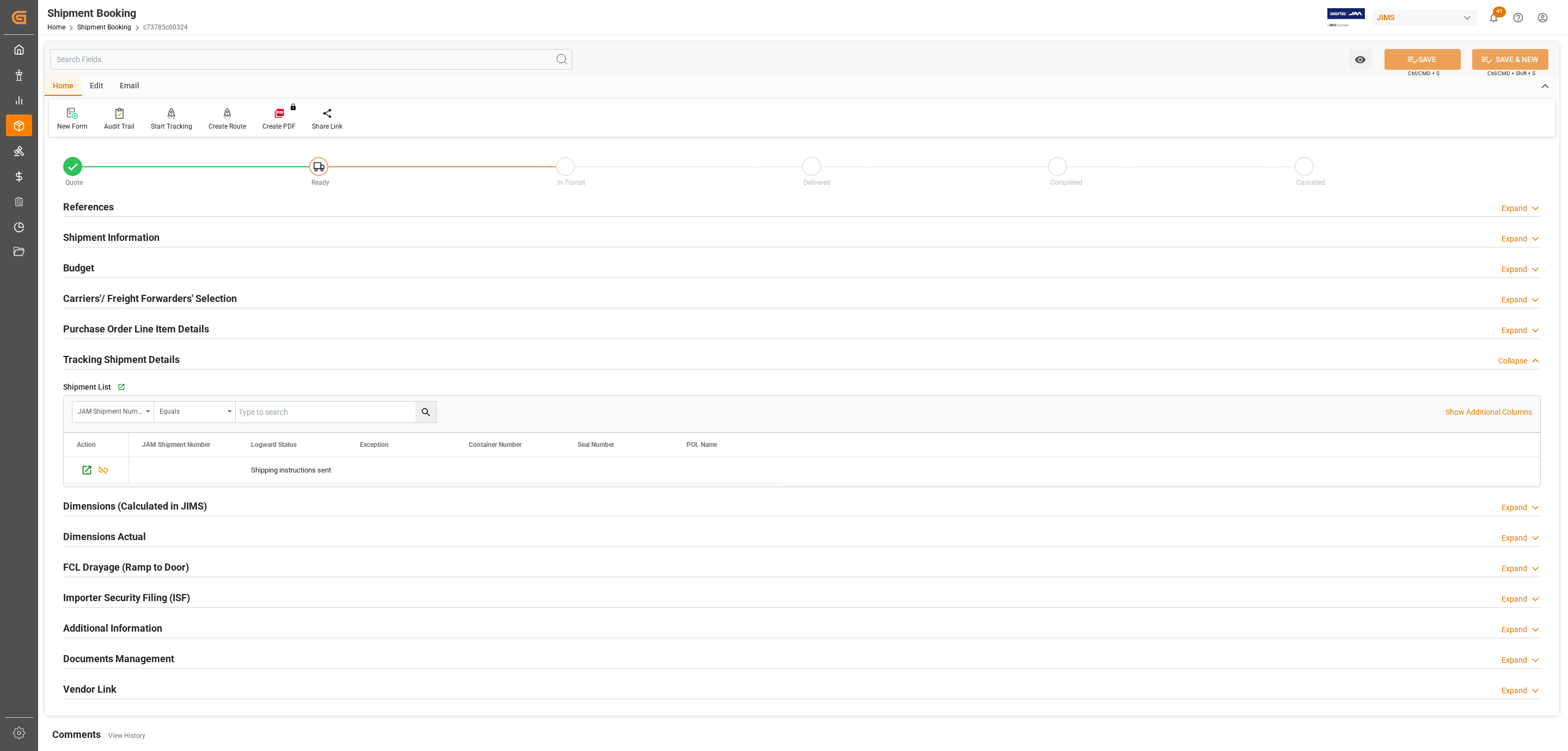
click at [143, 361] on h2 "Tracking Shipment Details" at bounding box center [122, 359] width 117 height 15
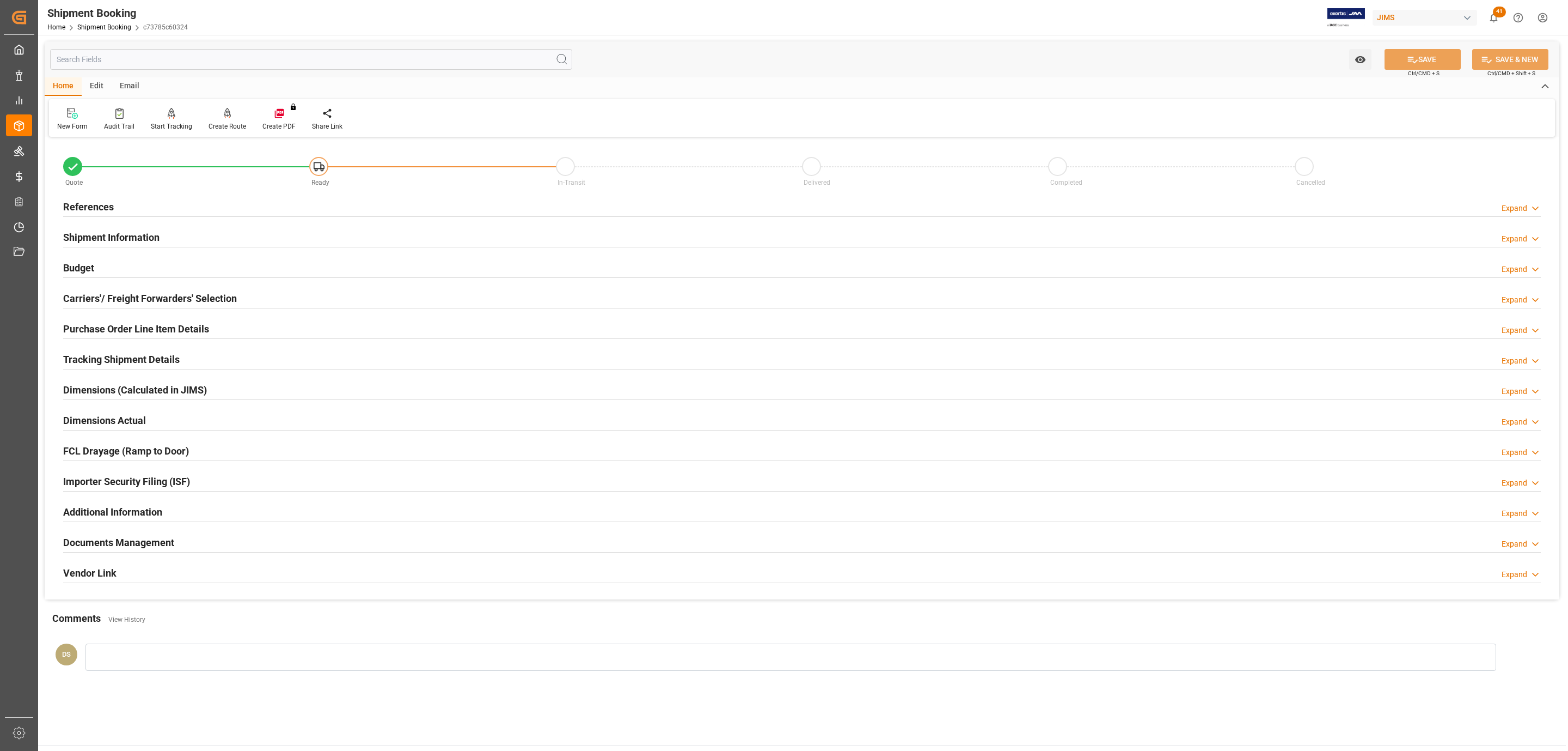
click at [206, 210] on div "References Expand" at bounding box center [802, 206] width 1478 height 21
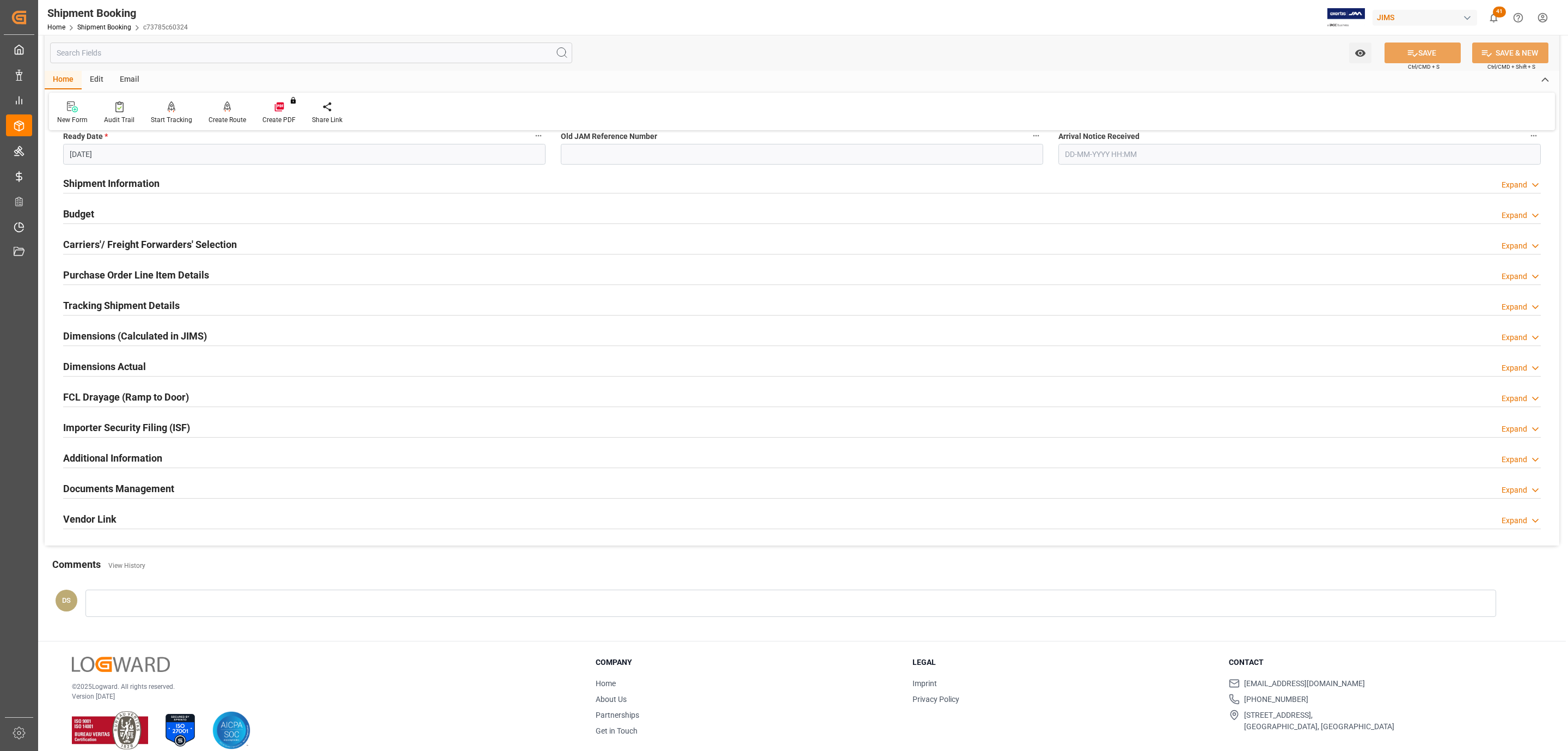
scroll to position [288, 0]
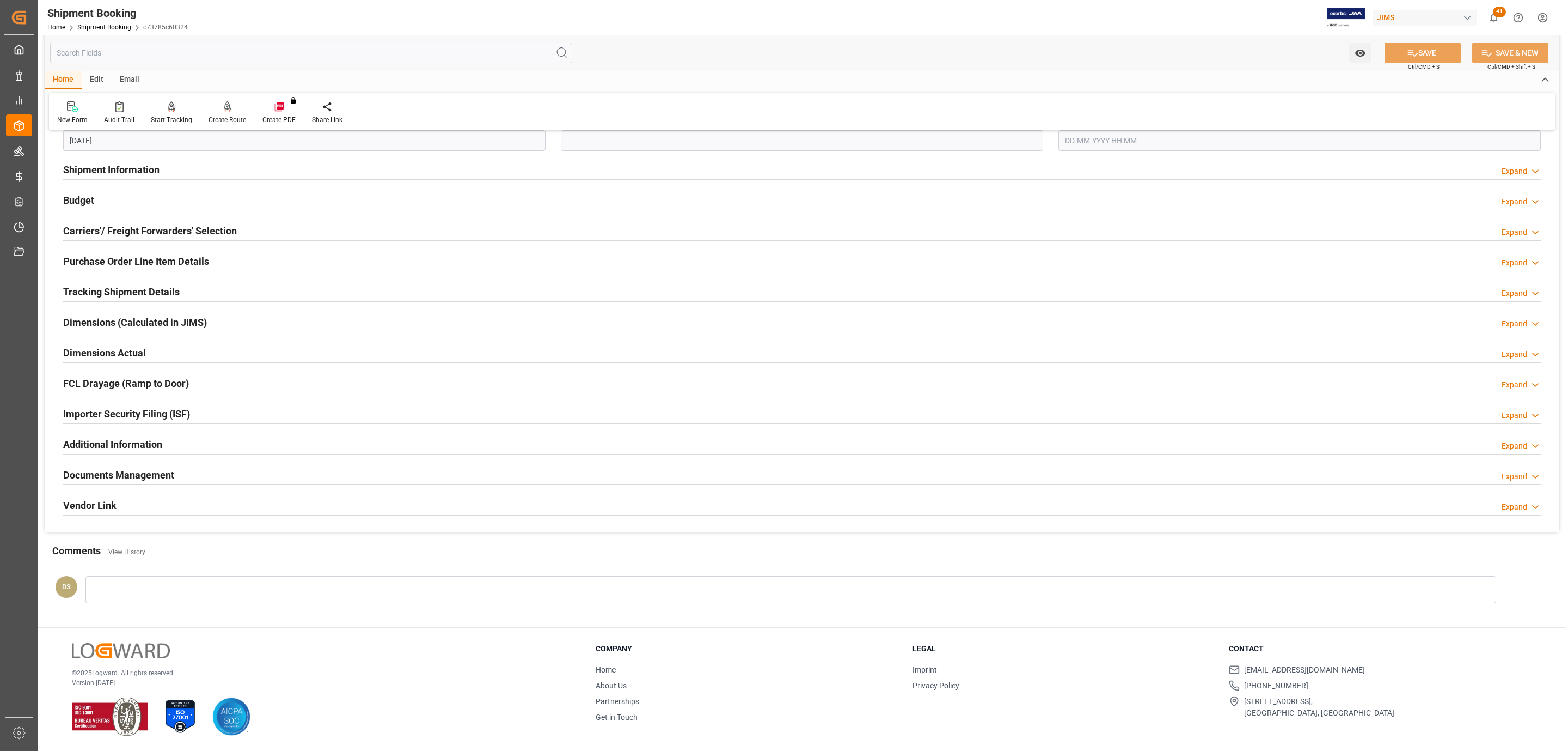
click at [110, 277] on div "Tracking Shipment Details Expand" at bounding box center [802, 292] width 1493 height 31
click at [102, 285] on h2 "Tracking Shipment Details" at bounding box center [122, 291] width 117 height 15
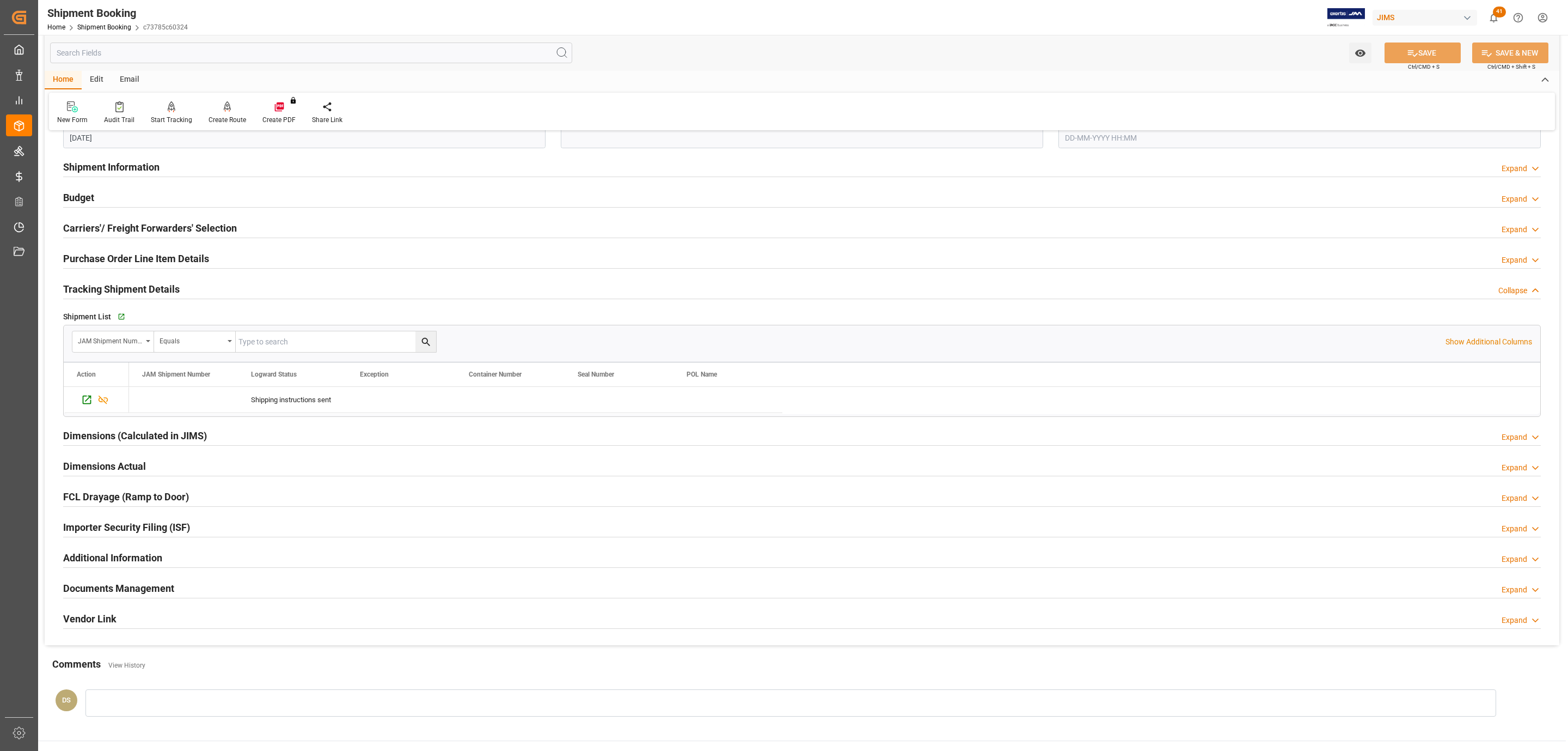
click at [130, 229] on h2 "Carriers'/ Freight Forwarders' Selection" at bounding box center [150, 228] width 173 height 15
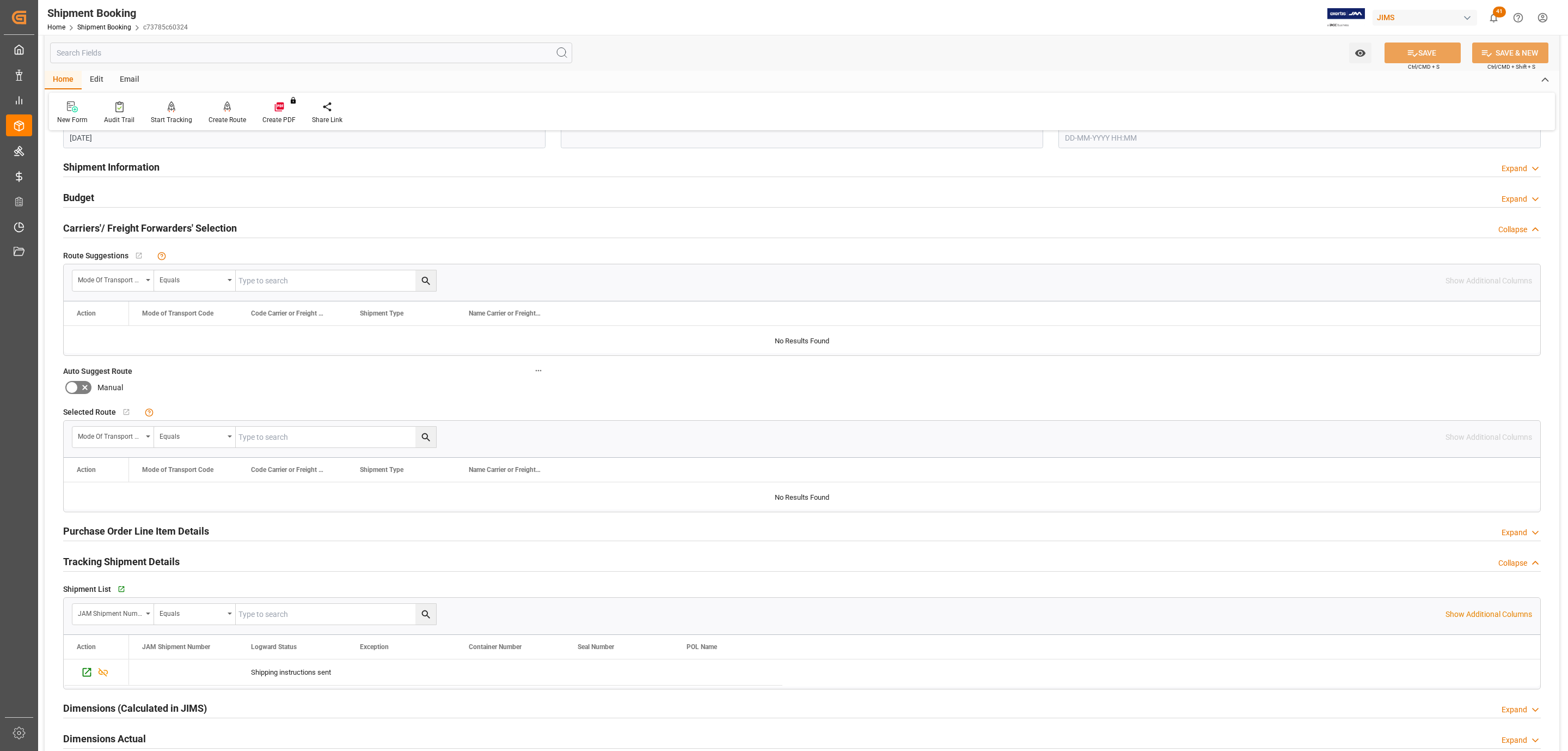
scroll to position [0, 0]
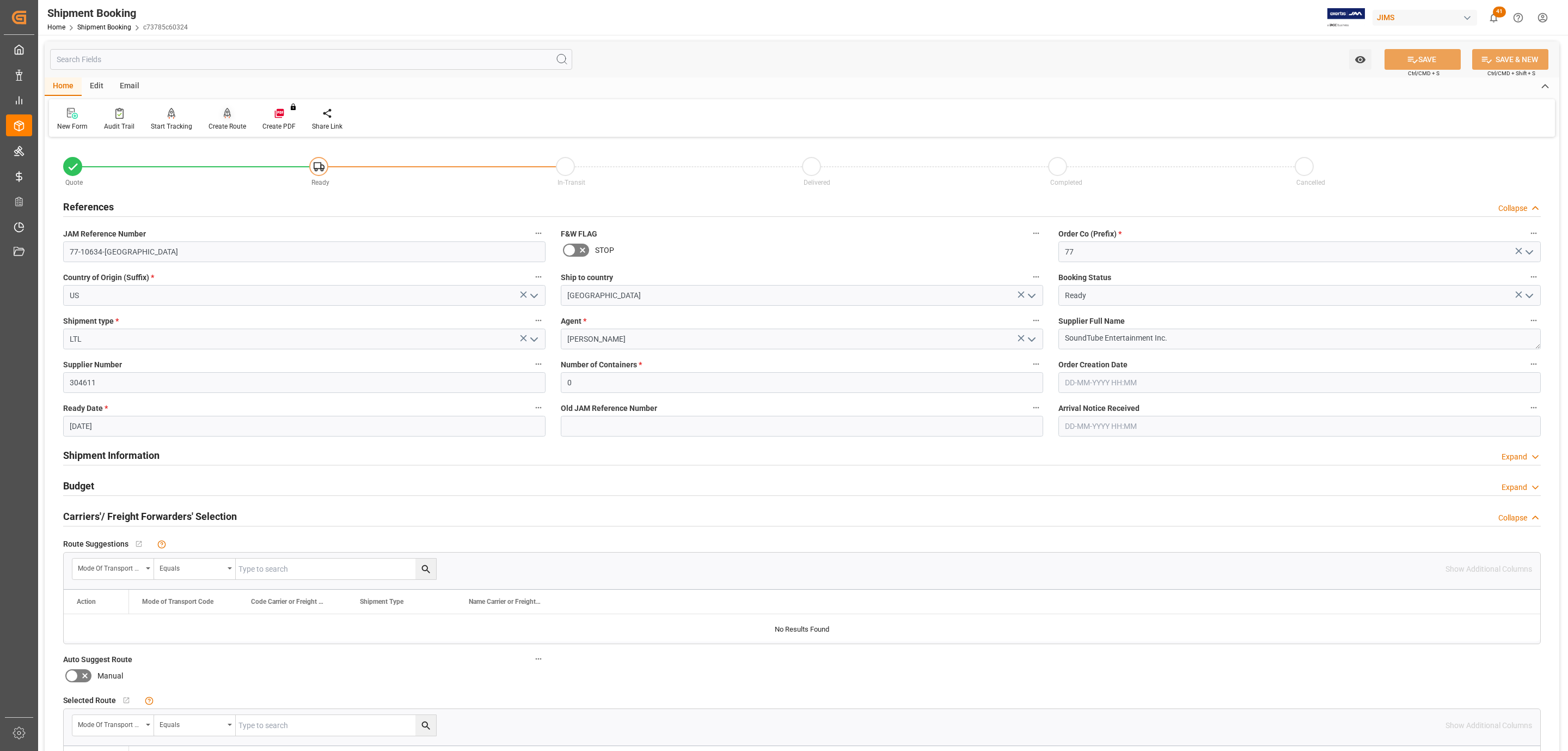
click at [227, 118] on icon at bounding box center [228, 113] width 8 height 11
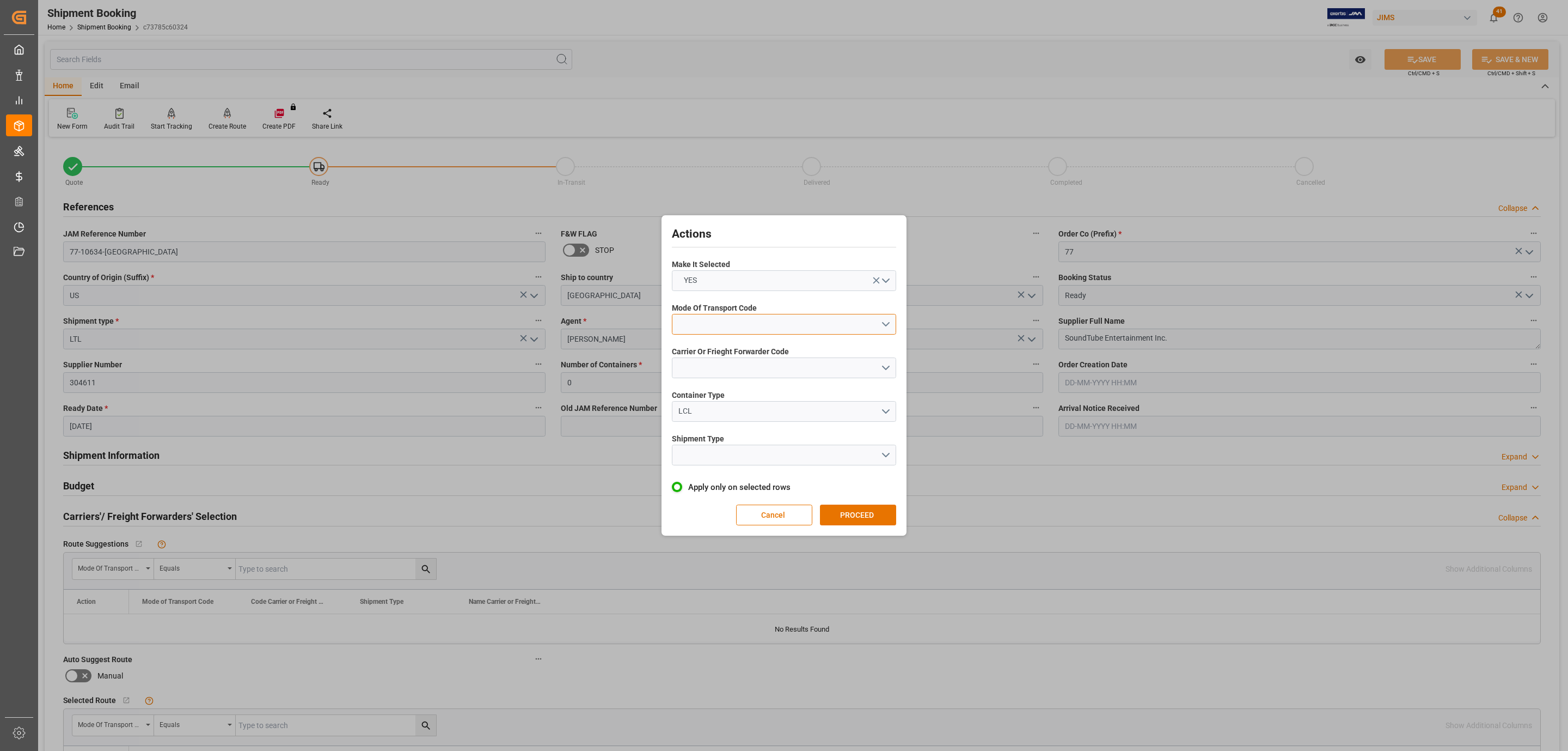
click at [782, 324] on button "open menu" at bounding box center [784, 324] width 224 height 21
click at [751, 417] on div "5- COURIER GROUND" at bounding box center [784, 418] width 223 height 23
click at [724, 363] on button "open menu" at bounding box center [784, 368] width 224 height 21
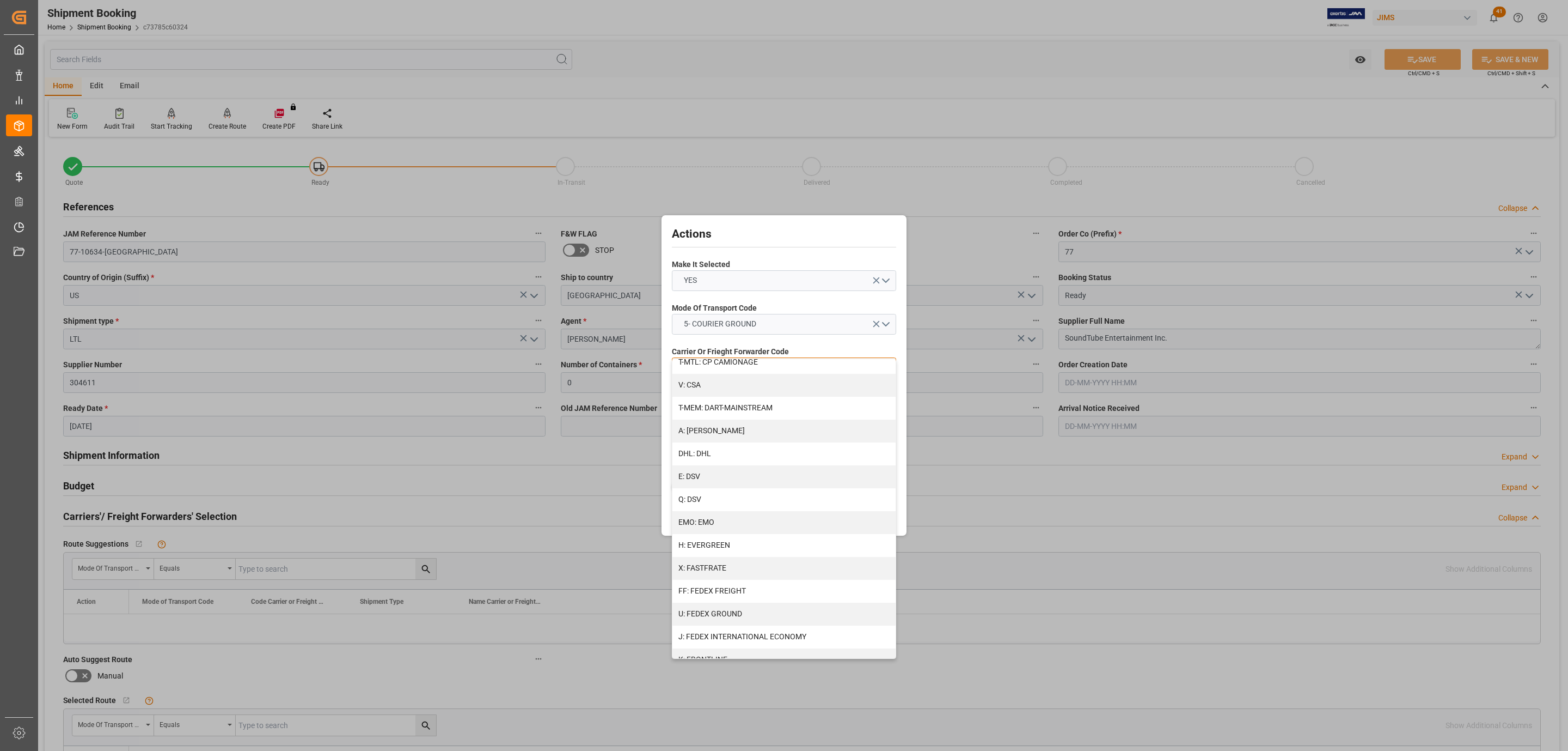
scroll to position [490, 0]
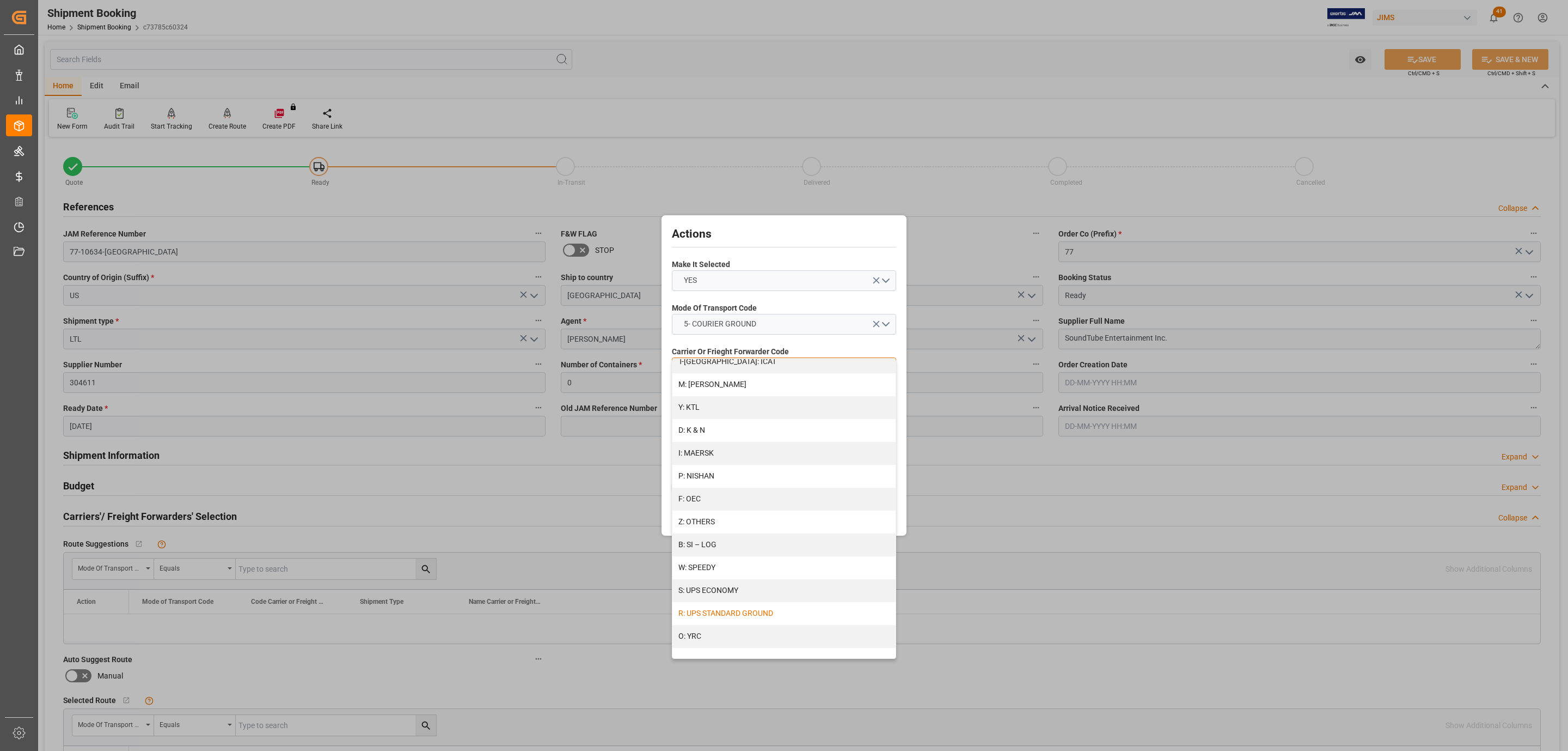
click at [763, 607] on div "R: UPS STANDARD GROUND" at bounding box center [784, 614] width 223 height 23
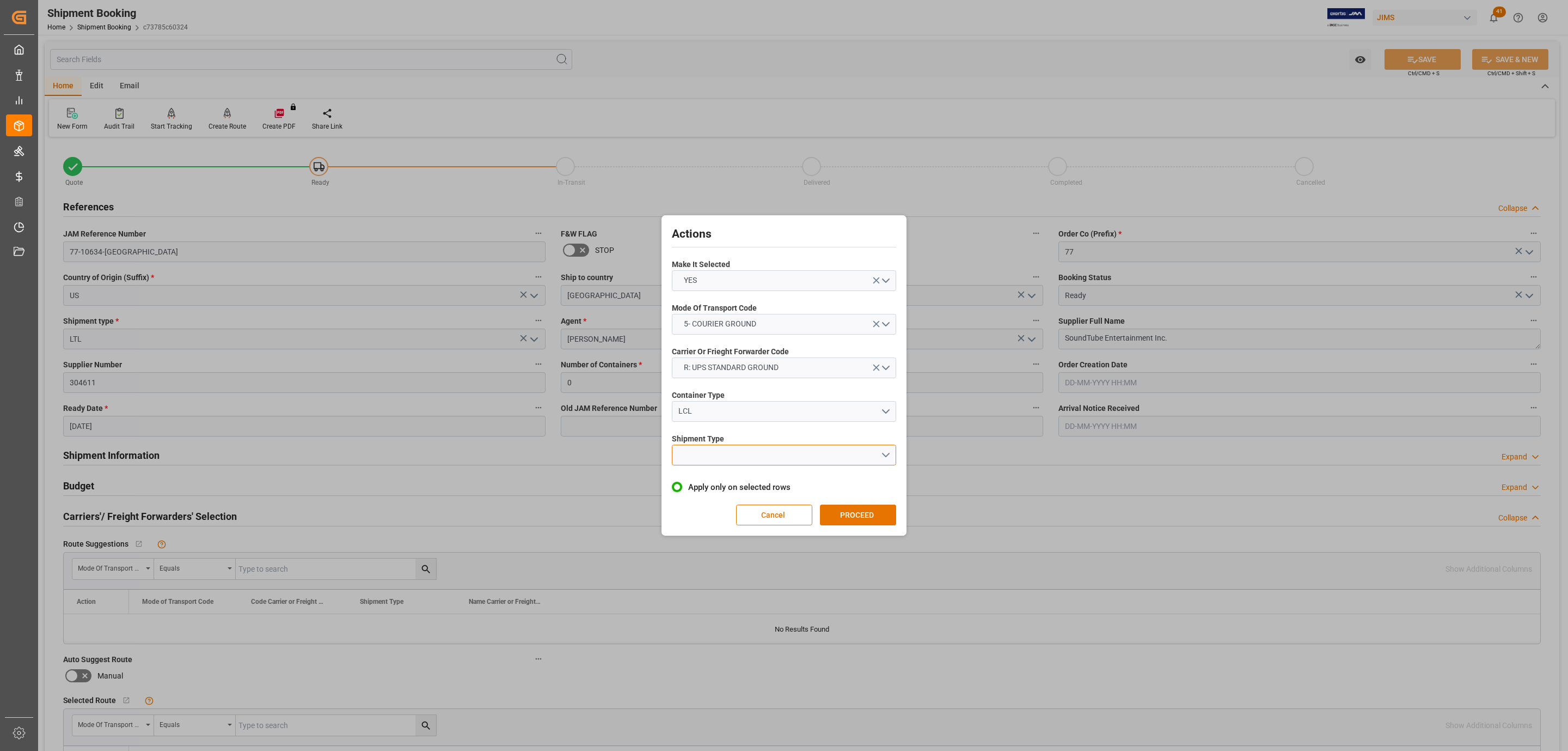
click at [713, 448] on button "open menu" at bounding box center [784, 455] width 224 height 21
drag, startPoint x: 715, startPoint y: 458, endPoint x: 758, endPoint y: 470, distance: 44.6
click at [716, 458] on div "LTL" at bounding box center [784, 457] width 223 height 23
click at [882, 504] on div "Actions Make It Selected YES Mode Of Transport Code 5- COURIER GROUND Carrier O…" at bounding box center [784, 376] width 240 height 315
click at [883, 507] on button "PROCEED" at bounding box center [858, 515] width 76 height 21
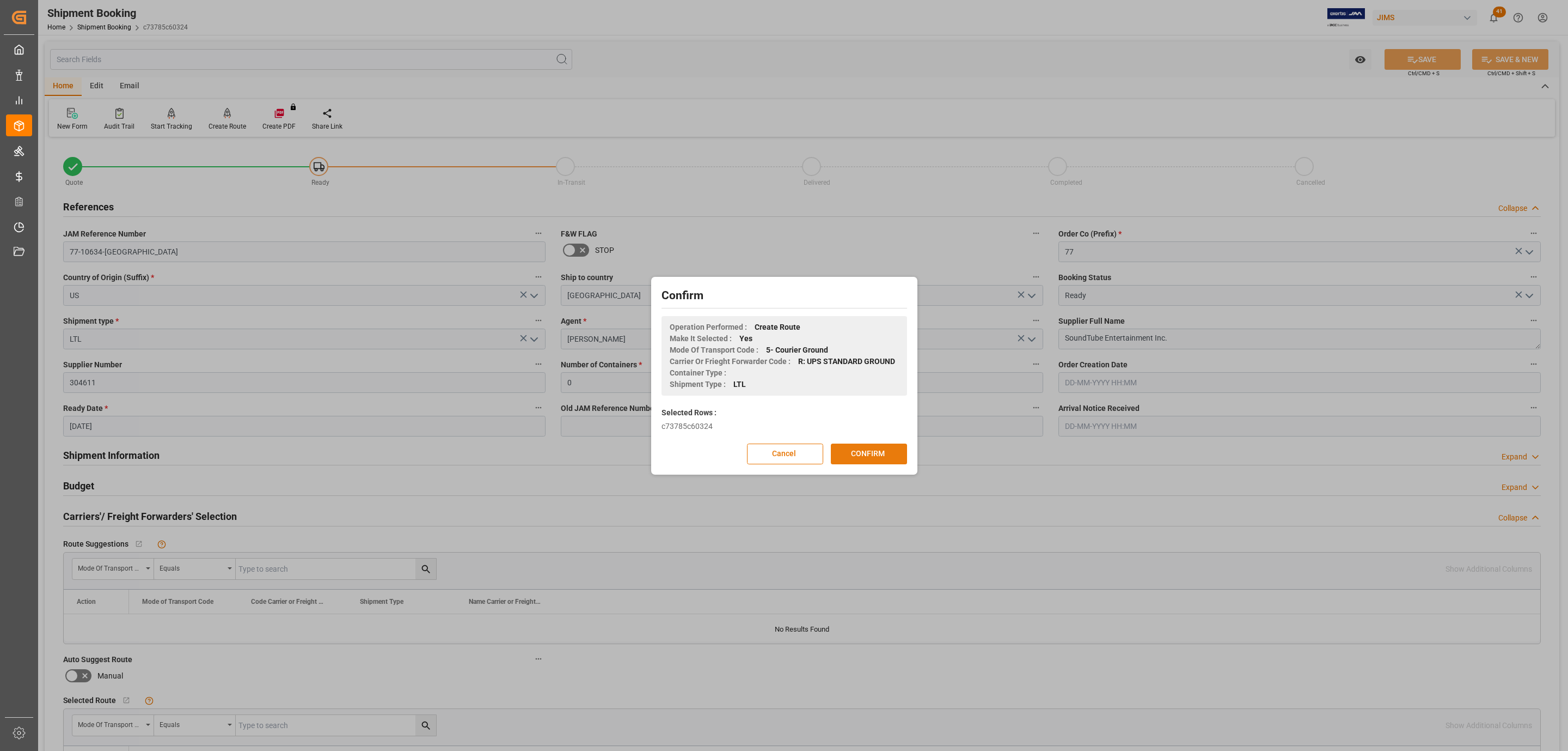
click at [876, 448] on button "CONFIRM" at bounding box center [869, 454] width 76 height 21
